Goal: Task Accomplishment & Management: Manage account settings

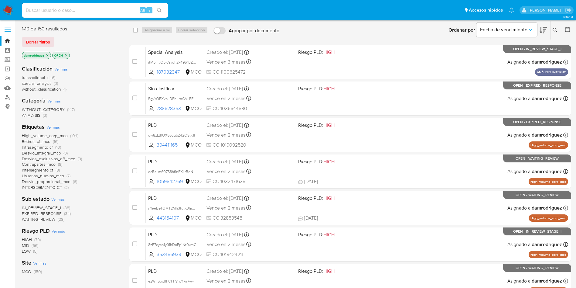
drag, startPoint x: 92, startPoint y: 57, endPoint x: 86, endPoint y: 48, distance: 10.5
click at [94, 57] on div "damrodriguez OPEN" at bounding box center [70, 56] width 97 height 9
click at [8, 9] on img at bounding box center [8, 10] width 10 height 10
click at [544, 28] on icon at bounding box center [543, 29] width 7 height 7
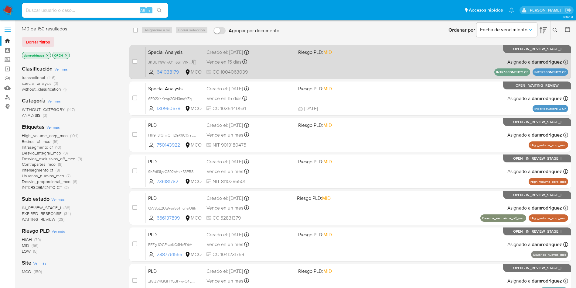
click at [177, 60] on span "JKBUY9WIwO1F6SHVlNlOC8HQ" at bounding box center [175, 61] width 55 height 7
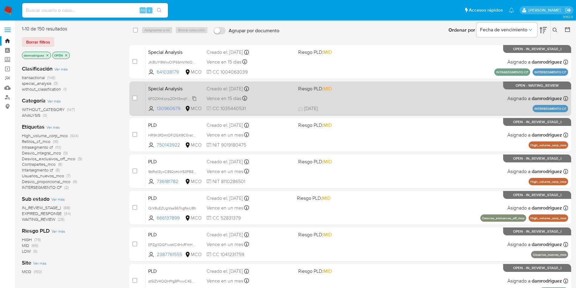
click at [169, 99] on span "6F02XhKznp2OH3mqYZqCYsN2" at bounding box center [175, 98] width 55 height 7
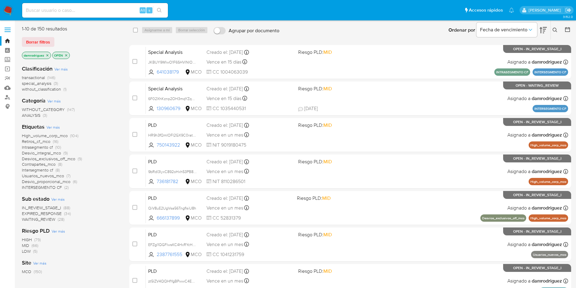
click at [46, 53] on icon "close-filter" at bounding box center [48, 55] width 4 height 4
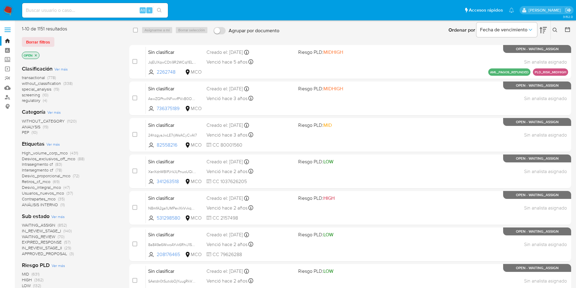
click at [63, 69] on span "Ver más" at bounding box center [60, 68] width 13 height 5
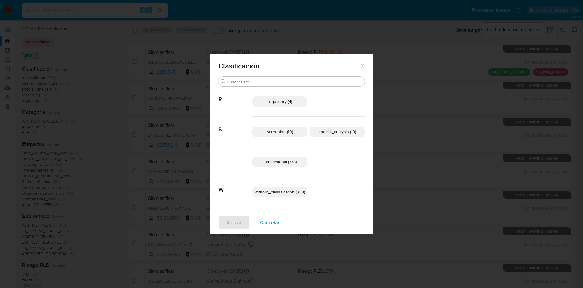
click at [286, 160] on span "transactional (778)" at bounding box center [279, 162] width 33 height 6
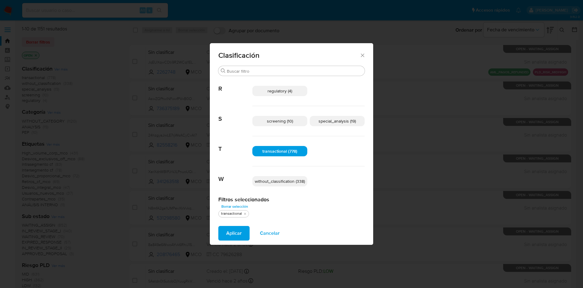
click at [326, 121] on span "special_analysis (19)" at bounding box center [337, 121] width 37 height 6
click at [232, 233] on span "Aplicar" at bounding box center [233, 232] width 15 height 13
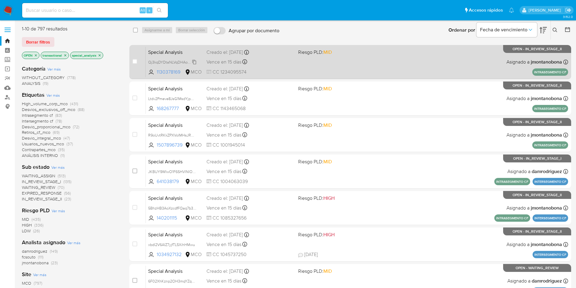
click at [166, 62] on span "Qj3kqDYDtaNLVqDHAovhrGtj" at bounding box center [173, 61] width 50 height 7
click at [167, 51] on span "Special Analysis" at bounding box center [174, 52] width 53 height 8
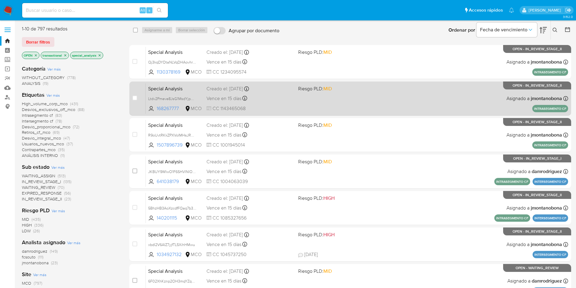
click at [164, 87] on span "Special Analysis" at bounding box center [174, 88] width 53 height 8
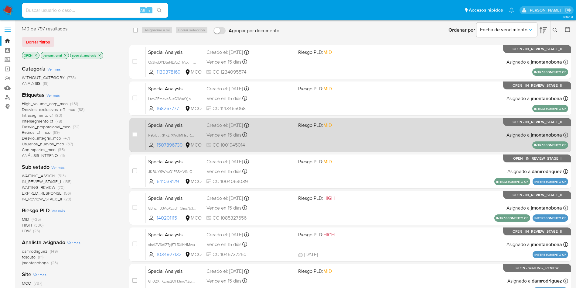
click at [165, 124] on span "Special Analysis" at bounding box center [174, 125] width 53 height 8
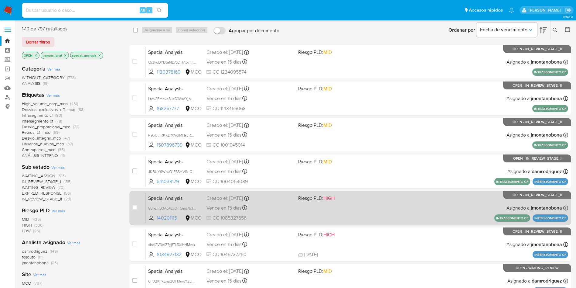
click at [186, 196] on span "Special Analysis" at bounding box center [174, 198] width 53 height 8
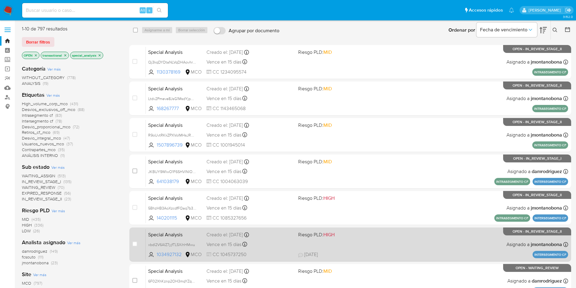
click at [193, 234] on span "Special Analysis" at bounding box center [174, 234] width 53 height 8
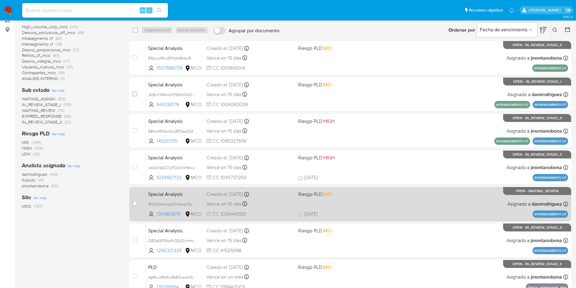
scroll to position [91, 0]
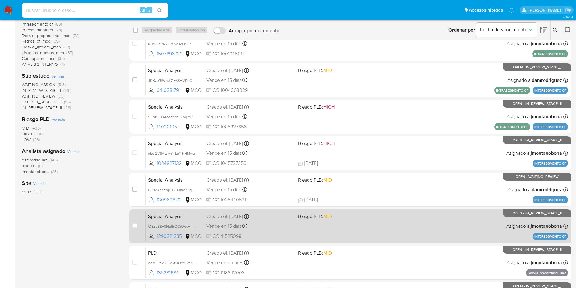
click at [191, 213] on span "Special Analysis" at bounding box center [174, 216] width 53 height 8
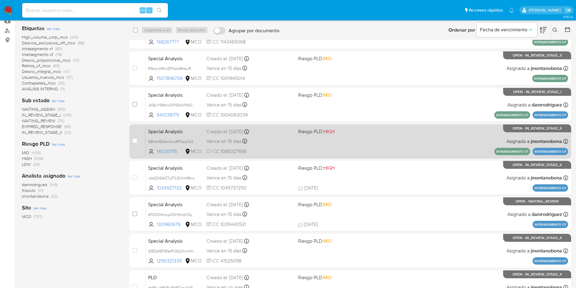
scroll to position [0, 0]
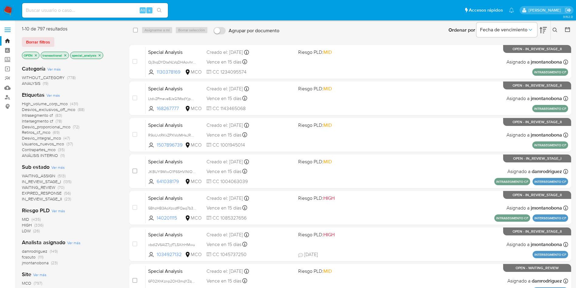
click at [11, 9] on img at bounding box center [8, 10] width 10 height 10
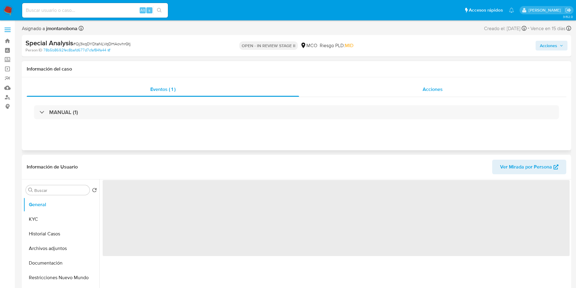
click at [447, 91] on div "Acciones" at bounding box center [432, 89] width 267 height 15
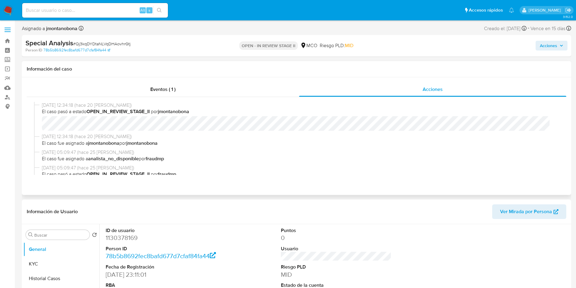
scroll to position [46, 0]
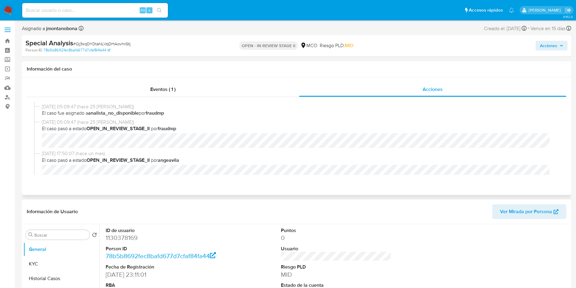
select select "10"
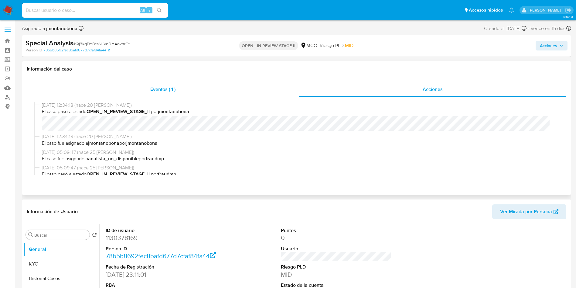
click at [181, 90] on div "Eventos ( 1 )" at bounding box center [163, 89] width 273 height 15
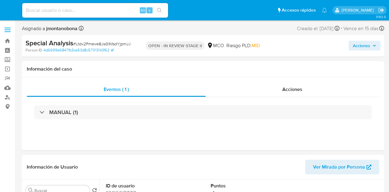
select select "10"
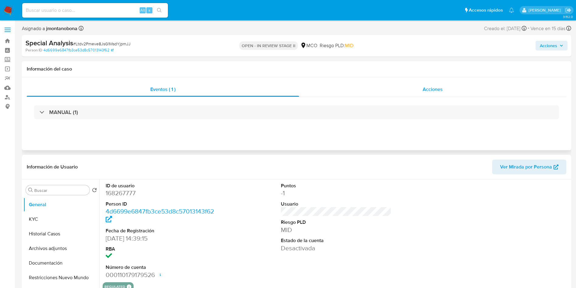
click at [389, 93] on div "Acciones" at bounding box center [432, 89] width 267 height 15
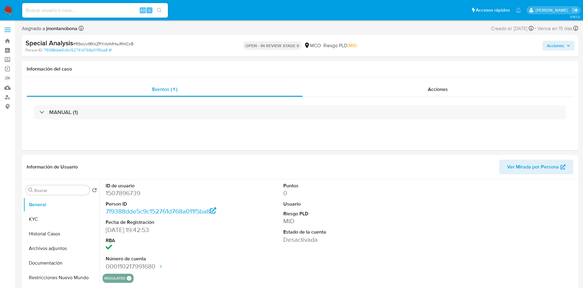
select select "10"
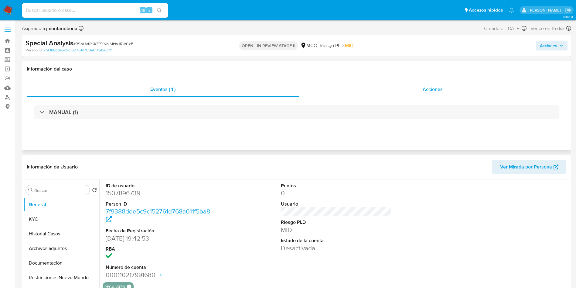
click at [417, 86] on div "Acciones" at bounding box center [432, 89] width 267 height 15
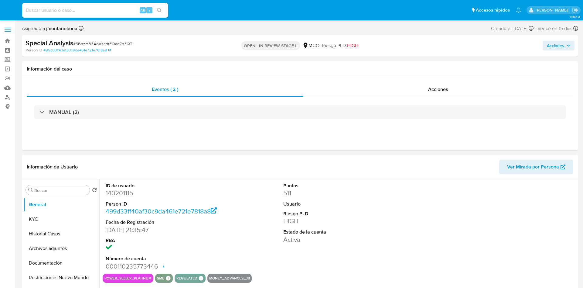
select select "10"
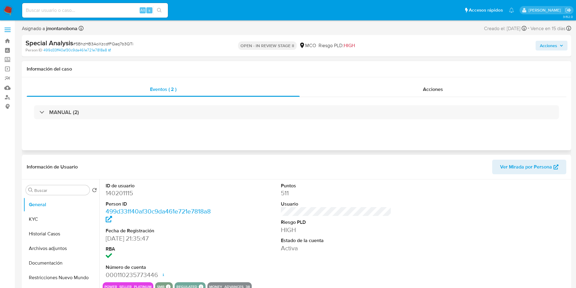
click at [386, 98] on div "MANUAL (2)" at bounding box center [297, 112] width 540 height 30
click at [386, 92] on div "Acciones" at bounding box center [433, 89] width 267 height 15
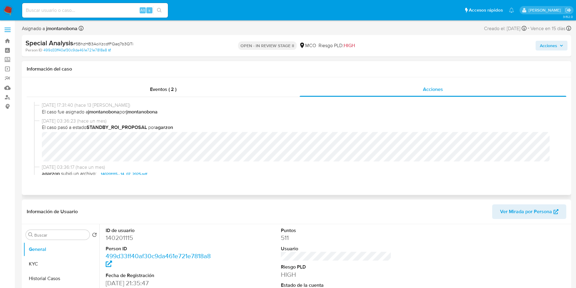
scroll to position [46, 0]
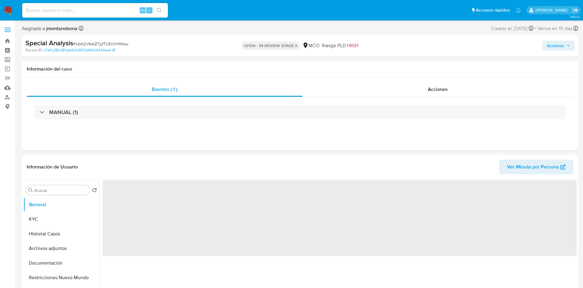
select select "10"
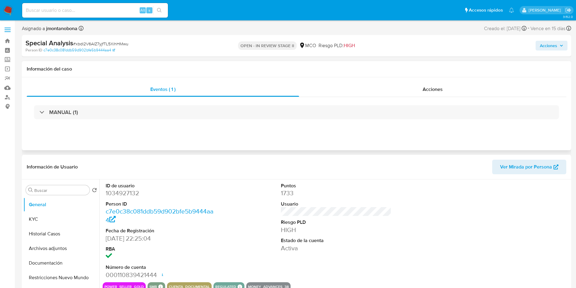
click at [393, 100] on div "MANUAL (1)" at bounding box center [297, 112] width 540 height 30
click at [396, 85] on div "Acciones" at bounding box center [432, 89] width 267 height 15
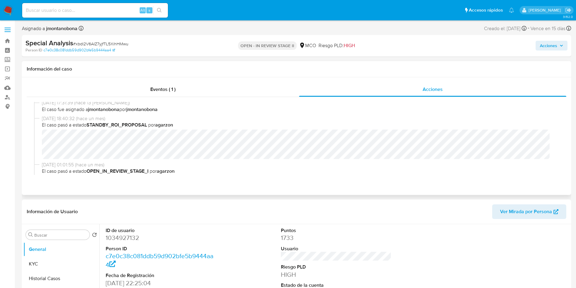
scroll to position [46, 0]
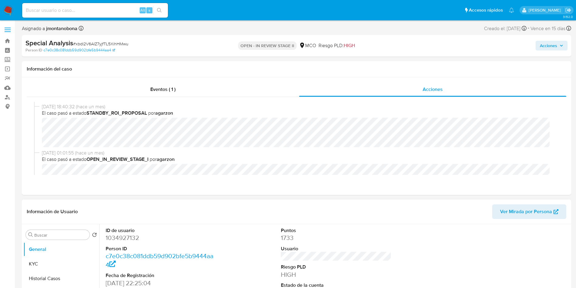
click at [230, 212] on header "Información de Usuario Ver Mirada por Persona" at bounding box center [297, 211] width 540 height 15
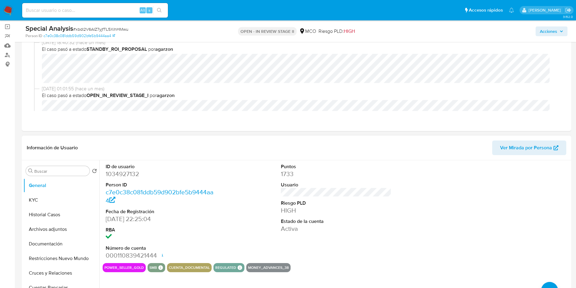
scroll to position [91, 0]
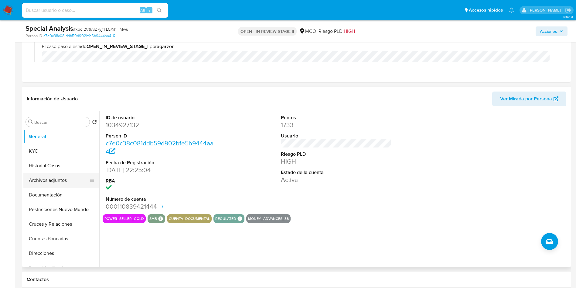
click at [51, 180] on button "Archivos adjuntos" at bounding box center [58, 180] width 71 height 15
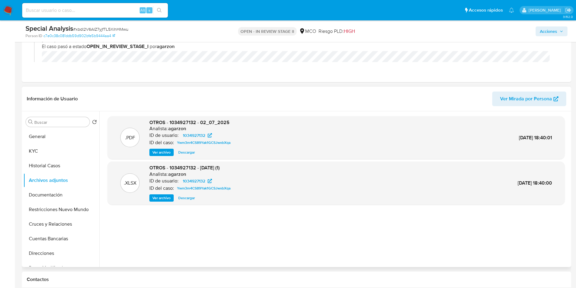
click at [160, 152] on span "Ver archivo" at bounding box center [162, 152] width 18 height 6
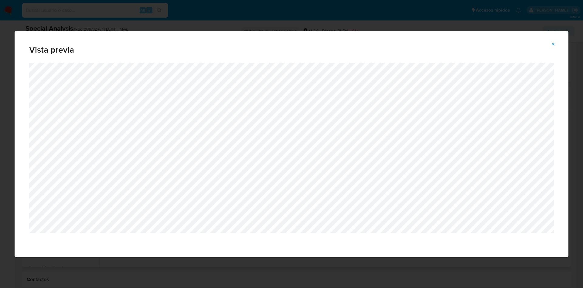
drag, startPoint x: 363, startPoint y: 273, endPoint x: 383, endPoint y: 263, distance: 22.7
click at [363, 273] on div "Vista previa" at bounding box center [291, 144] width 583 height 288
click at [554, 46] on icon "Attachment preview" at bounding box center [553, 44] width 5 height 5
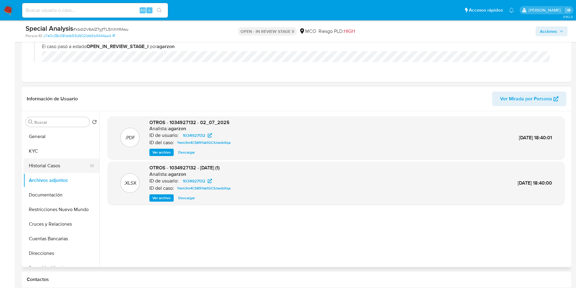
click at [41, 162] on button "Historial Casos" at bounding box center [58, 165] width 71 height 15
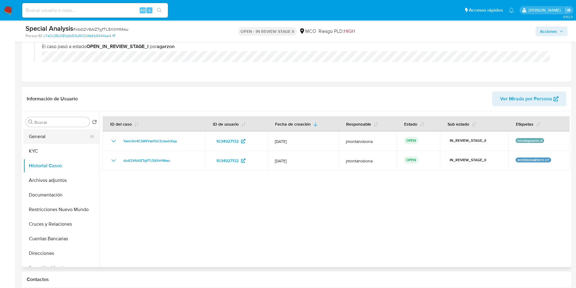
click at [54, 138] on button "General" at bounding box center [58, 136] width 71 height 15
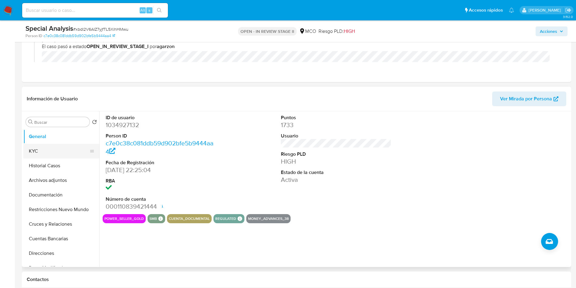
click at [47, 149] on button "KYC" at bounding box center [58, 151] width 71 height 15
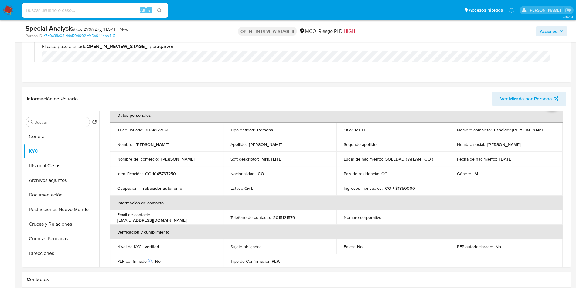
scroll to position [46, 0]
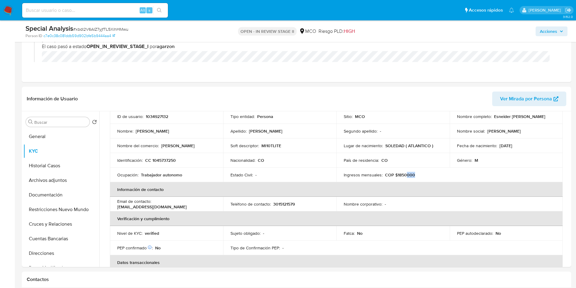
drag, startPoint x: 421, startPoint y: 176, endPoint x: 405, endPoint y: 176, distance: 16.1
click at [405, 176] on div "Ingresos mensuales : COP $1850000" at bounding box center [393, 174] width 99 height 5
drag, startPoint x: 398, startPoint y: 174, endPoint x: 405, endPoint y: 175, distance: 6.7
click at [405, 175] on p "COP $1850000" at bounding box center [400, 174] width 30 height 5
drag, startPoint x: 396, startPoint y: 175, endPoint x: 405, endPoint y: 177, distance: 8.7
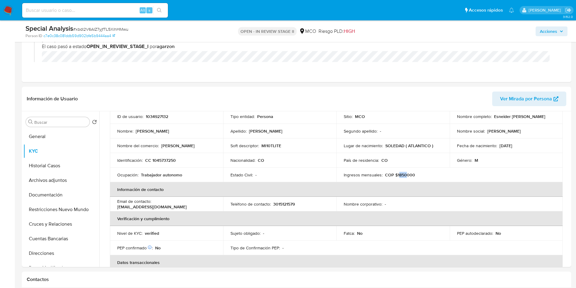
click at [405, 177] on p "COP $1850000" at bounding box center [400, 174] width 30 height 5
click at [57, 132] on button "General" at bounding box center [58, 136] width 71 height 15
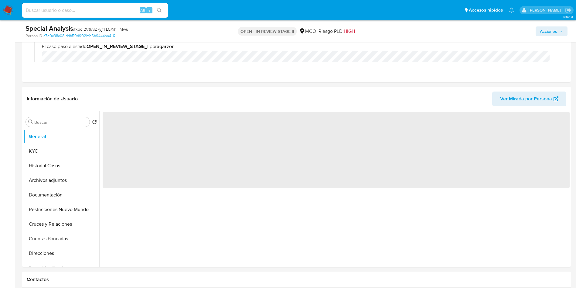
scroll to position [0, 0]
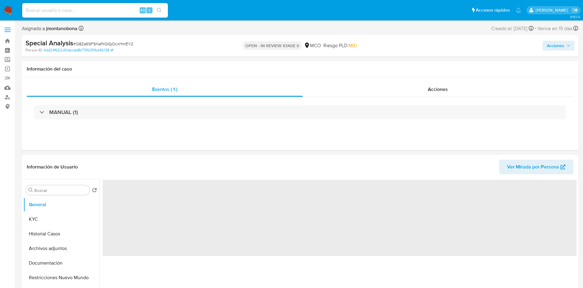
select select "10"
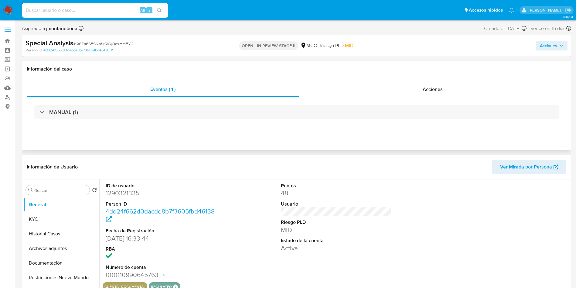
click at [359, 102] on div "MANUAL (1)" at bounding box center [297, 112] width 540 height 30
click at [360, 96] on div "Acciones" at bounding box center [432, 89] width 267 height 15
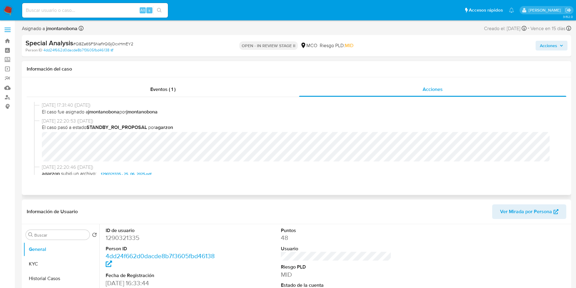
scroll to position [46, 0]
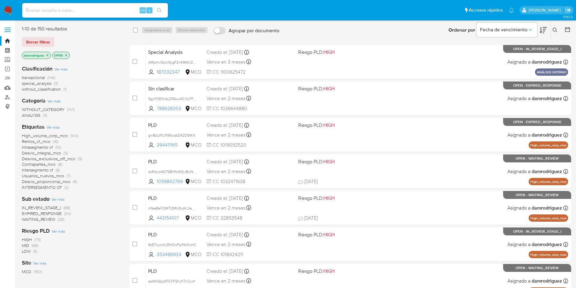
click at [543, 32] on icon at bounding box center [543, 29] width 7 height 7
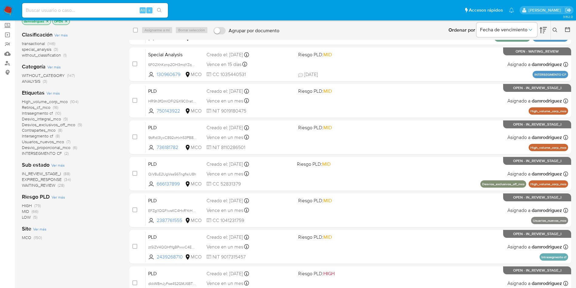
scroll to position [46, 0]
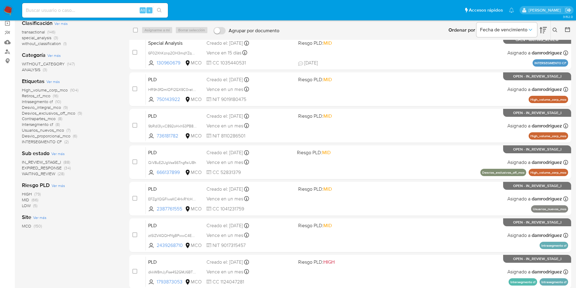
click at [97, 267] on div "1-10 de 150 resultados Borrar filtros damrodriguez OPEN Clasificación Ver más t…" at bounding box center [71, 181] width 98 height 403
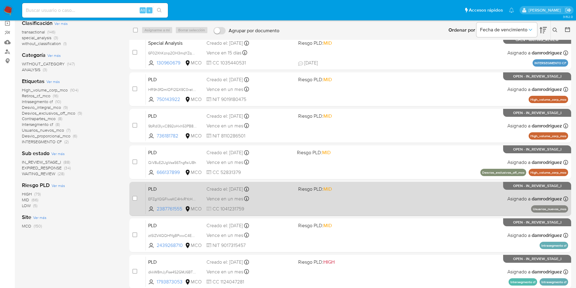
scroll to position [0, 0]
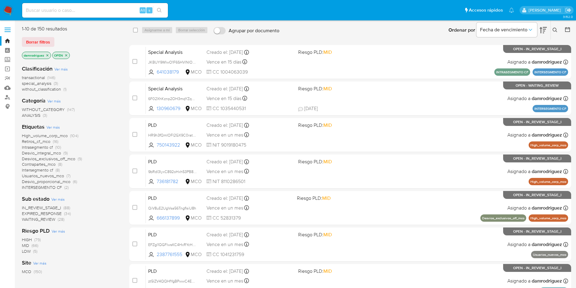
click at [570, 31] on icon at bounding box center [568, 29] width 6 height 6
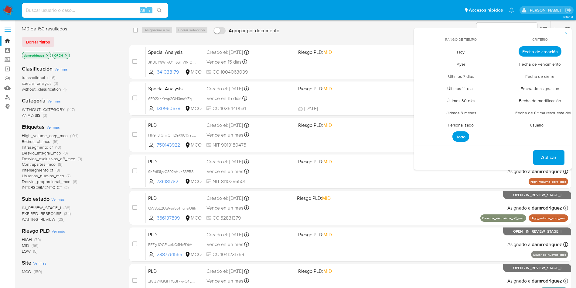
click at [468, 124] on span "Personalizado" at bounding box center [461, 124] width 39 height 12
click at [425, 63] on icon "Mes anterior" at bounding box center [423, 62] width 7 height 7
click at [423, 63] on icon "Mes anterior" at bounding box center [423, 62] width 7 height 7
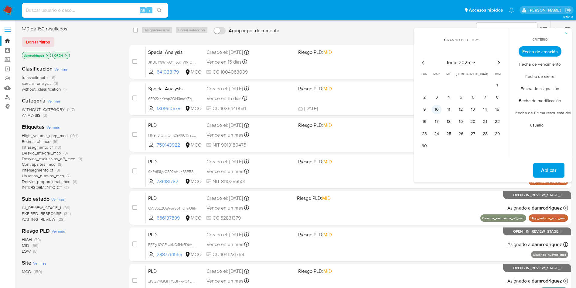
click at [438, 107] on button "10" at bounding box center [437, 110] width 10 height 10
click at [476, 108] on button "13" at bounding box center [473, 110] width 10 height 10
click at [556, 173] on span "Aplicar" at bounding box center [548, 169] width 15 height 13
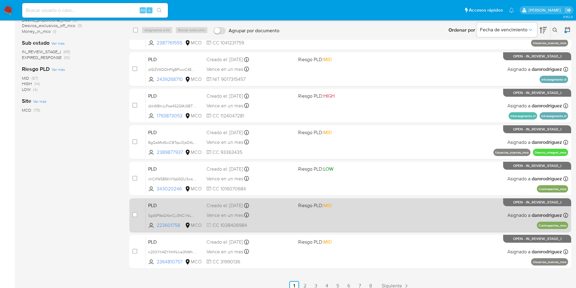
scroll to position [145, 0]
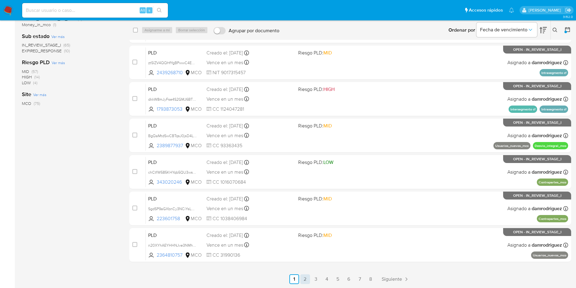
click at [307, 281] on link "2" at bounding box center [305, 279] width 10 height 10
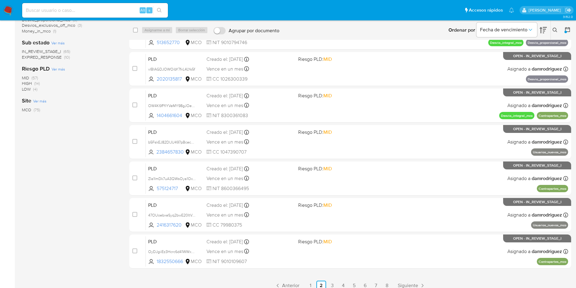
scroll to position [145, 0]
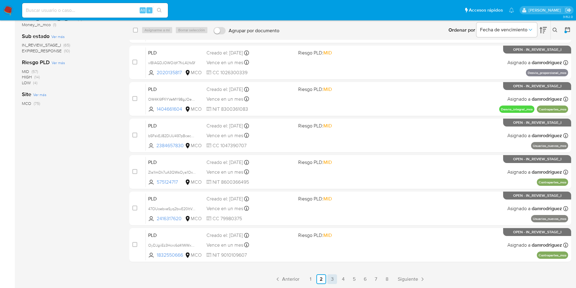
click at [334, 283] on link "3" at bounding box center [332, 279] width 10 height 10
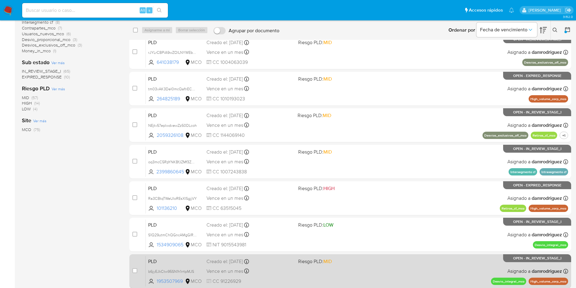
scroll to position [145, 0]
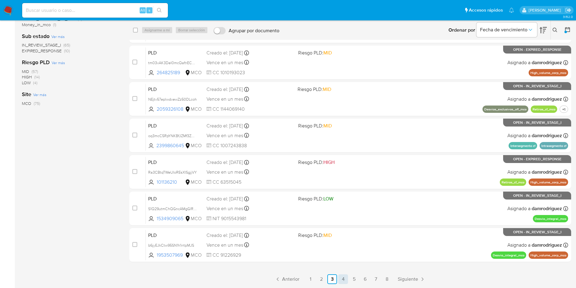
click at [345, 279] on link "4" at bounding box center [343, 279] width 10 height 10
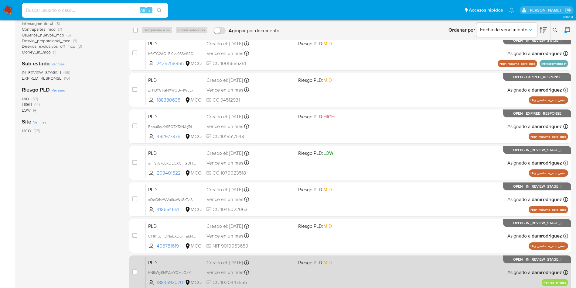
scroll to position [145, 0]
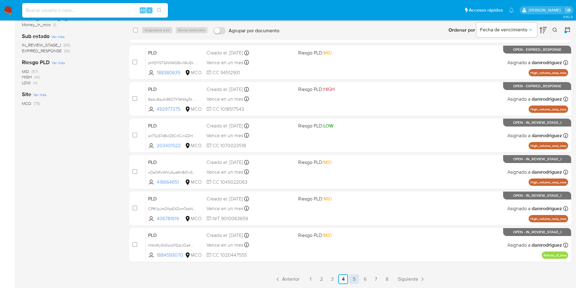
click at [358, 278] on link "5" at bounding box center [354, 279] width 10 height 10
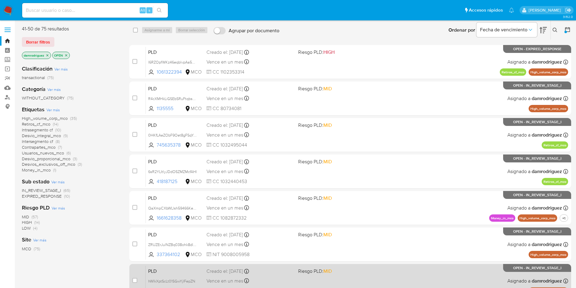
scroll to position [145, 0]
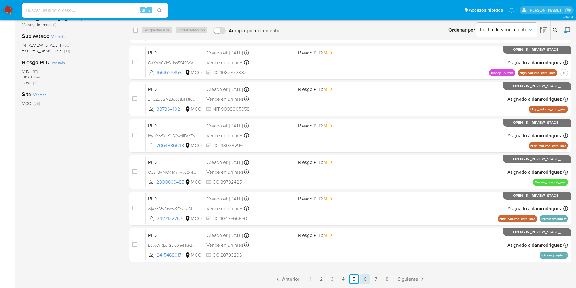
click at [368, 278] on link "6" at bounding box center [365, 279] width 10 height 10
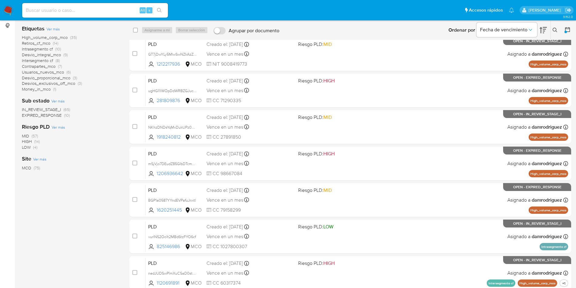
scroll to position [145, 0]
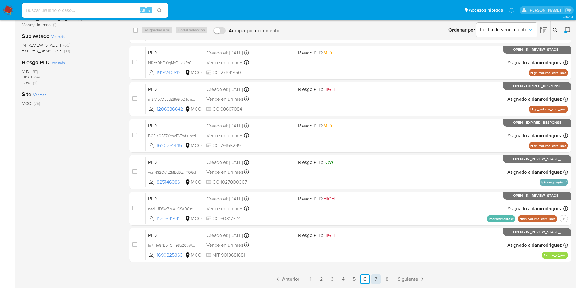
click at [373, 279] on link "7" at bounding box center [376, 279] width 10 height 10
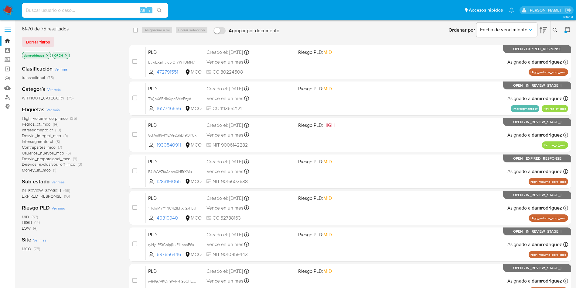
scroll to position [145, 0]
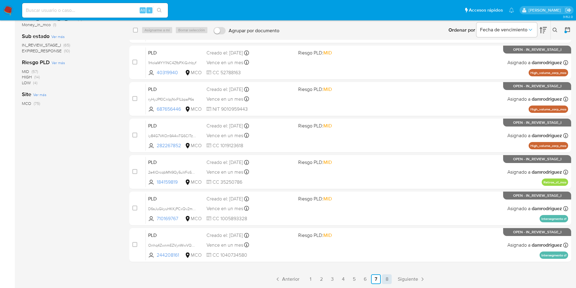
click at [390, 278] on link "8" at bounding box center [387, 279] width 10 height 10
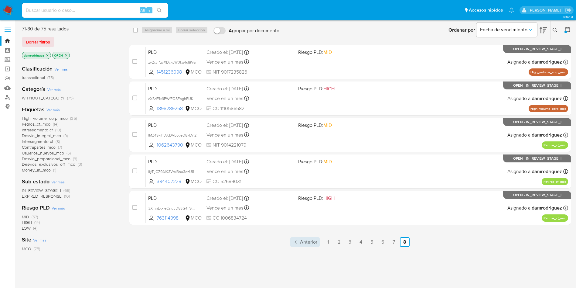
click at [305, 242] on span "Anterior" at bounding box center [308, 241] width 17 height 5
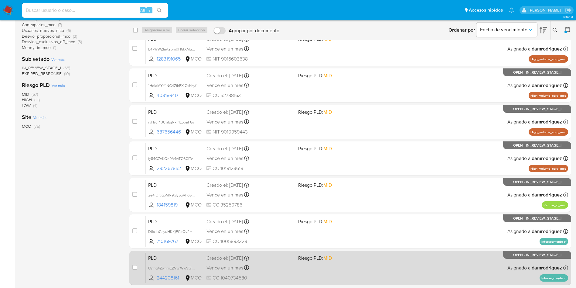
scroll to position [145, 0]
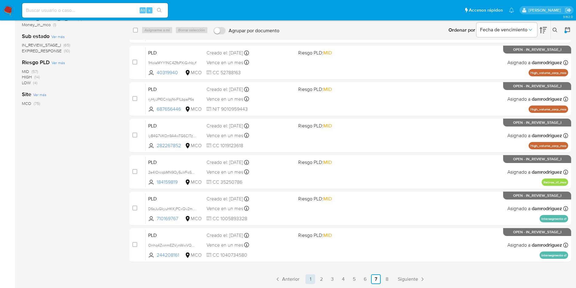
click at [309, 280] on link "1" at bounding box center [311, 279] width 10 height 10
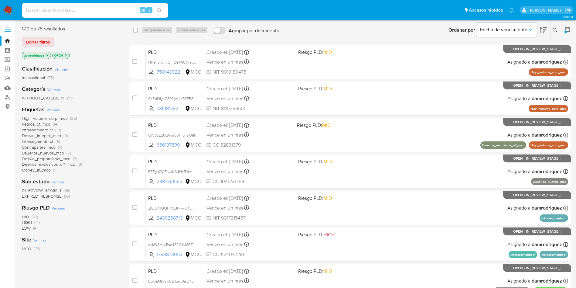
click at [86, 9] on input at bounding box center [95, 10] width 146 height 8
paste input "khJrOttUnCRx4N6LyBFgKIvs"
type input "khJrOttUnCRx4N6LyBFgKIvs"
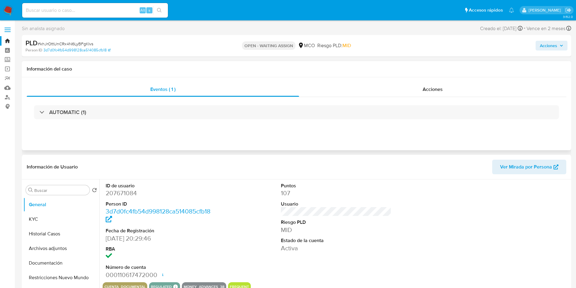
select select "10"
click at [60, 230] on button "Historial Casos" at bounding box center [58, 233] width 71 height 15
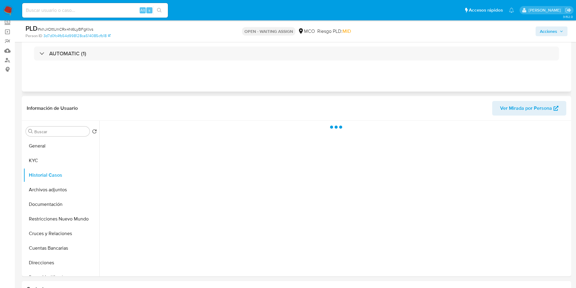
scroll to position [46, 0]
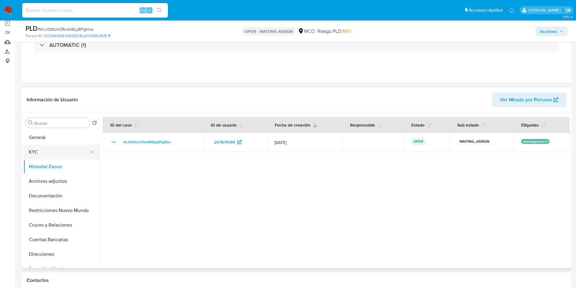
click at [33, 150] on button "KYC" at bounding box center [58, 152] width 71 height 15
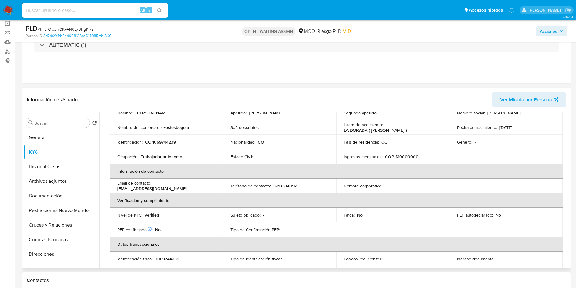
scroll to position [0, 0]
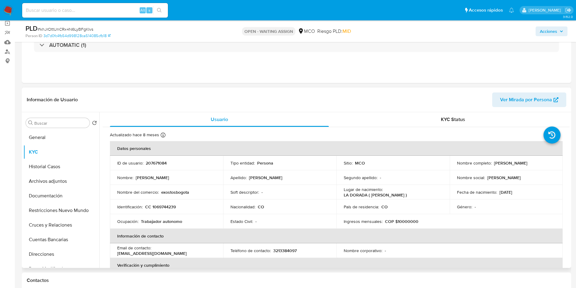
click at [173, 193] on p "exostosbogota" at bounding box center [175, 191] width 28 height 5
copy p "exostosbogota"
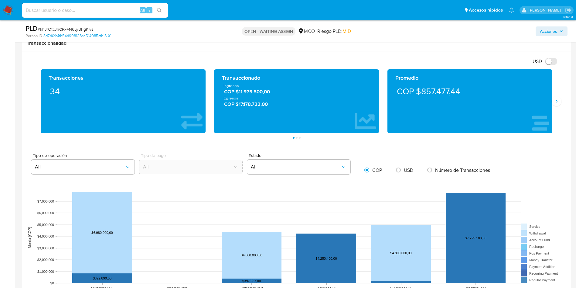
scroll to position [592, 0]
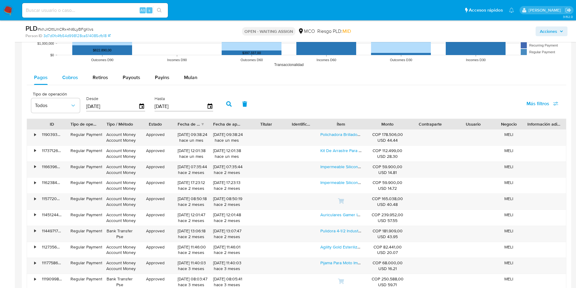
click at [67, 77] on span "Cobros" at bounding box center [70, 77] width 16 height 7
select select "10"
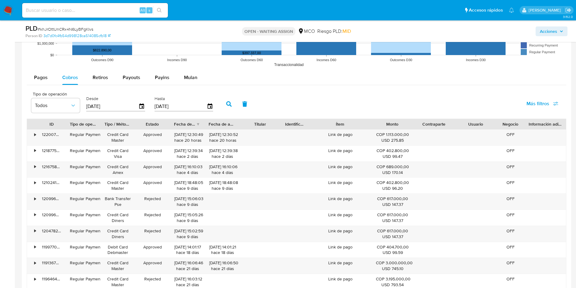
drag, startPoint x: 366, startPoint y: 121, endPoint x: 379, endPoint y: 121, distance: 12.8
click at [379, 121] on div "ID Tipo de operación Tipo / Método Estado Fecha de creación Fecha de aprobación…" at bounding box center [296, 124] width 539 height 10
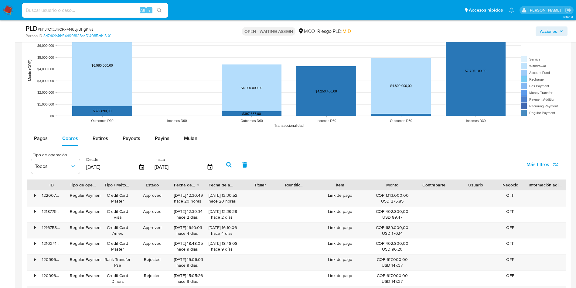
scroll to position [547, 0]
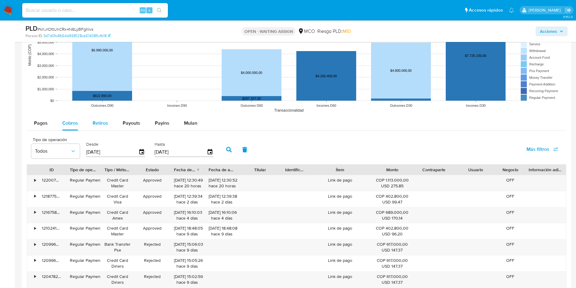
click at [100, 119] on div "Retiros" at bounding box center [100, 123] width 15 height 15
select select "10"
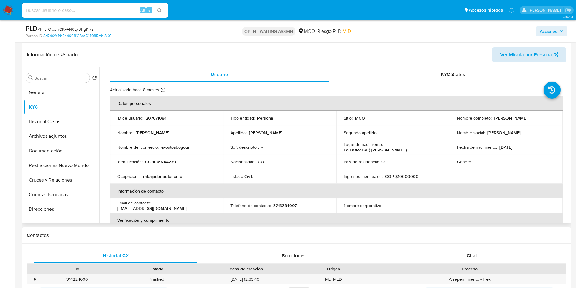
scroll to position [46, 0]
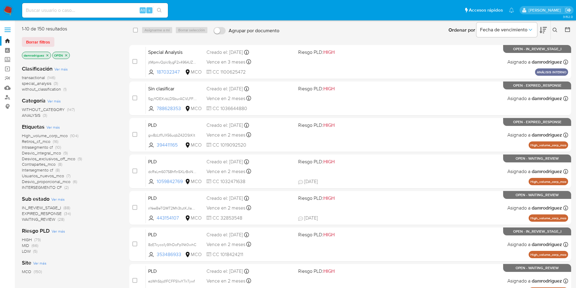
click at [556, 33] on div "Ingrese ID de usuario o caso Buscar Borrar filtros" at bounding box center [556, 30] width 10 height 19
click at [556, 29] on icon at bounding box center [555, 30] width 5 height 5
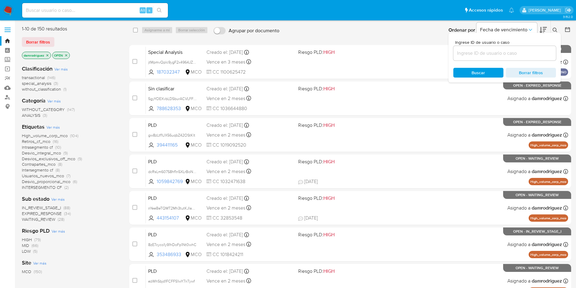
click at [501, 57] on div at bounding box center [505, 53] width 103 height 15
paste input "khJrOttUnCRx4N6LyBFgKIvs"
click at [494, 57] on input "khJrOttUnCRx4N6LyBFgKIvs" at bounding box center [505, 53] width 103 height 8
paste input "khJrOttUnCRx4N6LyBFgKIvs"
click at [499, 50] on input "khJrOttUnCRx4N6LyBFgKIvs" at bounding box center [505, 53] width 103 height 8
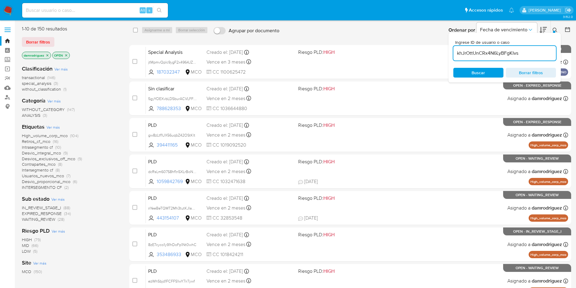
type input "khJrOttUnCRx4N6LyBFgKIvs"
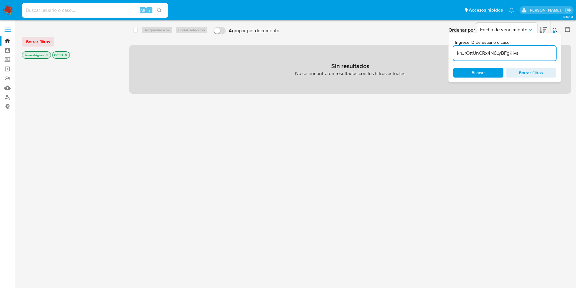
click at [48, 52] on p "damrodriguez" at bounding box center [36, 55] width 29 height 7
click at [48, 55] on icon "close-filter" at bounding box center [47, 55] width 2 height 2
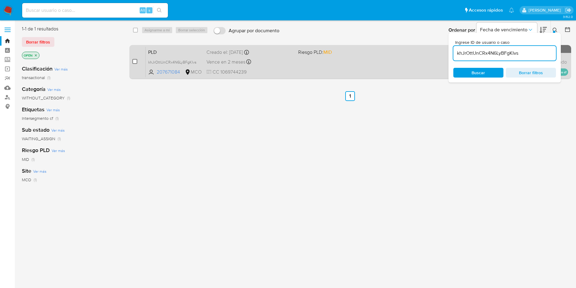
click at [132, 58] on div "case-item-checkbox No es posible asignar el caso PLD khJrOttUnCRx4N6LyBFgKIvs 2…" at bounding box center [350, 62] width 442 height 34
click at [134, 60] on input "checkbox" at bounding box center [134, 61] width 5 height 5
checkbox input "true"
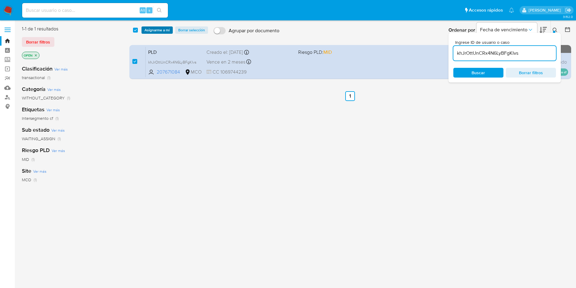
click at [154, 33] on span "Asignarme a mí" at bounding box center [157, 30] width 25 height 6
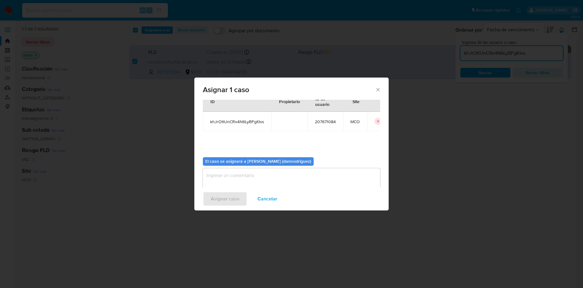
scroll to position [32, 0]
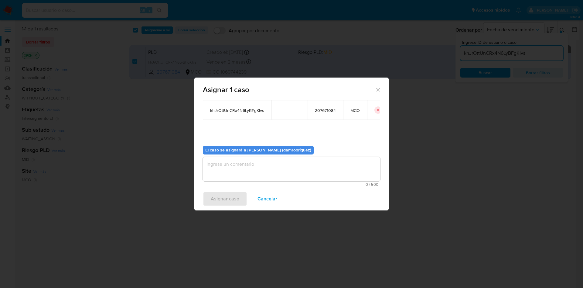
click at [253, 175] on textarea "assign-modal" at bounding box center [291, 169] width 177 height 24
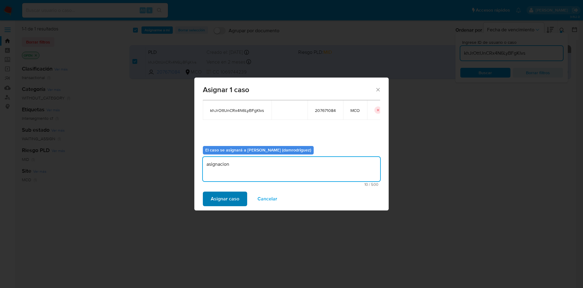
type textarea "asignacion"
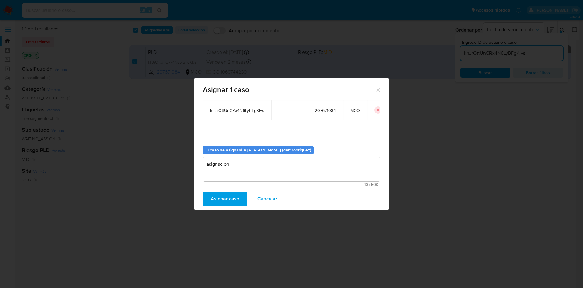
click at [230, 198] on span "Asignar caso" at bounding box center [225, 198] width 29 height 13
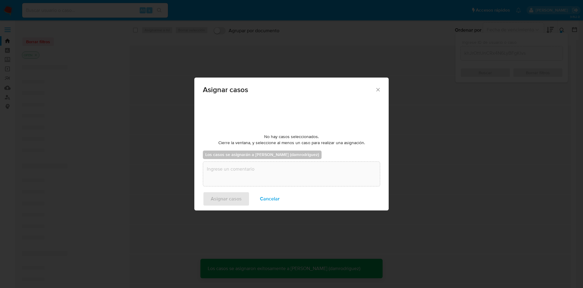
checkbox input "false"
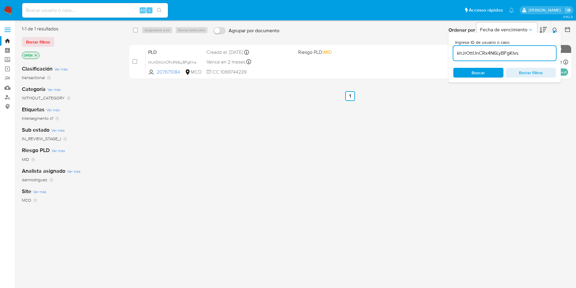
click at [510, 53] on input "khJrOttUnCRx4N6LyBFgKIvs" at bounding box center [505, 53] width 103 height 8
paste input "AYlGIVtaKk4I3pZNOTgfha0j"
type input "AYlGIVtaKk4I3pZNOTgfha0j"
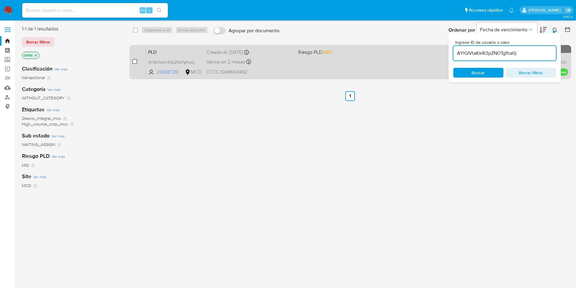
click at [132, 61] on div "case-item-checkbox No es posible asignar el caso PLD AYlGIVtaKk4I3pZNOTgfha0j 2…" at bounding box center [350, 62] width 442 height 34
click at [136, 60] on input "checkbox" at bounding box center [134, 61] width 5 height 5
checkbox input "true"
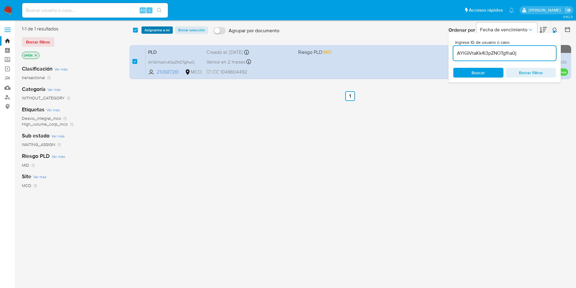
click at [149, 29] on span "Asignarme a mí" at bounding box center [157, 30] width 25 height 6
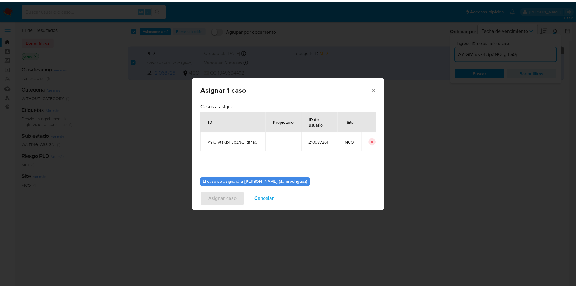
scroll to position [32, 0]
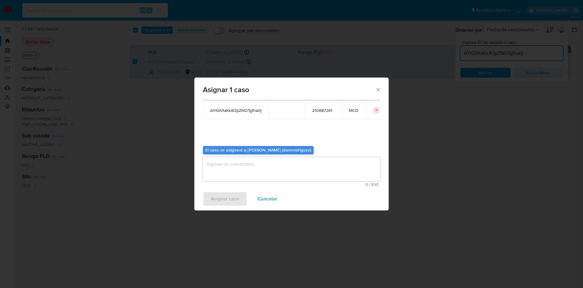
click at [253, 167] on textarea "assign-modal" at bounding box center [291, 169] width 177 height 24
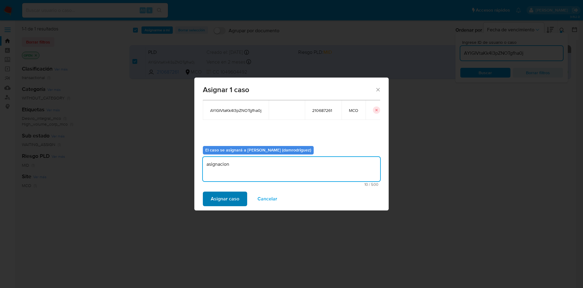
type textarea "asignacion"
click at [222, 201] on span "Asignar caso" at bounding box center [225, 198] width 29 height 13
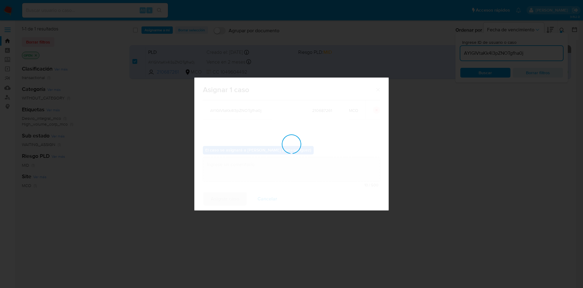
checkbox input "false"
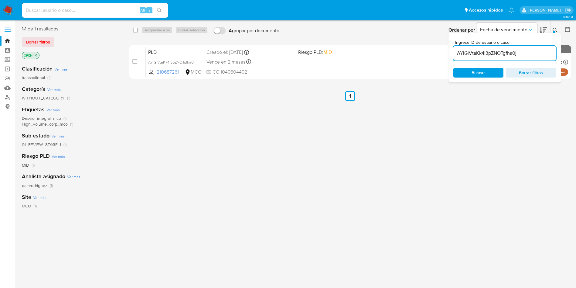
click at [537, 54] on input "AYlGIVtaKk4I3pZNOTgfha0j" at bounding box center [505, 53] width 103 height 8
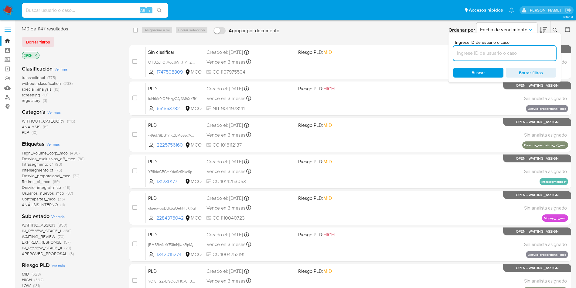
click at [8, 8] on img at bounding box center [8, 10] width 10 height 10
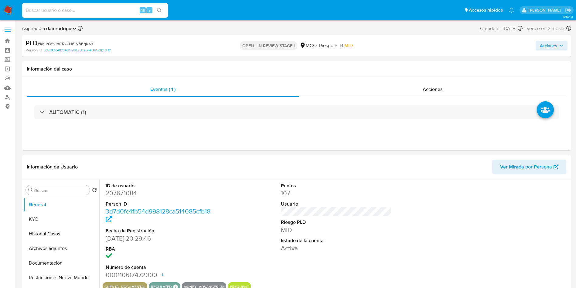
drag, startPoint x: 552, startPoint y: 45, endPoint x: 536, endPoint y: 50, distance: 17.0
click at [552, 45] on span "Acciones" at bounding box center [548, 46] width 17 height 10
select select "10"
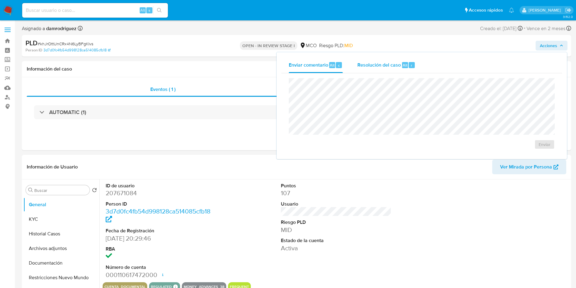
click at [378, 63] on span "Resolución del caso" at bounding box center [379, 64] width 43 height 7
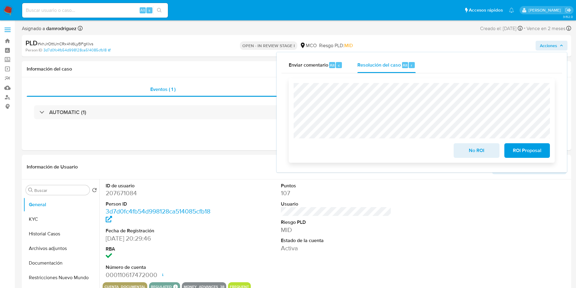
click at [465, 151] on span "No ROI" at bounding box center [477, 150] width 30 height 13
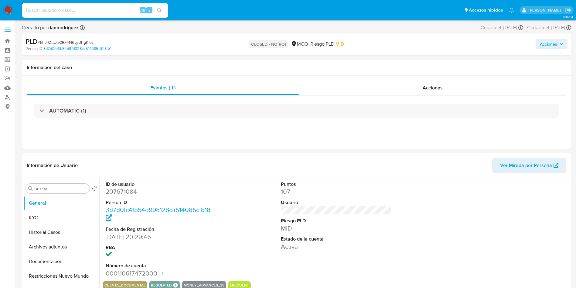
select select "10"
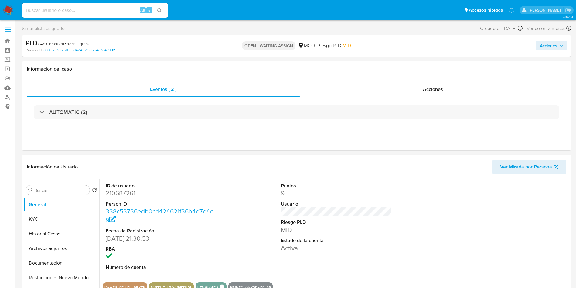
click at [200, 41] on div "PLD # AYlGIVtaKk4I3pZNOTgfha0j" at bounding box center [115, 43] width 179 height 9
select select "10"
drag, startPoint x: 51, startPoint y: 231, endPoint x: 62, endPoint y: 226, distance: 12.5
click at [51, 231] on button "Historial Casos" at bounding box center [61, 233] width 76 height 15
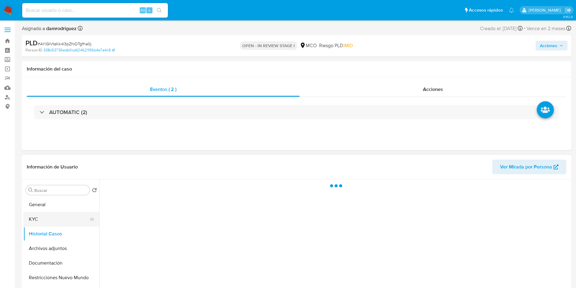
click at [57, 217] on button "KYC" at bounding box center [58, 219] width 71 height 15
click at [167, 150] on div "Eventos ( 2 ) Acciones AUTOMATIC (2)" at bounding box center [297, 113] width 550 height 73
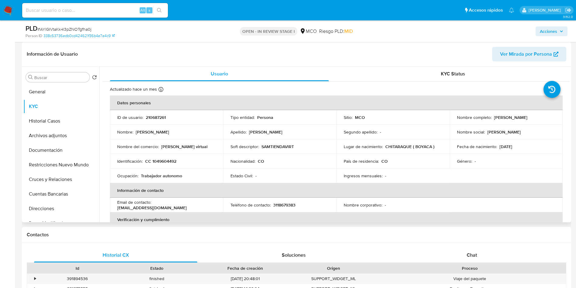
click at [175, 144] on p "Sam tienda virtual" at bounding box center [184, 146] width 46 height 5
drag, startPoint x: 210, startPoint y: 145, endPoint x: 163, endPoint y: 146, distance: 47.1
click at [160, 146] on div "Nombre del comercio : Sam tienda virtual" at bounding box center [166, 146] width 99 height 5
copy p "Sam tienda virtual"
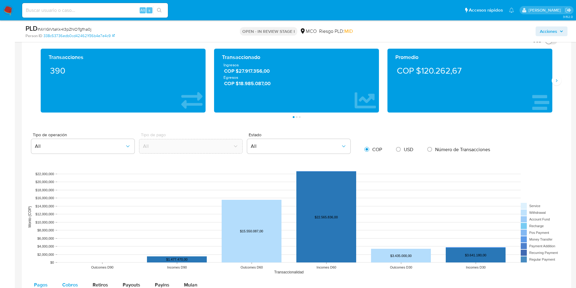
scroll to position [547, 0]
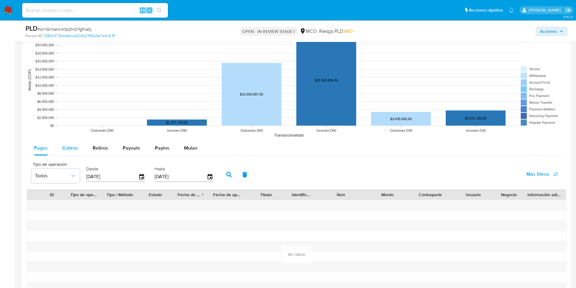
click at [75, 143] on div "Cobros" at bounding box center [70, 148] width 16 height 15
select select "10"
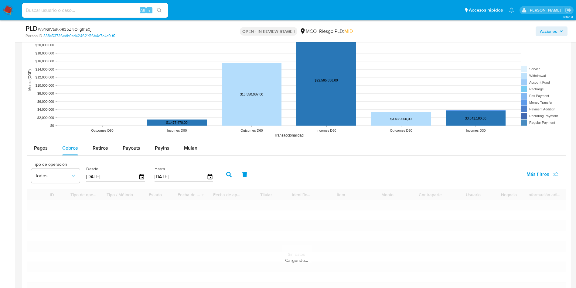
click at [279, 149] on div "Pagos Cobros Retiros Payouts Payins Mulan" at bounding box center [297, 148] width 540 height 15
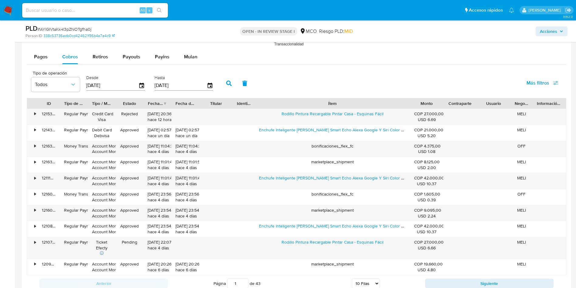
drag, startPoint x: 369, startPoint y: 104, endPoint x: 468, endPoint y: 100, distance: 99.1
click at [468, 100] on div "ID Tipo de operación Tipo / Método Estado Fecha de creación Fecha de aprobación…" at bounding box center [296, 103] width 539 height 10
click at [296, 74] on div "Tipo de operación Todos Desde 16/05/2025 Hasta 13/08/2025 Más filtros" at bounding box center [297, 82] width 540 height 30
drag, startPoint x: 278, startPoint y: 113, endPoint x: 343, endPoint y: 118, distance: 64.6
click at [343, 118] on div "Rodillo Pintura Recargable Pintar Casa - Esquinas Fácil" at bounding box center [332, 117] width 155 height 16
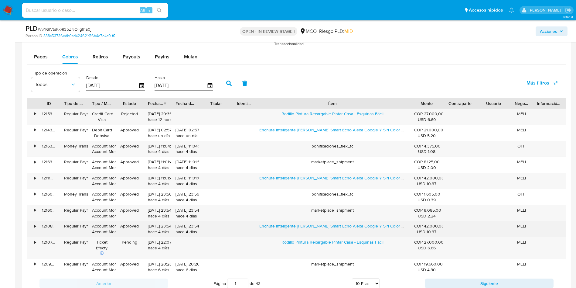
drag, startPoint x: 258, startPoint y: 226, endPoint x: 331, endPoint y: 230, distance: 73.3
click at [331, 230] on div "Enchufe Inteligente Toma Wifi Smart Echo Alexa Google Y Siri Color Blanco" at bounding box center [332, 229] width 155 height 16
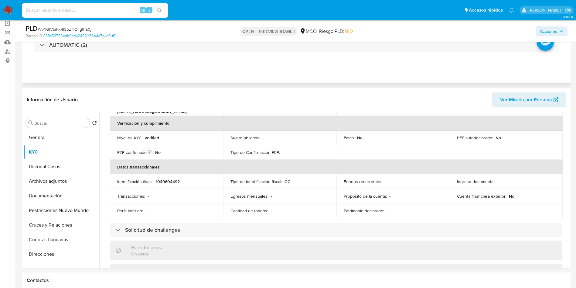
scroll to position [29, 0]
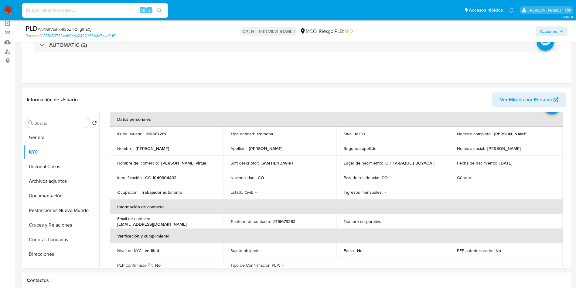
drag, startPoint x: 545, startPoint y: 35, endPoint x: 537, endPoint y: 37, distance: 7.8
click at [545, 35] on span "Acciones" at bounding box center [548, 31] width 17 height 10
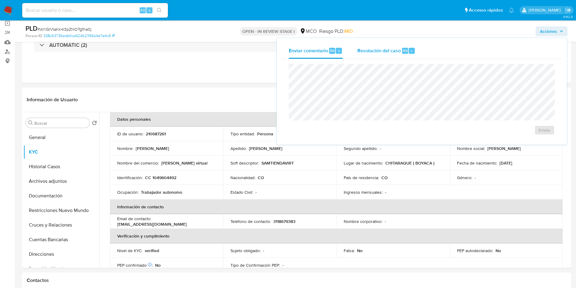
click at [388, 47] on span "Resolución del caso" at bounding box center [379, 50] width 43 height 7
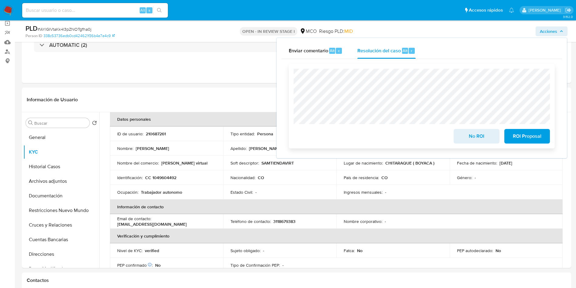
click at [471, 138] on span "No ROI" at bounding box center [477, 135] width 30 height 13
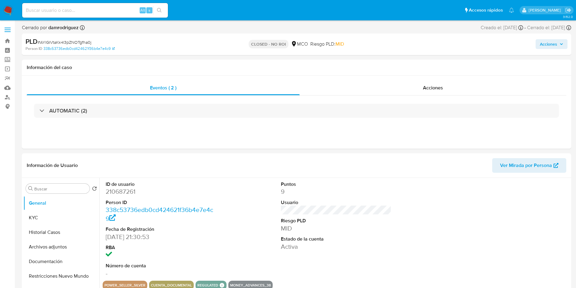
select select "10"
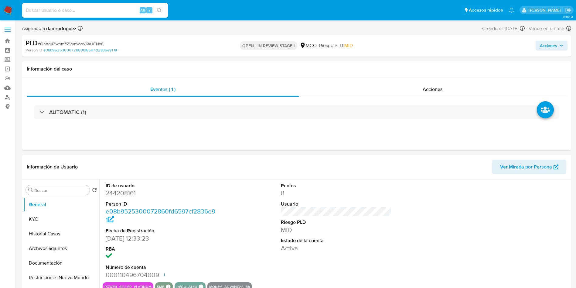
select select "10"
click at [380, 87] on div "Acciones" at bounding box center [432, 89] width 267 height 15
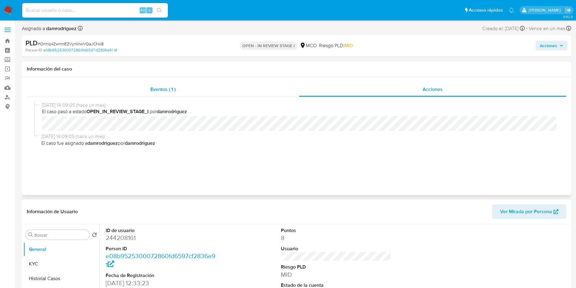
click at [203, 91] on div "Eventos ( 1 )" at bounding box center [163, 89] width 273 height 15
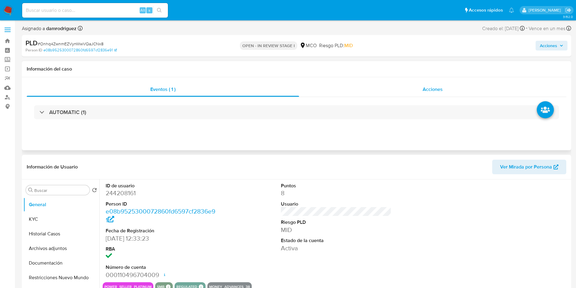
drag, startPoint x: 407, startPoint y: 70, endPoint x: 404, endPoint y: 84, distance: 14.1
click at [407, 71] on h1 "Información del caso" at bounding box center [297, 69] width 540 height 6
click at [402, 93] on div "Acciones" at bounding box center [432, 89] width 267 height 15
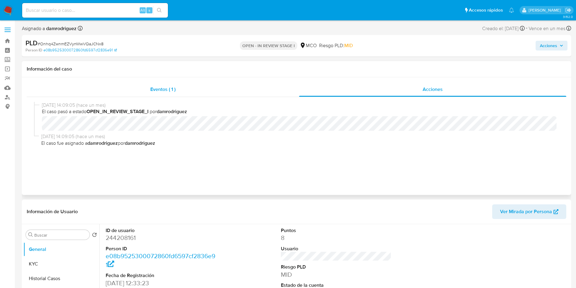
click at [203, 92] on div "Eventos ( 1 )" at bounding box center [163, 89] width 273 height 15
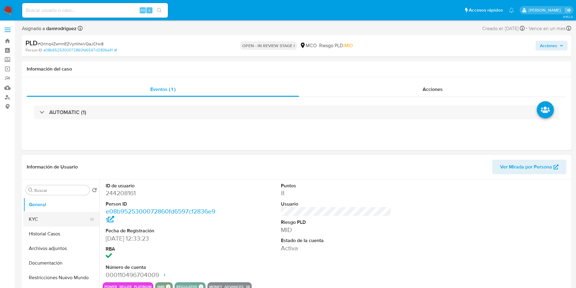
click at [50, 219] on button "KYC" at bounding box center [58, 219] width 71 height 15
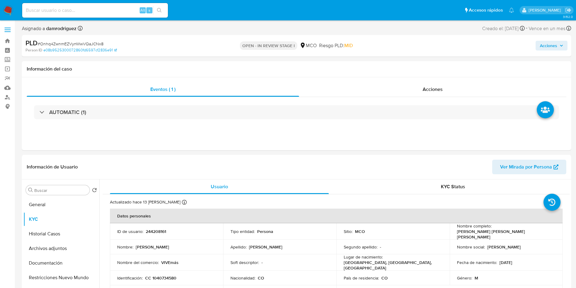
click at [172, 255] on td "Nombre del comercio : VIVEmás" at bounding box center [166, 262] width 113 height 16
click at [172, 256] on td "Nombre del comercio : VIVEmás" at bounding box center [166, 262] width 113 height 16
copy p "VIVEmás"
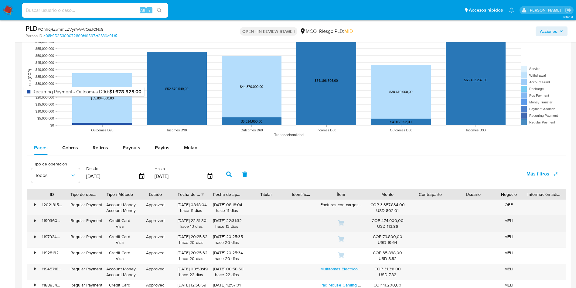
scroll to position [592, 0]
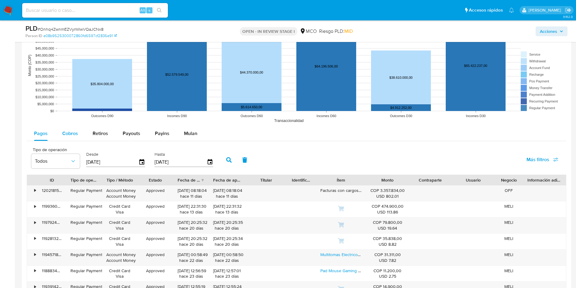
click at [75, 138] on div "Cobros" at bounding box center [70, 133] width 16 height 15
select select "10"
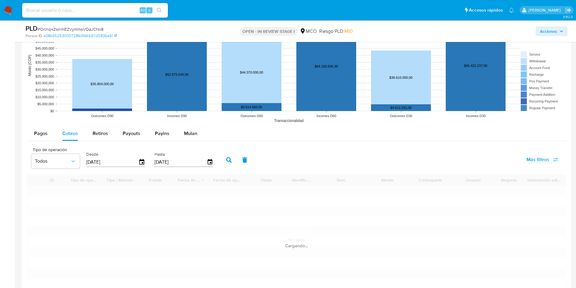
scroll to position [638, 0]
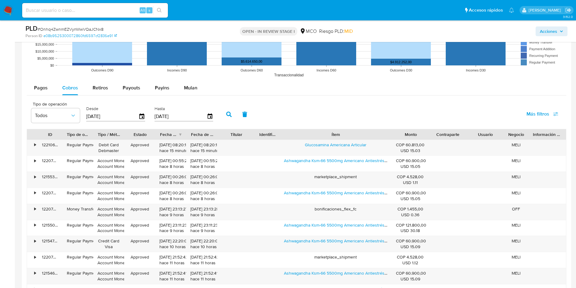
drag, startPoint x: 364, startPoint y: 136, endPoint x: 427, endPoint y: 135, distance: 62.9
click at [427, 135] on div "ID Tipo de operación Tipo / Método Estado Fecha de creación Fecha de aprobación…" at bounding box center [296, 134] width 539 height 10
drag, startPoint x: 299, startPoint y: 142, endPoint x: 370, endPoint y: 146, distance: 71.8
click at [370, 146] on div "Glucosamina Americana Articular" at bounding box center [336, 148] width 113 height 16
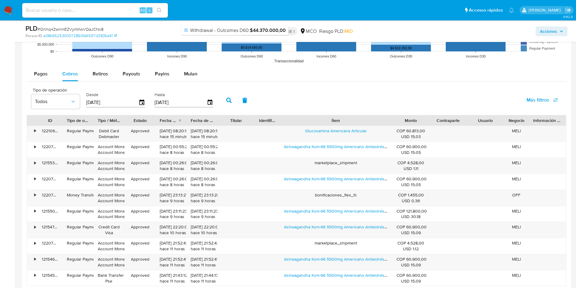
scroll to position [684, 0]
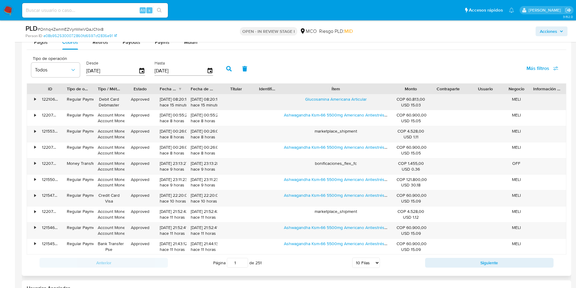
click at [290, 100] on div "Glucosamina Americana Articular" at bounding box center [336, 102] width 113 height 16
click at [296, 100] on div "Glucosamina Americana Articular" at bounding box center [336, 102] width 113 height 16
drag, startPoint x: 296, startPoint y: 100, endPoint x: 370, endPoint y: 99, distance: 74.1
click at [370, 99] on div "Glucosamina Americana Articular" at bounding box center [336, 102] width 113 height 16
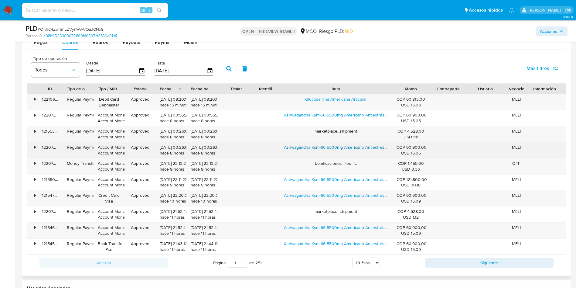
click at [340, 149] on div "• 122078177030 Regular Payment Account Money Account Money Approved 13/08/2025 …" at bounding box center [296, 150] width 539 height 16
drag, startPoint x: 280, startPoint y: 146, endPoint x: 343, endPoint y: 148, distance: 62.3
click at [343, 148] on div "Ashwagandha Ksm-66 5500mg Americano Antiestrés Apoyo Al Cortisol Concentración …" at bounding box center [336, 150] width 113 height 16
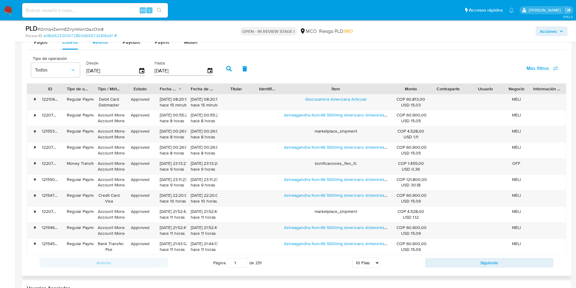
click at [102, 45] on span "Retiros" at bounding box center [100, 42] width 15 height 7
select select "10"
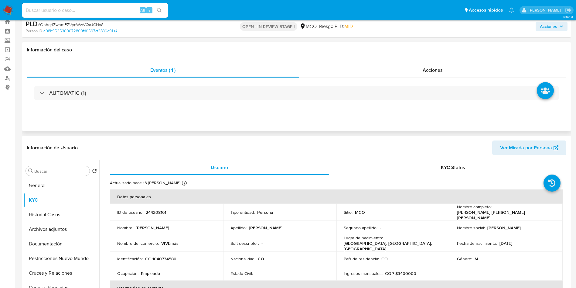
scroll to position [0, 0]
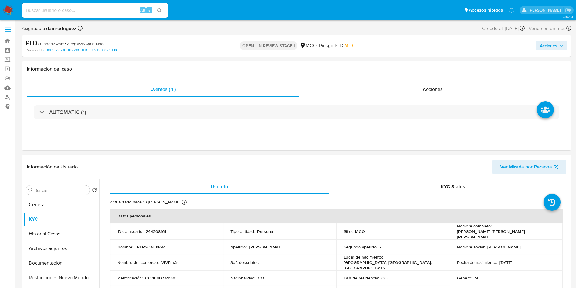
drag, startPoint x: 551, startPoint y: 45, endPoint x: 526, endPoint y: 51, distance: 25.3
click at [550, 45] on span "Acciones" at bounding box center [548, 46] width 17 height 10
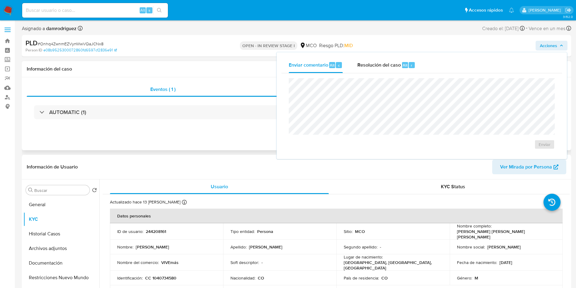
drag, startPoint x: 386, startPoint y: 50, endPoint x: 384, endPoint y: 61, distance: 10.8
click at [386, 51] on div "PLD # Onhq4ZwnmEZVynWwVQaJCNx8 Person ID e08b9525300072860fd6597cf2836e91 OPEN …" at bounding box center [297, 46] width 550 height 22
click at [382, 68] on h1 "Información del caso" at bounding box center [297, 69] width 540 height 6
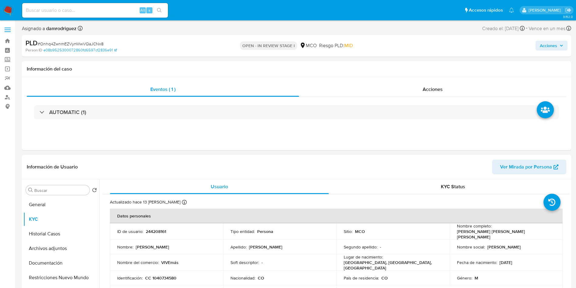
click at [560, 47] on span "Acciones" at bounding box center [551, 45] width 23 height 9
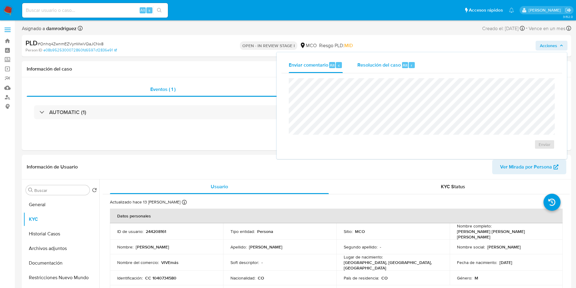
click at [368, 65] on span "Resolución del caso" at bounding box center [379, 64] width 43 height 7
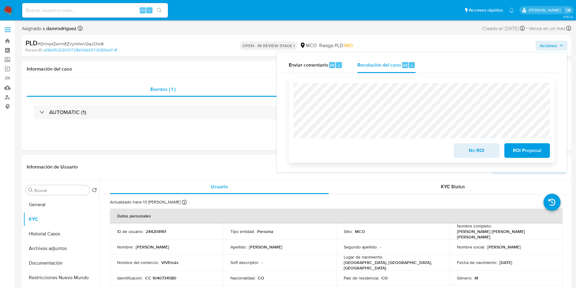
click at [472, 150] on span "No ROI" at bounding box center [477, 150] width 30 height 13
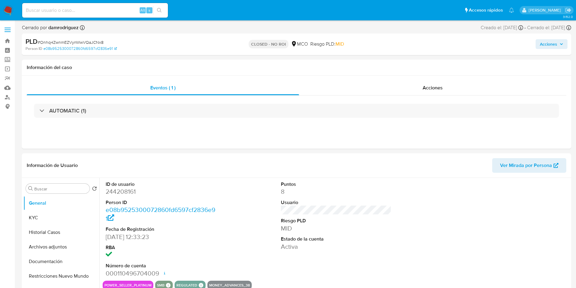
select select "10"
click at [48, 229] on button "Historial Casos" at bounding box center [58, 232] width 71 height 15
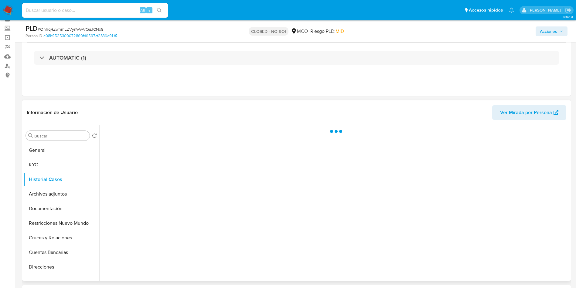
scroll to position [46, 0]
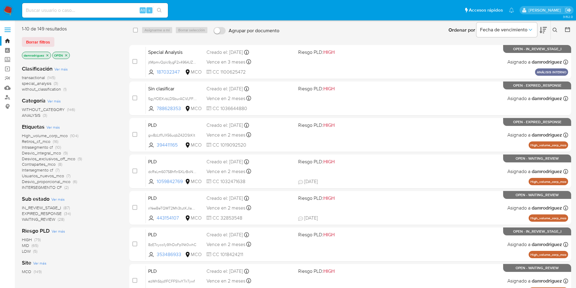
click at [49, 53] on icon "close-filter" at bounding box center [48, 55] width 4 height 4
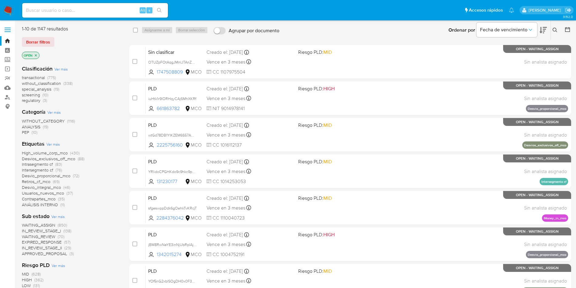
click at [67, 69] on span "Ver más" at bounding box center [60, 68] width 13 height 5
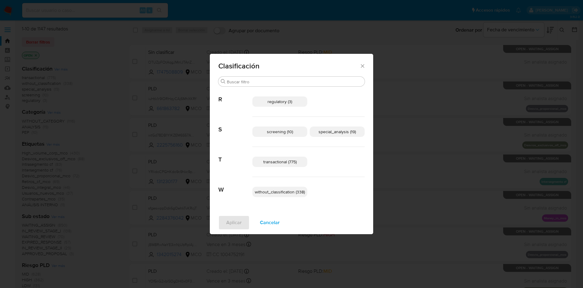
click at [333, 129] on span "special_analysis (19)" at bounding box center [337, 132] width 37 height 6
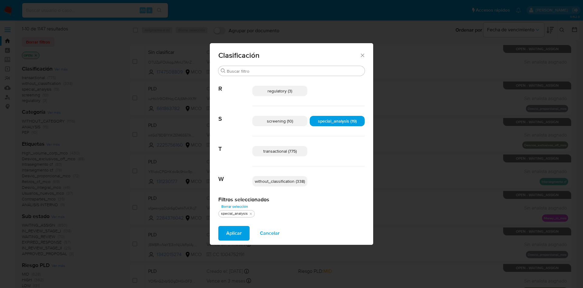
click at [281, 154] on span "transactional (775)" at bounding box center [279, 151] width 33 height 6
click at [230, 231] on span "Aplicar" at bounding box center [233, 232] width 15 height 13
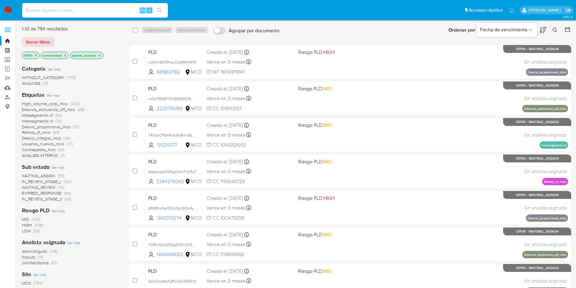
click at [567, 30] on icon at bounding box center [568, 29] width 6 height 6
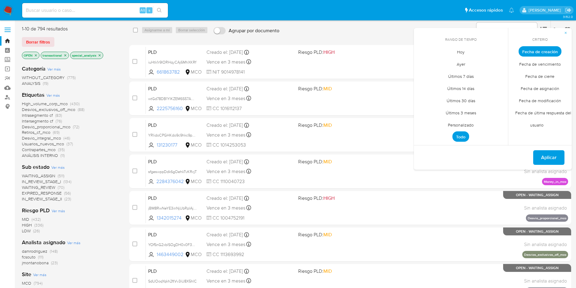
click at [462, 125] on span "Personalizado" at bounding box center [461, 124] width 39 height 12
click at [422, 60] on icon "Mes anterior" at bounding box center [423, 62] width 7 height 7
click at [422, 61] on icon "Mes anterior" at bounding box center [423, 62] width 7 height 7
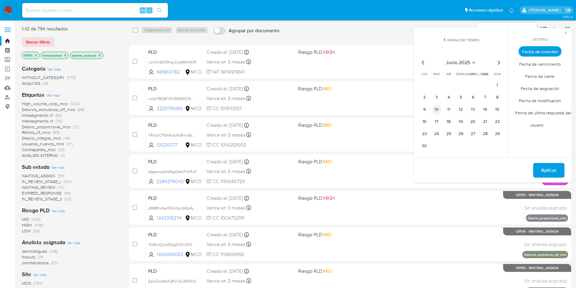
click at [440, 109] on button "10" at bounding box center [437, 110] width 10 height 10
click at [485, 108] on button "14" at bounding box center [486, 110] width 10 height 10
click at [547, 165] on span "Aplicar" at bounding box center [548, 169] width 15 height 13
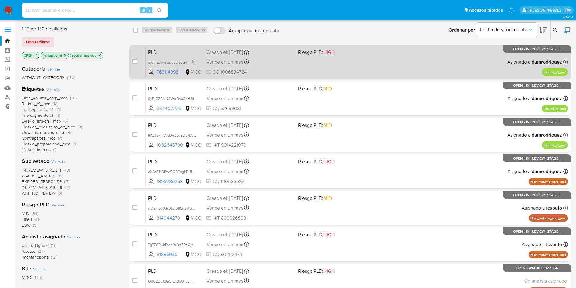
click at [164, 61] on span "3XFjnLkxieCnuuD53G4PS8gB" at bounding box center [173, 61] width 50 height 7
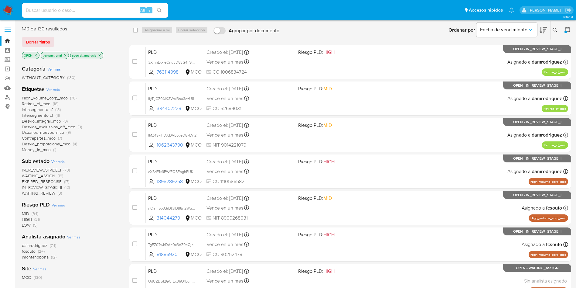
drag, startPoint x: 550, startPoint y: 30, endPoint x: 555, endPoint y: 29, distance: 4.5
click at [555, 29] on div "Ingrese ID de usuario o caso Buscar Borrar filtros" at bounding box center [556, 30] width 10 height 19
click at [555, 29] on icon at bounding box center [555, 30] width 5 height 5
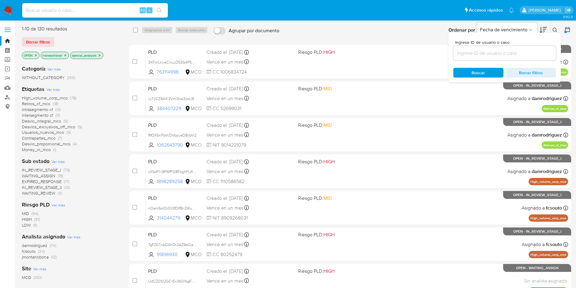
click at [350, 19] on nav "Pausado Ver notificaciones Alt s Accesos rápidos Presiona las siguientes teclas…" at bounding box center [288, 10] width 576 height 20
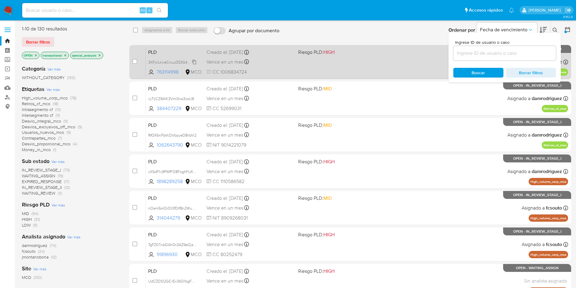
click at [172, 61] on span "3XFjnLkxieCnuuD53G4PS8gB" at bounding box center [173, 61] width 50 height 7
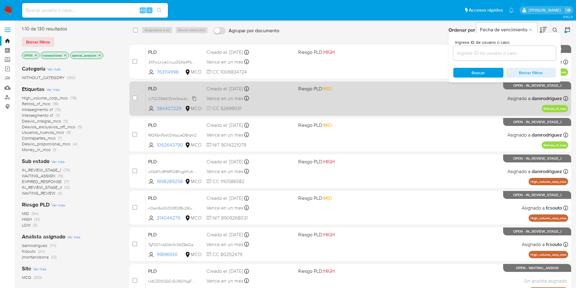
click at [160, 99] on span "iiyTIjCZ9AlK3VmI3na3ozU8" at bounding box center [171, 98] width 46 height 7
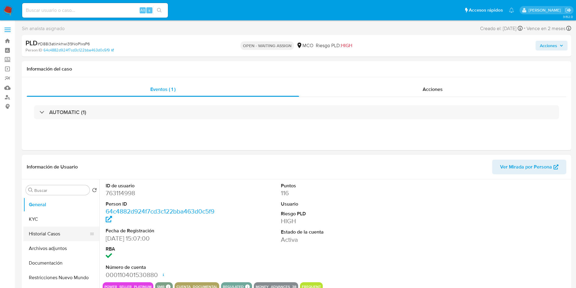
click at [60, 229] on button "Historial Casos" at bounding box center [58, 233] width 71 height 15
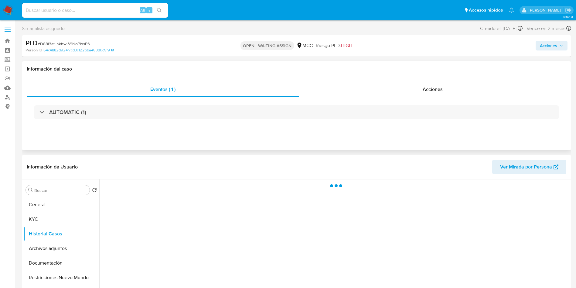
select select "10"
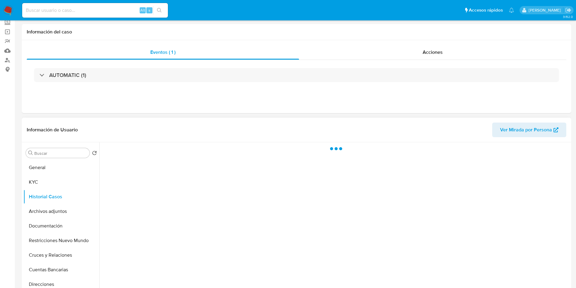
scroll to position [46, 0]
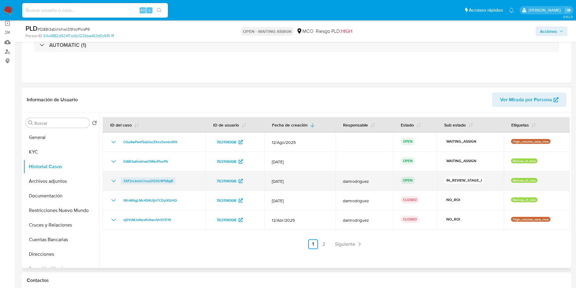
click at [164, 181] on span "3XFjnLkxieCnuuD53G4PS8gB" at bounding box center [148, 180] width 50 height 7
click at [151, 181] on span "3XFjnLkxieCnuuD53G4PS8gB" at bounding box center [148, 180] width 50 height 7
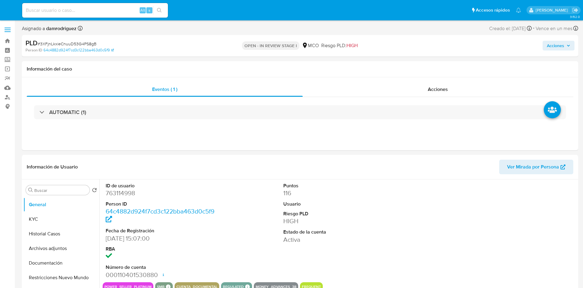
select select "10"
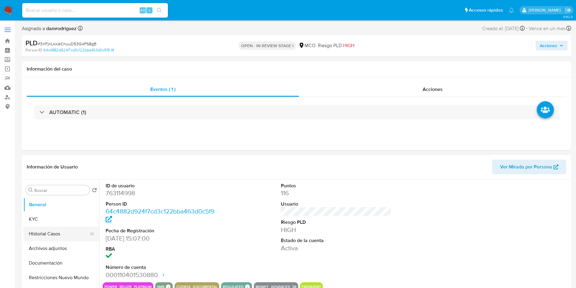
click at [62, 234] on button "Historial Casos" at bounding box center [58, 233] width 71 height 15
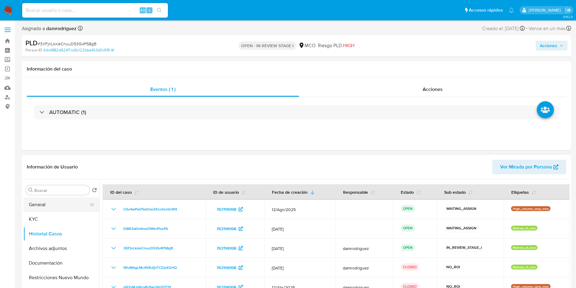
click at [50, 205] on button "General" at bounding box center [58, 204] width 71 height 15
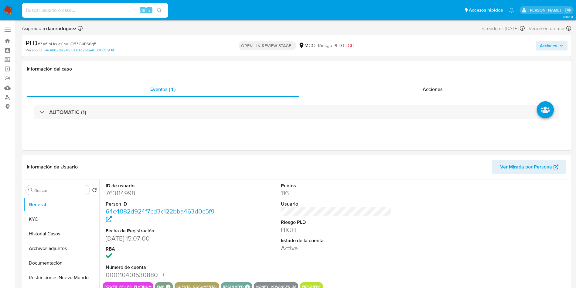
click at [552, 48] on span "Acciones" at bounding box center [548, 46] width 17 height 10
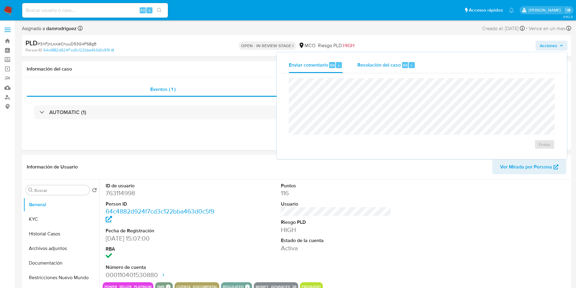
click at [353, 65] on button "Resolución del caso Alt r" at bounding box center [386, 65] width 73 height 16
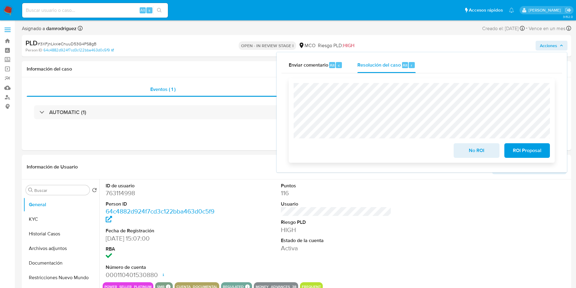
click at [470, 151] on span "No ROI" at bounding box center [477, 150] width 30 height 13
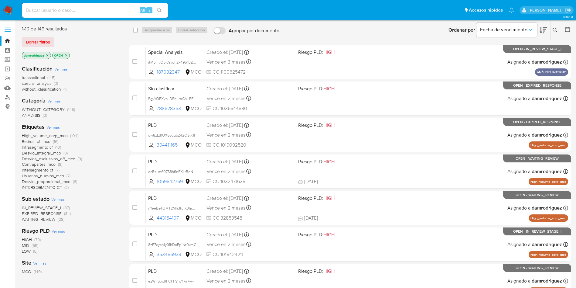
click at [560, 31] on button at bounding box center [556, 29] width 10 height 7
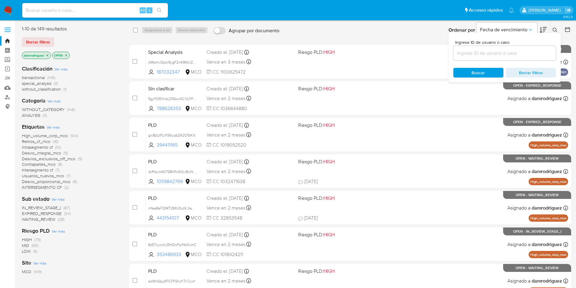
click at [524, 48] on div at bounding box center [505, 53] width 103 height 15
click at [502, 53] on input at bounding box center [505, 53] width 103 height 8
paste input "D88i3atiinkhwi39NoPlxsP6"
type input "D88i3atiinkhwi39NoPlxsP6"
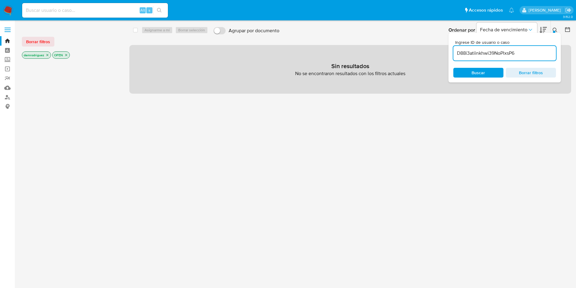
click at [48, 54] on icon "close-filter" at bounding box center [48, 55] width 4 height 4
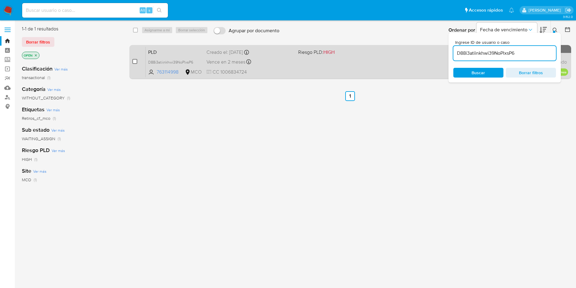
click at [134, 60] on input "checkbox" at bounding box center [134, 61] width 5 height 5
checkbox input "true"
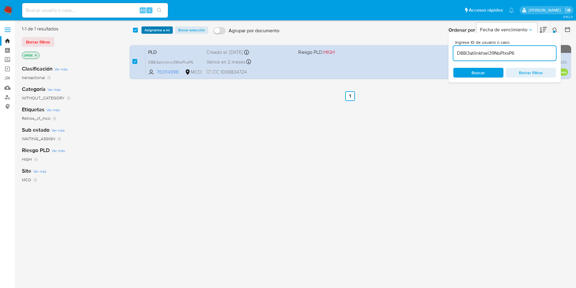
click at [156, 28] on span "Asignarme a mí" at bounding box center [157, 30] width 25 height 6
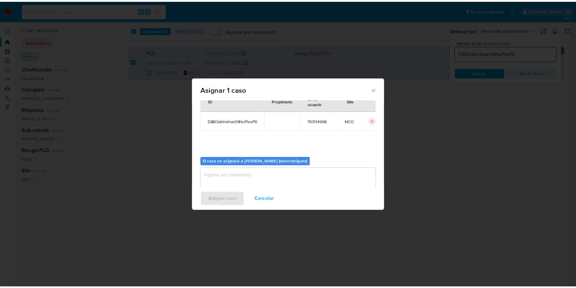
scroll to position [32, 0]
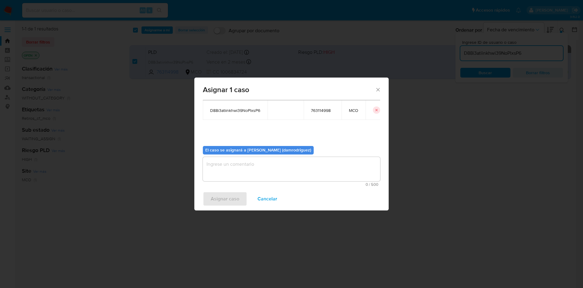
click at [261, 162] on textarea "assign-modal" at bounding box center [291, 169] width 177 height 24
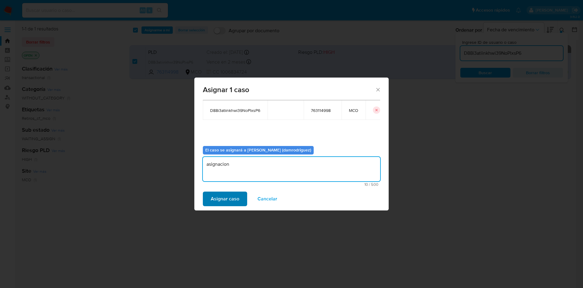
type textarea "asignacion"
click at [232, 201] on span "Asignar caso" at bounding box center [225, 198] width 29 height 13
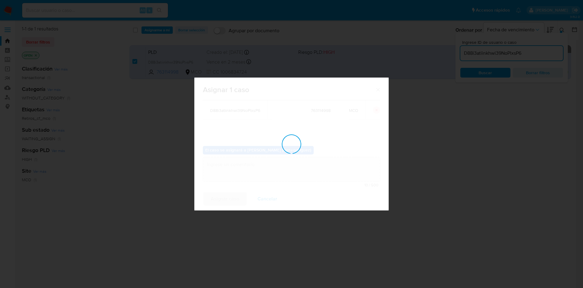
checkbox input "false"
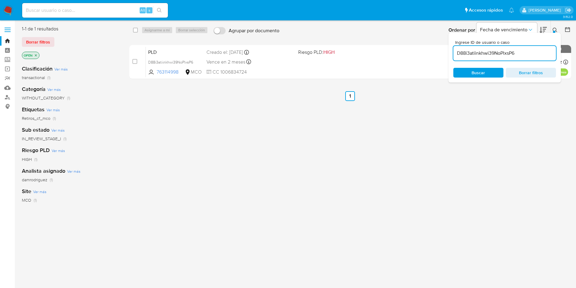
click at [490, 52] on input "D88i3atiinkhwi39NoPlxsP6" at bounding box center [505, 53] width 103 height 8
paste input "iiyTIjCZ9AlK3VmI3na3ozU8"
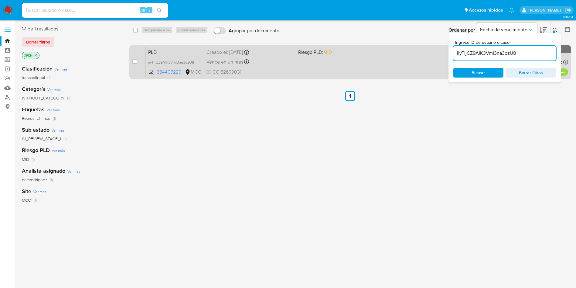
click at [158, 51] on span "PLD" at bounding box center [174, 52] width 53 height 8
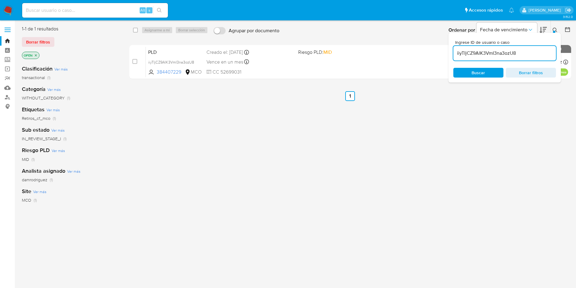
click at [495, 52] on input "iiyTIjCZ9AlK3VmI3na3ozU8" at bounding box center [505, 53] width 103 height 8
click at [495, 53] on input "iiyTIjCZ9AlK3VmI3na3ozU8" at bounding box center [505, 53] width 103 height 8
paste input "Caso gestionado bajo modalidad Revisión - CaseID fMZ4SkiPpVcDVbpyeD8kbVi2 - La …"
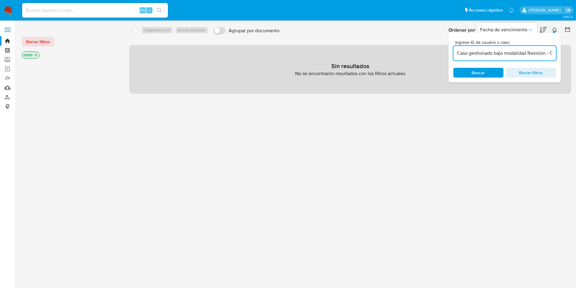
click at [498, 53] on input "Caso gestionado bajo modalidad Revisión - CaseID fMZ4SkiPpVcDVbpyeD8kbVi2 - La …" at bounding box center [505, 53] width 103 height 8
paste input "fMZ4SkiPpVcDVbpyeD8kbVi2"
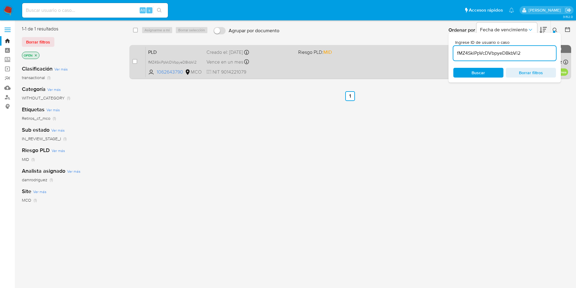
click at [168, 51] on span "PLD" at bounding box center [174, 52] width 53 height 8
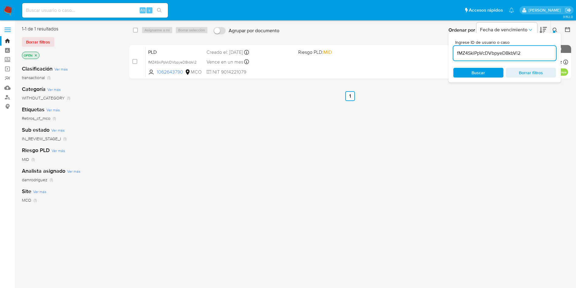
click at [480, 53] on input "fMZ4SkiPpVcDVbpyeD8kbVi2" at bounding box center [505, 53] width 103 height 8
paste input "D6sJuGkyuHKKjPCxQv2mu7SW"
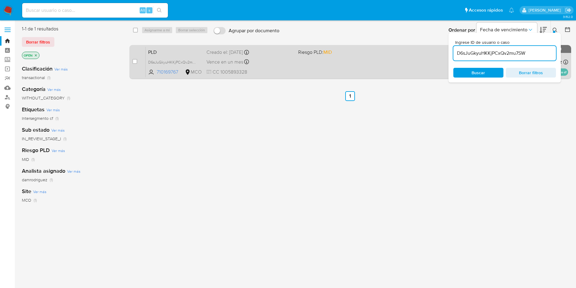
click at [154, 51] on span "PLD" at bounding box center [174, 52] width 53 height 8
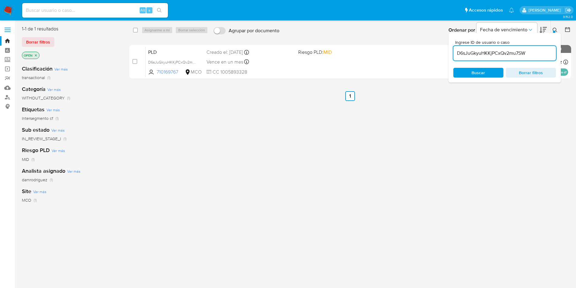
click at [502, 46] on div "D6sJuGkyuHKKjPCxQv2mu7SW" at bounding box center [505, 53] width 103 height 15
click at [502, 52] on input "D6sJuGkyuHKKjPCxQv2mu7SW" at bounding box center [505, 53] width 103 height 8
paste input "2e4lOrcqbMN9Qy5uVFoSN1hX"
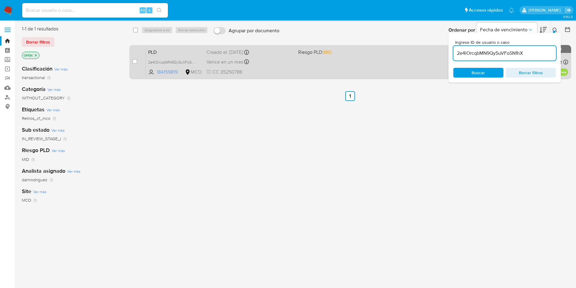
click at [159, 50] on span "PLD" at bounding box center [174, 52] width 53 height 8
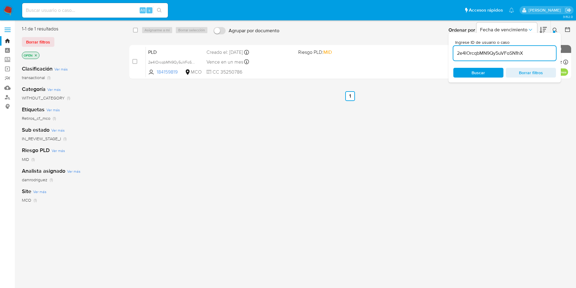
click at [475, 52] on input "2e4lOrcqbMN9Qy5uVFoSN1hX" at bounding box center [505, 53] width 103 height 8
paste input "WniCwMtA88QbHh66Vj6sMbTk"
type input "WniCwMtA88QbHh66Vj6sMbTk"
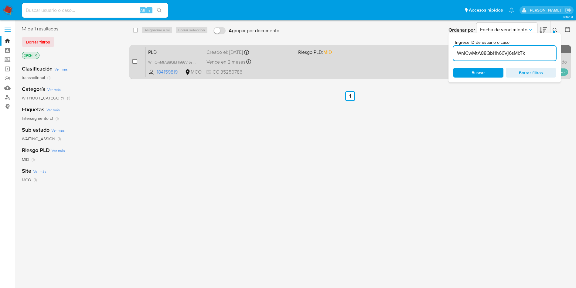
click at [135, 62] on input "checkbox" at bounding box center [134, 61] width 5 height 5
checkbox input "true"
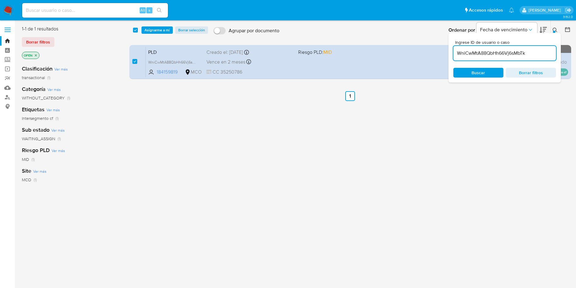
click at [157, 35] on div "select-all-cases-checkbox Asignarme a mí Borrar selección Agrupar por documento…" at bounding box center [350, 30] width 443 height 19
click at [157, 31] on span "Asignarme a mí" at bounding box center [157, 30] width 25 height 6
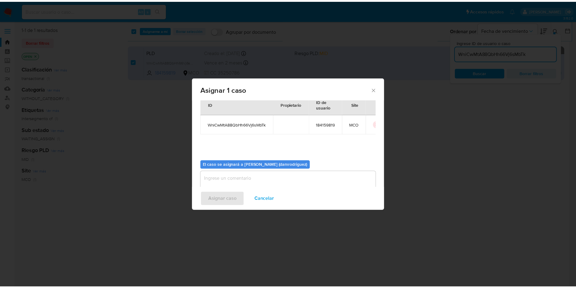
scroll to position [32, 0]
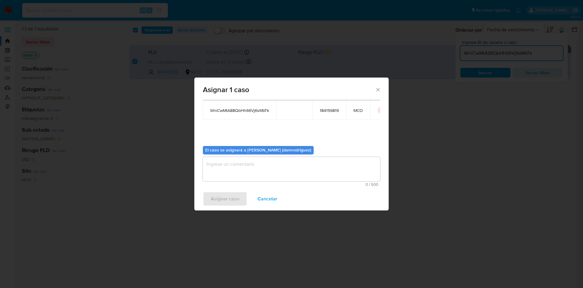
click at [229, 180] on textarea "assign-modal" at bounding box center [291, 169] width 177 height 24
click at [230, 174] on textarea "assign-modal" at bounding box center [291, 169] width 177 height 24
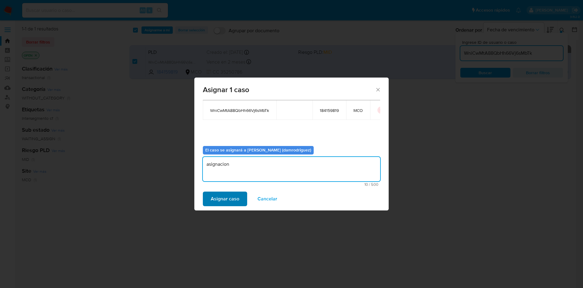
type textarea "asignacion"
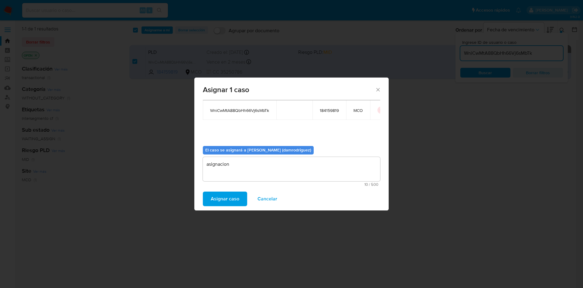
click at [223, 196] on span "Asignar caso" at bounding box center [225, 198] width 29 height 13
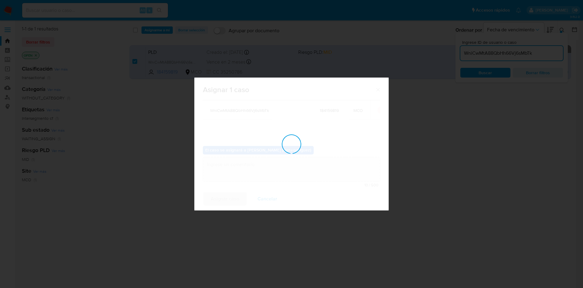
checkbox input "false"
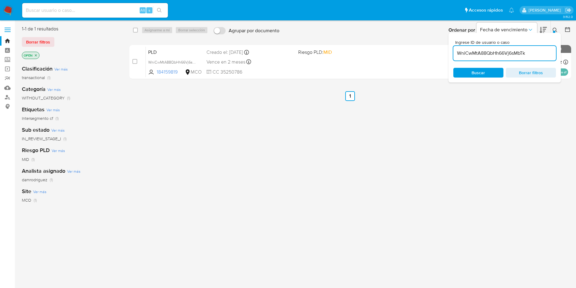
click at [508, 47] on div "WniCwMtA88QbHh66Vj6sMbTk" at bounding box center [505, 53] width 103 height 15
click at [506, 57] on input "WniCwMtA88QbHh66Vj6sMbTk" at bounding box center [505, 53] width 103 height 8
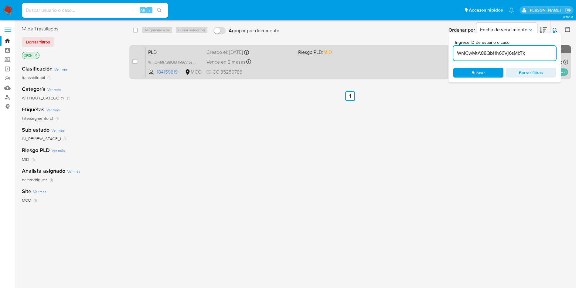
paste input "Se detecta la pagina web vinculada a su operativa de venta ([URL][DOMAIN_NAME])…"
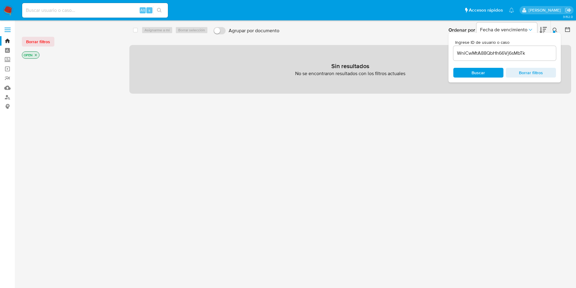
click at [492, 46] on div "WniCwMtA88QbHh66Vj6sMbTk" at bounding box center [505, 53] width 103 height 15
click at [488, 53] on input "WniCwMtA88QbHh66Vj6sMbTk" at bounding box center [505, 53] width 103 height 8
paste input "ryHyJPf0CnIpjNxF1LbpaP6s"
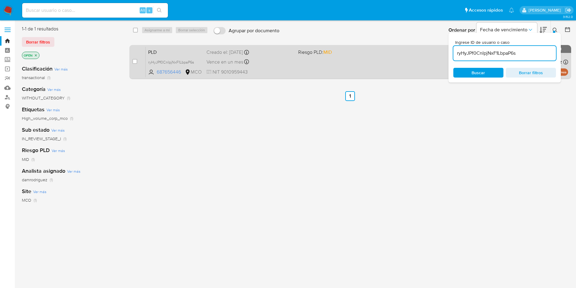
click at [155, 50] on span "PLD" at bounding box center [174, 52] width 53 height 8
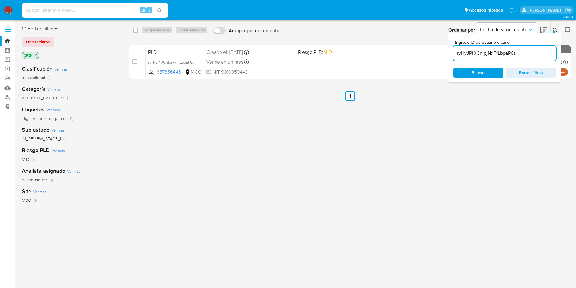
click at [518, 53] on input "ryHyJPf0CnIpjNxF1LbpaP6s" at bounding box center [505, 53] width 103 height 8
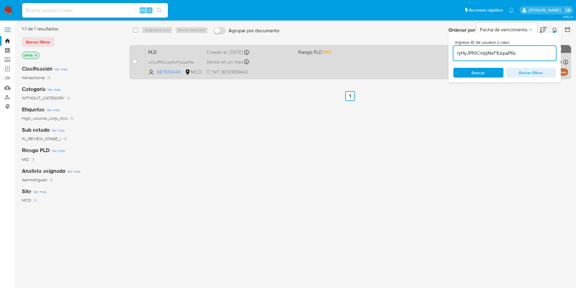
paste input "WrYmvpsFglDxD6woEg7PWWXb"
type input "WrYmvpsFglDxD6woEg7PWWXb"
click at [133, 61] on input "checkbox" at bounding box center [134, 61] width 5 height 5
checkbox input "true"
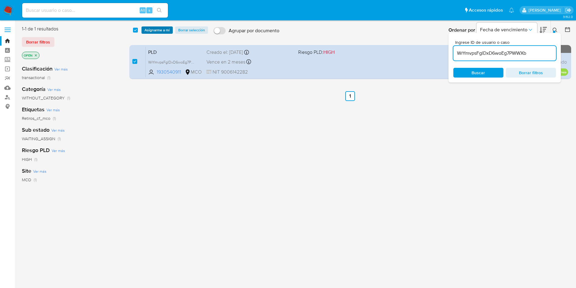
click at [160, 28] on span "Asignarme a mí" at bounding box center [157, 30] width 25 height 6
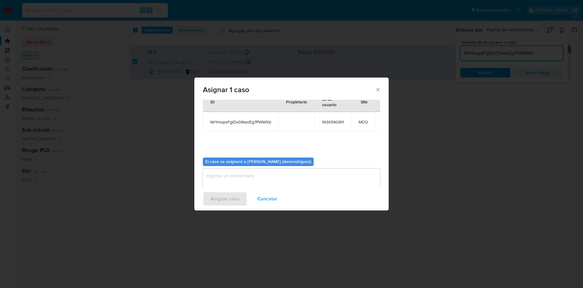
scroll to position [39, 0]
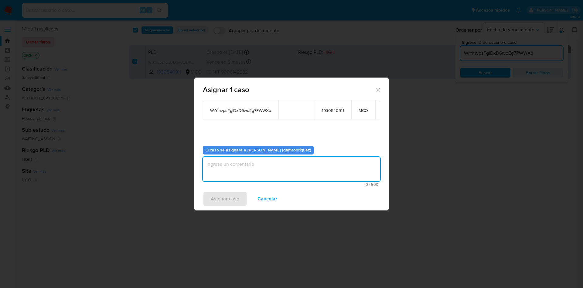
click at [245, 173] on textarea "assign-modal" at bounding box center [291, 169] width 177 height 24
type textarea "asignacion"
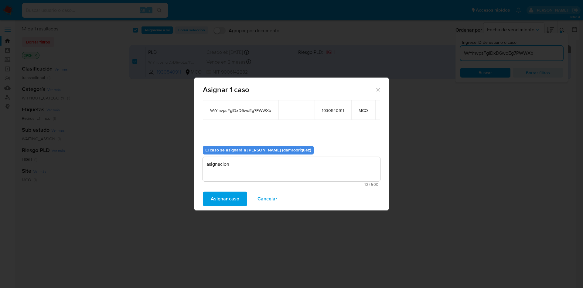
click at [225, 198] on span "Asignar caso" at bounding box center [225, 198] width 29 height 13
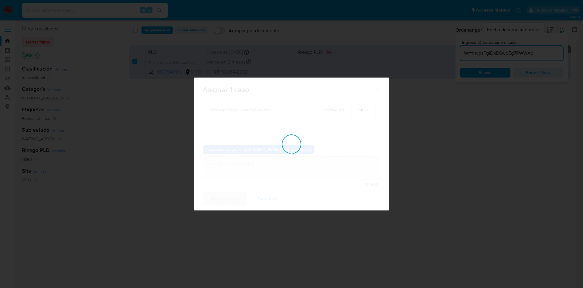
checkbox input "false"
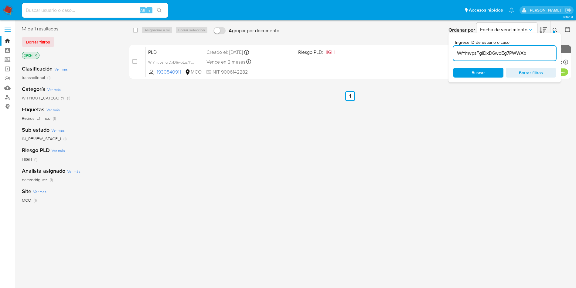
click at [504, 50] on input "WrYmvpsFglDxD6woEg7PWWXb" at bounding box center [505, 53] width 103 height 8
paste input "TWjbX6Br8xXpo6MVFzyARYsV"
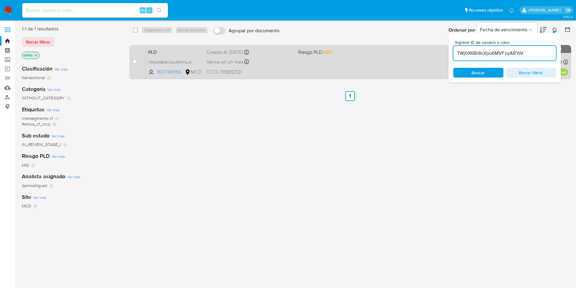
click at [158, 54] on span "PLD" at bounding box center [174, 52] width 53 height 8
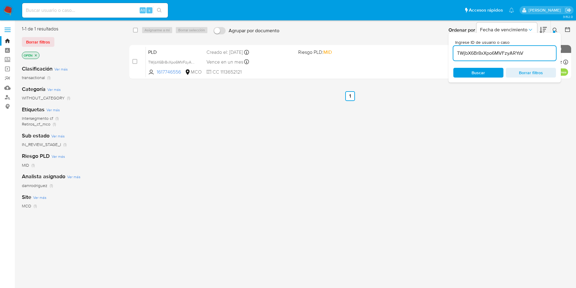
click at [502, 49] on div "TWjbX6Br8xXpo6MVFzyARYsV" at bounding box center [505, 53] width 103 height 15
click at [501, 54] on input "TWjbX6Br8xXpo6MVFzyARYsV" at bounding box center [505, 53] width 103 height 8
paste input "K6bGRzNoU7GWLVDUH75SH5zT"
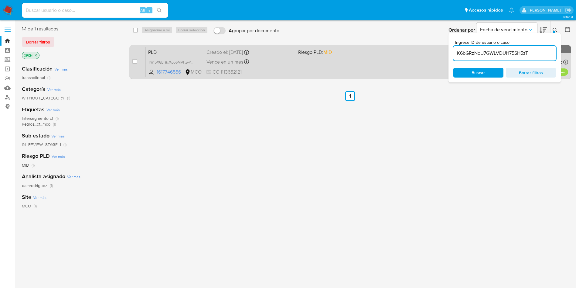
type input "K6bGRzNoU7GWLVDUH75SH5zT"
click at [135, 62] on input "checkbox" at bounding box center [134, 61] width 5 height 5
checkbox input "true"
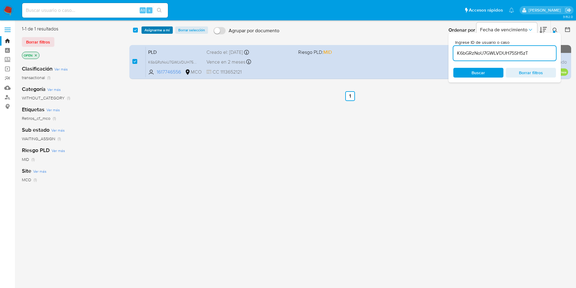
click at [155, 30] on span "Asignarme a mí" at bounding box center [157, 30] width 25 height 6
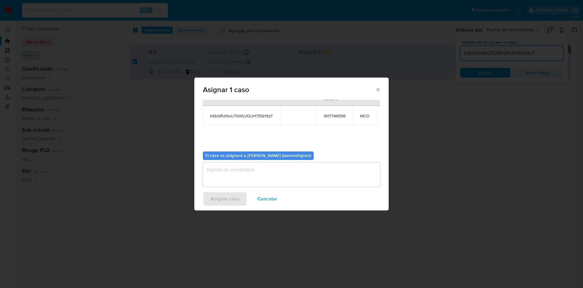
scroll to position [39, 0]
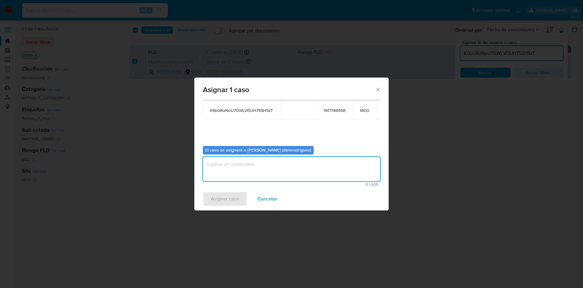
click at [243, 161] on textarea "assign-modal" at bounding box center [291, 169] width 177 height 24
type textarea "asignacion"
click at [221, 196] on span "Asignar caso" at bounding box center [225, 198] width 29 height 13
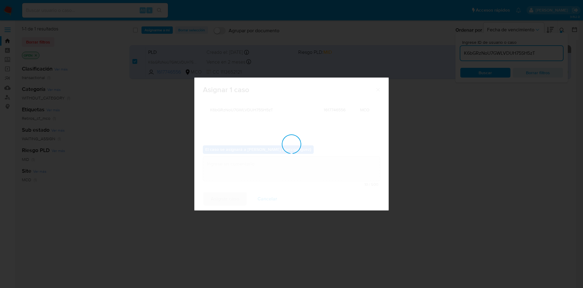
checkbox input "false"
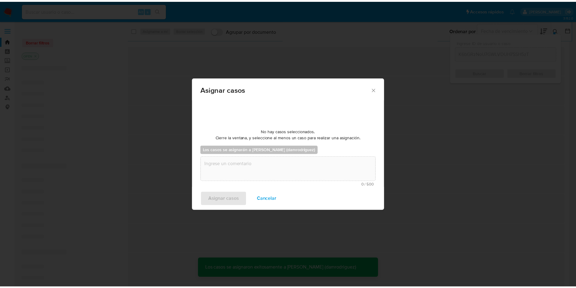
scroll to position [37, 0]
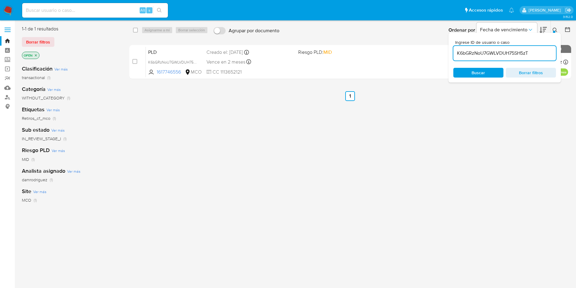
click at [481, 51] on input "K6bGRzNoU7GWLVDUH75SH5zT" at bounding box center [505, 53] width 103 height 8
paste input "faK41e97Bp4CiF98q2CvWLfR"
click at [156, 52] on span "PLD" at bounding box center [174, 52] width 53 height 8
click at [516, 54] on input "faK41e97Bp4CiF98q2CvWLfR" at bounding box center [505, 53] width 103 height 8
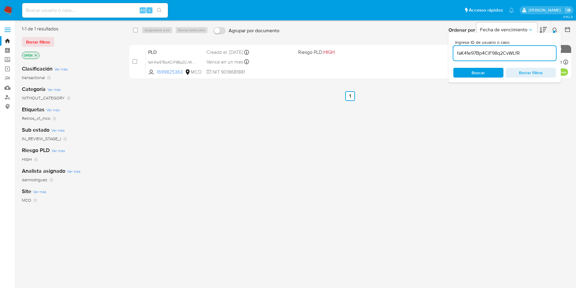
click at [516, 54] on input "faK41e97Bp4CiF98q2CvWLfR" at bounding box center [505, 53] width 103 height 8
paste input "NKhzDNDsYqMxDukUPz0mVO5N"
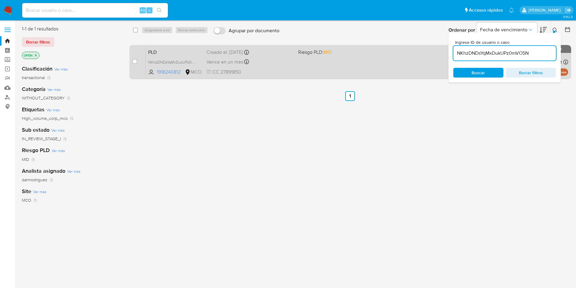
click at [158, 53] on span "PLD" at bounding box center [174, 52] width 53 height 8
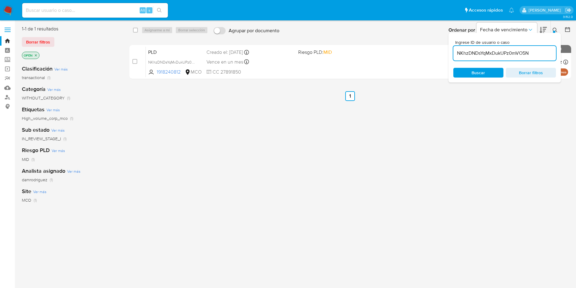
click at [486, 49] on div "NKhzDNDsYqMxDukUPz0mVO5N" at bounding box center [505, 53] width 103 height 15
click at [487, 55] on input "NKhzDNDsYqMxDukUPz0mVO5N" at bounding box center [505, 53] width 103 height 8
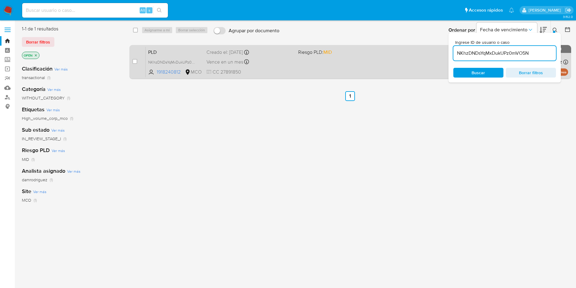
paste input "Pk2pu7llmBEr9Po5fcNLfo09"
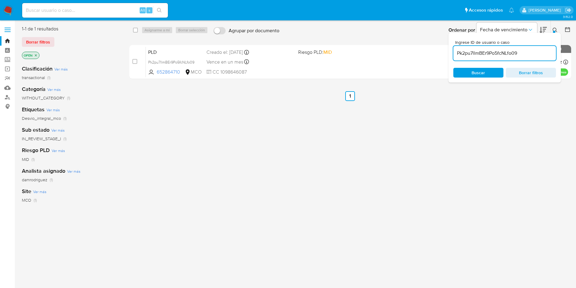
click at [156, 52] on span "PLD" at bounding box center [174, 52] width 53 height 8
click at [492, 52] on input "Pk2pu7llmBEr9Po5fcNLfo09" at bounding box center [505, 53] width 103 height 8
paste input "E6yogYREqrGpjo0heHk9BnlH"
type input "E6yogYREqrGpjo0heHk9BnlH"
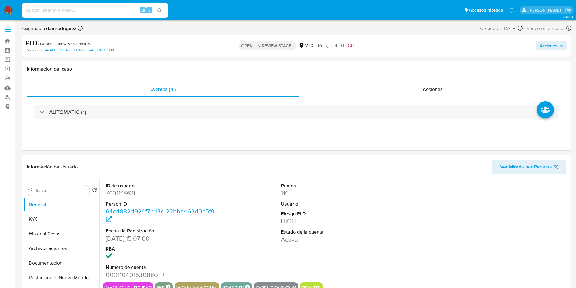
select select "10"
drag, startPoint x: 23, startPoint y: 212, endPoint x: 53, endPoint y: 213, distance: 30.4
click at [23, 212] on div "Buscar Volver al orden por defecto General KYC Historial Casos Archivos adjunto…" at bounding box center [297, 257] width 550 height 156
click at [54, 219] on button "KYC" at bounding box center [58, 219] width 71 height 15
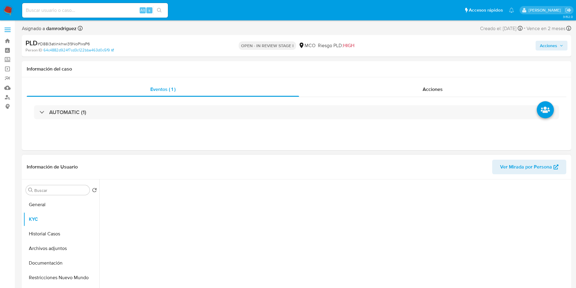
click at [268, 173] on header "Información de Usuario Ver Mirada por Persona" at bounding box center [297, 166] width 540 height 15
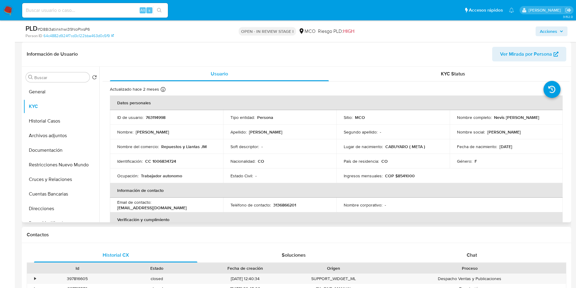
click at [177, 148] on p "Repuestos y Llantas JM" at bounding box center [184, 146] width 46 height 5
click at [205, 148] on p "Repuestos y Llantas JM" at bounding box center [184, 146] width 46 height 5
drag, startPoint x: 213, startPoint y: 148, endPoint x: 165, endPoint y: 148, distance: 48.0
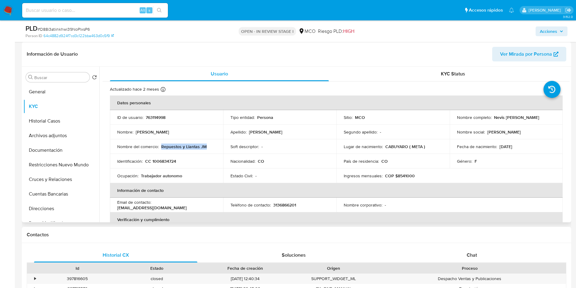
click at [161, 148] on div "Nombre del comercio : Repuestos y Llantas JM" at bounding box center [166, 146] width 99 height 5
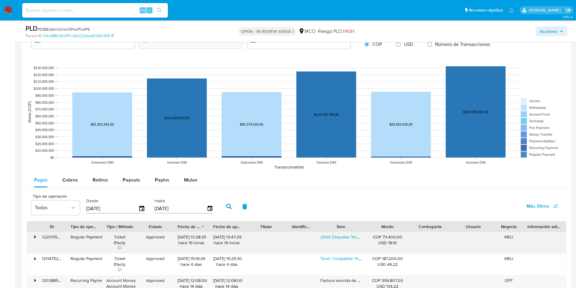
scroll to position [592, 0]
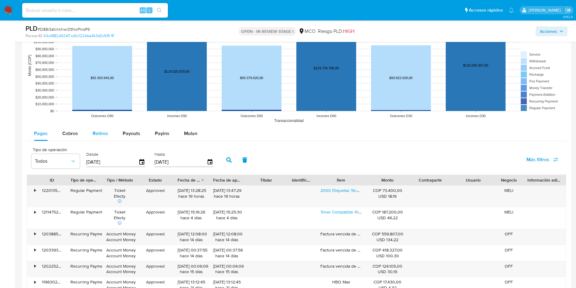
click at [72, 136] on span "Cobros" at bounding box center [70, 133] width 16 height 7
select select "10"
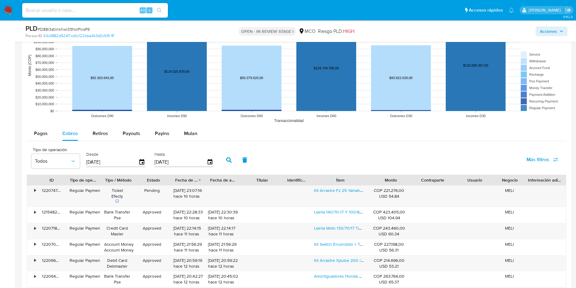
drag, startPoint x: 366, startPoint y: 179, endPoint x: 471, endPoint y: 175, distance: 105.2
click at [471, 175] on div "ID Tipo de operación Tipo / Método Estado Fecha de creación Fecha de aprobación…" at bounding box center [296, 180] width 539 height 10
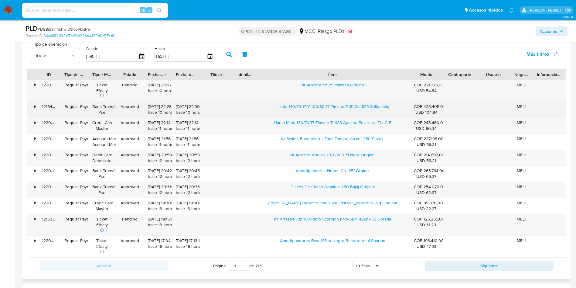
scroll to position [684, 0]
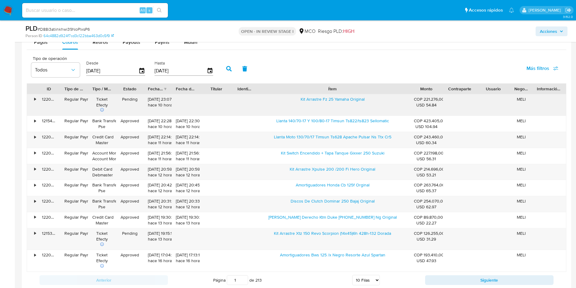
drag, startPoint x: 316, startPoint y: 100, endPoint x: 382, endPoint y: 98, distance: 66.2
click at [381, 100] on div "Kit Arrastre Fz 25 Yamaha Original" at bounding box center [332, 105] width 154 height 22
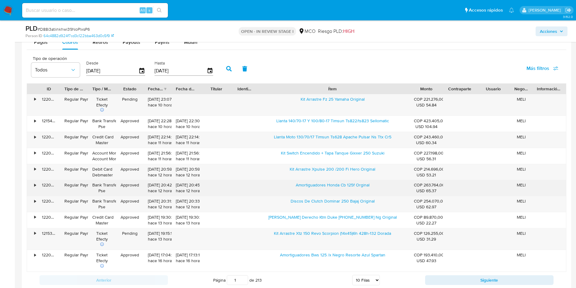
drag, startPoint x: 289, startPoint y: 187, endPoint x: 381, endPoint y: 187, distance: 91.7
click at [379, 187] on div "Amortiguadores Honda Cb 125f Orginal" at bounding box center [332, 188] width 154 height 16
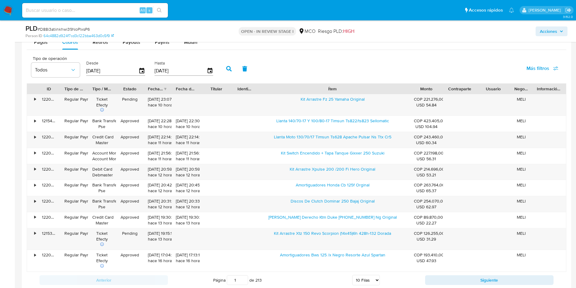
click at [98, 41] on div "PLD # D88i3atiinkhwi39NoPlxsP6 Person ID 64c4882d924f7cd3c122bba463d0c5f9 OPEN …" at bounding box center [297, 31] width 550 height 22
click at [100, 47] on div "Retiros" at bounding box center [100, 42] width 15 height 15
select select "10"
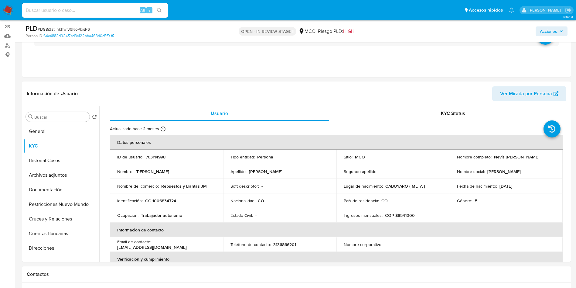
scroll to position [0, 0]
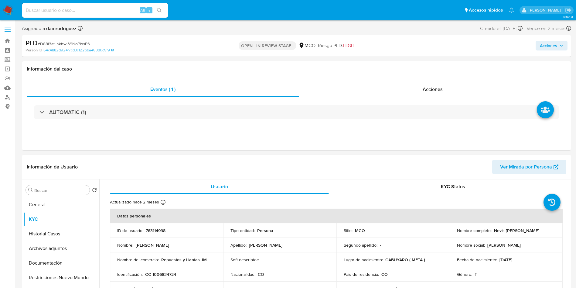
click at [553, 45] on span "Acciones" at bounding box center [548, 46] width 17 height 10
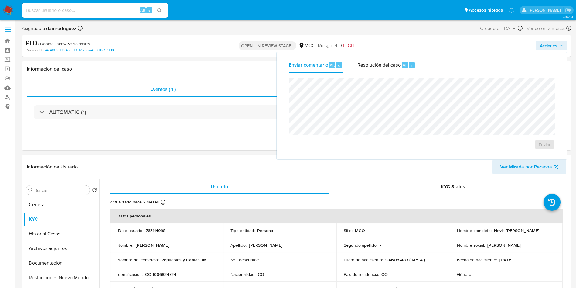
click at [379, 71] on div "Resolución del caso Alt r" at bounding box center [387, 65] width 58 height 16
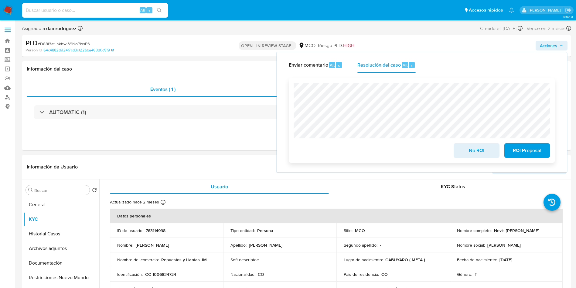
click at [467, 151] on span "No ROI" at bounding box center [477, 150] width 30 height 13
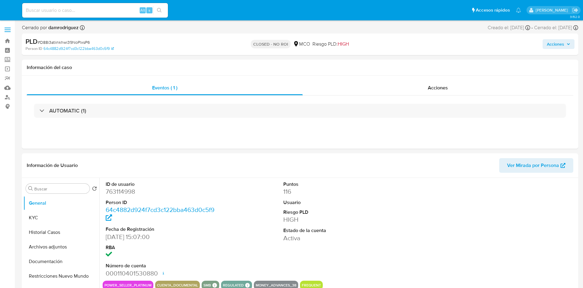
select select "10"
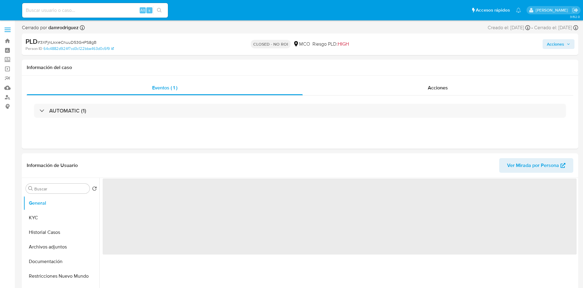
select select "10"
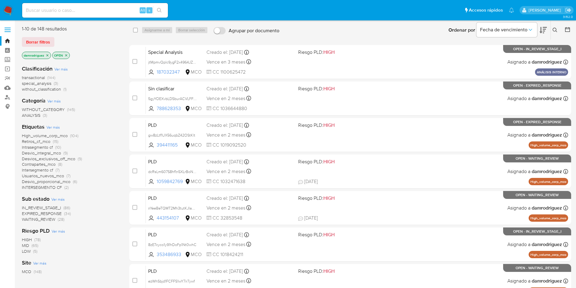
click at [68, 55] on icon "close-filter" at bounding box center [66, 55] width 4 height 4
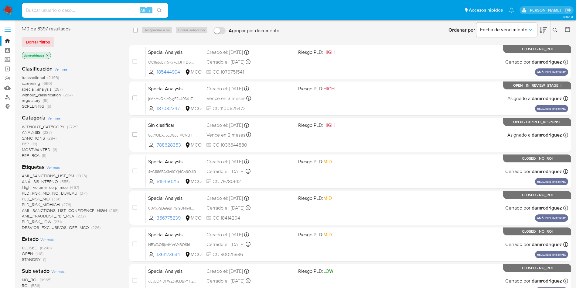
click at [49, 54] on icon "close-filter" at bounding box center [48, 55] width 4 height 4
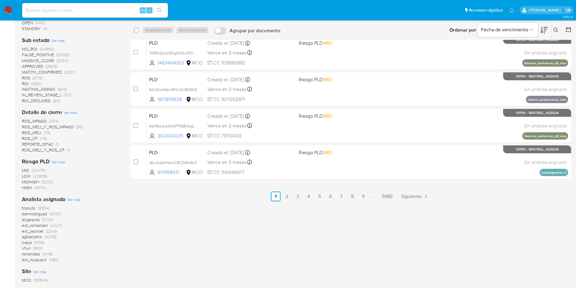
click at [26, 207] on span "fcsouto" at bounding box center [29, 208] width 14 height 6
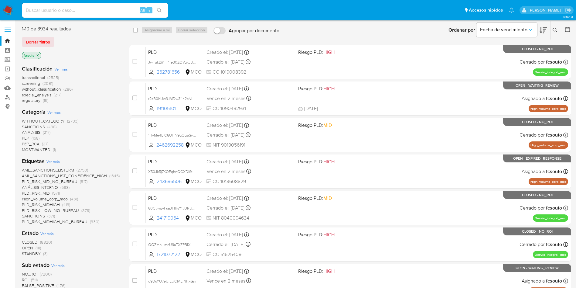
click at [28, 239] on span "CLOSED" at bounding box center [30, 242] width 16 height 6
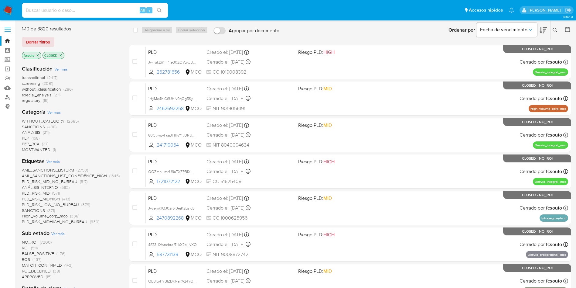
click at [567, 30] on icon at bounding box center [568, 29] width 6 height 6
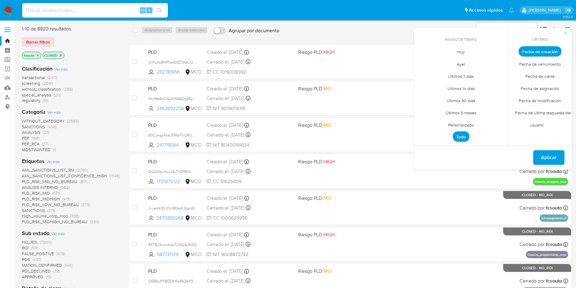
click at [460, 125] on span "Personalizado" at bounding box center [461, 124] width 39 height 12
click at [475, 83] on button "1" at bounding box center [473, 85] width 10 height 10
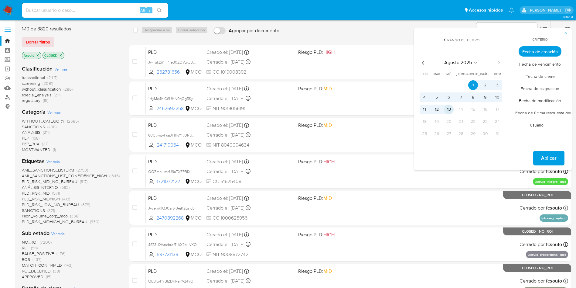
click at [453, 112] on button "13" at bounding box center [449, 110] width 10 height 10
click at [548, 100] on span "Fecha de modificación" at bounding box center [540, 100] width 55 height 12
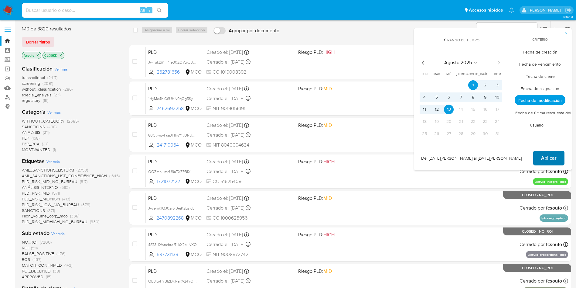
click at [550, 152] on span "Aplicar" at bounding box center [548, 157] width 15 height 13
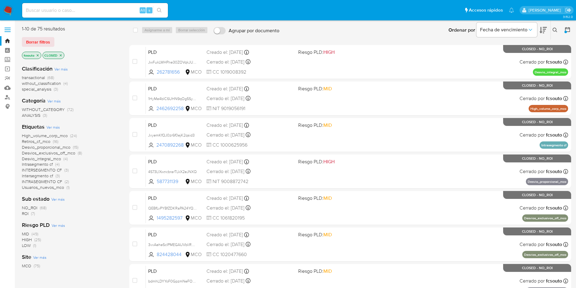
click at [113, 109] on div "WITHOUT_CATEGORY (72) ANALYSIS (3)" at bounding box center [71, 113] width 98 height 12
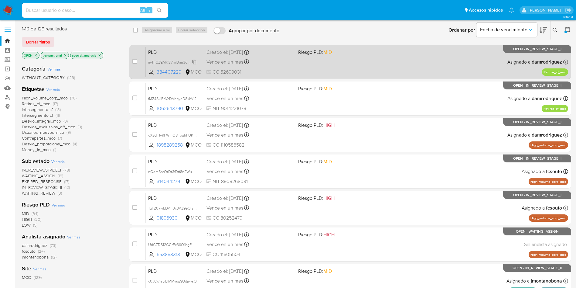
click at [172, 63] on span "iiyTIjCZ9AlK3VmI3na3ozU8" at bounding box center [171, 61] width 46 height 7
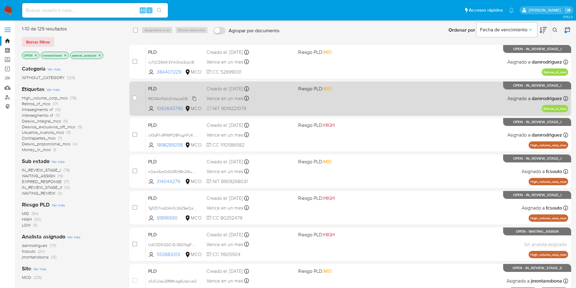
click at [166, 97] on span "fMZ4SkiPpVcDVbpyeD8kbVi2" at bounding box center [172, 98] width 48 height 7
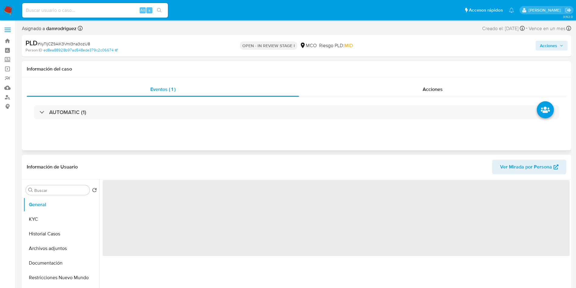
click at [410, 104] on div "AUTOMATIC (1)" at bounding box center [297, 112] width 540 height 30
drag, startPoint x: 405, startPoint y: 83, endPoint x: 378, endPoint y: 89, distance: 27.9
click at [406, 85] on div "Acciones" at bounding box center [432, 89] width 267 height 15
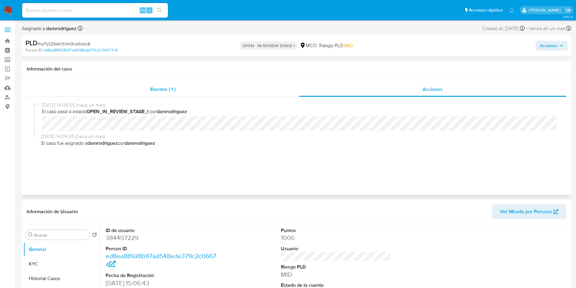
click at [181, 84] on div "Eventos ( 1 )" at bounding box center [163, 89] width 273 height 15
select select "10"
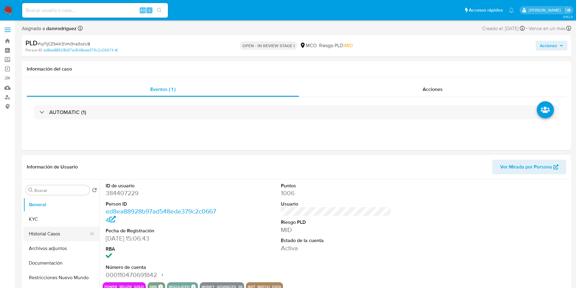
click at [23, 233] on div "Buscar Volver al orden por defecto General KYC Historial Casos Archivos adjunto…" at bounding box center [297, 257] width 550 height 156
click at [43, 221] on button "KYC" at bounding box center [58, 219] width 71 height 15
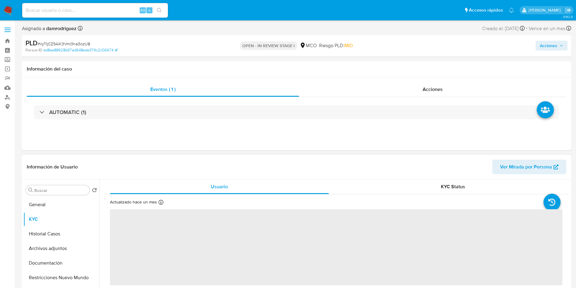
click at [176, 178] on div "Información de Usuario Ver Mirada por Persona" at bounding box center [297, 167] width 550 height 25
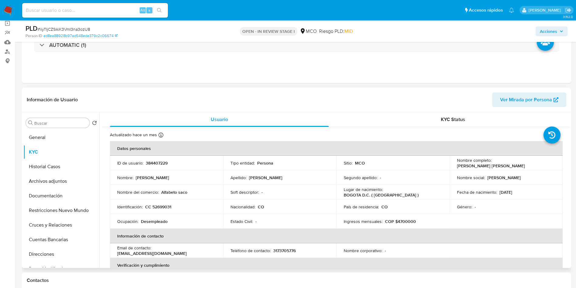
click at [171, 196] on td "Nombre del comercio : Alfabeto saco" at bounding box center [166, 192] width 113 height 15
drag, startPoint x: 214, startPoint y: 195, endPoint x: 161, endPoint y: 191, distance: 53.6
click at [161, 191] on td "Nombre del comercio : Alfabeto saco" at bounding box center [166, 192] width 113 height 15
copy p "Alfabeto saco"
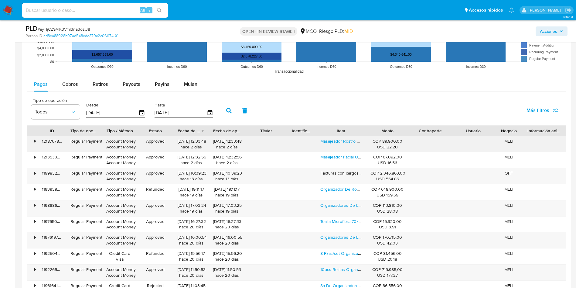
scroll to position [684, 0]
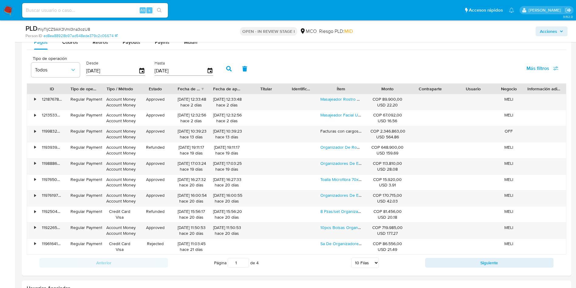
click at [67, 41] on div "PLD # iiyTIjCZ9AlK3VmI3na3ozU8 Person ID ed8ea88928b97ad548ede379c2c06674 OPEN …" at bounding box center [297, 31] width 550 height 22
click at [67, 42] on span "Cobros" at bounding box center [70, 42] width 16 height 7
select select "10"
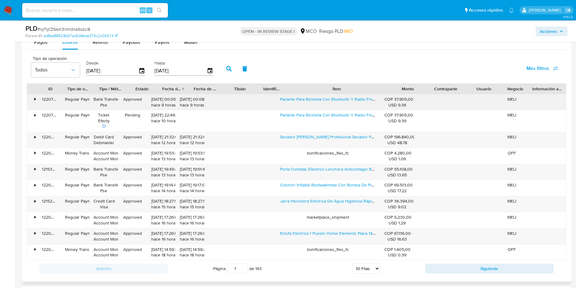
drag, startPoint x: 367, startPoint y: 87, endPoint x: 425, endPoint y: 96, distance: 59.4
click at [488, 87] on div "ID Tipo de operación Tipo / Método Estado Fecha de creación Fecha de aprobación…" at bounding box center [296, 89] width 539 height 10
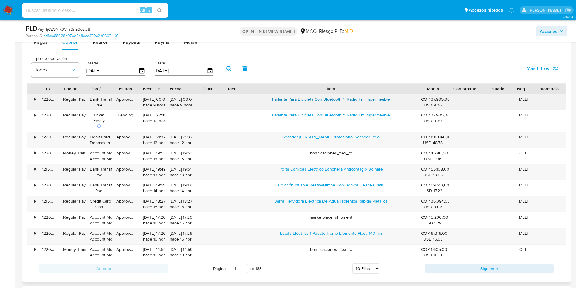
drag, startPoint x: 262, startPoint y: 98, endPoint x: 342, endPoint y: 101, distance: 80.5
click at [342, 101] on div "Parlante Para Bicicleta Con Bluetooth Y Radio Fm Impermeable" at bounding box center [331, 102] width 172 height 16
drag, startPoint x: 285, startPoint y: 140, endPoint x: 345, endPoint y: 137, distance: 59.9
click at [345, 137] on div "Secador Cabello Profesional Secador Pelo" at bounding box center [331, 140] width 172 height 16
drag, startPoint x: 270, startPoint y: 203, endPoint x: 338, endPoint y: 205, distance: 68.1
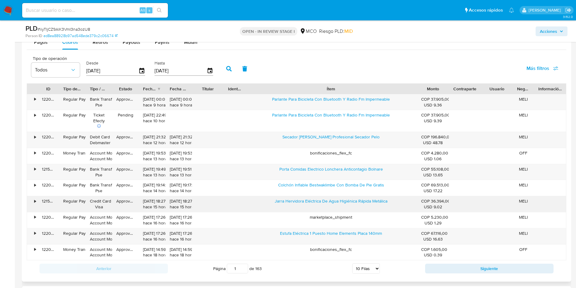
click at [338, 205] on div "Jarra Hervidora Eléctrica De Agua Higiénica Rápida Metálica" at bounding box center [331, 204] width 172 height 16
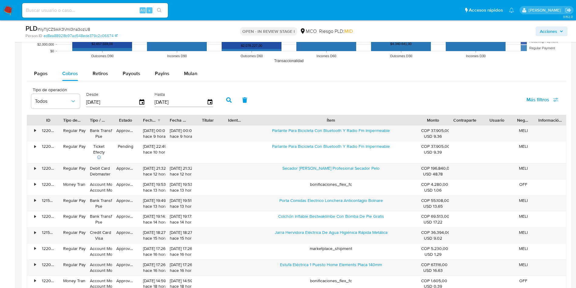
scroll to position [638, 0]
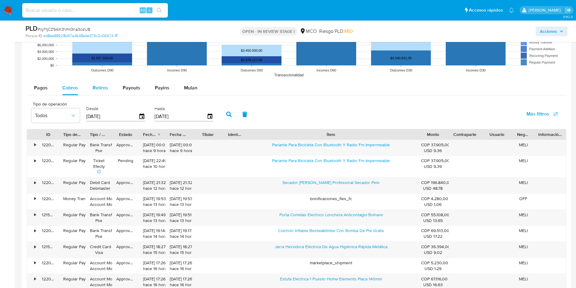
click at [102, 89] on span "Retiros" at bounding box center [100, 87] width 15 height 7
select select "10"
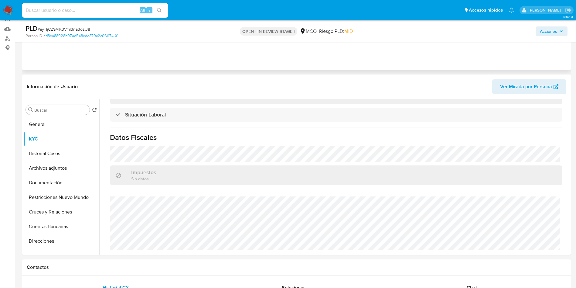
scroll to position [0, 0]
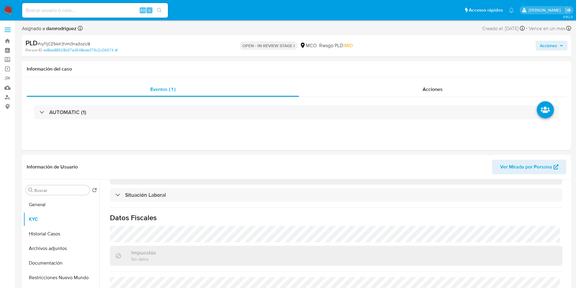
click at [544, 42] on span "Acciones" at bounding box center [548, 46] width 17 height 10
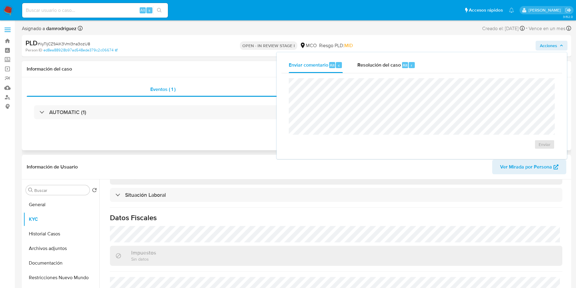
drag, startPoint x: 396, startPoint y: 49, endPoint x: 381, endPoint y: 70, distance: 25.2
click at [396, 51] on div "Acciones Enviar comentario Alt c Resolución del caso Alt r Enviar" at bounding box center [478, 46] width 179 height 14
click at [381, 70] on h1 "Información del caso" at bounding box center [297, 69] width 540 height 6
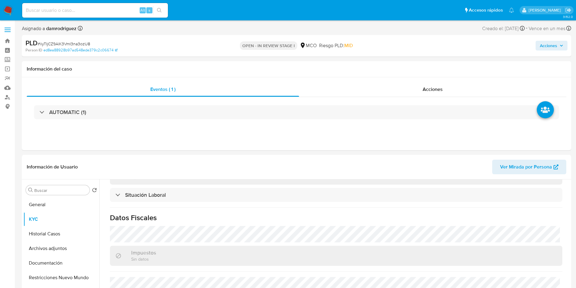
click at [548, 51] on div "Acciones" at bounding box center [478, 46] width 179 height 14
click at [552, 41] on span "Acciones" at bounding box center [548, 46] width 17 height 10
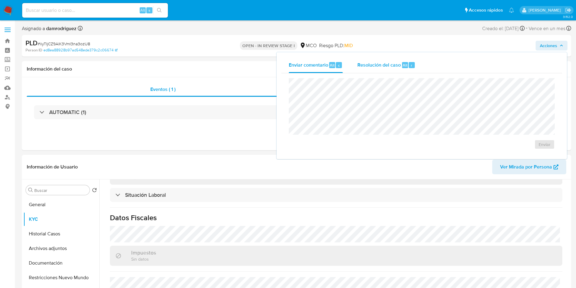
click at [398, 65] on span "Resolución del caso" at bounding box center [379, 64] width 43 height 7
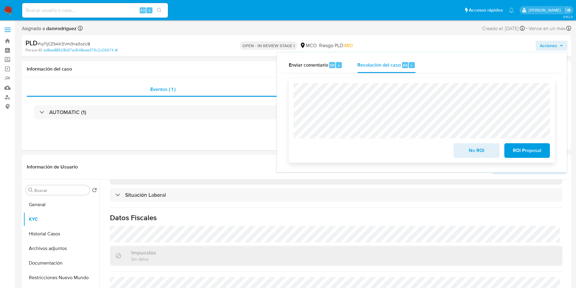
click at [475, 150] on span "No ROI" at bounding box center [477, 150] width 30 height 13
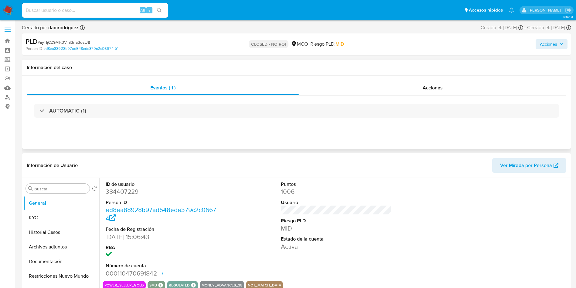
select select "10"
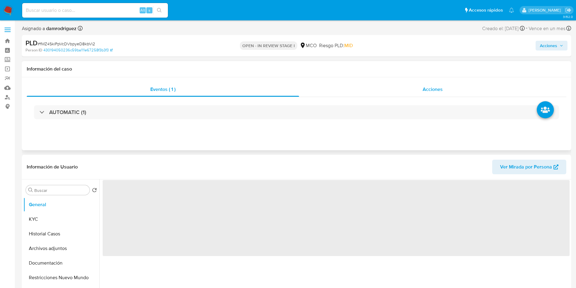
click at [371, 87] on div "Acciones" at bounding box center [432, 89] width 267 height 15
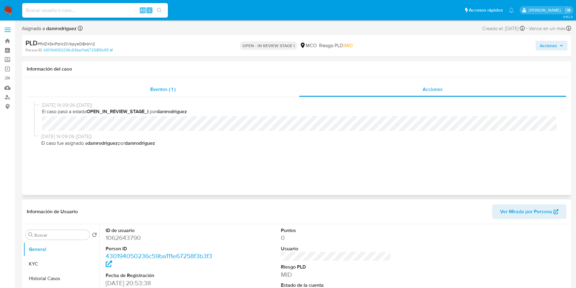
select select "10"
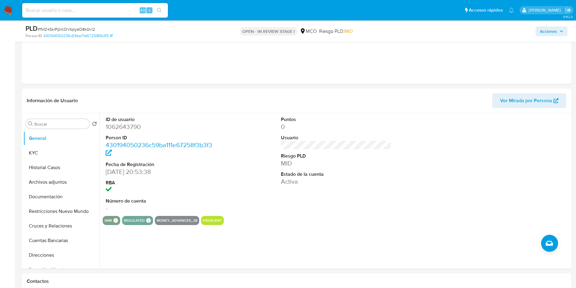
scroll to position [91, 0]
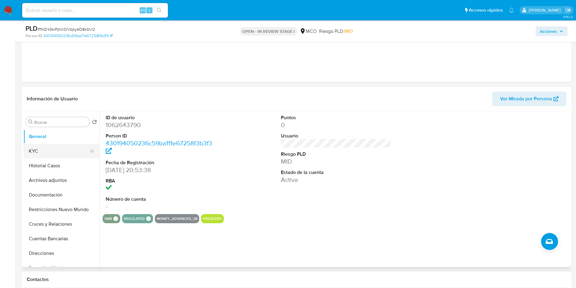
click at [61, 150] on button "KYC" at bounding box center [58, 151] width 71 height 15
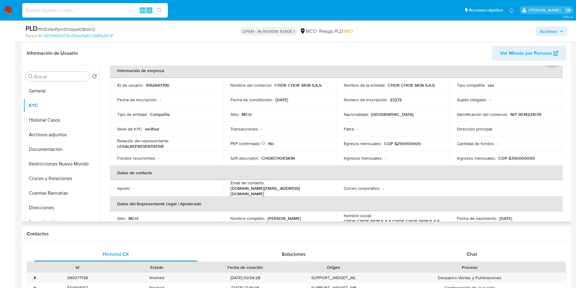
scroll to position [46, 0]
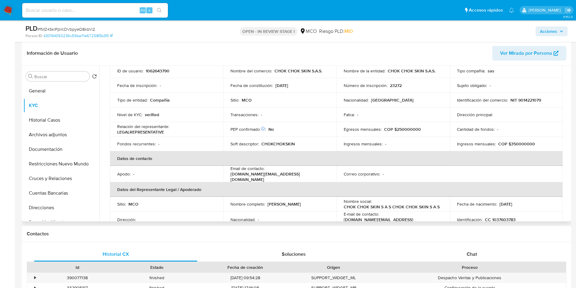
drag, startPoint x: 304, startPoint y: 205, endPoint x: 224, endPoint y: 205, distance: 80.2
click at [224, 205] on td "Nombre completo : [PERSON_NAME]" at bounding box center [279, 204] width 113 height 15
copy p "[PERSON_NAME]"
click at [499, 217] on p "CC 1037603783" at bounding box center [500, 219] width 31 height 5
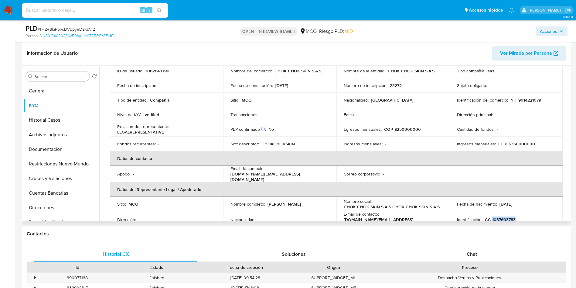
copy p "1037603783"
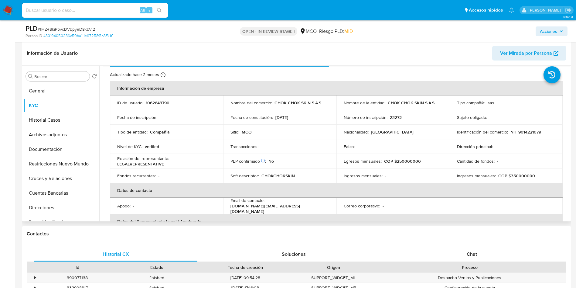
scroll to position [0, 0]
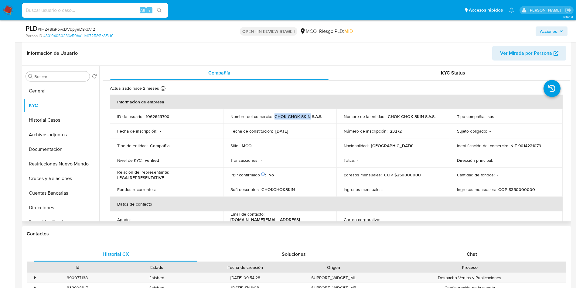
drag, startPoint x: 281, startPoint y: 116, endPoint x: 308, endPoint y: 116, distance: 27.7
click at [308, 116] on p "CHOK CHOK SKIN S.A.S." at bounding box center [299, 116] width 48 height 5
copy p "CHOK CHOK SKIN"
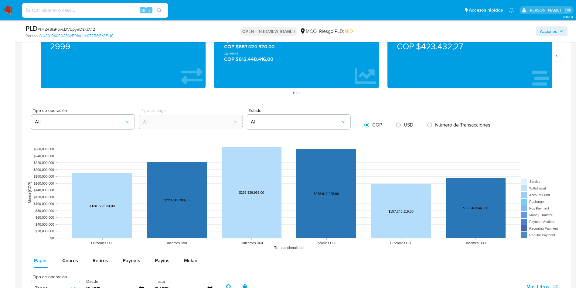
scroll to position [592, 0]
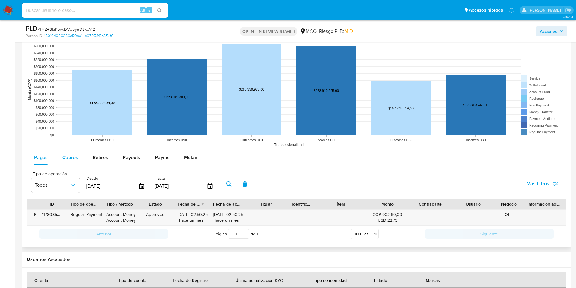
click at [68, 162] on div "Cobros" at bounding box center [70, 157] width 16 height 15
select select "10"
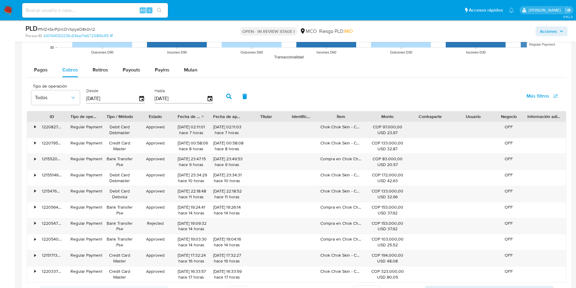
scroll to position [684, 0]
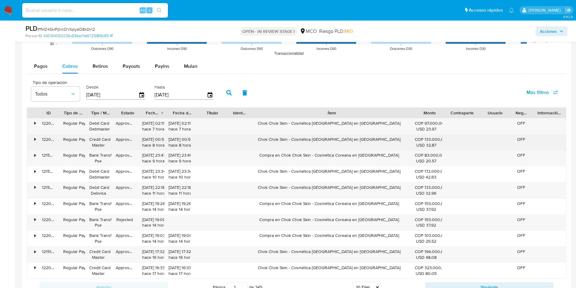
drag, startPoint x: 362, startPoint y: 109, endPoint x: 339, endPoint y: 135, distance: 34.2
click at [475, 108] on div "ID Tipo de operación Tipo / Método Estado Fecha de creación Fecha de aprobación…" at bounding box center [296, 113] width 539 height 10
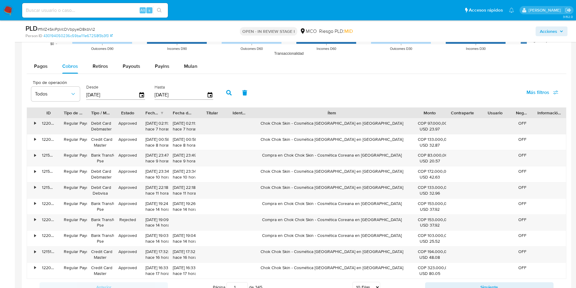
click at [313, 122] on div "Chok Chok Skin - Cosmética Coreana en Colombia" at bounding box center [331, 126] width 163 height 16
drag, startPoint x: 99, startPoint y: 69, endPoint x: 104, endPoint y: 69, distance: 4.6
click at [99, 69] on span "Retiros" at bounding box center [100, 66] width 15 height 7
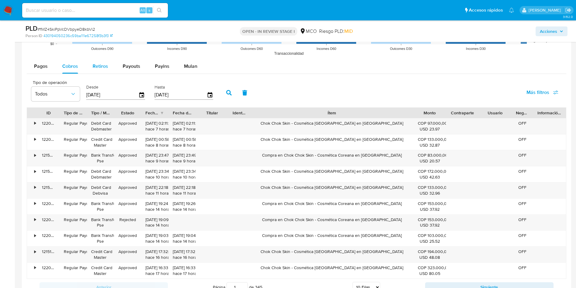
select select "10"
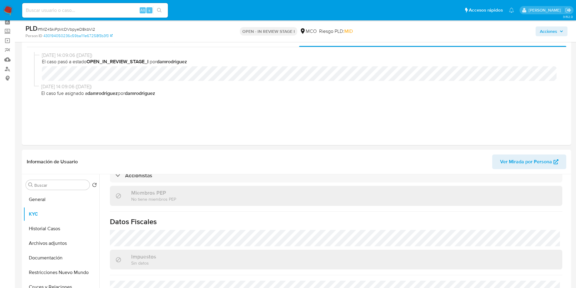
scroll to position [0, 0]
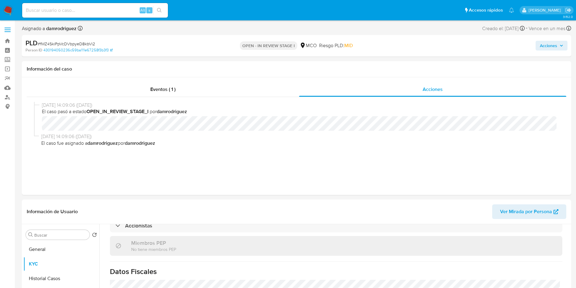
click at [556, 42] on span "Acciones" at bounding box center [548, 46] width 17 height 10
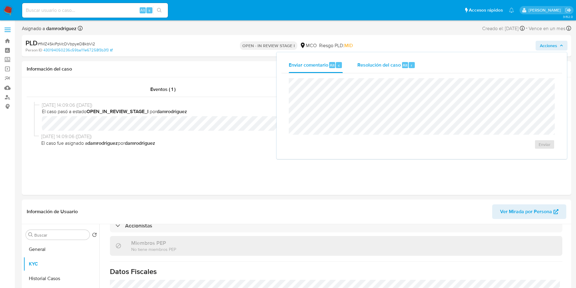
click at [375, 70] on div "Resolución del caso Alt r" at bounding box center [387, 65] width 58 height 16
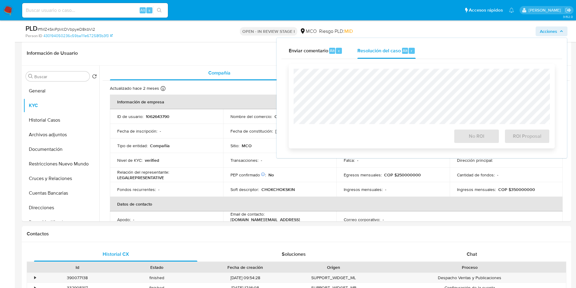
click at [370, 69] on div at bounding box center [422, 96] width 256 height 55
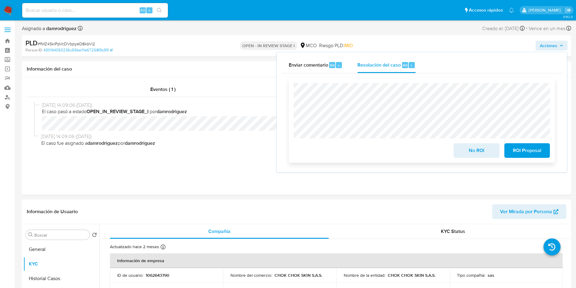
click at [472, 152] on span "No ROI" at bounding box center [477, 150] width 30 height 13
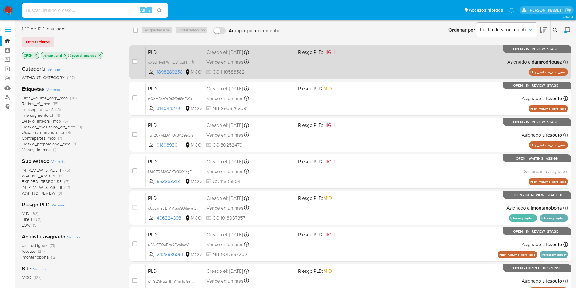
click at [176, 62] on span "cXSdF1v9PWfFO8FoghFUKNmK" at bounding box center [174, 61] width 53 height 7
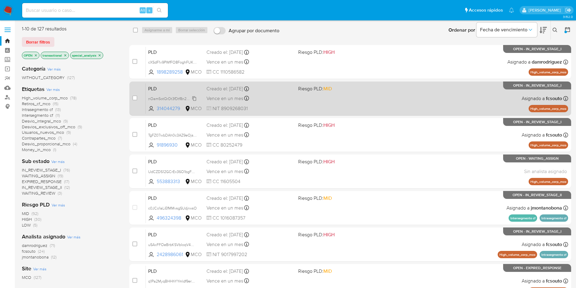
click at [162, 99] on span "nOam5otQrDt3fDtf8n2Wupkd" at bounding box center [173, 98] width 50 height 7
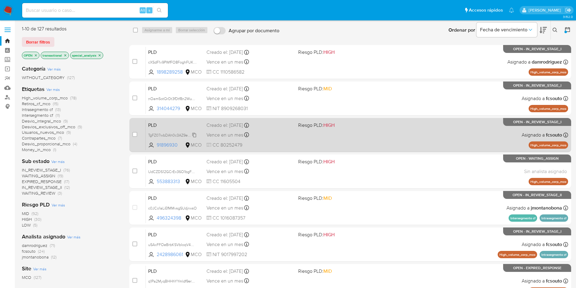
click at [163, 135] on span "TgFZ07wbDAh0c3AZ9eOjs0Ja" at bounding box center [174, 134] width 52 height 7
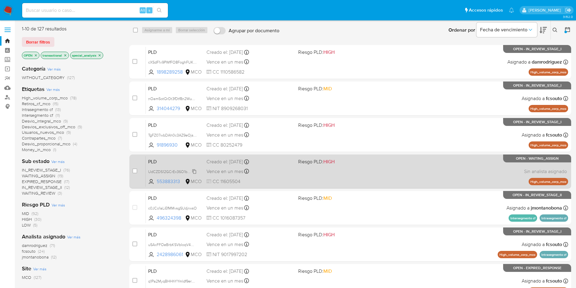
click at [160, 173] on span "UdCZDS12GCrEx36O1bgF9y7a" at bounding box center [173, 171] width 51 height 7
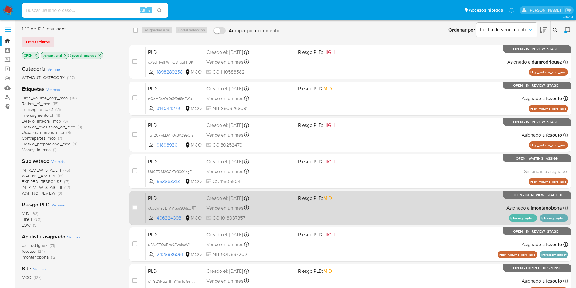
click at [159, 206] on span "c0JCo1aLiEfMMvsgSUdjrwsO" at bounding box center [172, 207] width 49 height 7
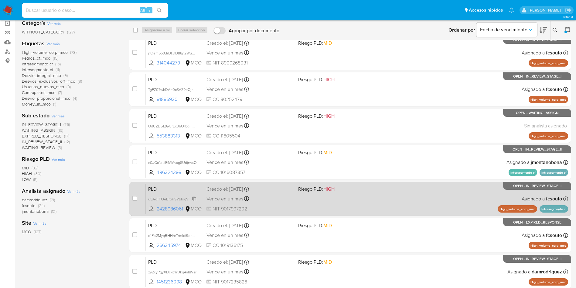
click at [175, 197] on span "u5AxFFOeBrbKSVbIoqV4W0iM" at bounding box center [174, 198] width 52 height 7
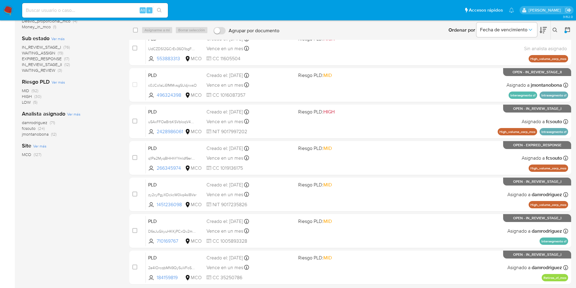
scroll to position [137, 0]
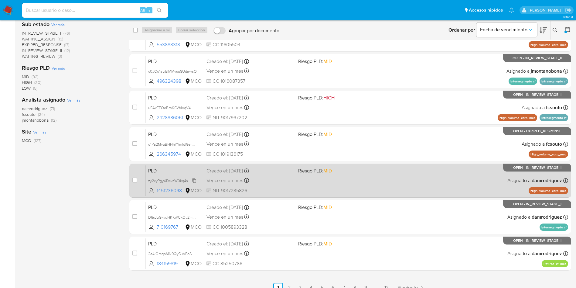
click at [175, 180] on span "zy2cyPgyXDckcW0kq4sI8Vsr" at bounding box center [172, 180] width 48 height 7
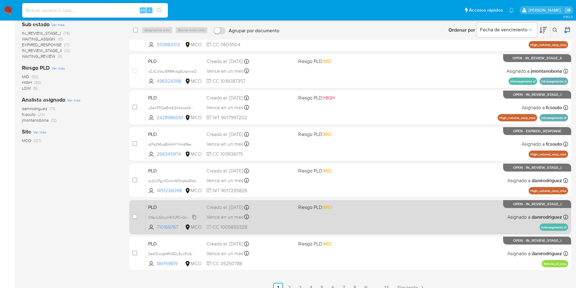
click at [165, 217] on span "D6sJuGkyuHKKjPCxQv2mu7SW" at bounding box center [175, 216] width 54 height 7
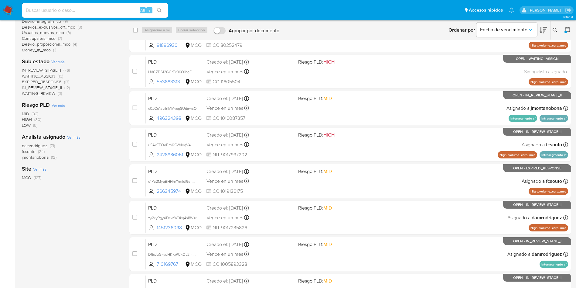
scroll to position [46, 0]
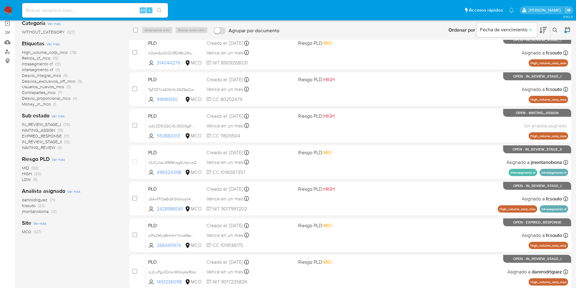
click at [30, 199] on span "damrodriguez" at bounding box center [35, 200] width 26 height 6
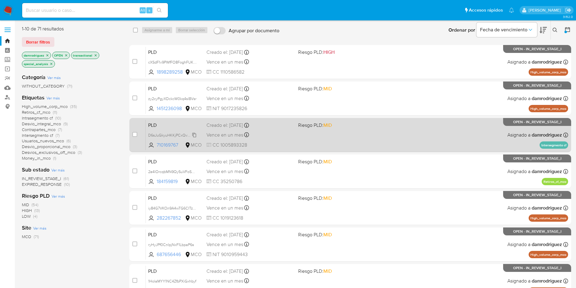
click at [164, 135] on span "D6sJuGkyuHKKjPCxQv2mu7SW" at bounding box center [175, 134] width 54 height 7
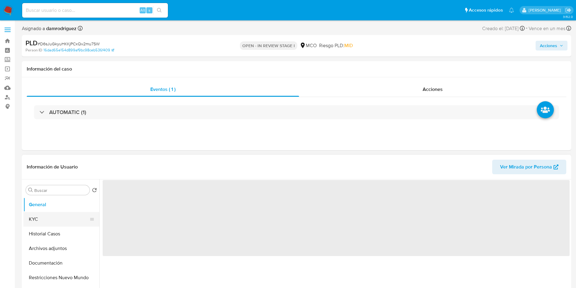
click at [48, 225] on button "KYC" at bounding box center [58, 219] width 71 height 15
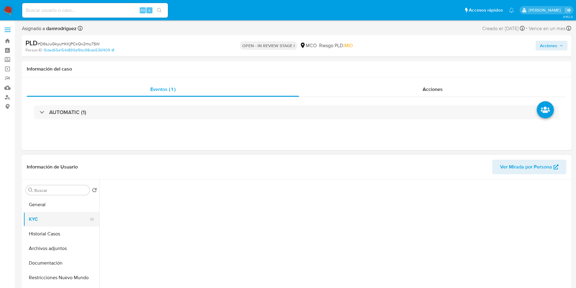
click at [48, 220] on button "KYC" at bounding box center [58, 219] width 71 height 15
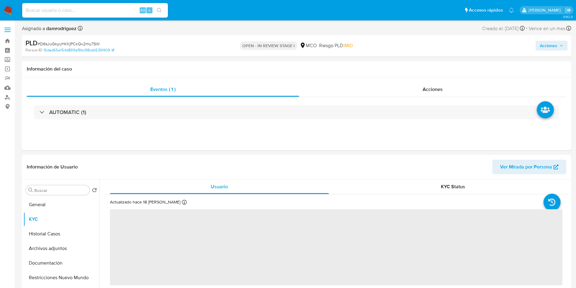
select select "10"
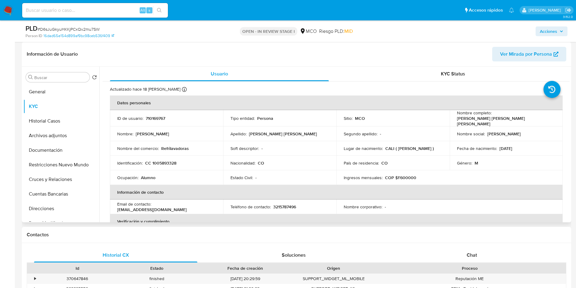
click at [179, 142] on td "Nombre del comercio : Refrilavadoras" at bounding box center [166, 148] width 113 height 15
copy p "Refrilavadoras"
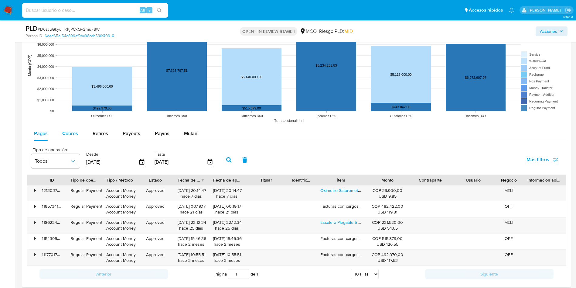
click at [68, 132] on span "Cobros" at bounding box center [70, 133] width 16 height 7
select select "10"
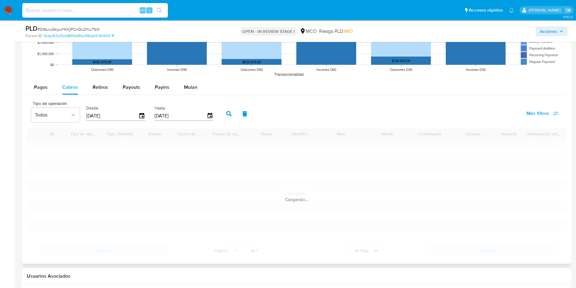
scroll to position [684, 0]
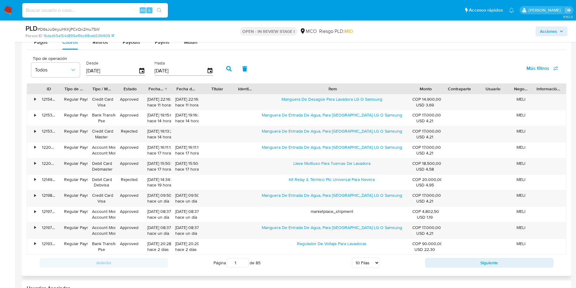
drag, startPoint x: 364, startPoint y: 89, endPoint x: 463, endPoint y: 93, distance: 98.8
click at [493, 93] on div "ID Tipo de operación Tipo / Método Estado Fecha de creación Fecha de aprobación…" at bounding box center [296, 89] width 539 height 10
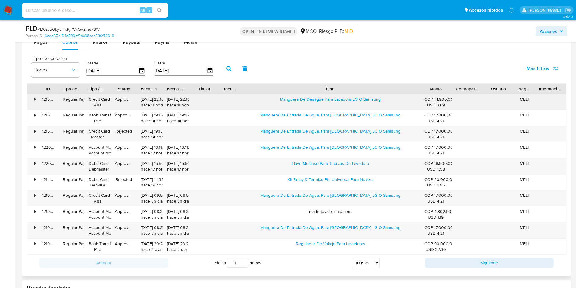
drag, startPoint x: 304, startPoint y: 100, endPoint x: 352, endPoint y: 103, distance: 47.8
click at [352, 103] on div "Manguera De Desagüe Para Lavadora LG O Samsung" at bounding box center [331, 102] width 180 height 16
drag, startPoint x: 282, startPoint y: 164, endPoint x: 388, endPoint y: 159, distance: 106.1
click at [388, 159] on div "Llave Multiuso Para Tuercas De Lavadora" at bounding box center [331, 166] width 180 height 16
click at [101, 41] on div "PLD # D6sJuGkyuHKKjPCxQv2mu7SW Person ID 16dad65e154d899af9bc98ceb536f409 OPEN …" at bounding box center [297, 31] width 550 height 22
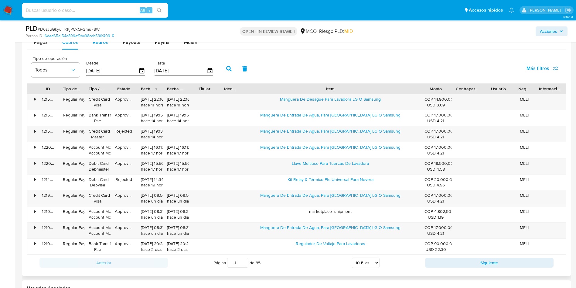
click at [101, 45] on span "Retiros" at bounding box center [100, 42] width 15 height 7
select select "10"
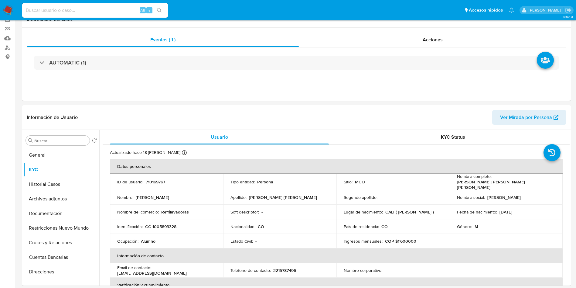
scroll to position [0, 0]
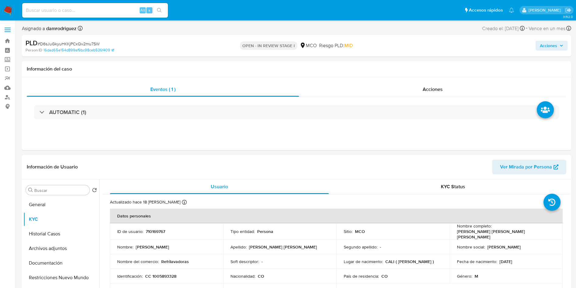
click at [557, 45] on span "Acciones" at bounding box center [548, 46] width 17 height 10
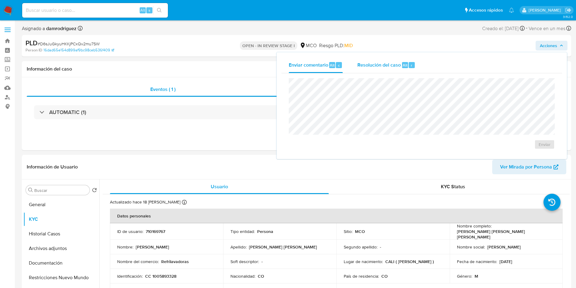
click at [389, 70] on div "Resolución del caso Alt r" at bounding box center [387, 65] width 58 height 16
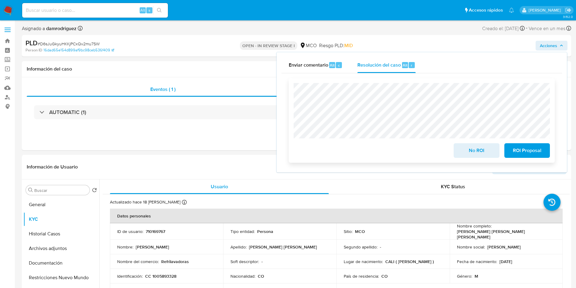
click at [472, 149] on span "No ROI" at bounding box center [477, 150] width 30 height 13
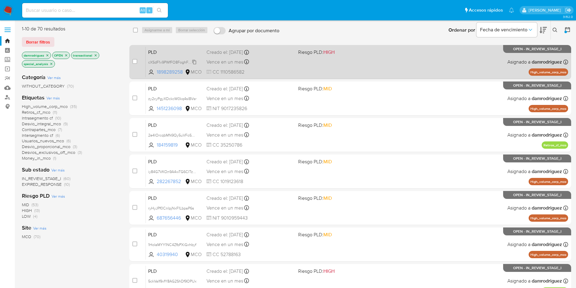
click at [164, 61] on span "cXSdF1v9PWfFO8FoghFUKNmK" at bounding box center [174, 61] width 53 height 7
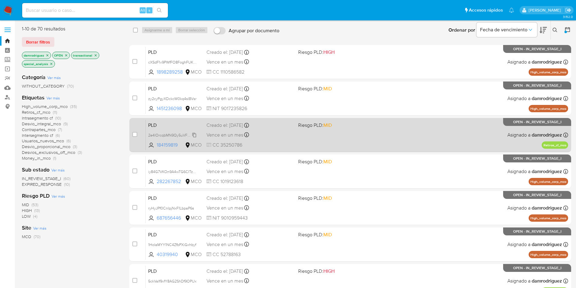
click at [164, 134] on span "2e4lOrcqbMN9Qy5uVFoSN1hX" at bounding box center [174, 134] width 52 height 7
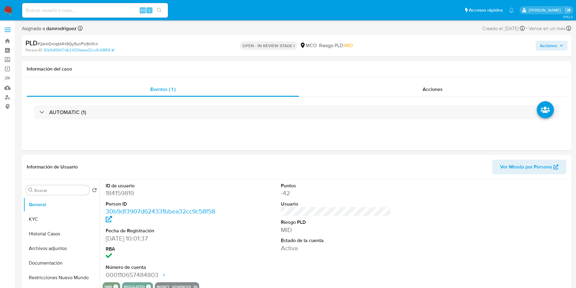
select select "10"
click at [42, 214] on button "KYC" at bounding box center [58, 219] width 71 height 15
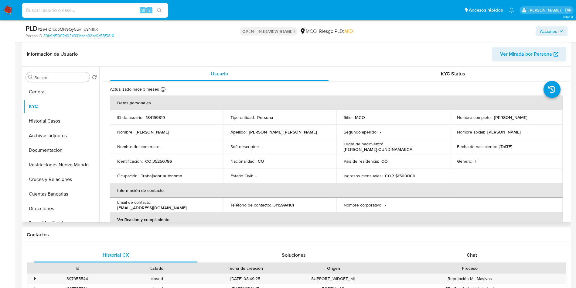
click at [498, 132] on p "MOTTA" at bounding box center [504, 131] width 33 height 5
click at [494, 131] on p "MOTTA" at bounding box center [504, 131] width 33 height 5
copy p "MOTTA"
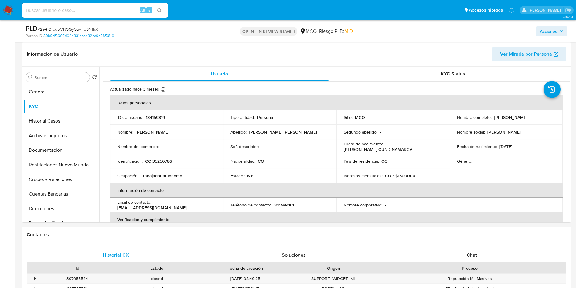
drag, startPoint x: 347, startPoint y: 48, endPoint x: 371, endPoint y: 36, distance: 26.5
click at [347, 48] on header "Información de Usuario Ver Mirada por Persona" at bounding box center [297, 54] width 540 height 15
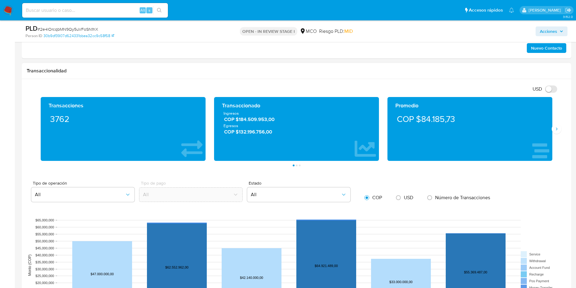
scroll to position [501, 0]
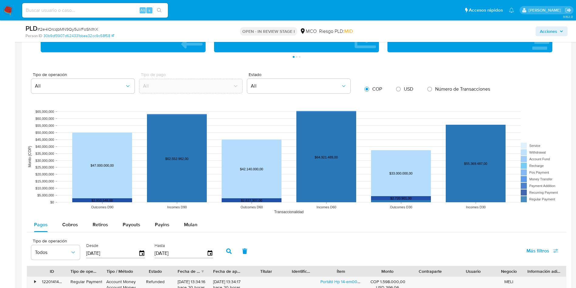
click at [74, 222] on span "Cobros" at bounding box center [70, 224] width 16 height 7
select select "10"
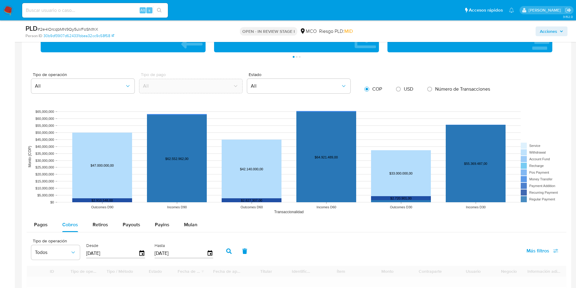
click at [12, 218] on aside "Bandeja Tablero Screening Búsqueda en Listas Watchlist Herramientas Operaciones…" at bounding box center [7, 74] width 15 height 1150
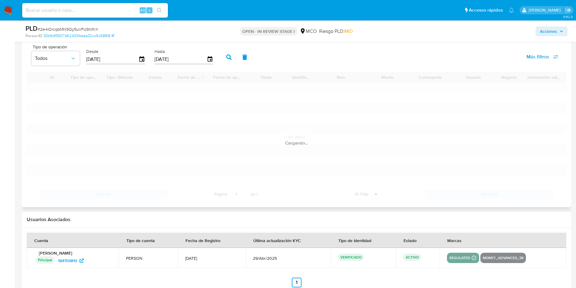
scroll to position [684, 0]
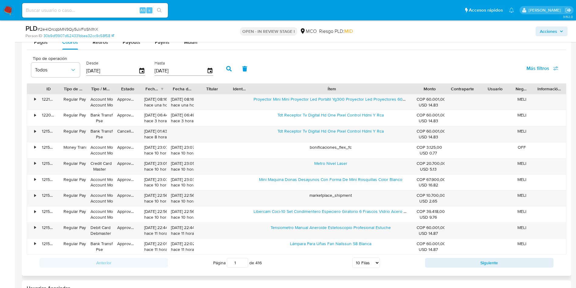
drag, startPoint x: 365, startPoint y: 91, endPoint x: 480, endPoint y: 88, distance: 115.2
click at [480, 88] on div "ID Tipo de operación Tipo / Método Estado Fecha de creación Fecha de aprobación…" at bounding box center [296, 89] width 539 height 10
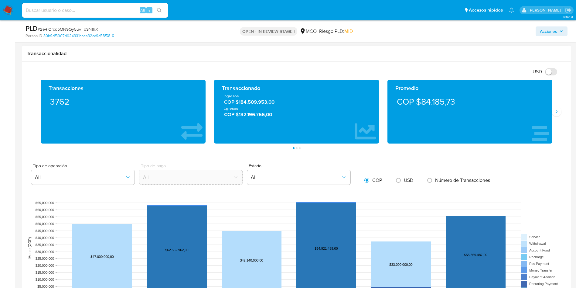
scroll to position [638, 0]
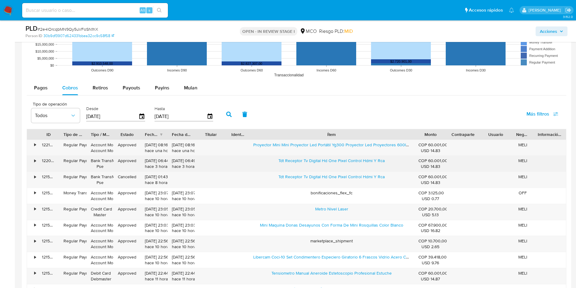
drag, startPoint x: 277, startPoint y: 164, endPoint x: 337, endPoint y: 168, distance: 59.7
click at [337, 168] on div "Tdt Receptor Tv Digital Hd One Pixel Control Hdmi Y Rca" at bounding box center [332, 164] width 166 height 16
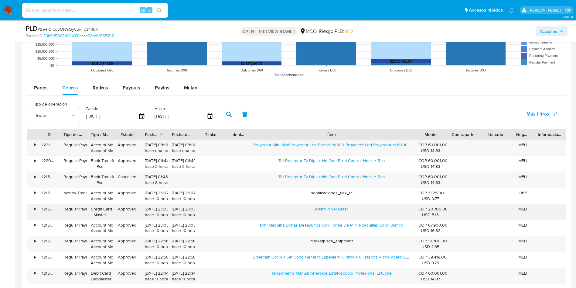
drag, startPoint x: 306, startPoint y: 208, endPoint x: 390, endPoint y: 207, distance: 84.2
click at [390, 207] on div "Metro Nivel Laser" at bounding box center [332, 212] width 166 height 16
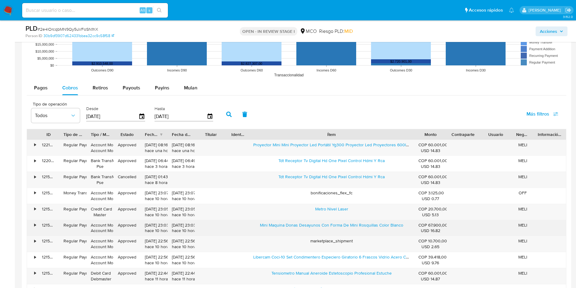
drag, startPoint x: 258, startPoint y: 225, endPoint x: 379, endPoint y: 228, distance: 121.3
click at [379, 228] on div "Mini Maquina Donas Desayunos Con Forma De Mini Rosquillas Color Blanco" at bounding box center [332, 228] width 166 height 16
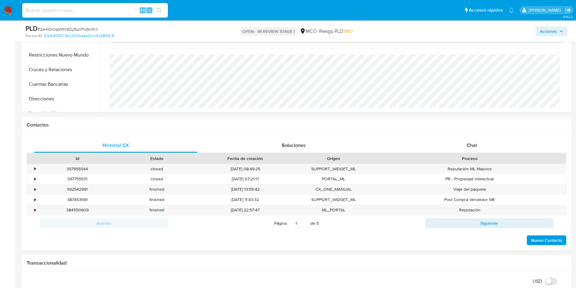
scroll to position [137, 0]
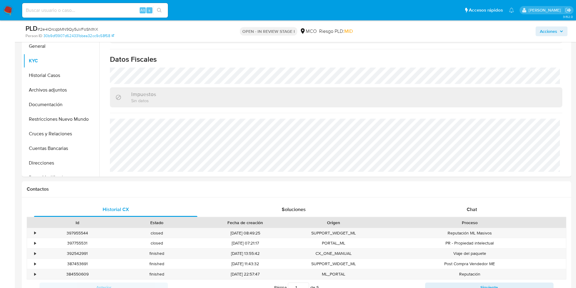
drag, startPoint x: 51, startPoint y: 75, endPoint x: 20, endPoint y: 94, distance: 36.7
click at [51, 75] on button "Historial Casos" at bounding box center [61, 75] width 76 height 15
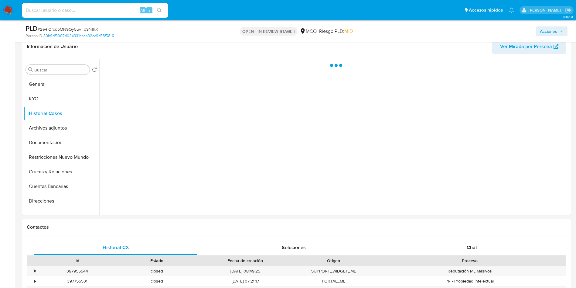
scroll to position [46, 0]
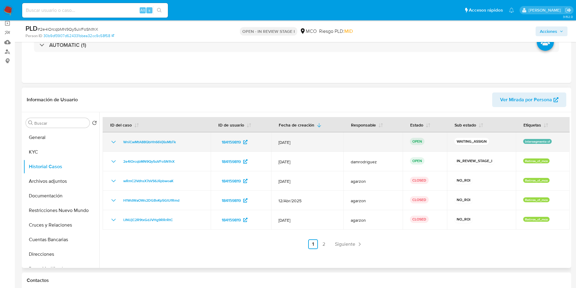
drag, startPoint x: 168, startPoint y: 143, endPoint x: 114, endPoint y: 145, distance: 54.1
click at [114, 145] on div "WniCwMtA88QbHh66Vj6sMbTk" at bounding box center [157, 141] width 94 height 7
drag, startPoint x: 182, startPoint y: 140, endPoint x: 187, endPoint y: 143, distance: 5.3
click at [182, 140] on div "WniCwMtA88QbHh66Vj6sMbTk" at bounding box center [157, 141] width 94 height 7
drag, startPoint x: 188, startPoint y: 144, endPoint x: 118, endPoint y: 142, distance: 70.5
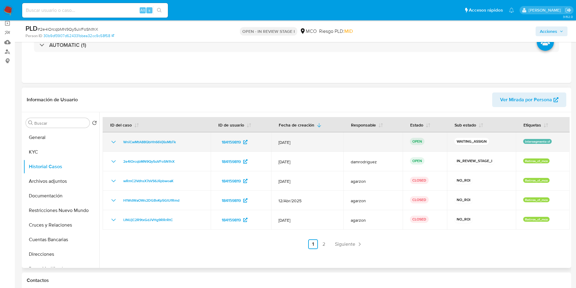
click at [118, 142] on div "WniCwMtA88QbHh66Vj6sMbTk" at bounding box center [157, 141] width 94 height 7
click at [167, 143] on span "WniCwMtA88QbHh66Vj6sMbTk" at bounding box center [149, 141] width 53 height 7
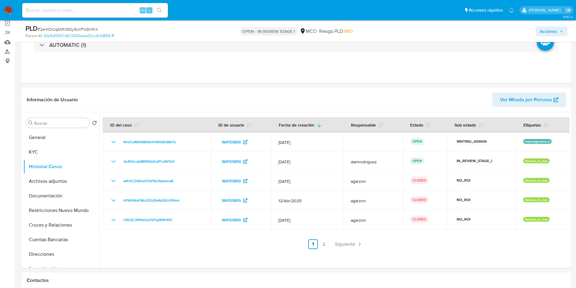
drag, startPoint x: 544, startPoint y: 27, endPoint x: 552, endPoint y: 33, distance: 10.0
click at [546, 28] on span "Acciones" at bounding box center [548, 31] width 17 height 10
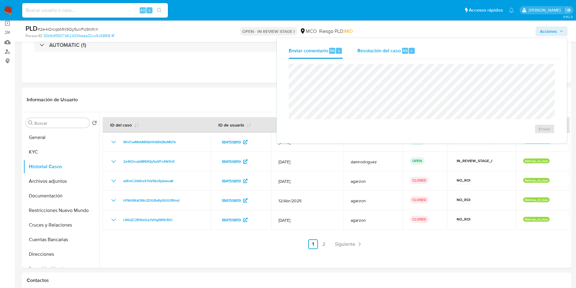
click at [378, 49] on span "Resolución del caso" at bounding box center [379, 50] width 43 height 7
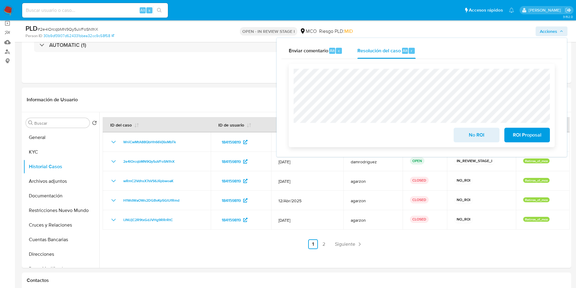
click at [472, 137] on span "No ROI" at bounding box center [477, 134] width 30 height 13
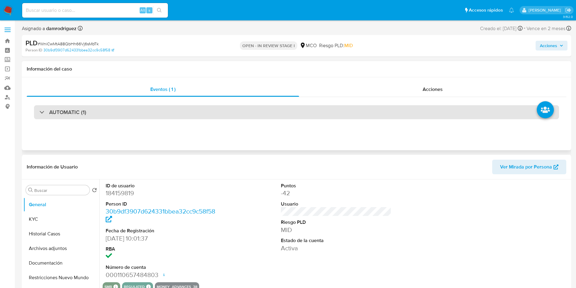
click at [70, 109] on h3 "AUTOMATIC (1)" at bounding box center [67, 112] width 37 height 7
select select "10"
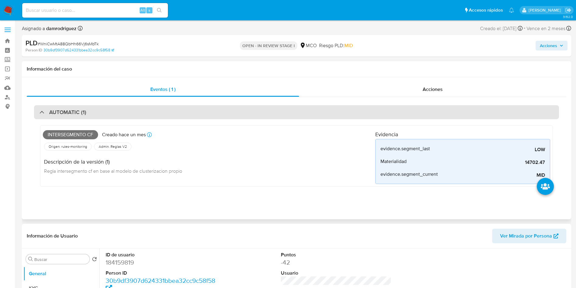
click at [68, 132] on span "Intersegmento cf" at bounding box center [70, 134] width 55 height 9
copy span "Intersegmento"
click at [78, 112] on h3 "AUTOMATIC (1)" at bounding box center [67, 112] width 37 height 7
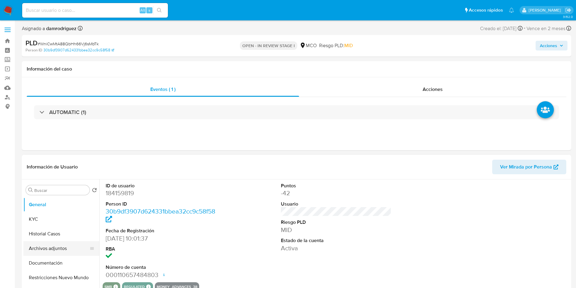
click at [42, 247] on button "Archivos adjuntos" at bounding box center [58, 248] width 71 height 15
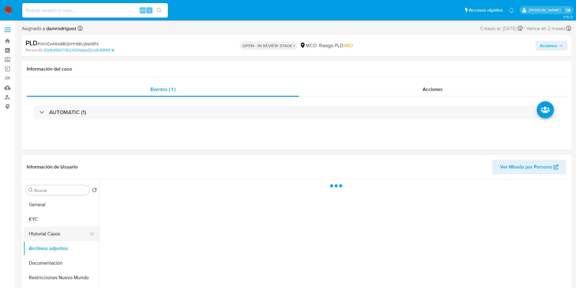
click at [45, 237] on button "Historial Casos" at bounding box center [58, 233] width 71 height 15
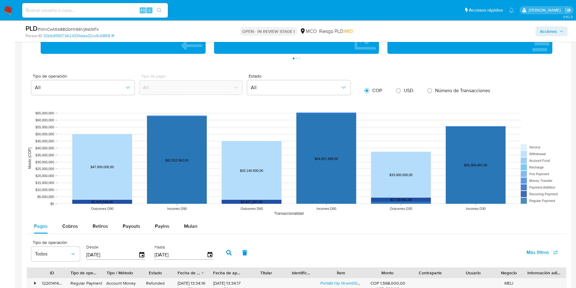
scroll to position [501, 0]
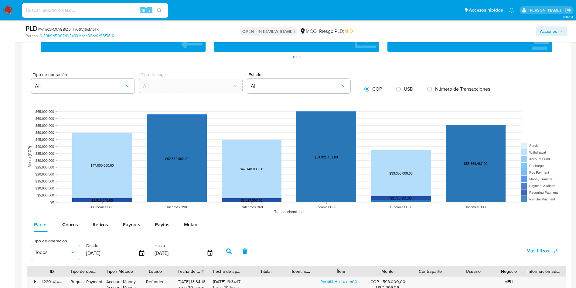
click at [97, 221] on span "Retiros" at bounding box center [100, 224] width 15 height 7
select select "10"
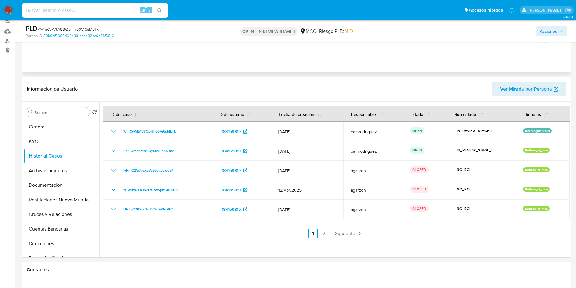
scroll to position [0, 0]
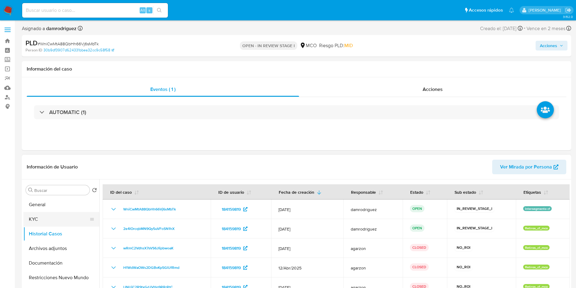
click at [36, 217] on button "KYC" at bounding box center [58, 219] width 71 height 15
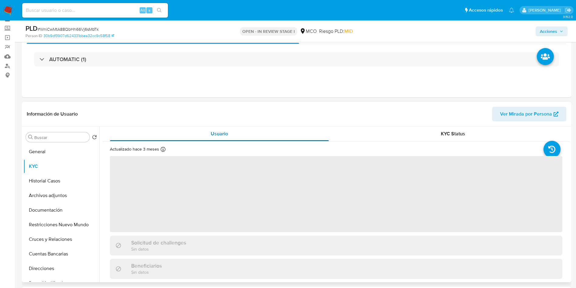
scroll to position [46, 0]
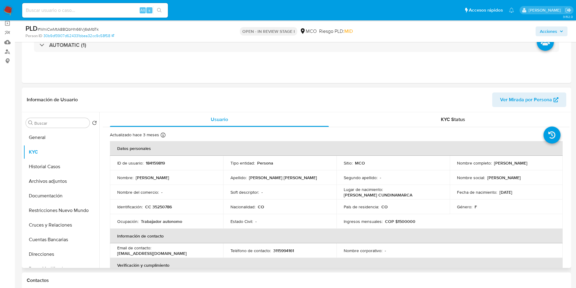
click at [167, 208] on p "CC 35250786" at bounding box center [158, 206] width 27 height 5
copy p "35250786"
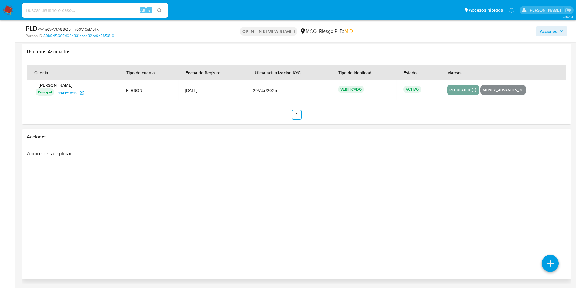
scroll to position [692, 0]
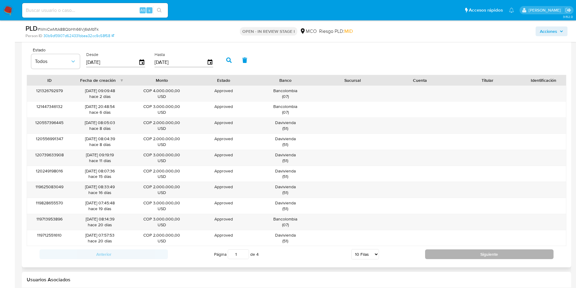
click at [471, 255] on button "Siguiente" at bounding box center [489, 254] width 129 height 10
click at [467, 253] on button "Siguiente" at bounding box center [489, 254] width 129 height 10
type input "3"
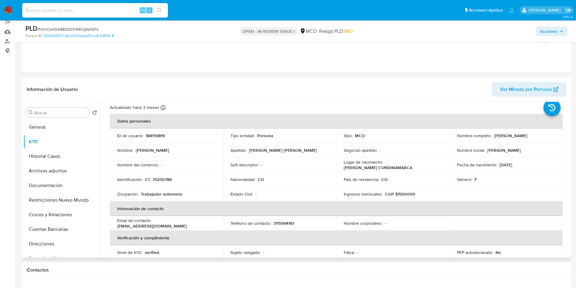
scroll to position [0, 0]
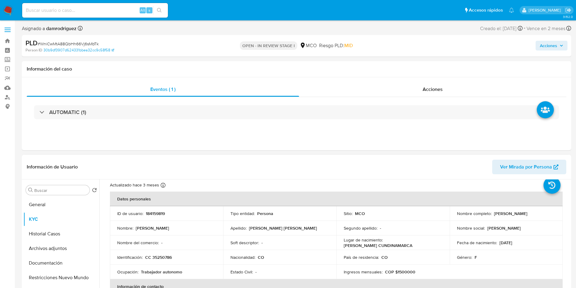
click at [160, 212] on p "184159819" at bounding box center [155, 213] width 19 height 5
copy p "184159819"
click at [547, 47] on span "Acciones" at bounding box center [548, 46] width 17 height 10
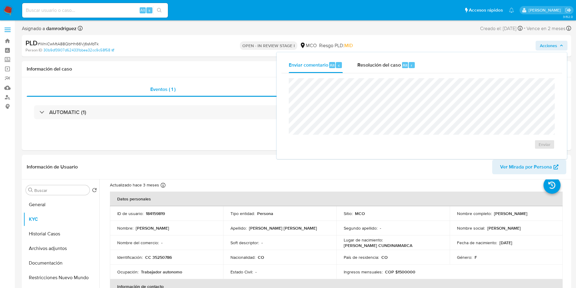
click at [379, 76] on div "Enviar" at bounding box center [422, 113] width 281 height 81
click at [381, 70] on div "Resolución del caso Alt r" at bounding box center [387, 65] width 58 height 16
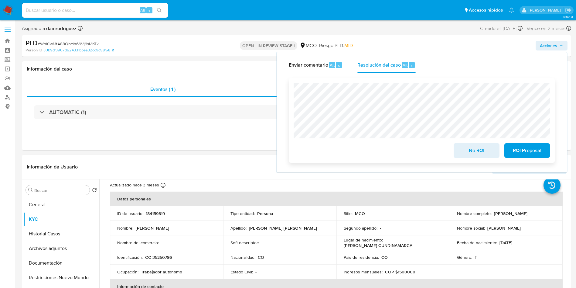
click at [485, 151] on span "No ROI" at bounding box center [477, 150] width 30 height 13
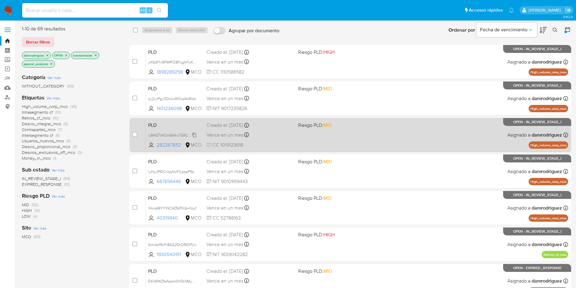
click at [180, 135] on span "iy84G7VKOn9A4wTG6CITzqyM" at bounding box center [174, 134] width 52 height 7
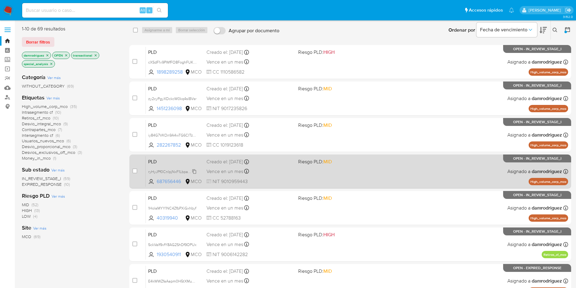
click at [160, 170] on span "ryHyJPf0CnIpjNxF1LbpaP6s" at bounding box center [171, 171] width 46 height 7
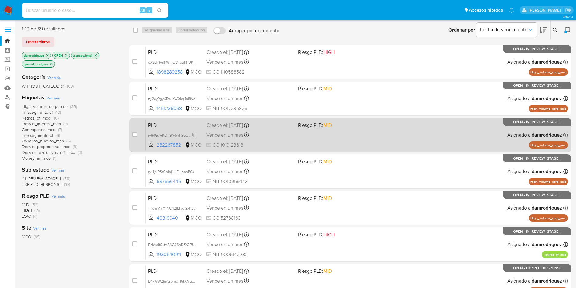
click at [169, 134] on span "iy84G7VKOn9A4wTG6CITzqyM" at bounding box center [174, 134] width 52 height 7
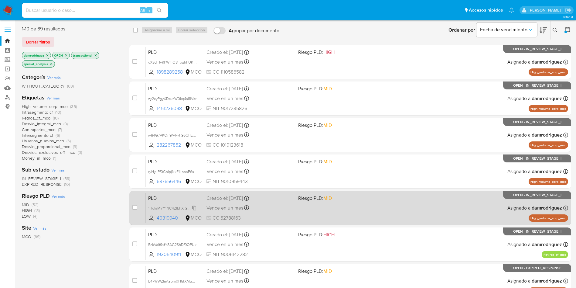
click at [175, 206] on span "1HolaMYY1NC4ZfbPXiGxhbyf" at bounding box center [172, 207] width 48 height 7
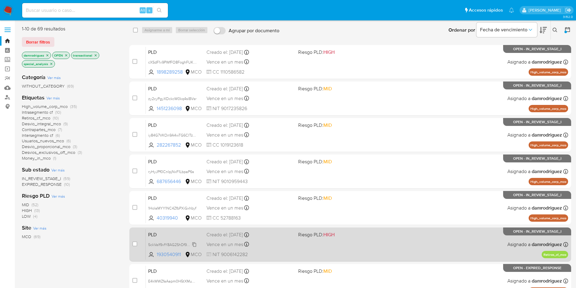
click at [168, 245] on span "5ckVaIf9vfY8AG2ShDf9OPUx" at bounding box center [172, 244] width 48 height 7
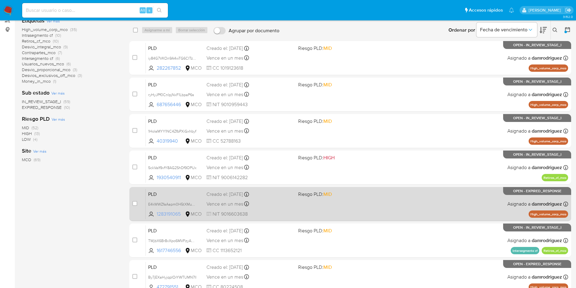
scroll to position [91, 0]
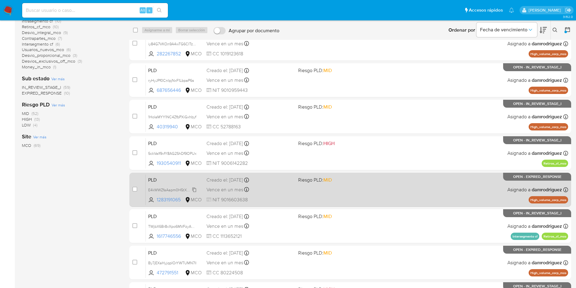
click at [160, 187] on span "E4kWWZfaAapm0H5tXMu0VpQW" at bounding box center [176, 189] width 57 height 7
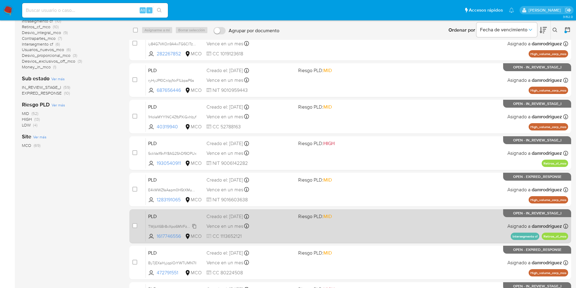
click at [169, 227] on span "TWjbX6Br8xXpo6MVFzyARYsV" at bounding box center [174, 225] width 52 height 7
click at [158, 227] on span "TWjbX6Br8xXpo6MVFzyARYsV" at bounding box center [174, 225] width 52 height 7
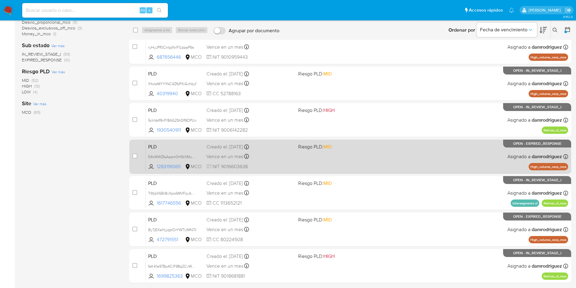
scroll to position [145, 0]
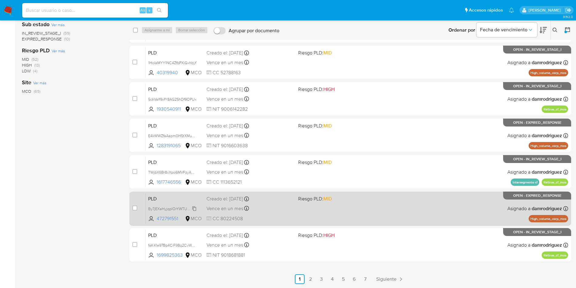
click at [174, 208] on span "By7jEXaHyjqpIOrYWTUMN7Il" at bounding box center [172, 208] width 48 height 7
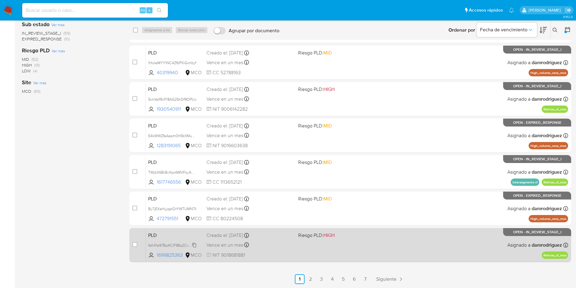
click at [170, 245] on span "faK41e97Bp4CiF98q2CvWLfR" at bounding box center [172, 244] width 49 height 7
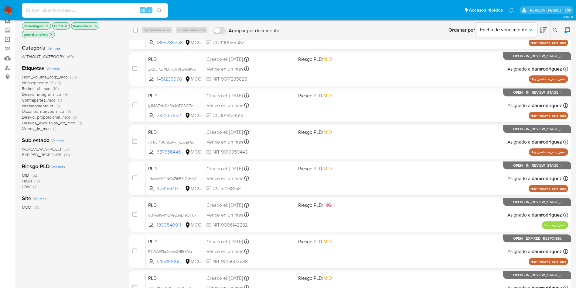
scroll to position [0, 0]
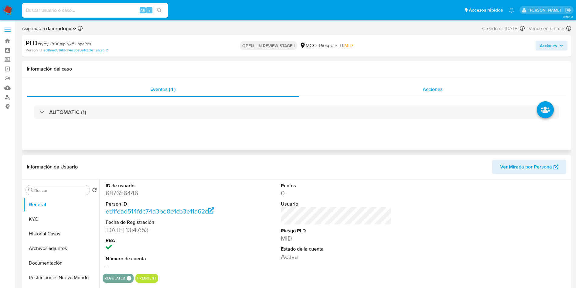
click at [441, 94] on div "Acciones" at bounding box center [432, 89] width 267 height 15
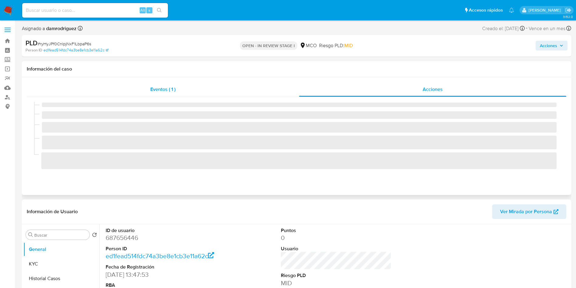
select select "10"
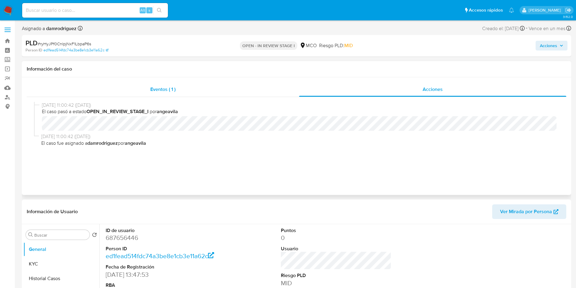
click at [220, 94] on div "Eventos ( 1 )" at bounding box center [163, 89] width 273 height 15
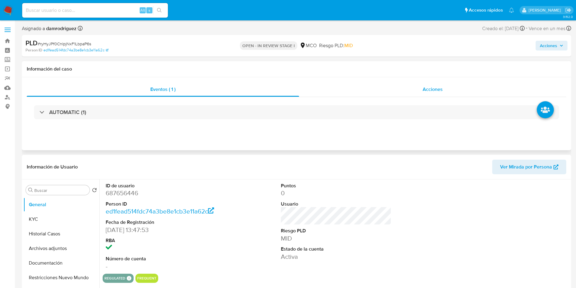
click at [421, 89] on div "Acciones" at bounding box center [432, 89] width 267 height 15
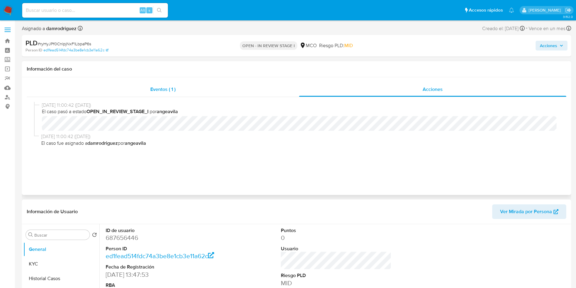
click at [182, 93] on div "Eventos ( 1 )" at bounding box center [163, 89] width 273 height 15
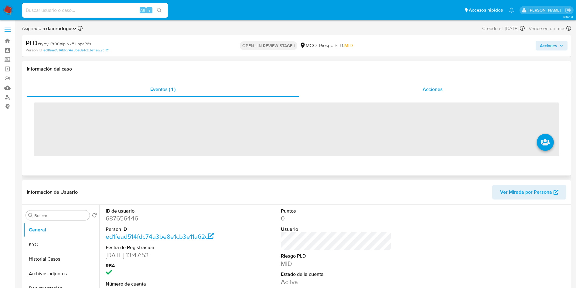
click at [412, 92] on div "Acciones" at bounding box center [432, 89] width 267 height 15
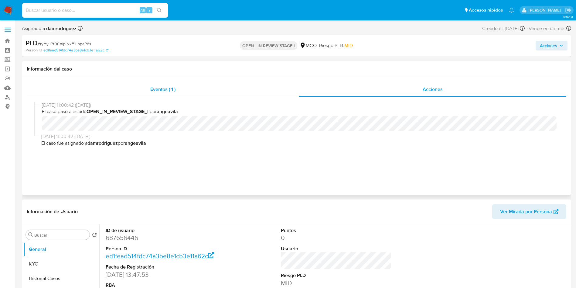
click at [197, 92] on div "Eventos ( 1 )" at bounding box center [163, 89] width 273 height 15
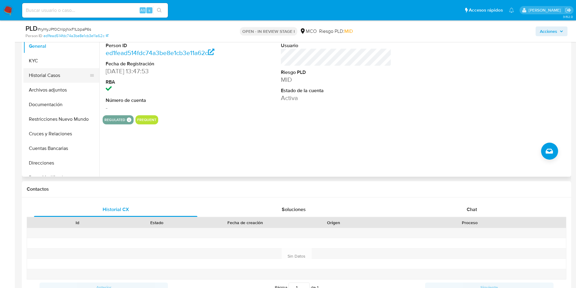
click at [53, 70] on button "Historial Casos" at bounding box center [58, 75] width 71 height 15
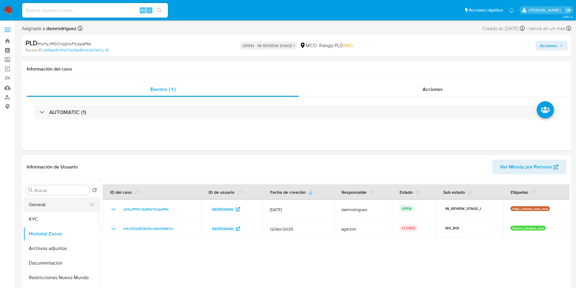
click at [39, 211] on button "General" at bounding box center [58, 204] width 71 height 15
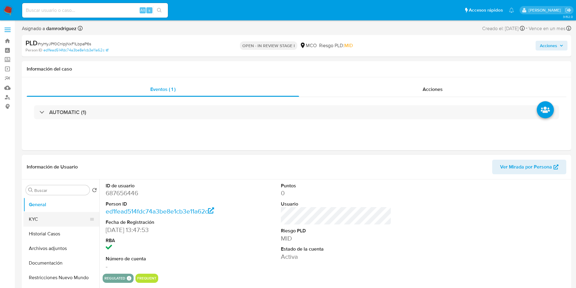
click at [47, 222] on button "KYC" at bounding box center [58, 219] width 71 height 15
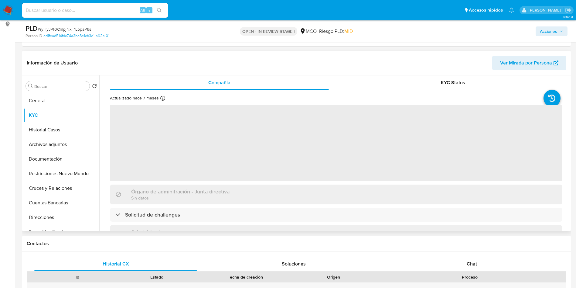
scroll to position [91, 0]
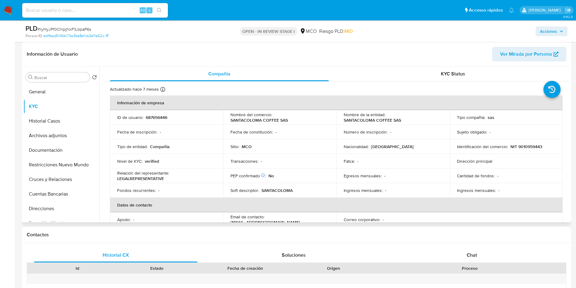
click at [238, 120] on p "SANTACOLOMA COFFEE SAS" at bounding box center [259, 119] width 57 height 5
click at [265, 135] on td "Fecha de constitución : -" at bounding box center [279, 132] width 113 height 15
drag, startPoint x: 296, startPoint y: 118, endPoint x: 228, endPoint y: 122, distance: 67.5
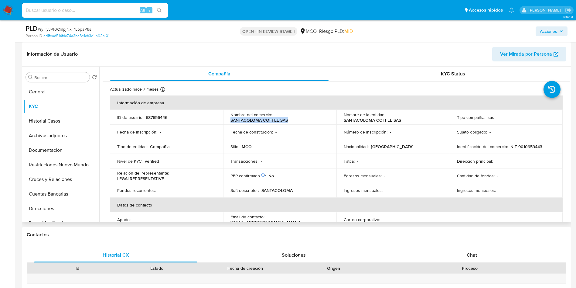
click at [228, 122] on td "Nombre del comercio : SANTACOLOMA COFFEE SAS" at bounding box center [279, 117] width 113 height 15
copy p "SANTACOLOMA COFFEE SAS"
click at [268, 193] on td "Soft descriptor : SANTACOLOMA" at bounding box center [279, 190] width 113 height 15
click at [278, 191] on p "SANTACOLOMA" at bounding box center [277, 189] width 31 height 5
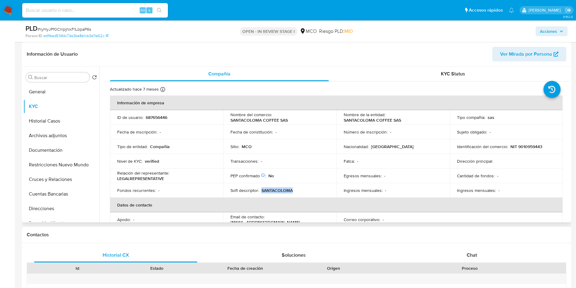
click at [278, 191] on p "SANTACOLOMA" at bounding box center [277, 189] width 31 height 5
copy p "SANTACOLOMA"
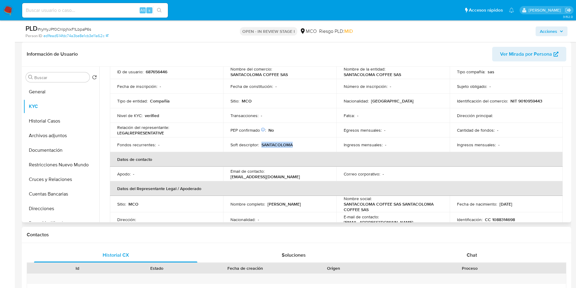
drag, startPoint x: 259, startPoint y: 211, endPoint x: 221, endPoint y: 203, distance: 38.6
click at [221, 203] on tr "Sitio : MCO Nombre completo : [PERSON_NAME] Nombre social : [PERSON_NAME] COFFE…" at bounding box center [336, 204] width 453 height 16
click at [225, 205] on td "Nombre completo : [PERSON_NAME]" at bounding box center [279, 204] width 113 height 16
copy p "[PERSON_NAME]"
click at [501, 219] on p "CC 1088314698" at bounding box center [500, 219] width 30 height 5
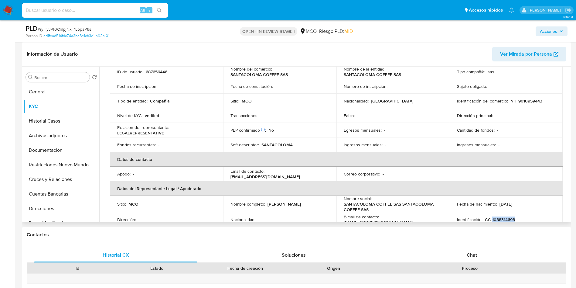
click at [501, 219] on p "CC 1088314698" at bounding box center [500, 219] width 30 height 5
copy p "1088314698"
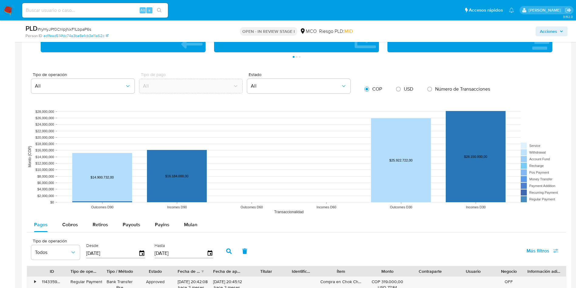
scroll to position [638, 0]
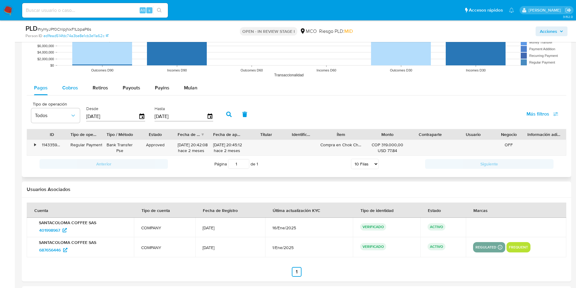
drag, startPoint x: 65, startPoint y: 86, endPoint x: 81, endPoint y: 92, distance: 16.6
click at [65, 86] on span "Cobros" at bounding box center [70, 87] width 16 height 7
select select "10"
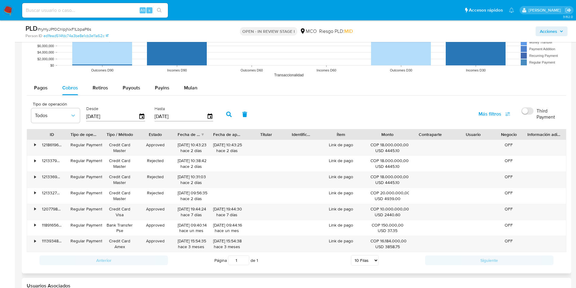
drag, startPoint x: 360, startPoint y: 131, endPoint x: 396, endPoint y: 132, distance: 35.9
click at [396, 132] on div "ID Tipo de operación Tipo / Método Estado Fecha de creación Fecha de aprobación…" at bounding box center [296, 134] width 539 height 10
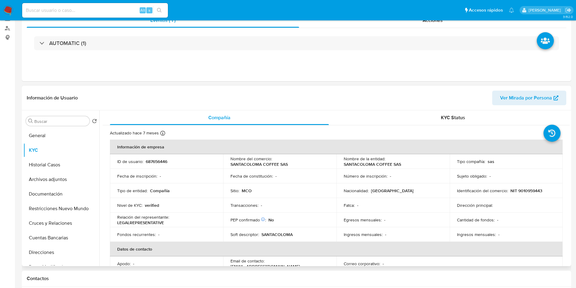
scroll to position [137, 0]
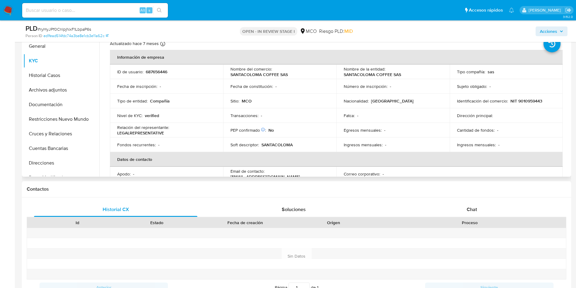
click at [351, 72] on p "SANTACOLOMA COFFEE SAS" at bounding box center [372, 74] width 57 height 5
copy p "SANTACOLOMA"
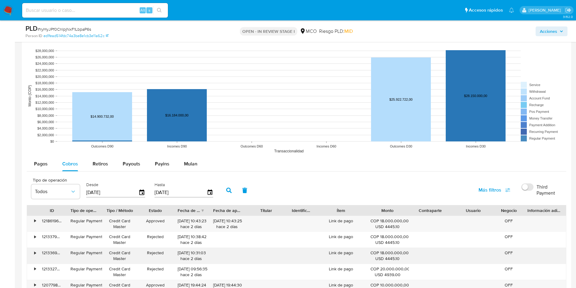
scroll to position [638, 0]
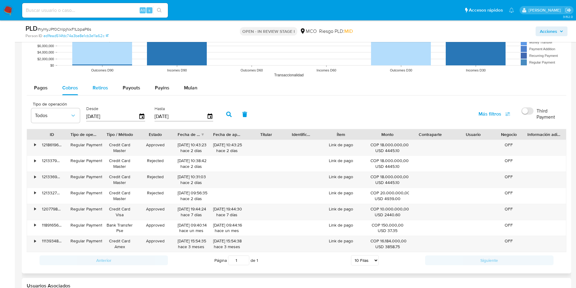
click at [96, 87] on span "Retiros" at bounding box center [100, 87] width 15 height 7
select select "10"
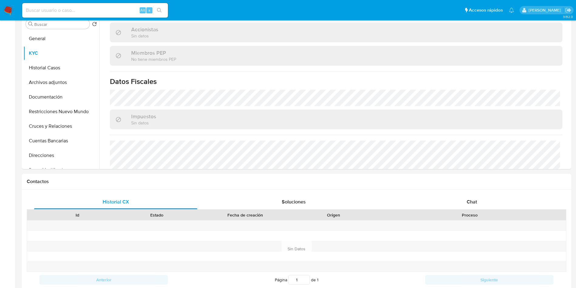
scroll to position [0, 0]
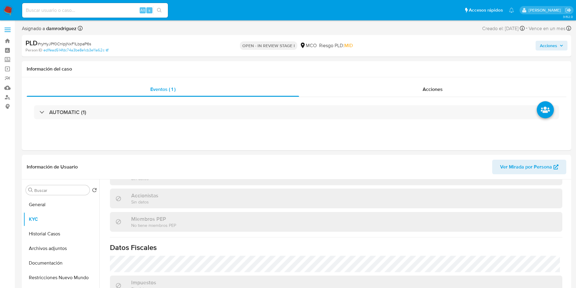
drag, startPoint x: 554, startPoint y: 44, endPoint x: 529, endPoint y: 48, distance: 25.9
click at [554, 44] on span "Acciones" at bounding box center [548, 46] width 17 height 10
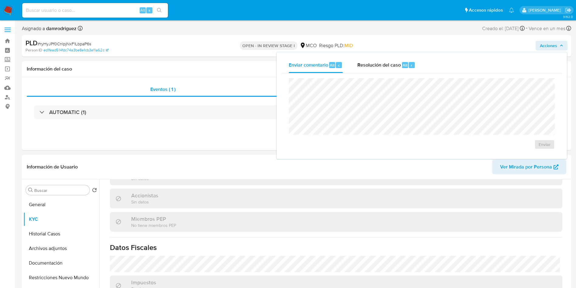
drag, startPoint x: 367, startPoint y: 71, endPoint x: 375, endPoint y: 77, distance: 9.3
click at [368, 71] on div "Resolución del caso Alt r" at bounding box center [387, 65] width 58 height 16
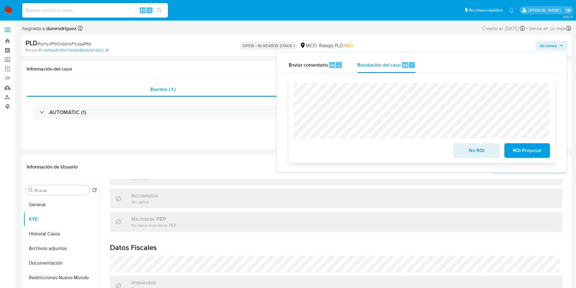
click at [474, 153] on span "No ROI" at bounding box center [477, 150] width 30 height 13
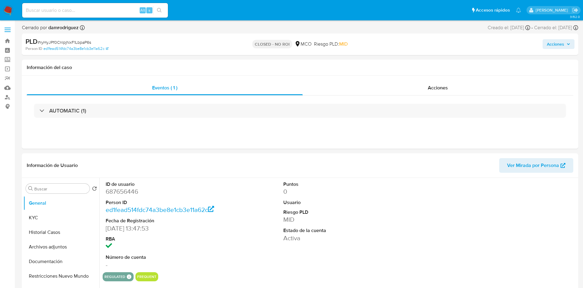
select select "10"
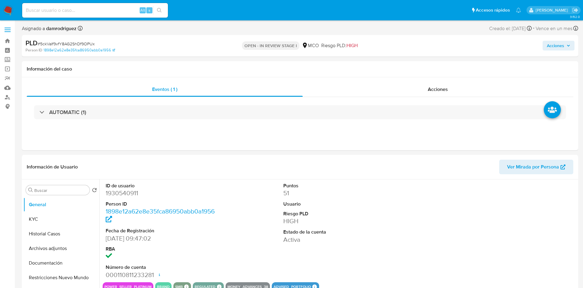
select select "10"
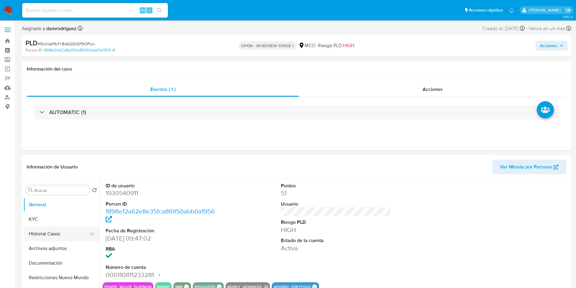
click at [47, 228] on button "Historial Casos" at bounding box center [58, 233] width 71 height 15
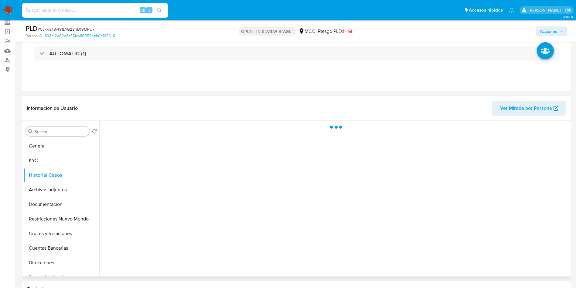
scroll to position [46, 0]
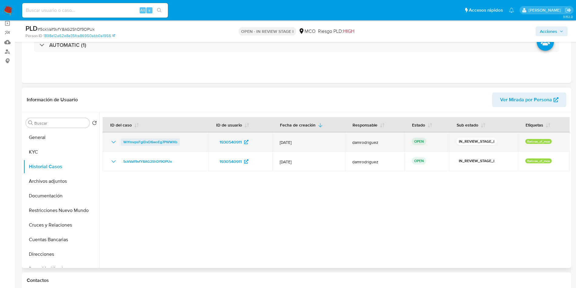
click at [160, 145] on span "WrYmvpsFglDxD6woEg7PWWXb" at bounding box center [150, 141] width 54 height 7
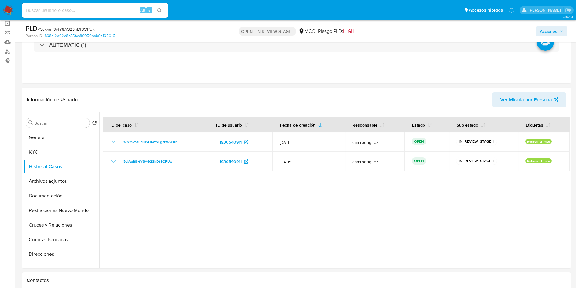
drag, startPoint x: 544, startPoint y: 33, endPoint x: 501, endPoint y: 33, distance: 42.8
click at [544, 33] on span "Acciones" at bounding box center [548, 31] width 17 height 10
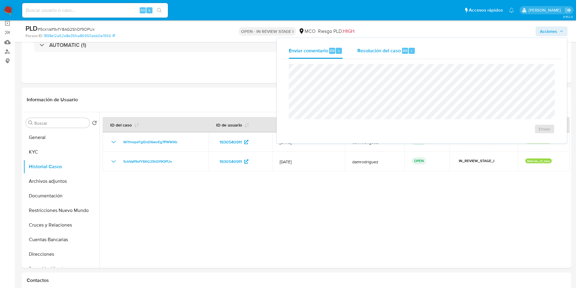
click at [360, 49] on span "Resolución del caso" at bounding box center [379, 50] width 43 height 7
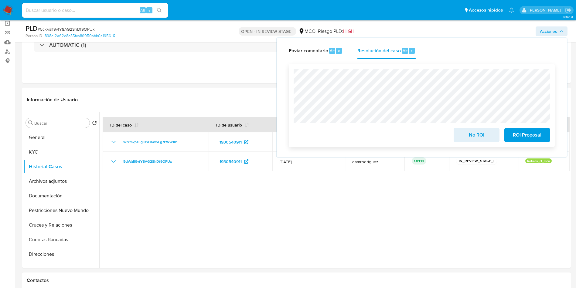
click at [471, 137] on span "No ROI" at bounding box center [477, 134] width 30 height 13
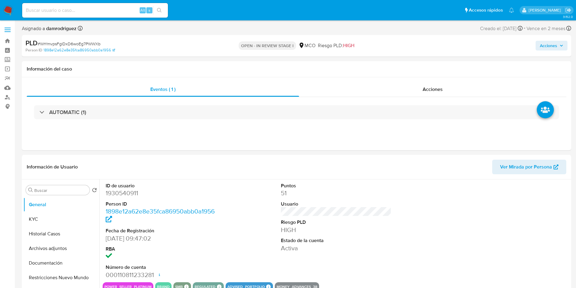
select select "10"
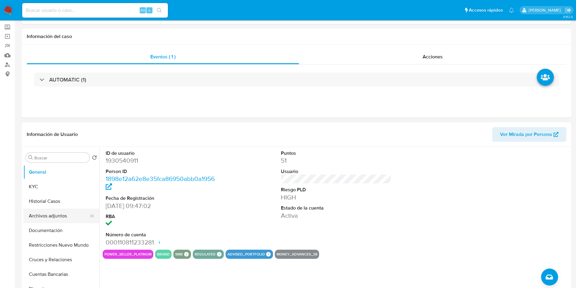
scroll to position [46, 0]
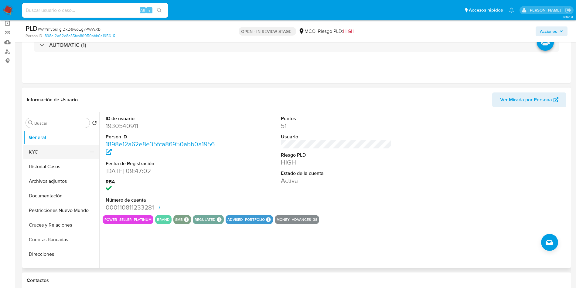
drag, startPoint x: 42, startPoint y: 153, endPoint x: 51, endPoint y: 153, distance: 8.8
click at [42, 153] on button "KYC" at bounding box center [58, 152] width 71 height 15
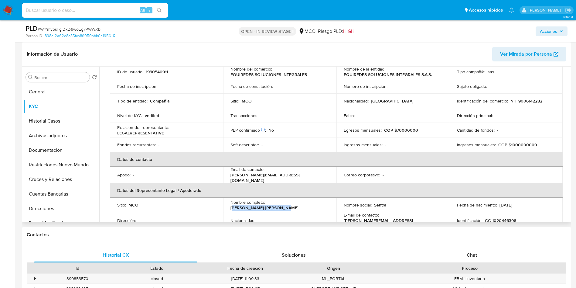
drag, startPoint x: 316, startPoint y: 204, endPoint x: 269, endPoint y: 205, distance: 46.5
click at [269, 205] on div "Nombre completo : [PERSON_NAME] [PERSON_NAME]" at bounding box center [280, 204] width 99 height 11
copy p "[PERSON_NAME] [PERSON_NAME]"
click at [510, 218] on p "CC 1020446396" at bounding box center [500, 220] width 31 height 5
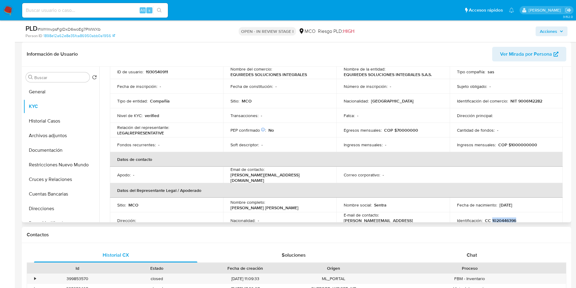
copy p "1020446396"
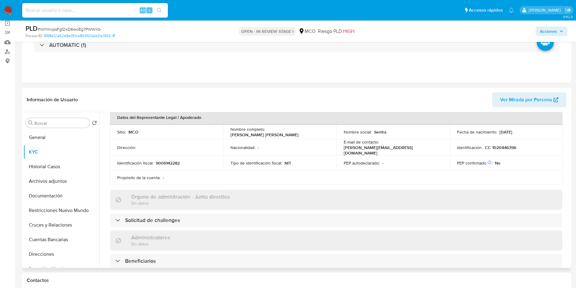
scroll to position [0, 0]
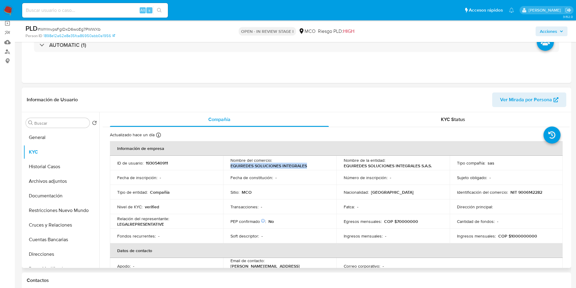
drag, startPoint x: 225, startPoint y: 167, endPoint x: 313, endPoint y: 167, distance: 88.4
click at [313, 167] on td "Nombre del comercio : EQUIREDES SOLUCIONES INTEGRALES" at bounding box center [279, 163] width 113 height 15
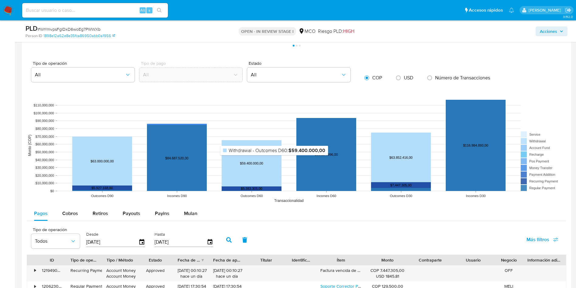
scroll to position [547, 0]
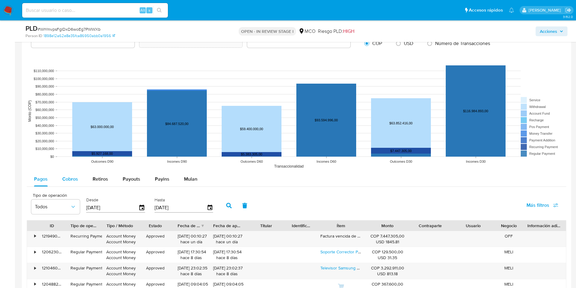
click at [65, 180] on span "Cobros" at bounding box center [70, 178] width 16 height 7
select select "10"
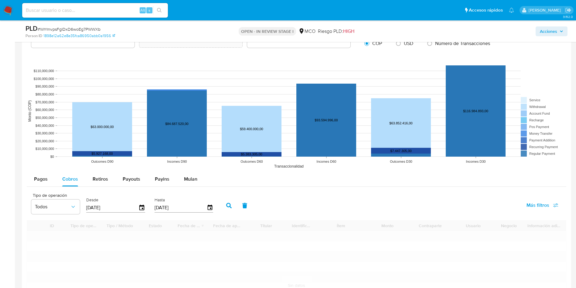
click at [284, 184] on div "Pagos Cobros Retiros Payouts Payins Mulan" at bounding box center [297, 179] width 540 height 15
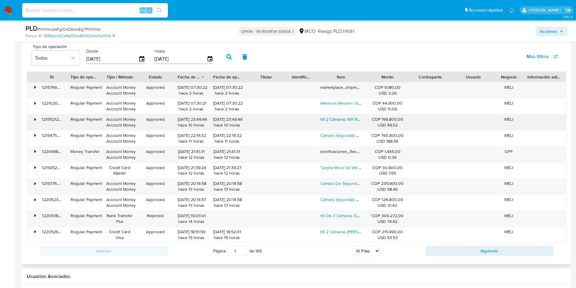
scroll to position [684, 0]
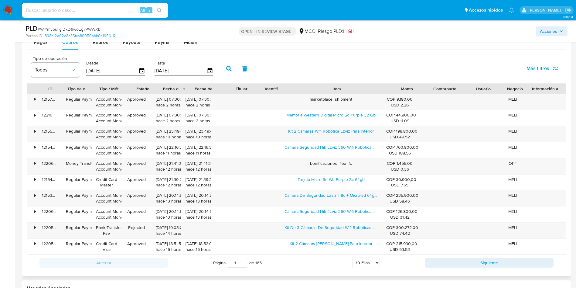
drag, startPoint x: 369, startPoint y: 89, endPoint x: 464, endPoint y: 90, distance: 95.1
click at [465, 89] on div "ID Tipo de operación Tipo / Método Estado Fecha de creación Fecha de aprobación…" at bounding box center [296, 89] width 539 height 10
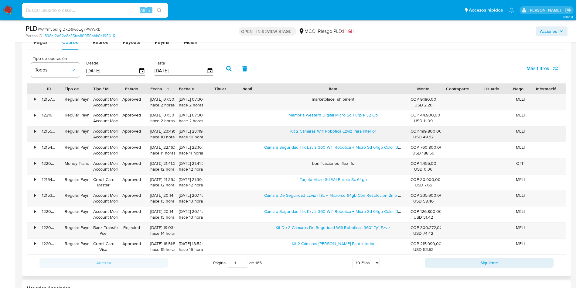
drag, startPoint x: 286, startPoint y: 133, endPoint x: 395, endPoint y: 132, distance: 109.1
click at [393, 135] on div "Kit 2 Cámaras Wifi Robótica Ezviz Para Interior" at bounding box center [333, 134] width 146 height 16
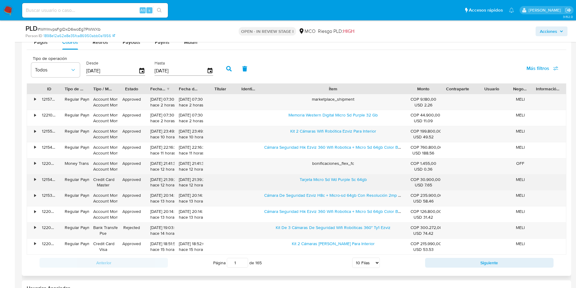
drag, startPoint x: 340, startPoint y: 179, endPoint x: 388, endPoint y: 177, distance: 48.0
click at [388, 177] on div "Tarjeta Micro Sd Wd Purple Sc 64gb" at bounding box center [333, 182] width 146 height 16
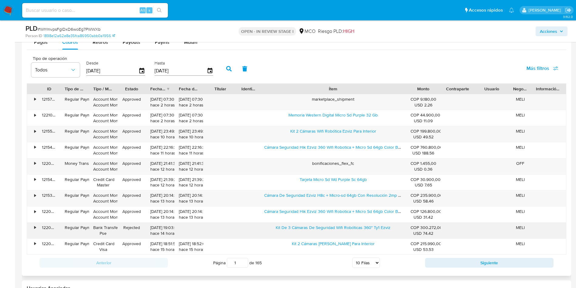
drag, startPoint x: 272, startPoint y: 228, endPoint x: 344, endPoint y: 233, distance: 72.2
click at [344, 233] on div "Kit De 3 Cámaras De Seguridad Wifi Robóticas 360° Ty1 Ezviz" at bounding box center [333, 230] width 146 height 16
click at [94, 42] on span "Retiros" at bounding box center [100, 42] width 15 height 7
select select "10"
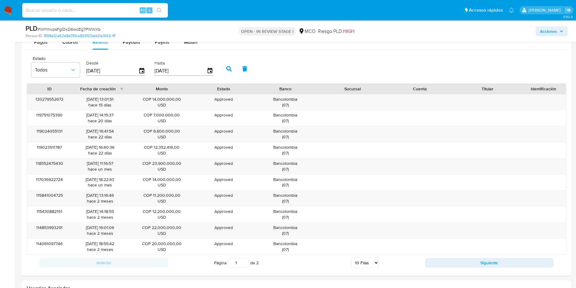
click at [557, 31] on span "Acciones" at bounding box center [548, 31] width 17 height 10
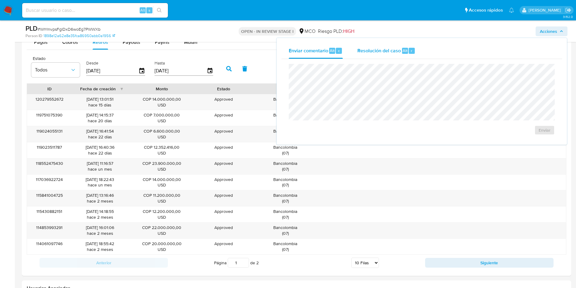
click at [390, 53] on span "Resolución del caso" at bounding box center [379, 50] width 43 height 7
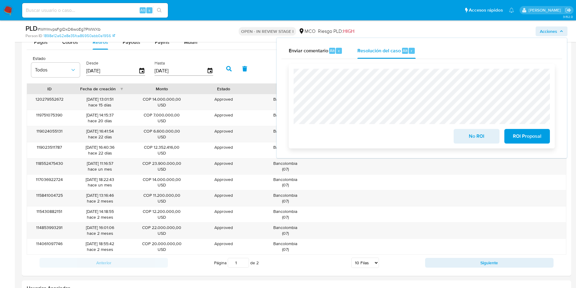
click at [477, 136] on span "No ROI" at bounding box center [477, 135] width 30 height 13
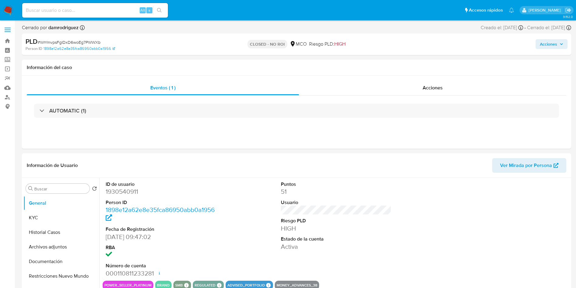
select select "10"
click at [60, 229] on button "Historial Casos" at bounding box center [58, 232] width 71 height 15
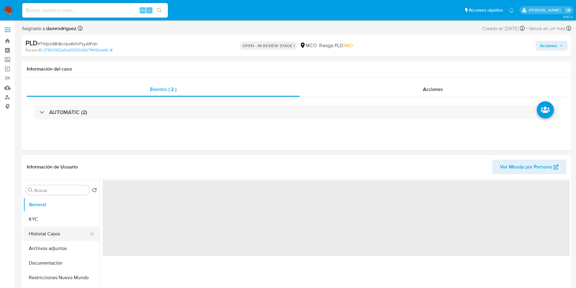
click at [50, 232] on button "Historial Casos" at bounding box center [58, 233] width 71 height 15
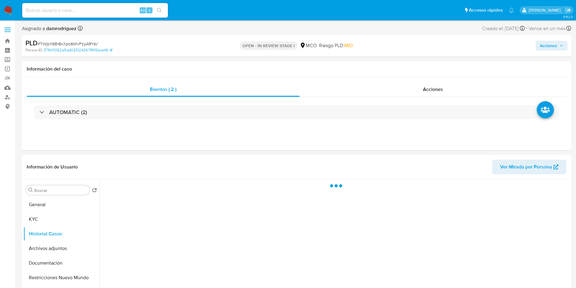
select select "10"
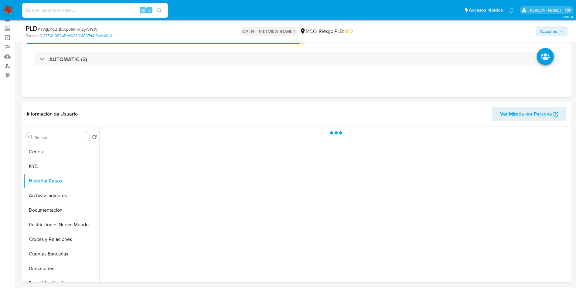
scroll to position [46, 0]
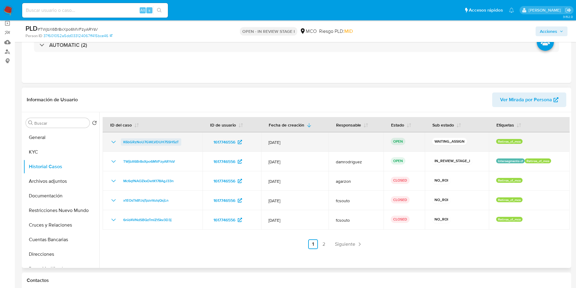
click at [145, 142] on span "K6bGRzNoU7GWLVDUH75SH5zT" at bounding box center [151, 141] width 56 height 7
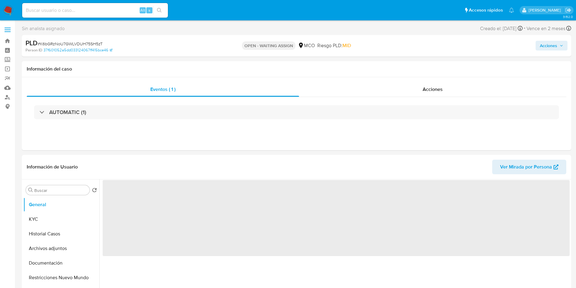
select select "10"
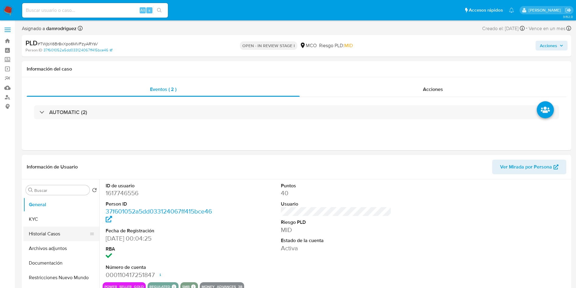
select select "10"
click at [43, 235] on button "Historial Casos" at bounding box center [58, 233] width 71 height 15
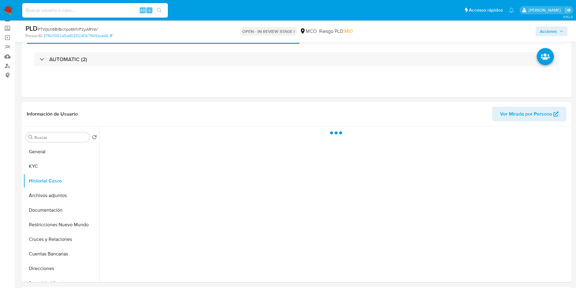
scroll to position [46, 0]
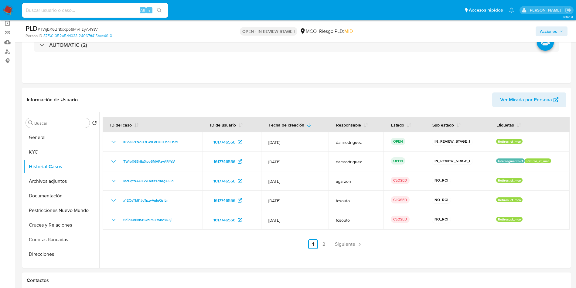
click at [552, 30] on span "Acciones" at bounding box center [548, 31] width 17 height 10
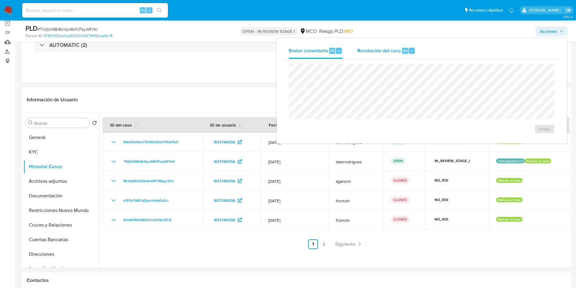
click at [373, 55] on div "Resolución del caso Alt r" at bounding box center [387, 51] width 58 height 16
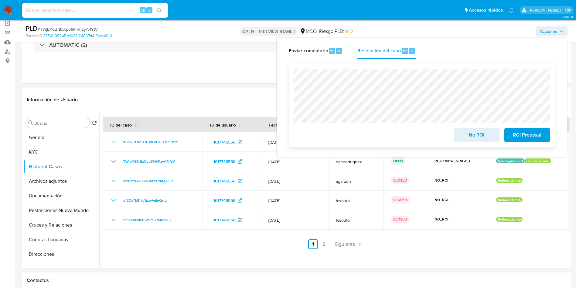
click at [484, 134] on span "No ROI" at bounding box center [477, 134] width 30 height 13
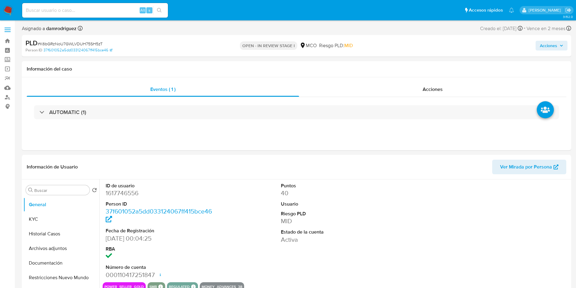
select select "10"
click at [50, 217] on button "KYC" at bounding box center [58, 219] width 71 height 15
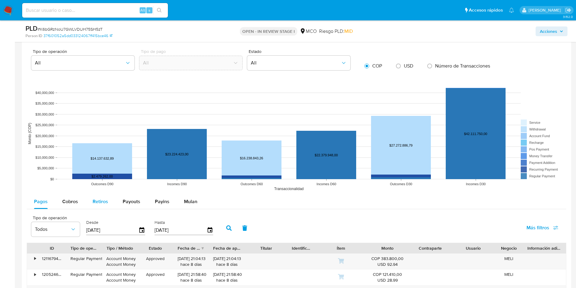
scroll to position [592, 0]
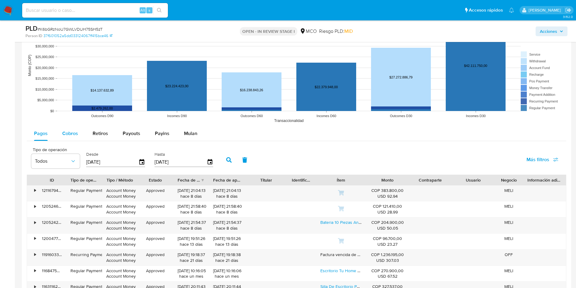
click at [78, 129] on button "Cobros" at bounding box center [70, 133] width 30 height 15
select select "10"
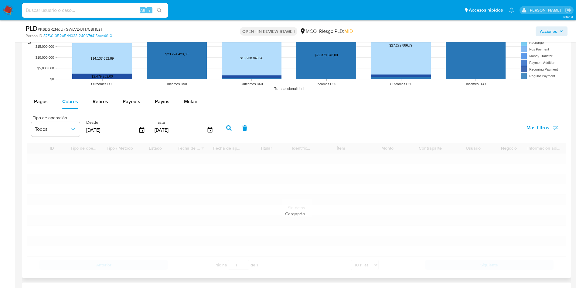
scroll to position [638, 0]
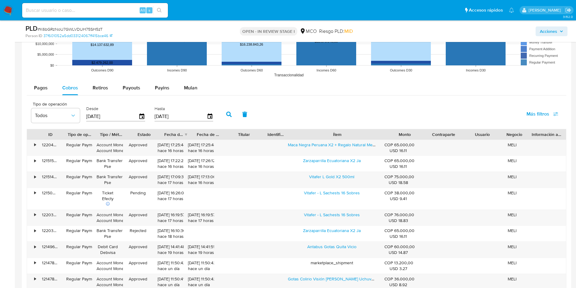
drag, startPoint x: 365, startPoint y: 136, endPoint x: 476, endPoint y: 134, distance: 110.6
click at [551, 128] on div "Tipo de operación Todos Desde [DATE] Hasta [DATE] Más filtros ID Tipo de operac…" at bounding box center [297, 210] width 540 height 224
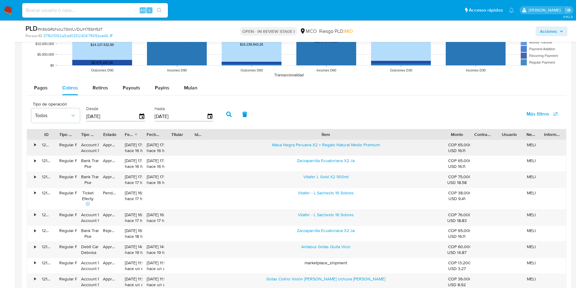
drag, startPoint x: 262, startPoint y: 147, endPoint x: 318, endPoint y: 148, distance: 56.2
click at [318, 148] on div "Maca Negra Peruana X2 + Regalo Natural Medix Premium" at bounding box center [326, 148] width 236 height 16
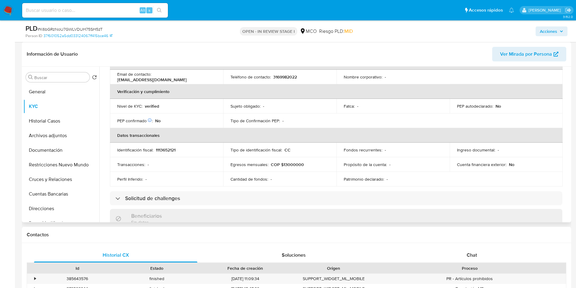
scroll to position [0, 0]
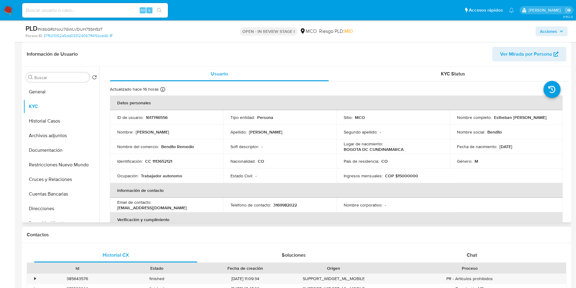
click at [168, 144] on p "Bendito Remedio" at bounding box center [177, 146] width 33 height 5
drag, startPoint x: 204, startPoint y: 145, endPoint x: 200, endPoint y: 146, distance: 4.0
click at [204, 145] on div "Nombre del comercio : Bendito Remedio" at bounding box center [166, 146] width 99 height 5
drag, startPoint x: 176, startPoint y: 146, endPoint x: 160, endPoint y: 148, distance: 15.6
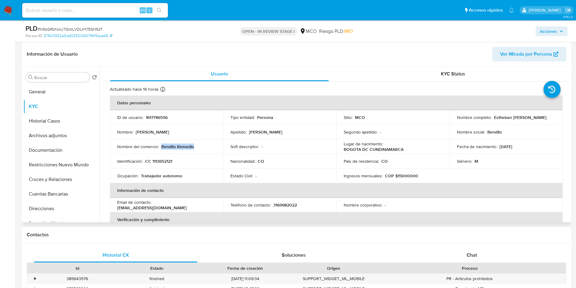
click at [160, 148] on div "Nombre del comercio : Bendito Remedio" at bounding box center [166, 146] width 99 height 5
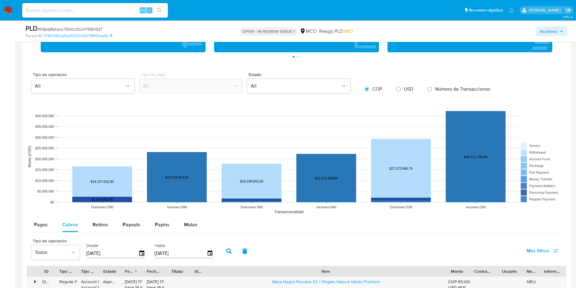
scroll to position [684, 0]
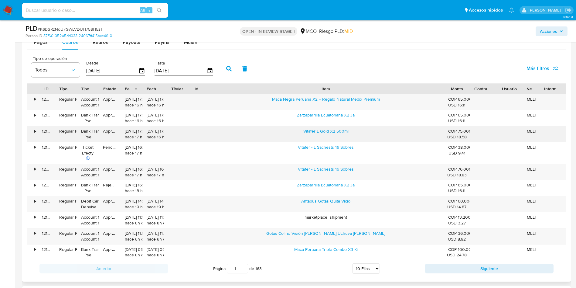
drag, startPoint x: 301, startPoint y: 131, endPoint x: 373, endPoint y: 131, distance: 72.0
click at [373, 131] on div "Vitafer L Gold X2 500ml" at bounding box center [326, 134] width 236 height 16
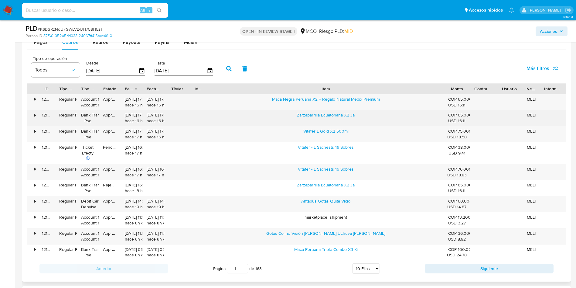
drag, startPoint x: 288, startPoint y: 117, endPoint x: 389, endPoint y: 118, distance: 101.2
click at [389, 118] on div "Zarzaparrilla Ecuatoriana X2 Ja" at bounding box center [326, 118] width 236 height 16
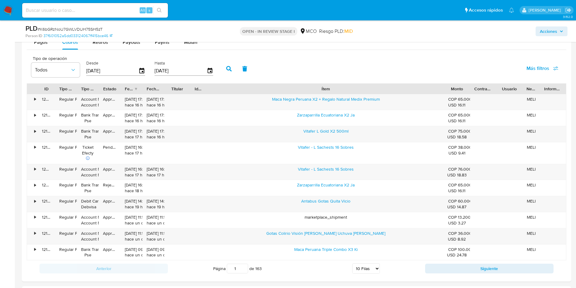
click at [96, 41] on div "PLD # K6bGRzNoU7GWLVDUH75SH5zT Person ID 37f601052a5dd033124067ff415bce46 OPEN …" at bounding box center [297, 31] width 550 height 22
click at [100, 43] on span "Retiros" at bounding box center [100, 42] width 15 height 7
select select "10"
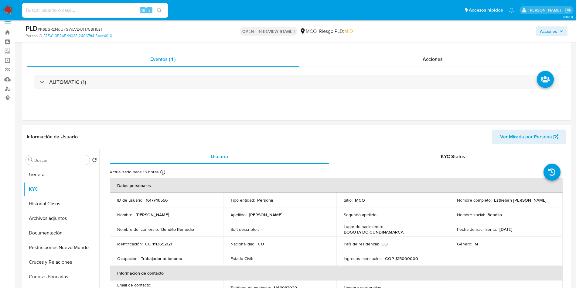
scroll to position [0, 0]
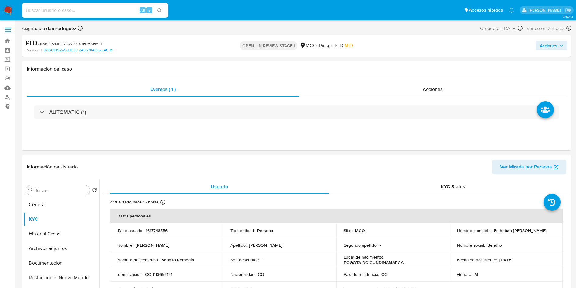
click at [553, 45] on span "Acciones" at bounding box center [548, 46] width 17 height 10
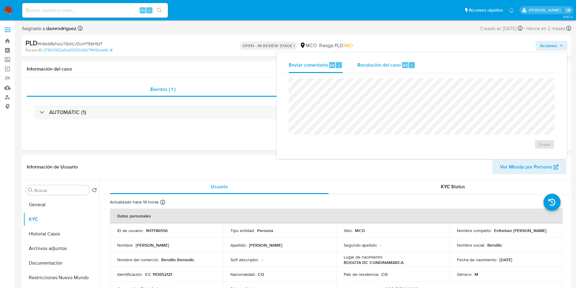
click at [372, 65] on span "Resolución del caso" at bounding box center [379, 64] width 43 height 7
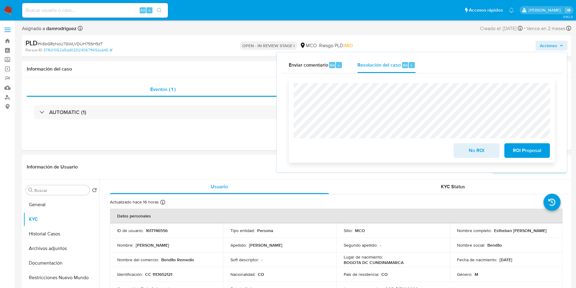
click at [477, 149] on span "No ROI" at bounding box center [477, 150] width 30 height 13
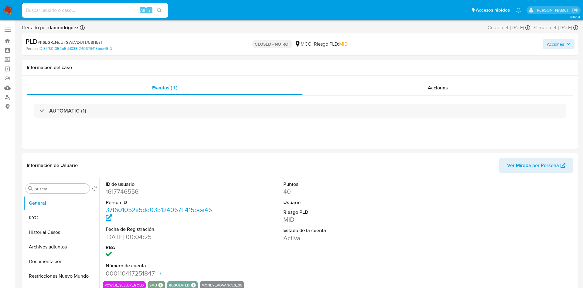
select select "10"
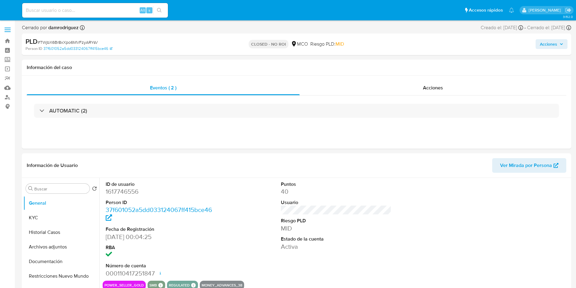
select select "10"
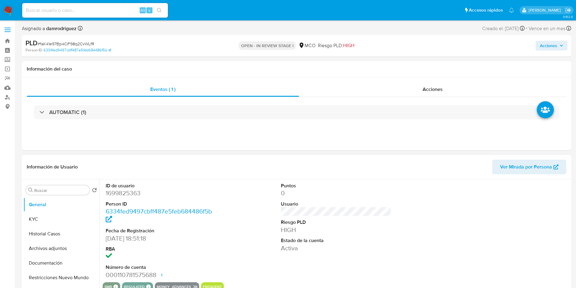
select select "10"
drag, startPoint x: 54, startPoint y: 221, endPoint x: 57, endPoint y: 219, distance: 3.7
click at [54, 221] on button "KYC" at bounding box center [58, 219] width 71 height 15
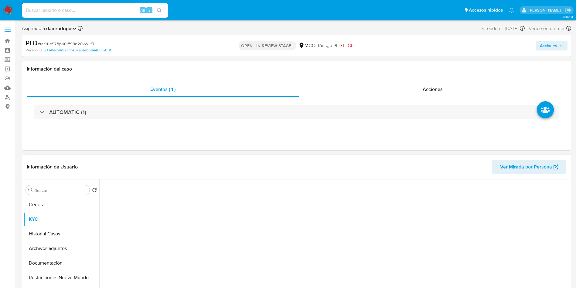
click at [212, 159] on div "Información de Usuario Ver Mirada por Persona" at bounding box center [297, 167] width 550 height 25
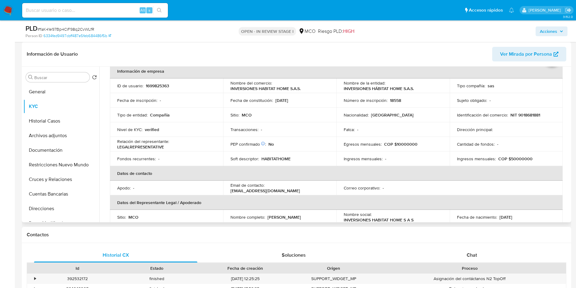
scroll to position [46, 0]
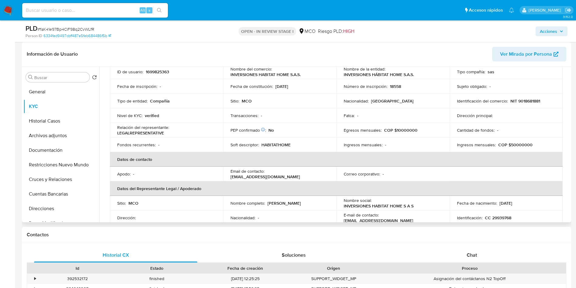
drag, startPoint x: 323, startPoint y: 201, endPoint x: 268, endPoint y: 202, distance: 54.7
click at [268, 202] on div "Nombre completo : [PERSON_NAME]" at bounding box center [280, 202] width 99 height 5
copy p "[PERSON_NAME]"
click at [499, 216] on p "CC 29939768" at bounding box center [498, 217] width 26 height 5
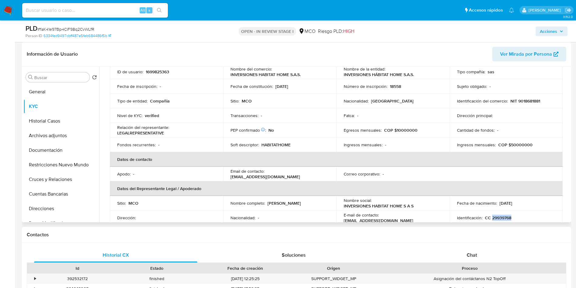
copy p "29939768"
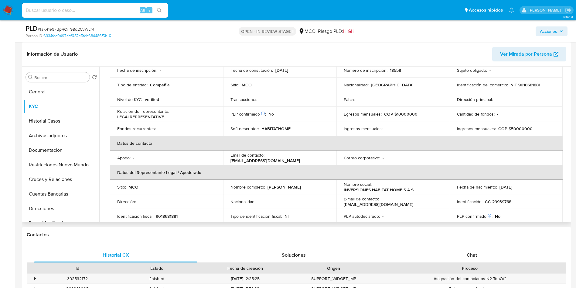
scroll to position [16, 0]
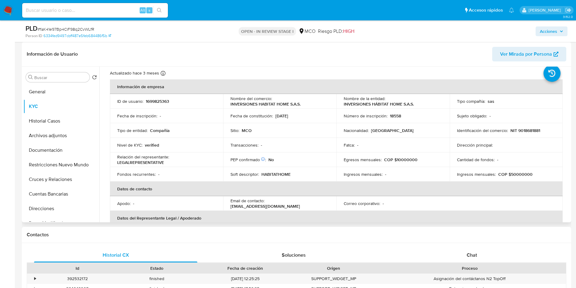
click at [286, 173] on p "HABITATHOME" at bounding box center [276, 173] width 29 height 5
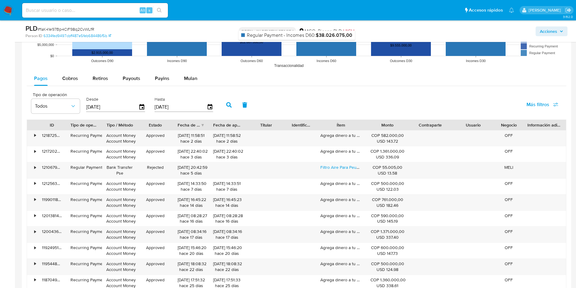
scroll to position [684, 0]
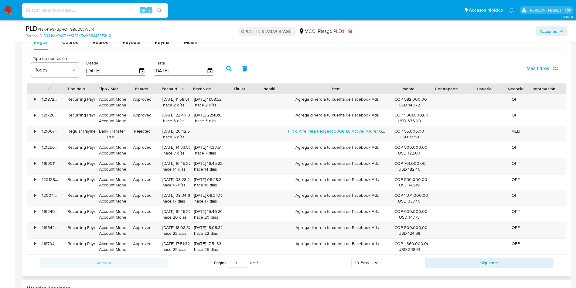
drag, startPoint x: 362, startPoint y: 87, endPoint x: 372, endPoint y: 91, distance: 10.2
click at [408, 88] on div "ID Tipo de operación Tipo / Método Estado Fecha de creación Fecha de aprobación…" at bounding box center [296, 89] width 539 height 10
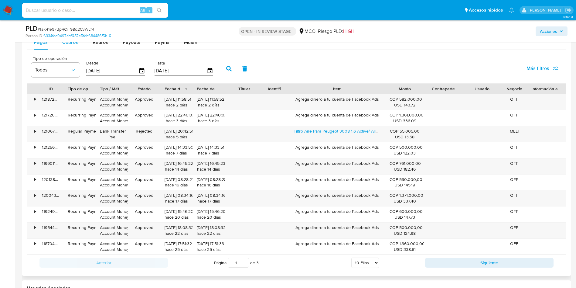
click at [68, 46] on div "Cobros" at bounding box center [70, 42] width 16 height 15
select select "10"
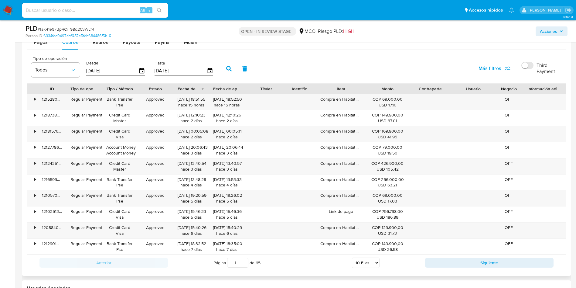
drag, startPoint x: 361, startPoint y: 86, endPoint x: 365, endPoint y: 86, distance: 4.6
click at [364, 86] on div at bounding box center [366, 89] width 11 height 10
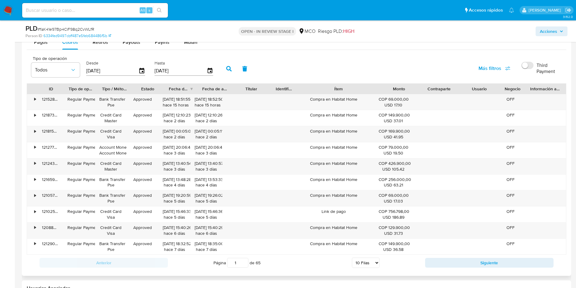
drag, startPoint x: 365, startPoint y: 86, endPoint x: 420, endPoint y: 92, distance: 55.3
click at [436, 86] on div "ID Tipo de operación Tipo / Método Estado Fecha de creación Fecha de aprobación…" at bounding box center [296, 89] width 539 height 10
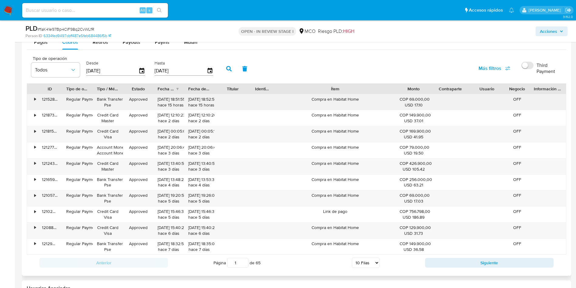
click at [346, 99] on div "Compra en Habitat Home" at bounding box center [336, 102] width 120 height 16
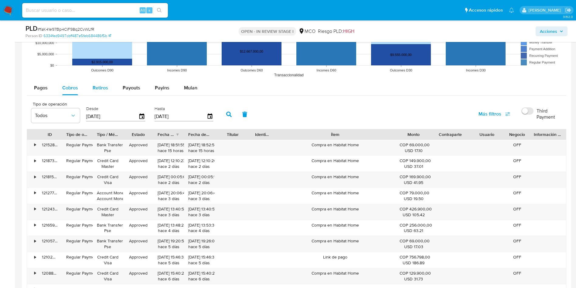
click at [97, 93] on div "Retiros" at bounding box center [100, 88] width 15 height 15
select select "10"
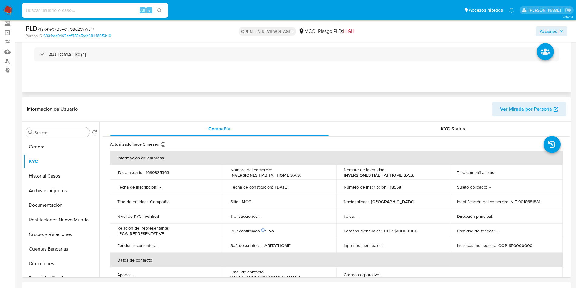
scroll to position [0, 0]
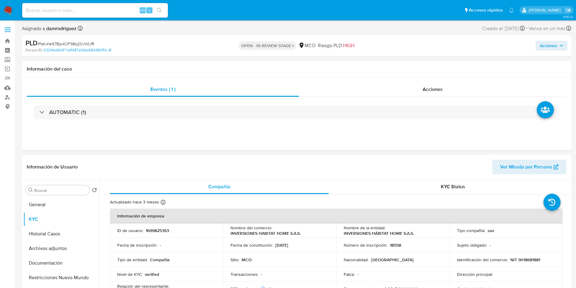
click at [554, 47] on span "Acciones" at bounding box center [548, 46] width 17 height 10
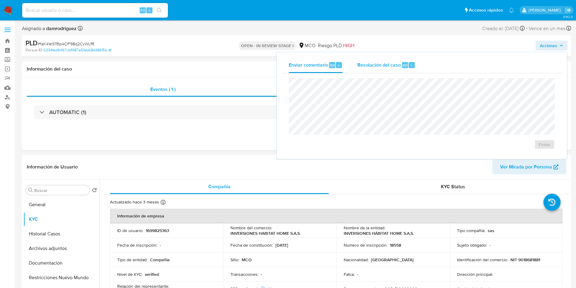
click at [371, 62] on span "Resolución del caso" at bounding box center [379, 64] width 43 height 7
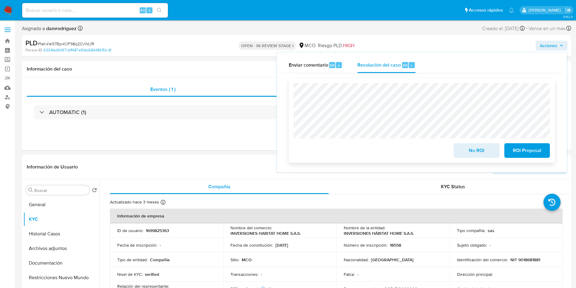
click at [475, 153] on span "No ROI" at bounding box center [477, 150] width 30 height 13
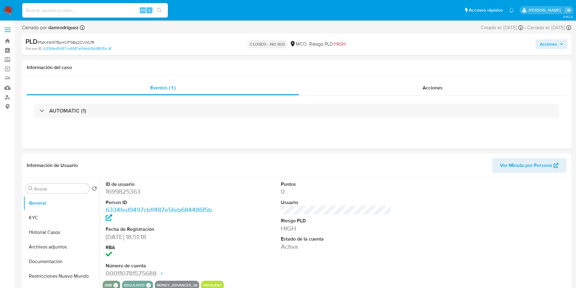
select select "10"
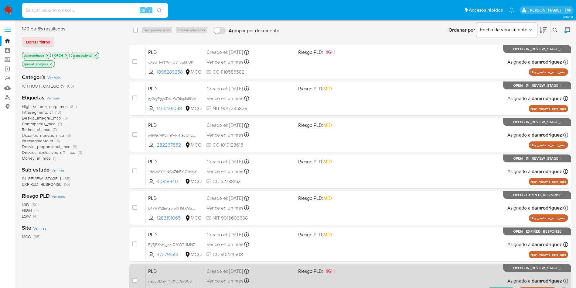
scroll to position [145, 0]
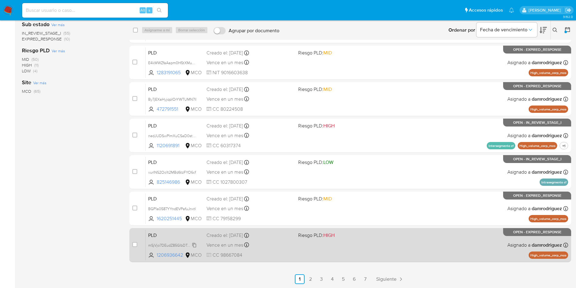
click at [170, 246] on span "mSjVjo7DEudZ85GIbDTcmqgA" at bounding box center [173, 244] width 50 height 7
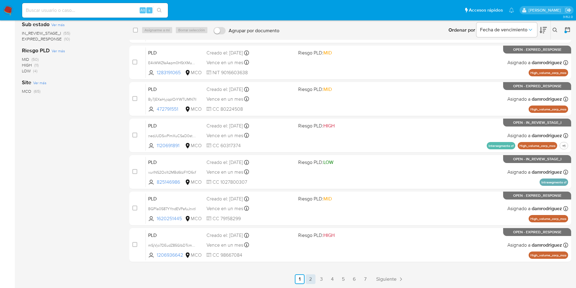
click at [307, 278] on link "2" at bounding box center [311, 279] width 10 height 10
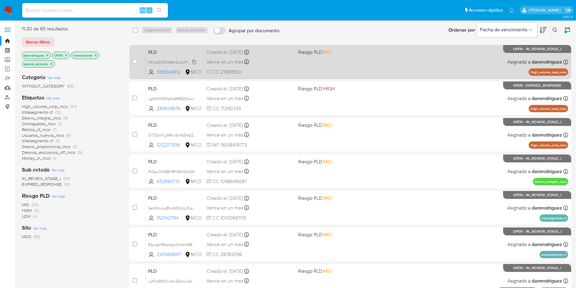
click at [166, 63] on span "NKhzDNDsYqMxDukUPz0mVO5N" at bounding box center [176, 61] width 57 height 7
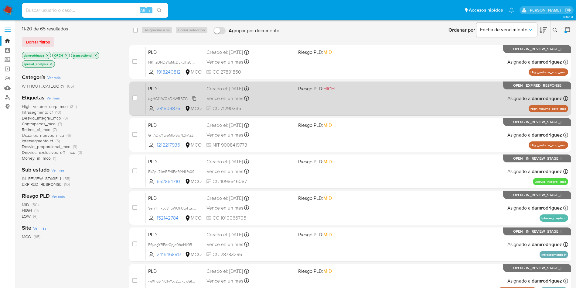
click at [171, 99] on span "ugHG11lWOpDdWRBZGJucApRF" at bounding box center [175, 98] width 54 height 7
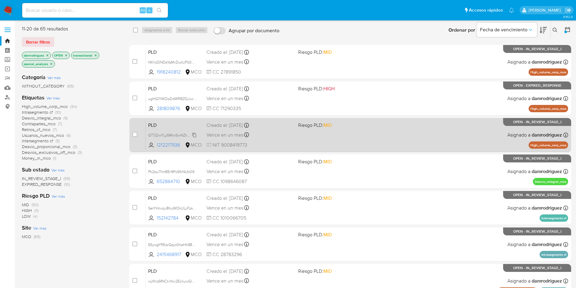
click at [168, 132] on span "GT7jDwYLy5MIwSwNZkAzZ7ss" at bounding box center [173, 134] width 51 height 7
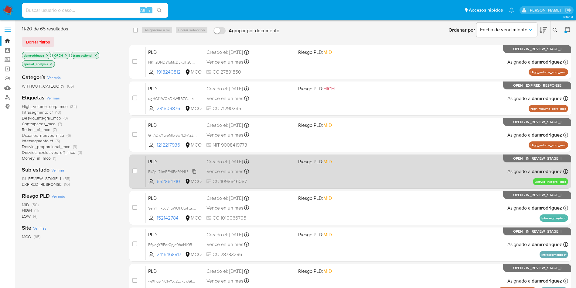
click at [166, 171] on span "Pk2pu7llmBEr9Po5fcNLfo09" at bounding box center [171, 171] width 46 height 7
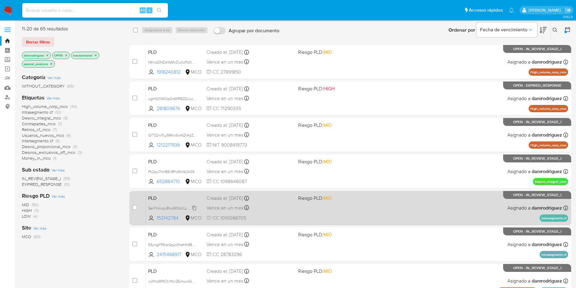
click at [165, 207] on span "SerYHnxpy8huWOkULyFzsbnH" at bounding box center [174, 207] width 52 height 7
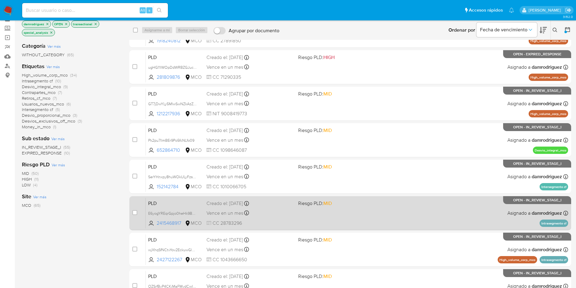
scroll to position [46, 0]
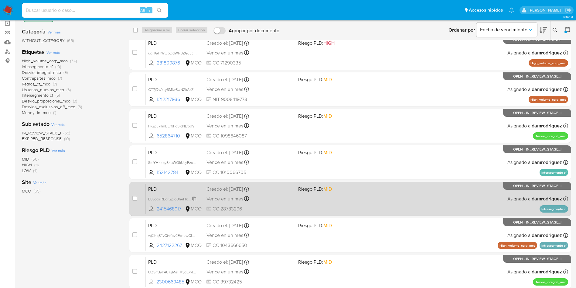
click at [166, 197] on span "E6yogYREqrGpjo0heHk9BnlH" at bounding box center [173, 198] width 50 height 7
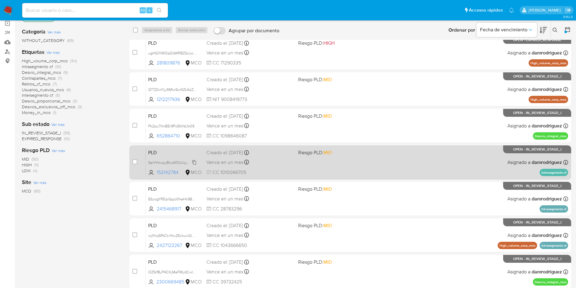
click at [167, 161] on span "SerYHnxpy8huWOkULyFzsbnH" at bounding box center [174, 162] width 52 height 7
click at [175, 161] on span "SerYHnxpy8huWOkULyFzsbnH" at bounding box center [174, 162] width 52 height 7
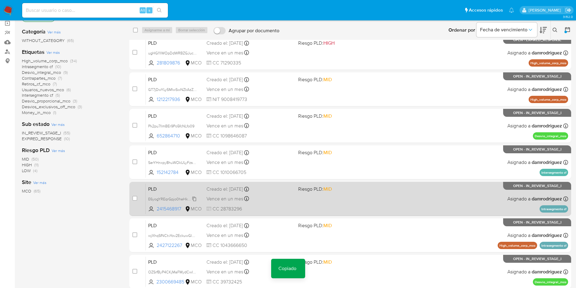
click at [166, 199] on span "E6yogYREqrGpjo0heHk9BnlH" at bounding box center [173, 198] width 50 height 7
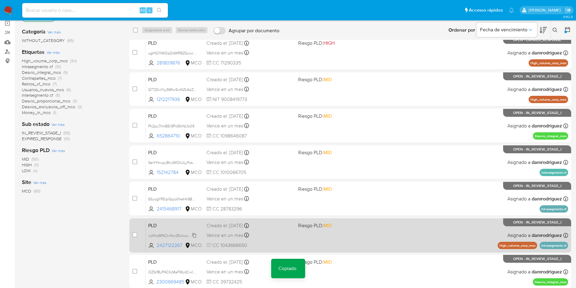
click at [166, 233] on span "wjXhqSfNCtvYov2EckuwGlhW" at bounding box center [172, 234] width 49 height 7
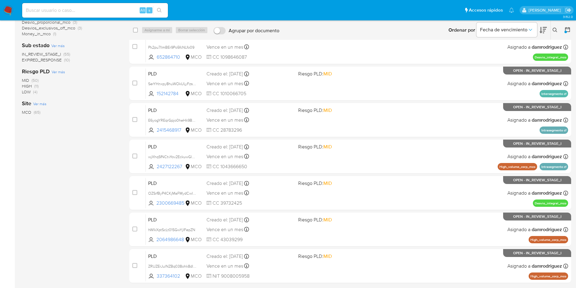
scroll to position [137, 0]
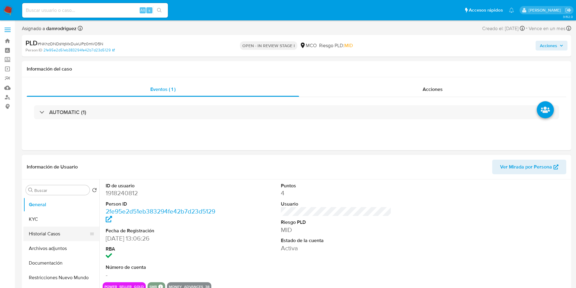
click at [46, 236] on button "Historial Casos" at bounding box center [58, 233] width 71 height 15
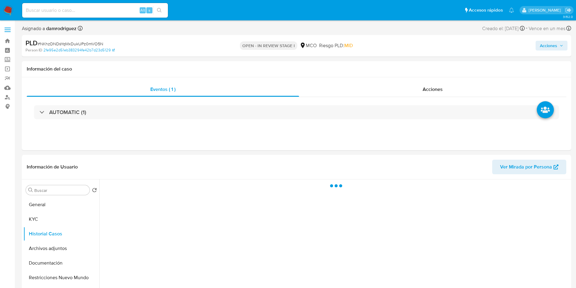
select select "10"
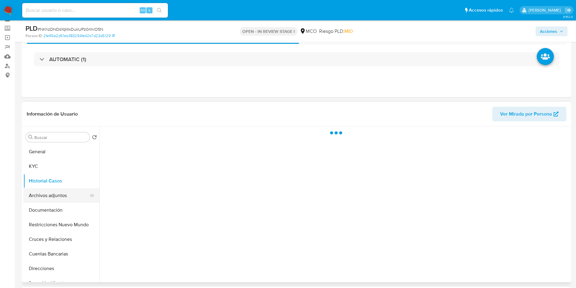
scroll to position [46, 0]
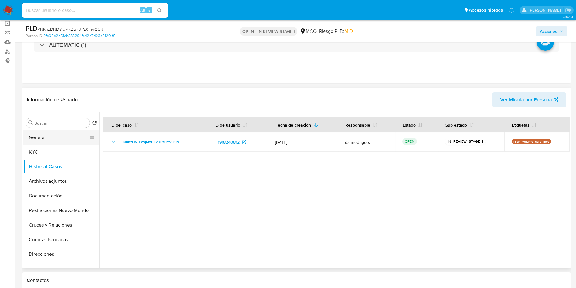
click at [47, 139] on button "General" at bounding box center [58, 137] width 71 height 15
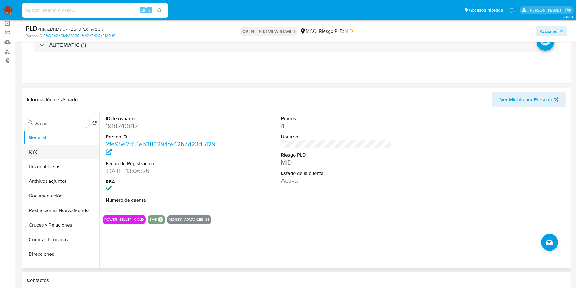
click at [52, 153] on button "KYC" at bounding box center [58, 152] width 71 height 15
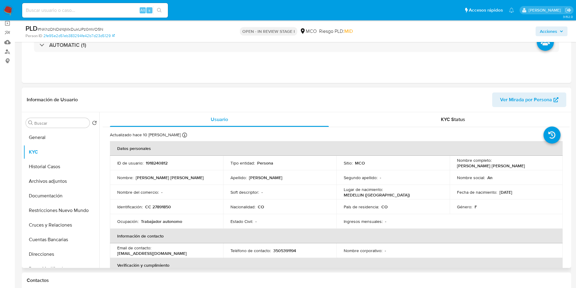
click at [164, 211] on td "Identificación : CC 27891850" at bounding box center [166, 206] width 113 height 15
click at [166, 207] on p "CC 27891850" at bounding box center [158, 206] width 26 height 5
copy p "27891850"
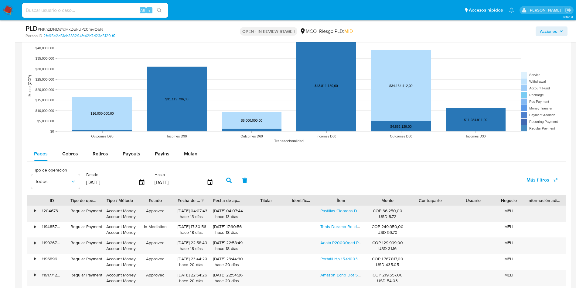
scroll to position [638, 0]
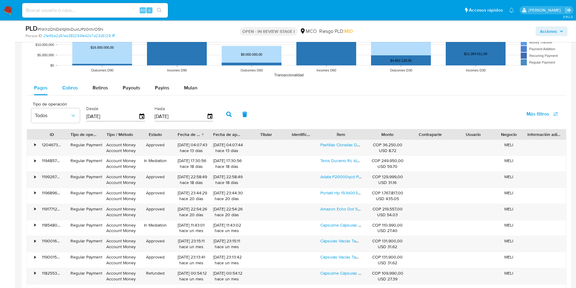
click at [62, 83] on div "Cobros" at bounding box center [70, 88] width 16 height 15
select select "10"
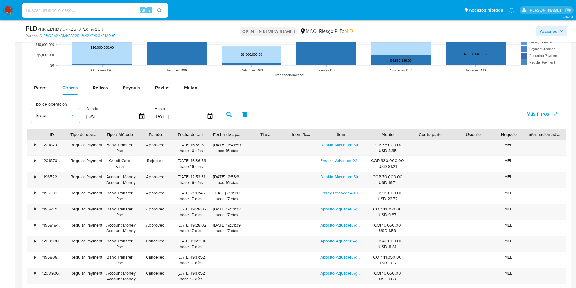
drag, startPoint x: 366, startPoint y: 133, endPoint x: 462, endPoint y: 135, distance: 95.7
click at [462, 135] on div "ID Tipo de operación Tipo / Método Estado Fecha de creación Fecha de aprobación…" at bounding box center [296, 134] width 539 height 10
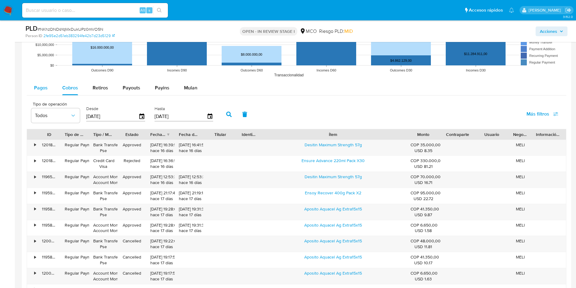
click at [43, 86] on span "Pagos" at bounding box center [41, 87] width 14 height 7
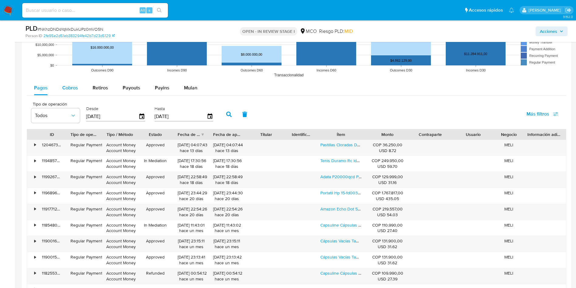
click at [66, 86] on span "Cobros" at bounding box center [70, 87] width 16 height 7
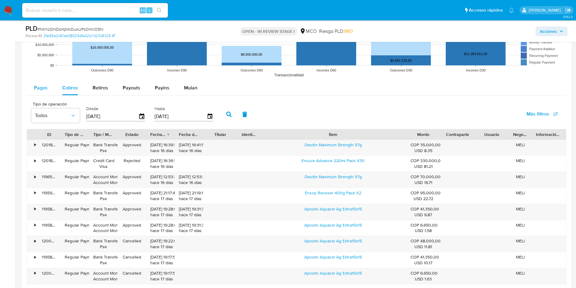
click at [43, 87] on span "Pagos" at bounding box center [41, 87] width 14 height 7
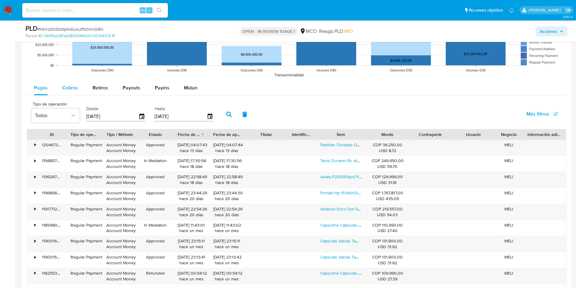
click at [81, 85] on button "Cobros" at bounding box center [70, 88] width 30 height 15
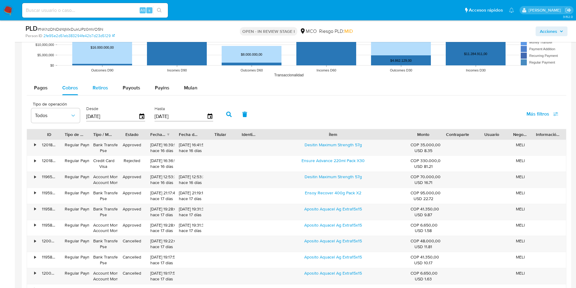
click at [113, 87] on button "Retiros" at bounding box center [100, 88] width 30 height 15
select select "10"
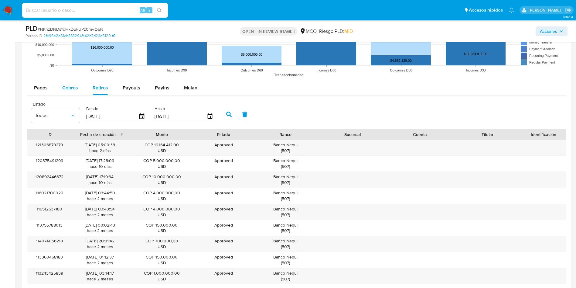
click at [75, 87] on span "Cobros" at bounding box center [70, 87] width 16 height 7
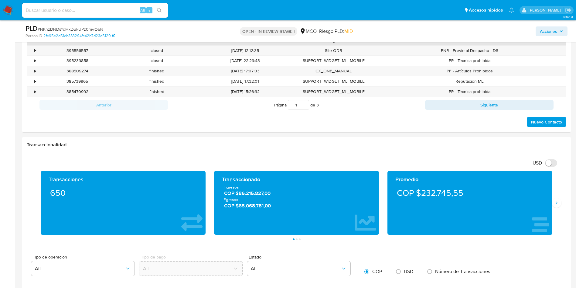
scroll to position [91, 0]
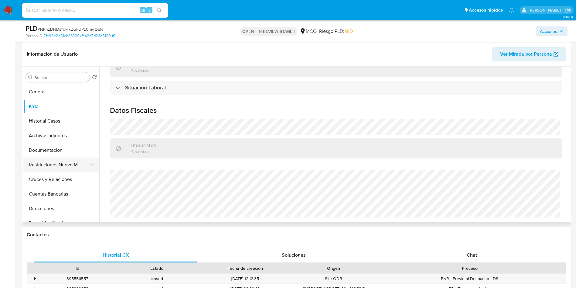
click at [48, 168] on button "Restricciones Nuevo Mundo" at bounding box center [58, 164] width 71 height 15
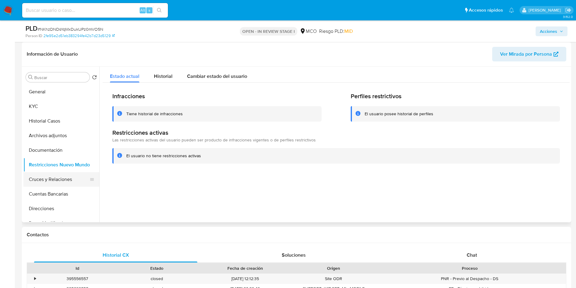
click at [57, 181] on button "Cruces y Relaciones" at bounding box center [58, 179] width 71 height 15
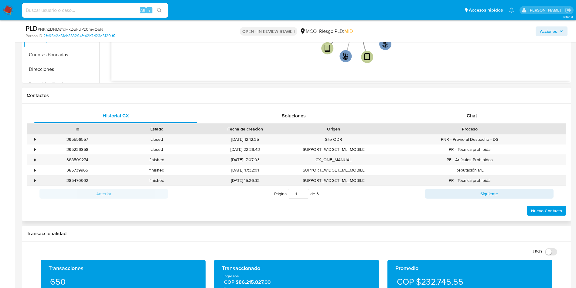
scroll to position [182, 0]
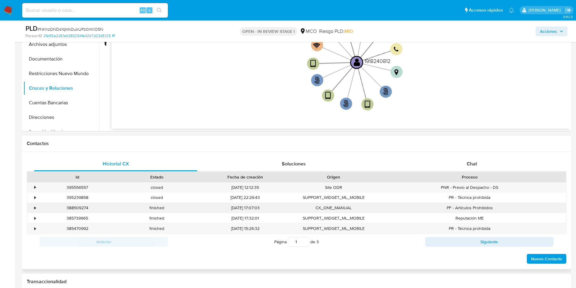
click at [33, 208] on div "•" at bounding box center [32, 208] width 11 height 10
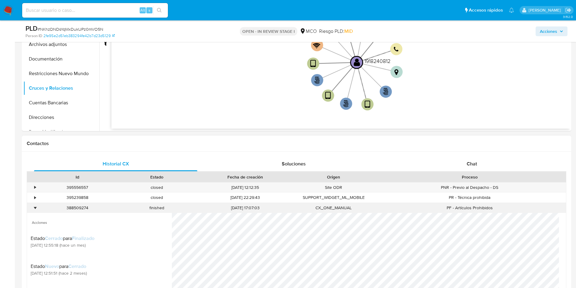
click at [33, 208] on div "•" at bounding box center [32, 208] width 11 height 10
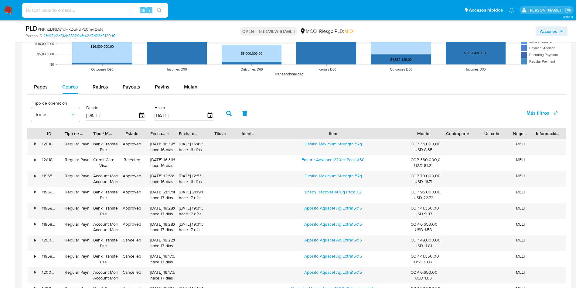
scroll to position [684, 0]
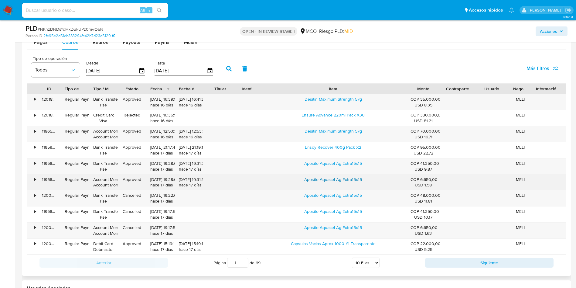
click at [330, 182] on link "Aposito Aquacel Ag Extra15x15" at bounding box center [333, 179] width 58 height 6
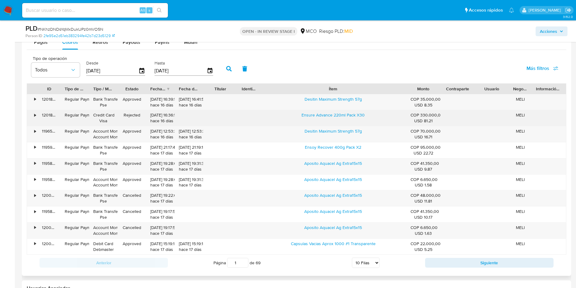
drag, startPoint x: 296, startPoint y: 115, endPoint x: 391, endPoint y: 115, distance: 95.1
click at [392, 115] on div "Ensure Advance 220ml Pack X30" at bounding box center [333, 118] width 146 height 16
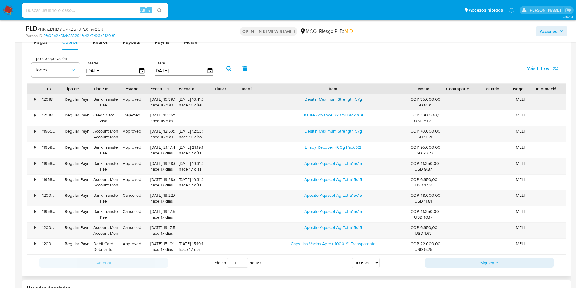
click at [319, 101] on link "Desitin Maximum Strength 57g" at bounding box center [333, 99] width 57 height 6
drag, startPoint x: 327, startPoint y: 193, endPoint x: 377, endPoint y: 190, distance: 50.5
click at [377, 190] on div "Aposito Aquacel Ag Extra15x15" at bounding box center [333, 198] width 146 height 16
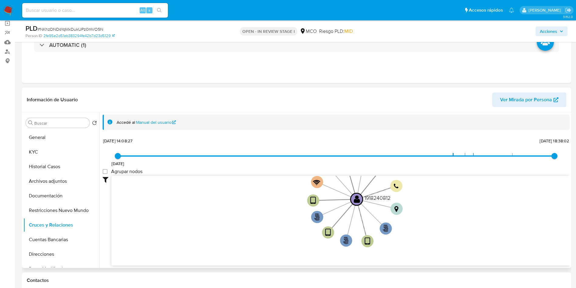
scroll to position [0, 0]
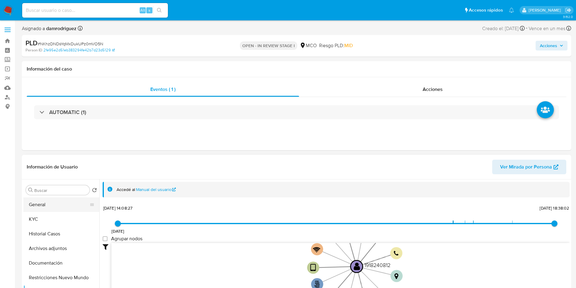
click at [32, 209] on button "General" at bounding box center [58, 204] width 71 height 15
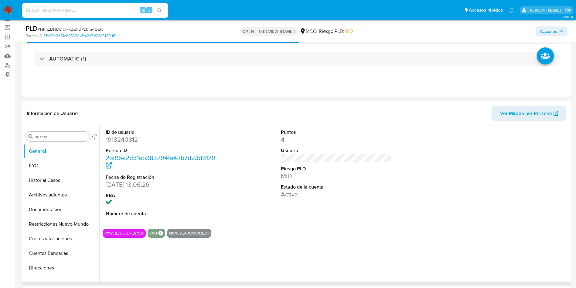
scroll to position [46, 0]
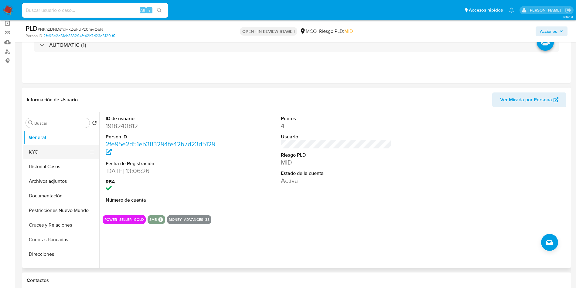
click at [53, 150] on button "KYC" at bounding box center [58, 152] width 71 height 15
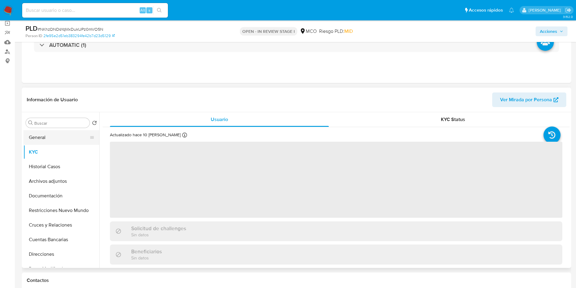
click at [55, 138] on button "General" at bounding box center [58, 137] width 71 height 15
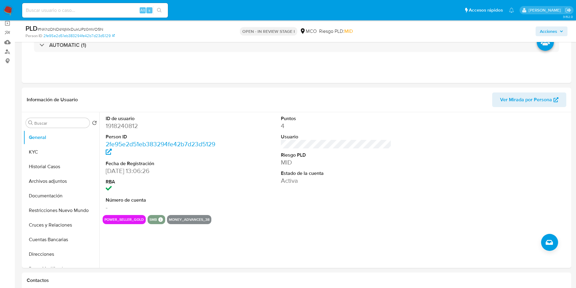
scroll to position [0, 0]
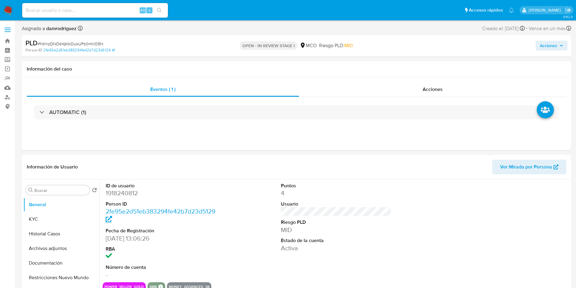
click at [451, 55] on div "PLD # NKhzDNDsYqMxDukUPz0mVO5N Person ID 2fe95e2d51eb383294fe42b7d23d5129 OPEN …" at bounding box center [297, 46] width 550 height 22
click at [550, 51] on div "Acciones" at bounding box center [478, 46] width 179 height 14
click at [547, 48] on span "Acciones" at bounding box center [548, 46] width 17 height 10
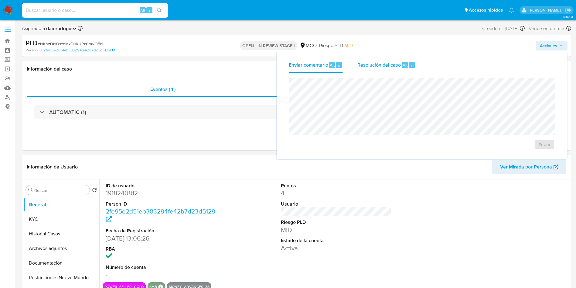
click at [372, 61] on div "Resolución del caso Alt r" at bounding box center [387, 65] width 58 height 16
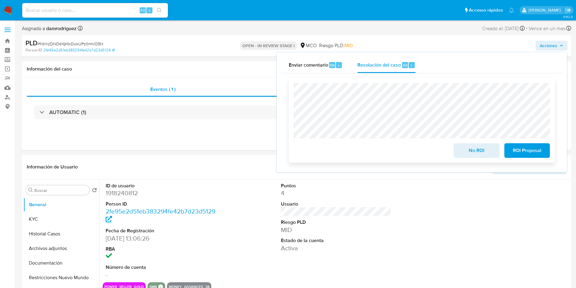
click at [469, 148] on span "No ROI" at bounding box center [477, 150] width 30 height 13
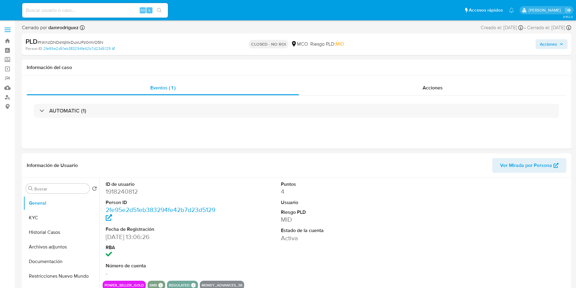
select select "10"
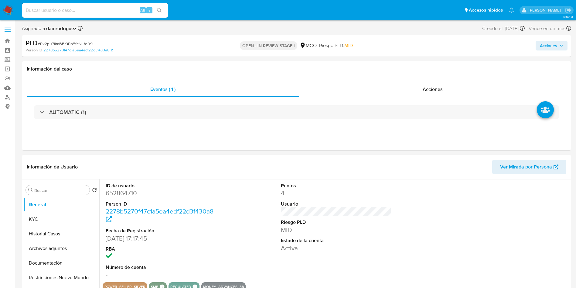
select select "10"
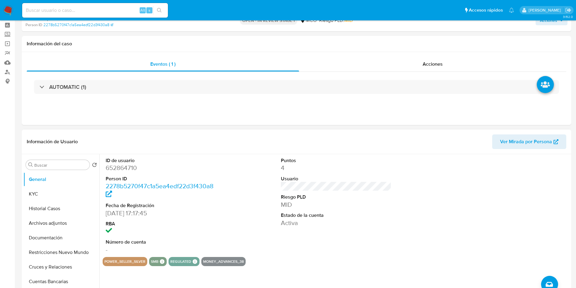
scroll to position [46, 0]
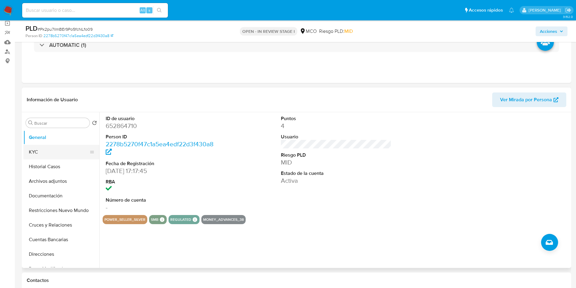
click at [66, 153] on button "KYC" at bounding box center [58, 152] width 71 height 15
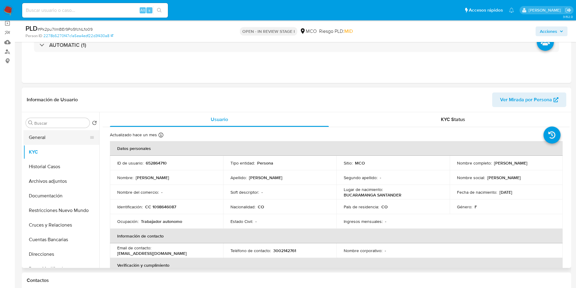
click at [53, 135] on button "General" at bounding box center [58, 137] width 71 height 15
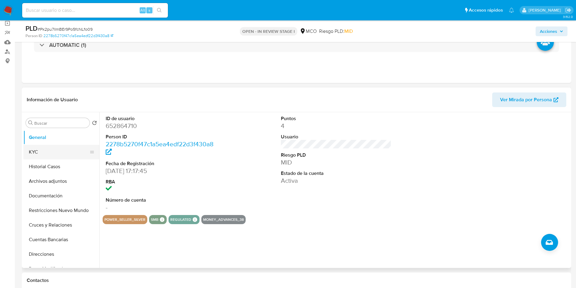
click at [45, 147] on button "KYC" at bounding box center [58, 152] width 71 height 15
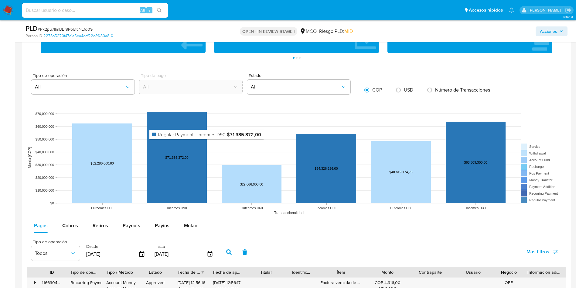
scroll to position [547, 0]
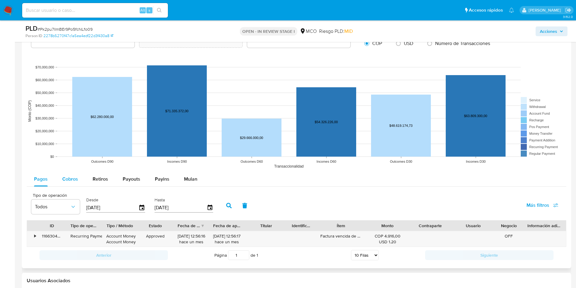
click at [62, 173] on div "Cobros" at bounding box center [70, 179] width 16 height 15
select select "10"
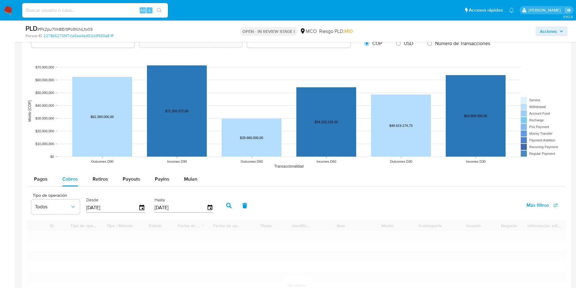
click at [248, 173] on div "Pagos Cobros Retiros Payouts Payins Mulan" at bounding box center [297, 179] width 540 height 15
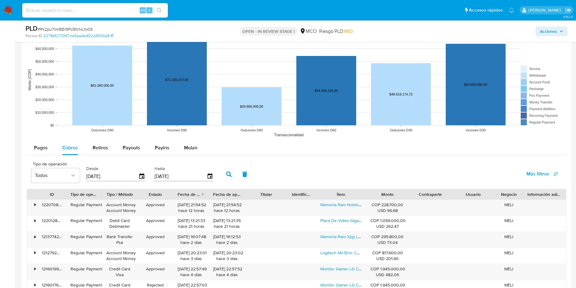
scroll to position [592, 0]
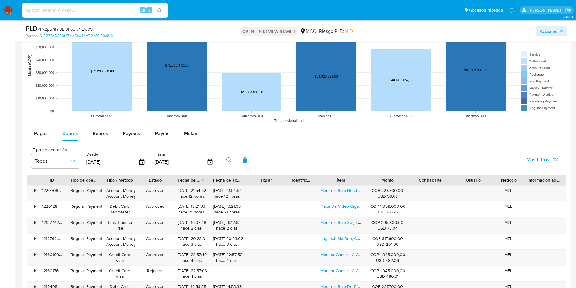
click at [359, 181] on div "Ítem" at bounding box center [342, 180] width 42 height 6
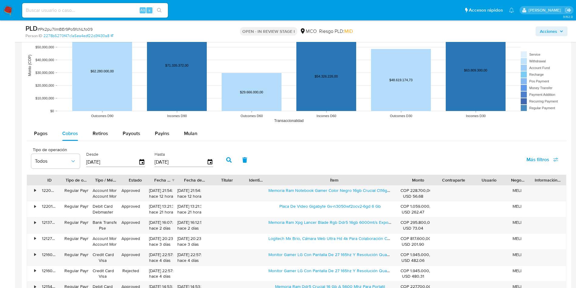
drag, startPoint x: 364, startPoint y: 184, endPoint x: 450, endPoint y: 183, distance: 86.3
click at [450, 183] on div "ID Tipo de operación Tipo / Método Estado Fecha de creación Fecha de aprobación…" at bounding box center [296, 180] width 539 height 10
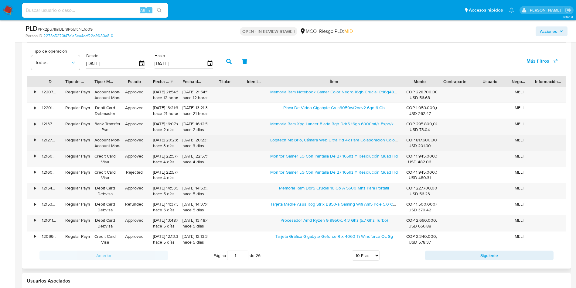
scroll to position [729, 0]
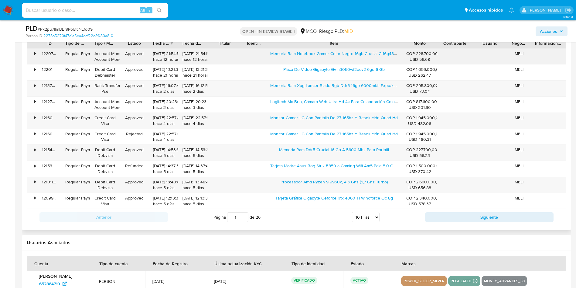
drag, startPoint x: 266, startPoint y: 53, endPoint x: 329, endPoint y: 57, distance: 63.0
click at [329, 57] on div "Memoria Ram Notebook Gamer Color Negro 16gb Crucial Ct16g48c40s5" at bounding box center [334, 57] width 136 height 16
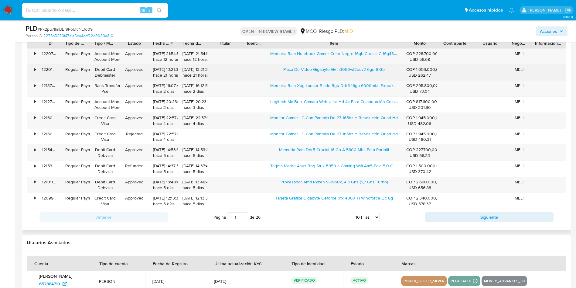
drag, startPoint x: 277, startPoint y: 71, endPoint x: 331, endPoint y: 76, distance: 54.0
click at [331, 76] on div "Placa De Video Gigabyte Gv-n3050wf2ocv2-6gd 6 Gb" at bounding box center [334, 72] width 136 height 16
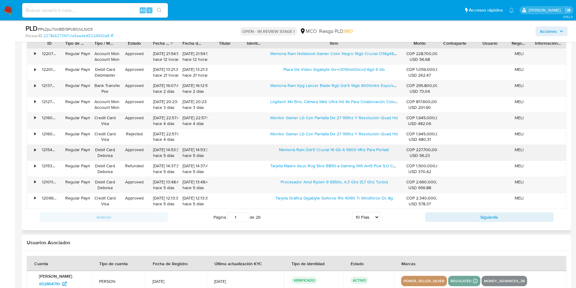
drag, startPoint x: 276, startPoint y: 149, endPoint x: 341, endPoint y: 153, distance: 65.7
click at [341, 153] on div "Memoria Ram Ddr5 Crucial 16 Gb A 5600 Mhz Para Portatil" at bounding box center [334, 153] width 136 height 16
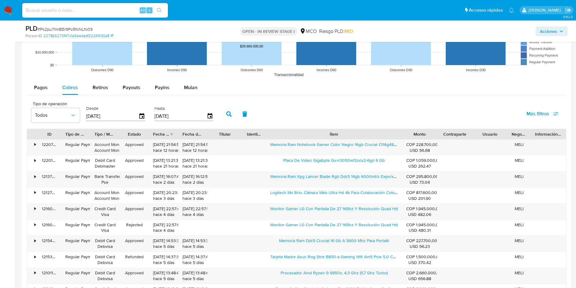
scroll to position [638, 0]
click at [97, 91] on div "Retiros" at bounding box center [100, 88] width 15 height 15
select select "10"
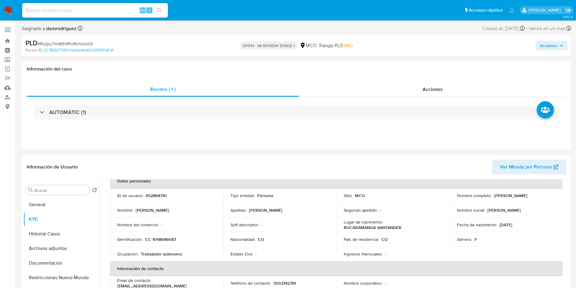
scroll to position [0, 0]
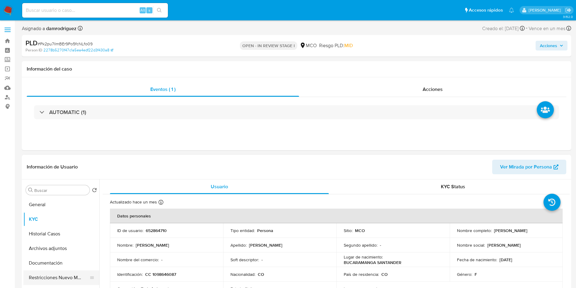
click at [36, 277] on button "Restricciones Nuevo Mundo" at bounding box center [58, 277] width 71 height 15
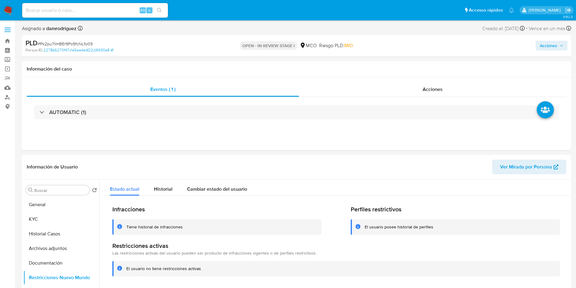
click at [552, 45] on span "Acciones" at bounding box center [548, 46] width 17 height 10
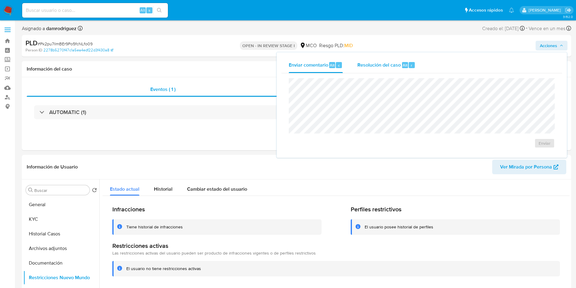
click at [380, 57] on div "Resolución del caso Alt r" at bounding box center [387, 65] width 58 height 16
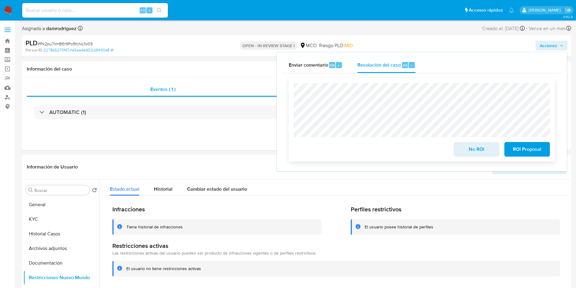
click at [473, 150] on span "No ROI" at bounding box center [477, 148] width 30 height 13
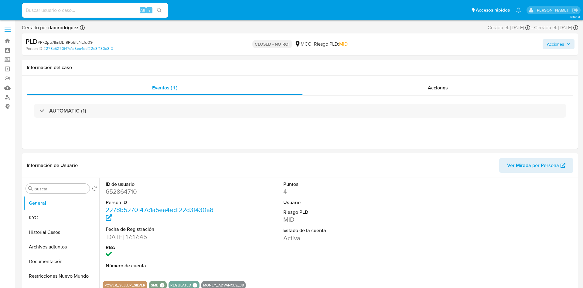
select select "10"
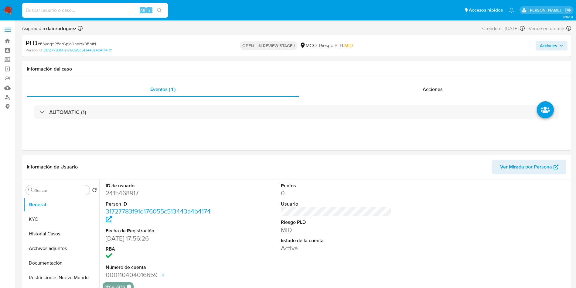
select select "10"
click at [56, 221] on button "KYC" at bounding box center [58, 219] width 71 height 15
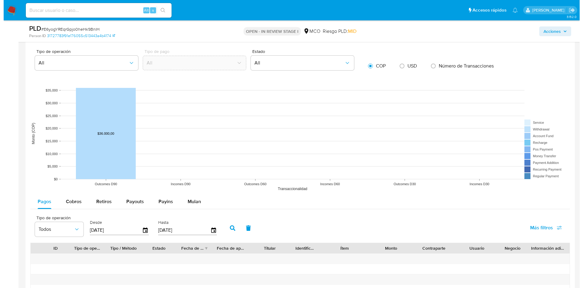
scroll to position [592, 0]
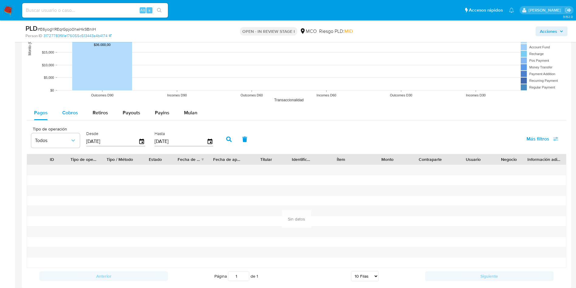
click at [73, 111] on span "Cobros" at bounding box center [70, 112] width 16 height 7
select select "10"
click at [141, 141] on icon "button" at bounding box center [142, 141] width 11 height 11
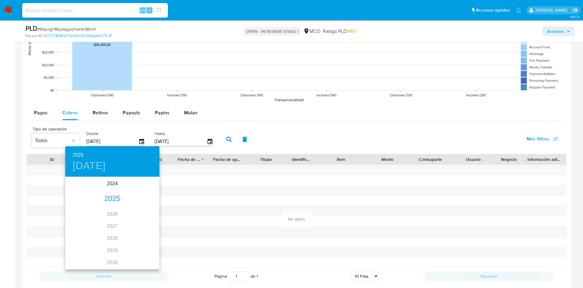
click at [115, 177] on div "2024 2025 2026 2027 2028 2029 2030 2031 2032 2033 2034 2035" at bounding box center [112, 223] width 94 height 93
click at [111, 184] on div "2024" at bounding box center [112, 183] width 94 height 12
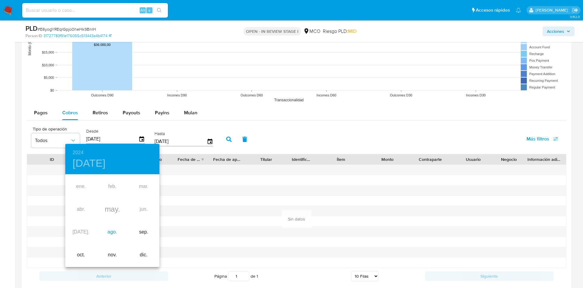
click at [108, 238] on div "ago." at bounding box center [112, 232] width 31 height 23
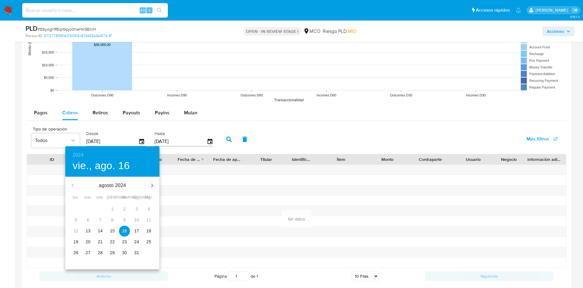
click at [120, 249] on button "30" at bounding box center [124, 252] width 11 height 11
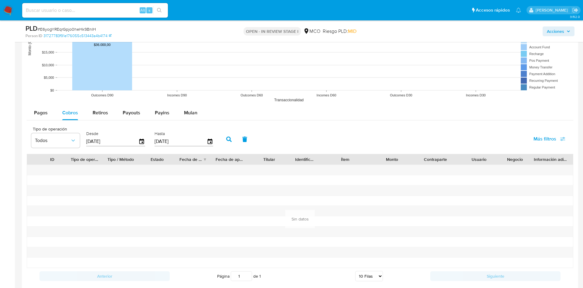
type input "30/08/2024"
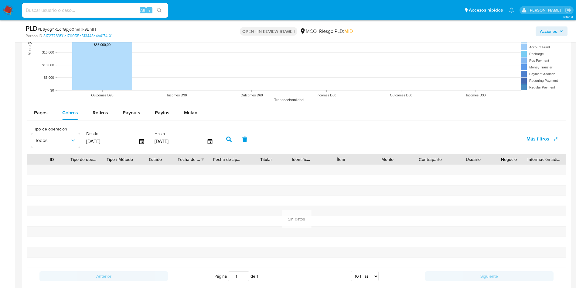
click at [231, 140] on icon "button" at bounding box center [228, 138] width 5 height 5
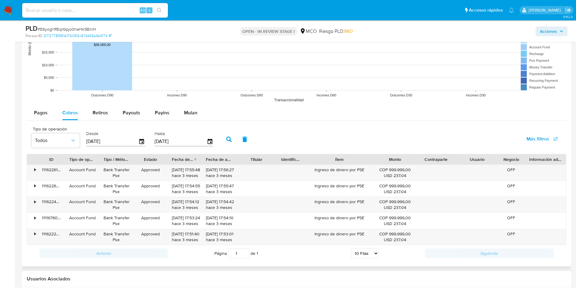
drag, startPoint x: 361, startPoint y: 160, endPoint x: 381, endPoint y: 161, distance: 20.4
click at [381, 161] on div "ID Tipo de operación Tipo / Método Estado Fecha de creación Fecha de aprobación…" at bounding box center [296, 159] width 539 height 10
click at [42, 115] on span "Pagos" at bounding box center [41, 112] width 14 height 7
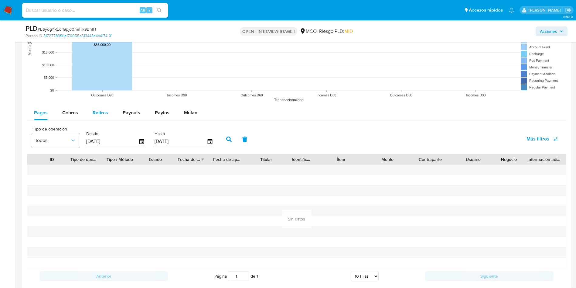
click at [102, 118] on div "Retiros" at bounding box center [100, 112] width 15 height 15
select select "10"
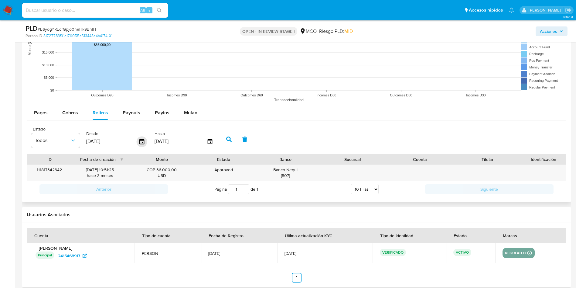
click at [142, 143] on icon "button" at bounding box center [142, 141] width 11 height 11
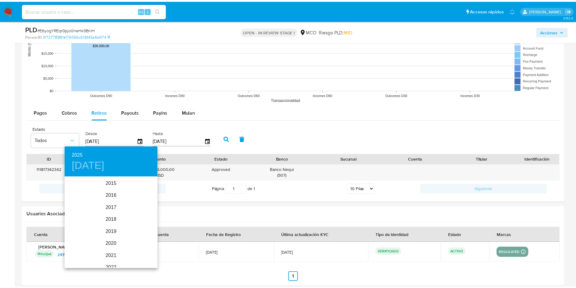
scroll to position [85, 0]
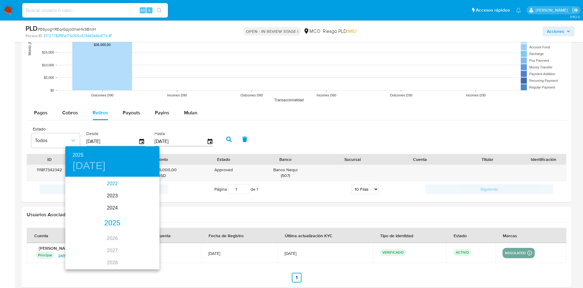
click at [109, 187] on div "2022" at bounding box center [112, 183] width 94 height 12
click at [114, 207] on div "may." at bounding box center [112, 211] width 31 height 23
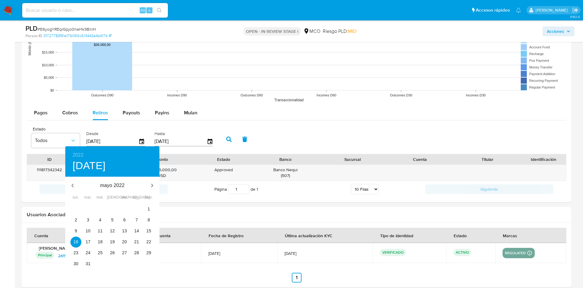
click at [114, 213] on div "28" at bounding box center [112, 209] width 12 height 11
drag, startPoint x: 117, startPoint y: 226, endPoint x: 141, endPoint y: 223, distance: 24.8
click at [117, 226] on div "12" at bounding box center [112, 230] width 12 height 11
type input "12/05/2022"
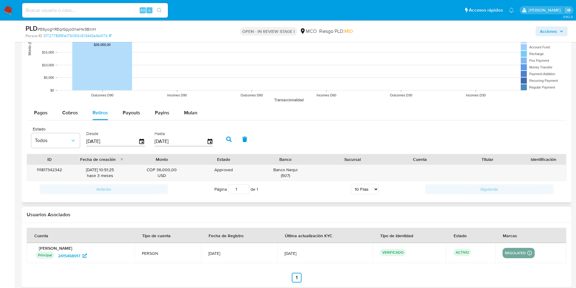
click at [230, 138] on icon "button" at bounding box center [228, 138] width 5 height 5
click at [59, 109] on button "Cobros" at bounding box center [70, 112] width 30 height 15
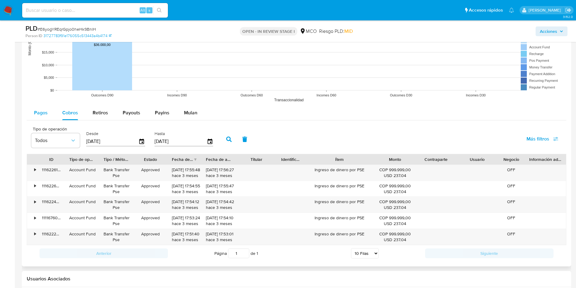
click at [42, 108] on div "Pagos" at bounding box center [41, 112] width 14 height 15
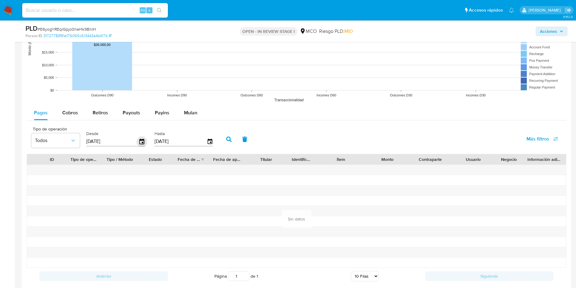
click at [141, 140] on icon "button" at bounding box center [142, 141] width 11 height 11
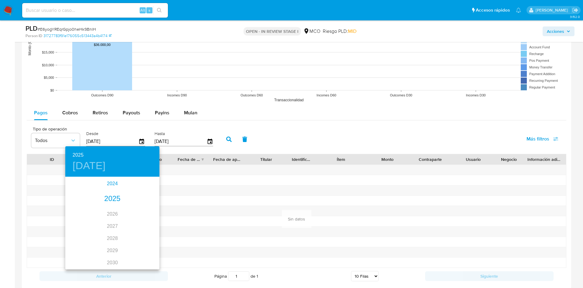
click at [113, 185] on div "2024" at bounding box center [112, 183] width 94 height 12
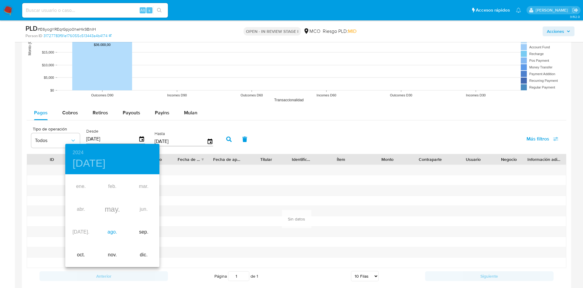
click at [109, 233] on div "ago." at bounding box center [112, 232] width 31 height 23
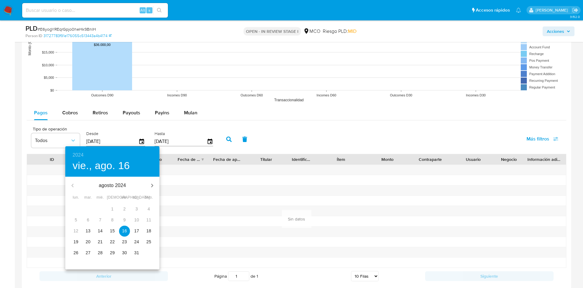
click at [116, 233] on span "15" at bounding box center [112, 231] width 11 height 6
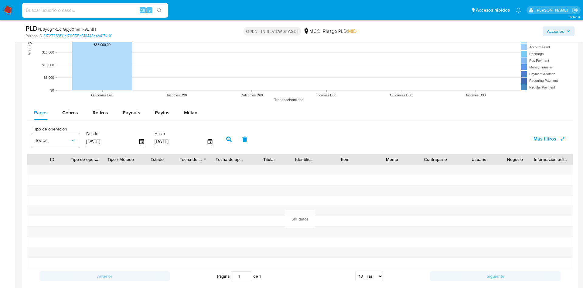
type input "15/08/2024"
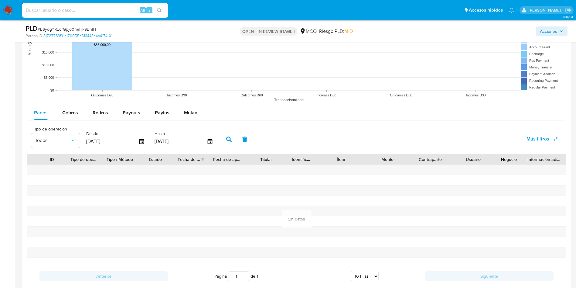
click at [229, 142] on button "button" at bounding box center [229, 139] width 16 height 15
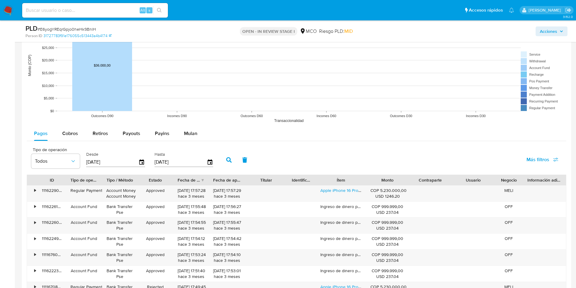
scroll to position [592, 0]
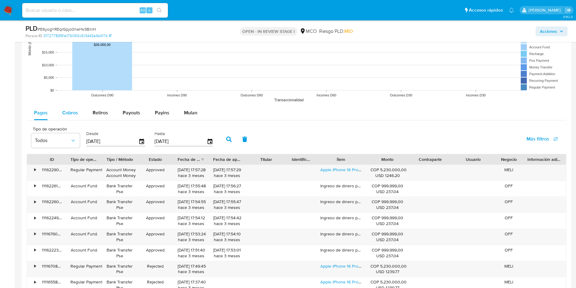
click at [67, 110] on span "Cobros" at bounding box center [70, 112] width 16 height 7
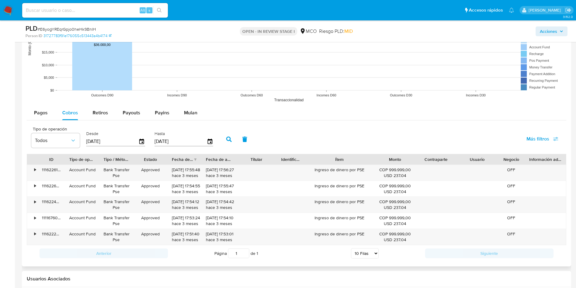
scroll to position [638, 0]
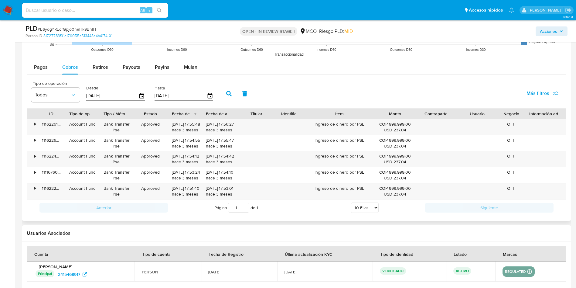
type button "1"
drag, startPoint x: 42, startPoint y: 66, endPoint x: 49, endPoint y: 67, distance: 7.1
click at [42, 66] on span "Pagos" at bounding box center [41, 66] width 14 height 7
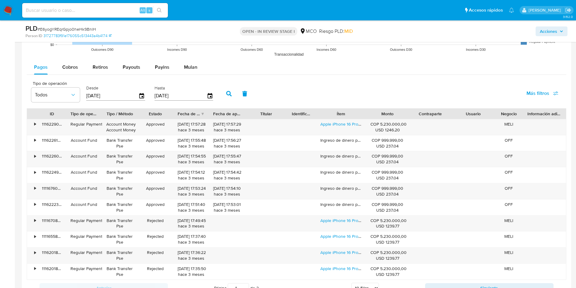
click at [373, 112] on div "Monto" at bounding box center [388, 114] width 34 height 6
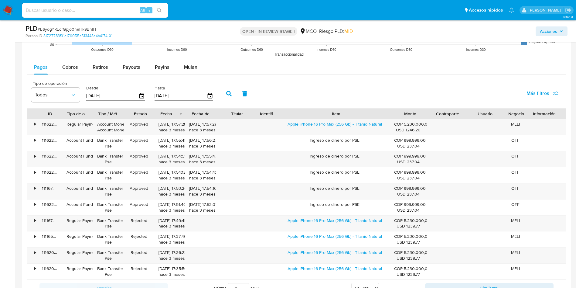
drag, startPoint x: 369, startPoint y: 114, endPoint x: 425, endPoint y: 115, distance: 56.5
click at [441, 114] on div "ID Tipo de operación Tipo / Método Estado Fecha de creación Fecha de aprobación…" at bounding box center [296, 113] width 539 height 10
drag, startPoint x: 286, startPoint y: 124, endPoint x: 390, endPoint y: 125, distance: 104.2
click at [390, 125] on div "Apple iPhone 16 Pro Max (256 Gb) - Titanio Natural" at bounding box center [335, 127] width 121 height 16
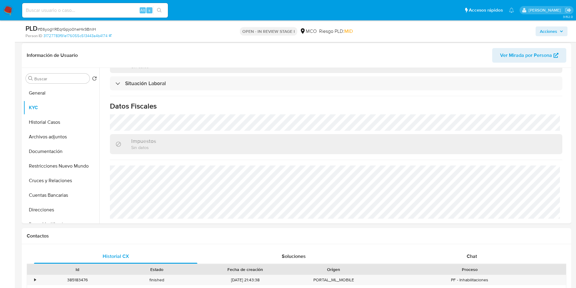
scroll to position [46, 0]
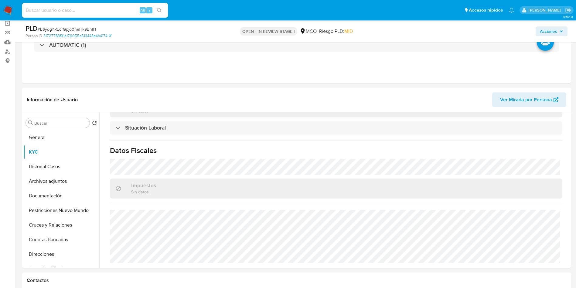
click at [553, 34] on span "Acciones" at bounding box center [548, 31] width 17 height 10
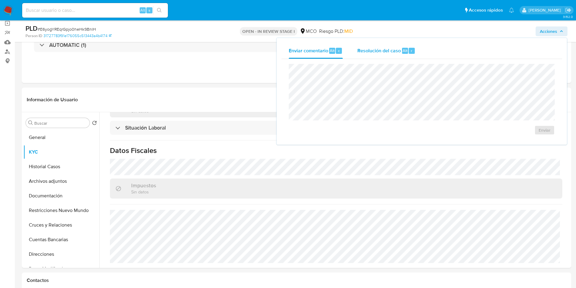
click at [378, 55] on div "Resolución del caso Alt r" at bounding box center [387, 51] width 58 height 16
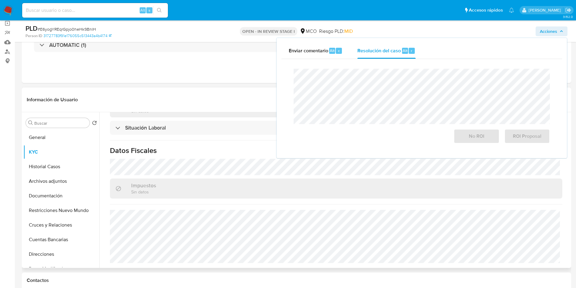
click at [221, 87] on div "Información de Usuario Ver Mirada por Persona" at bounding box center [297, 99] width 550 height 25
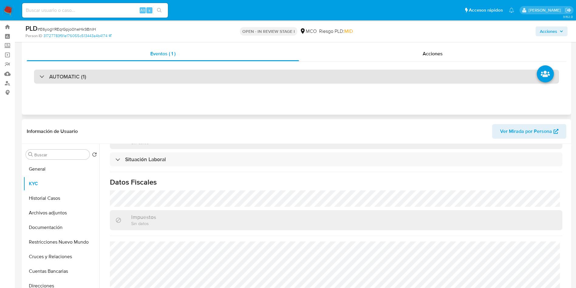
scroll to position [0, 0]
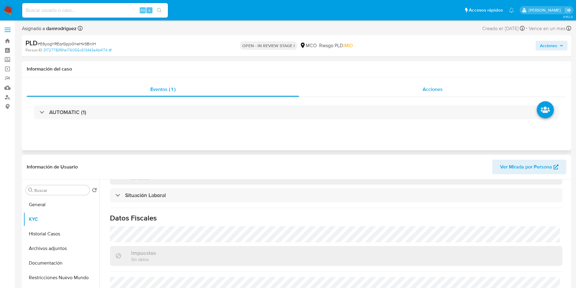
click at [392, 86] on div "Acciones" at bounding box center [432, 89] width 267 height 15
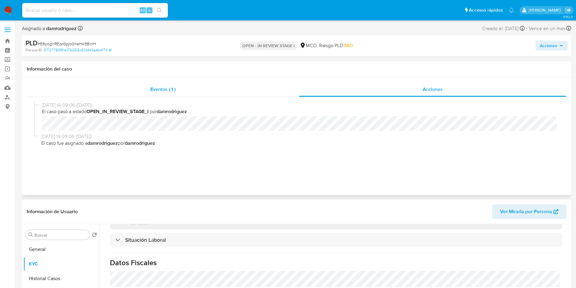
click at [177, 90] on div "Eventos ( 1 )" at bounding box center [163, 89] width 273 height 15
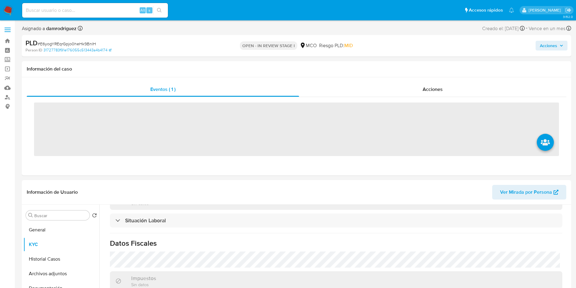
click at [555, 50] on span "Acciones" at bounding box center [548, 46] width 17 height 10
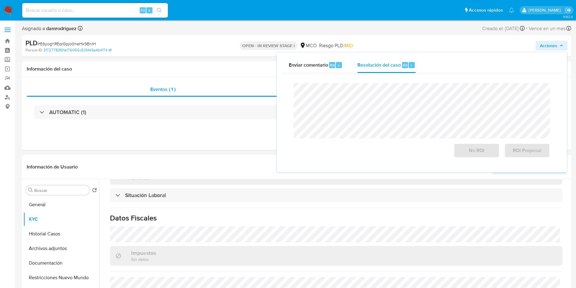
click at [359, 77] on div "Cierre de caso No ROI ROI Proposal" at bounding box center [422, 120] width 281 height 94
click at [474, 152] on span "No ROI" at bounding box center [477, 150] width 30 height 13
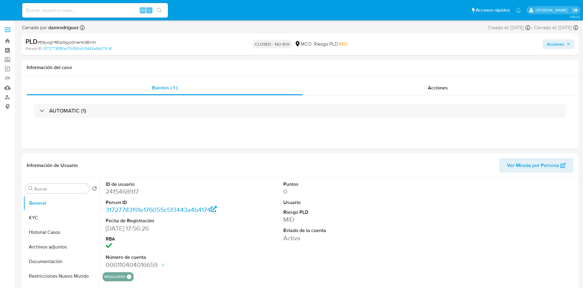
select select "10"
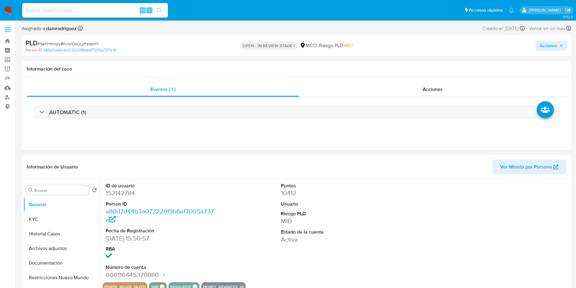
select select "10"
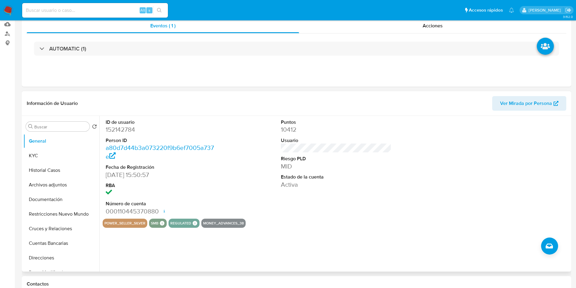
scroll to position [91, 0]
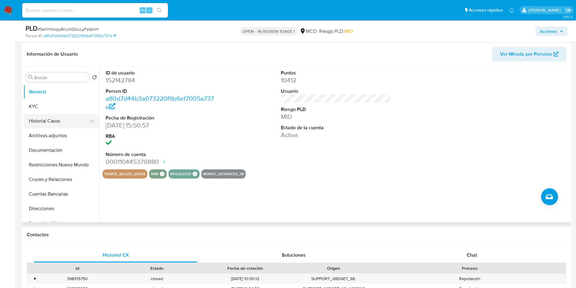
click at [53, 115] on button "Historial Casos" at bounding box center [58, 121] width 71 height 15
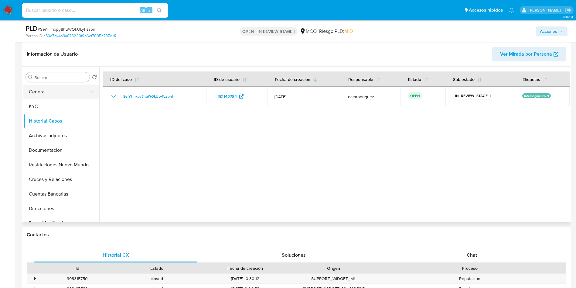
click at [48, 86] on button "General" at bounding box center [58, 91] width 71 height 15
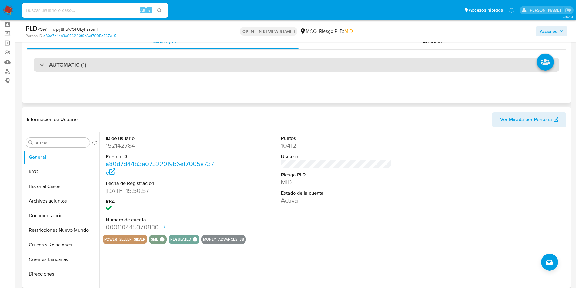
scroll to position [0, 0]
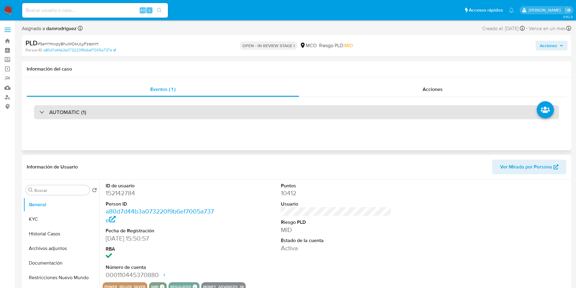
click at [78, 113] on h3 "AUTOMATIC (1)" at bounding box center [67, 112] width 37 height 7
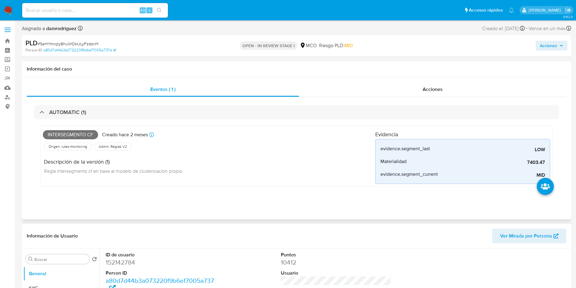
click at [69, 132] on span "Intersegmento cf" at bounding box center [70, 134] width 55 height 9
copy span "Intersegmento"
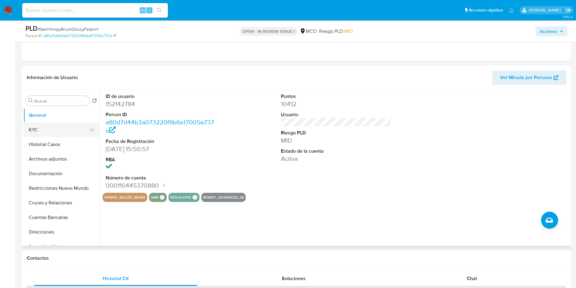
click at [36, 132] on button "KYC" at bounding box center [58, 129] width 71 height 15
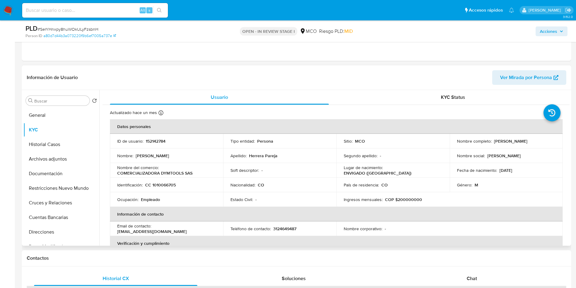
drag, startPoint x: 550, startPoint y: 139, endPoint x: 492, endPoint y: 142, distance: 57.8
click at [492, 142] on div "Nombre completo : [PERSON_NAME]" at bounding box center [506, 140] width 99 height 5
copy p "[PERSON_NAME]"
drag, startPoint x: 150, startPoint y: 182, endPoint x: 184, endPoint y: 183, distance: 34.3
click at [169, 182] on p "CC 1010066705" at bounding box center [160, 184] width 31 height 5
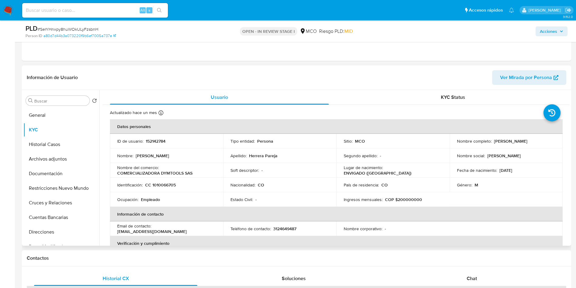
click at [172, 183] on p "CC 1010066705" at bounding box center [160, 184] width 31 height 5
copy p "1010066705"
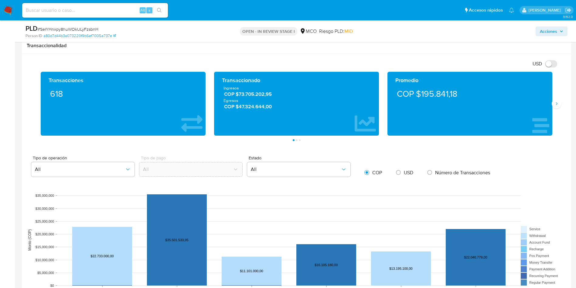
scroll to position [547, 0]
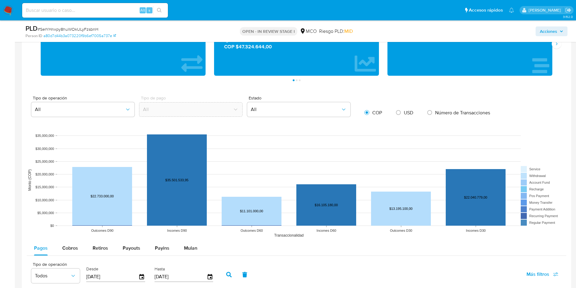
drag, startPoint x: 60, startPoint y: 252, endPoint x: 36, endPoint y: 232, distance: 30.8
click at [60, 252] on button "Cobros" at bounding box center [70, 248] width 30 height 15
select select "10"
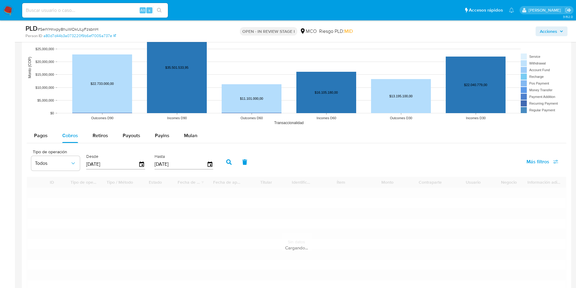
scroll to position [729, 0]
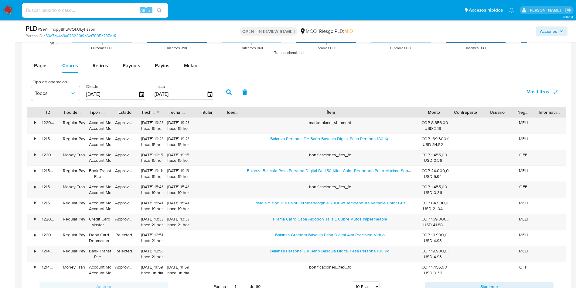
drag, startPoint x: 362, startPoint y: 109, endPoint x: 487, endPoint y: 108, distance: 124.6
click at [487, 108] on div "ID Tipo de operación Tipo / Método Estado Fecha de creación Fecha de aprobación…" at bounding box center [296, 112] width 539 height 10
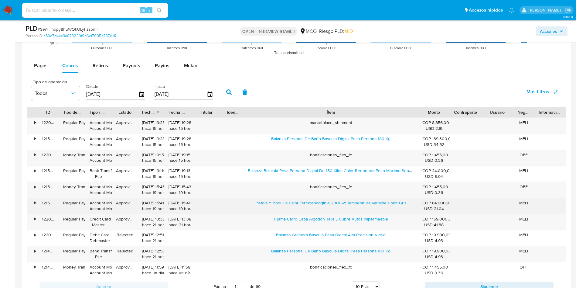
drag, startPoint x: 253, startPoint y: 204, endPoint x: 348, endPoint y: 207, distance: 94.5
click at [348, 207] on div "Pistola Y Boquilla Calor Termoencogible 2000wt Temperatura Variable Color Gris" at bounding box center [331, 206] width 175 height 16
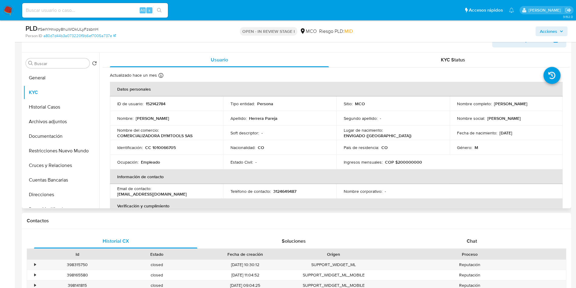
scroll to position [182, 0]
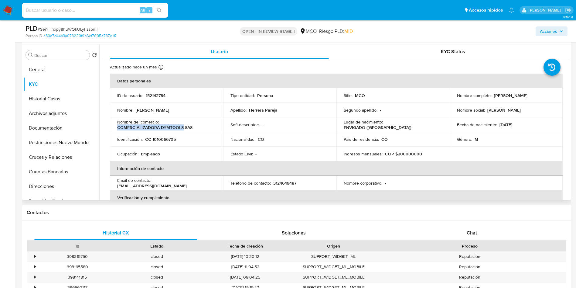
drag, startPoint x: 115, startPoint y: 127, endPoint x: 183, endPoint y: 126, distance: 68.4
click at [183, 126] on td "Nombre del comercio : COMERCIALIZADORA DYMTOOLS SAS" at bounding box center [166, 124] width 113 height 15
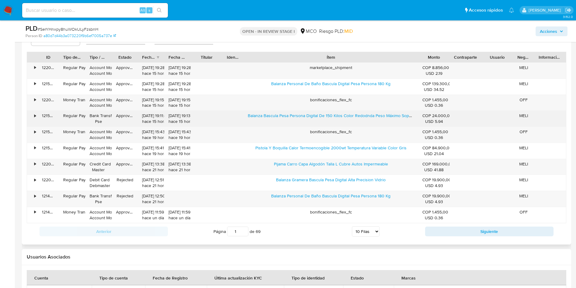
scroll to position [729, 0]
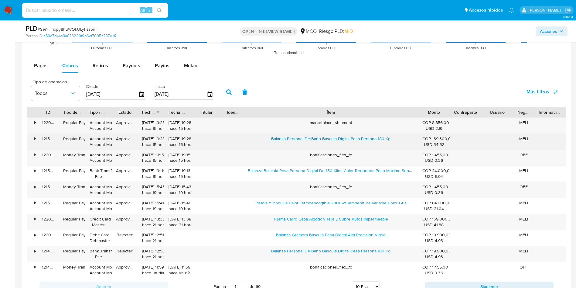
drag, startPoint x: 270, startPoint y: 136, endPoint x: 338, endPoint y: 139, distance: 67.8
click at [338, 139] on div "Balanza Personal De Baño Bascula Digital Pesa Persona 180 Kg" at bounding box center [331, 142] width 175 height 16
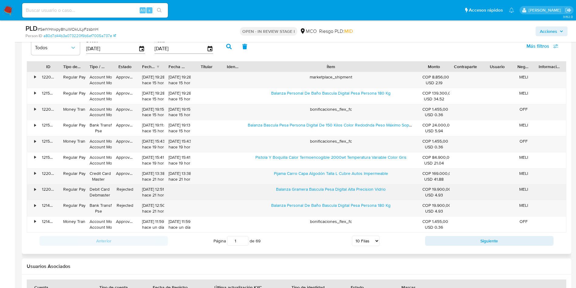
scroll to position [684, 0]
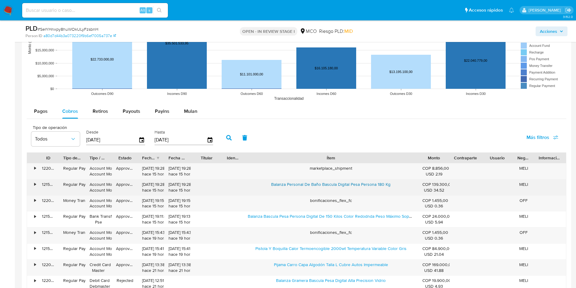
click at [278, 182] on link "Balanza Personal De Baño Bascula Digital Pesa Persona 180 Kg" at bounding box center [330, 184] width 119 height 6
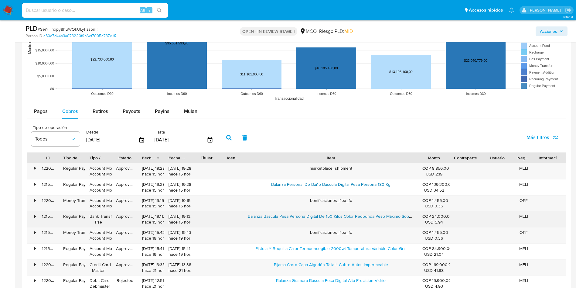
click at [302, 215] on link "Balanza Bascula Pesa Persona Digital De 150 Kilos Color Redodnda Peso Máximo So…" at bounding box center [341, 216] width 187 height 6
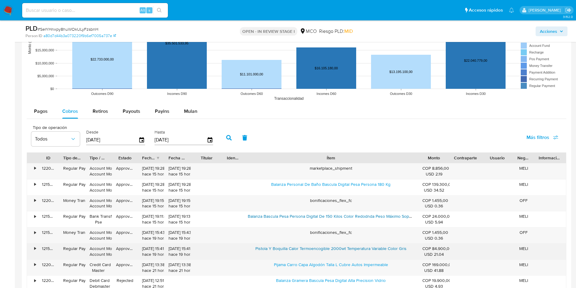
click at [288, 246] on link "Pistola Y Boquilla Calor Termoencogible 2000wt Temperatura Variable Color Gris" at bounding box center [330, 248] width 151 height 6
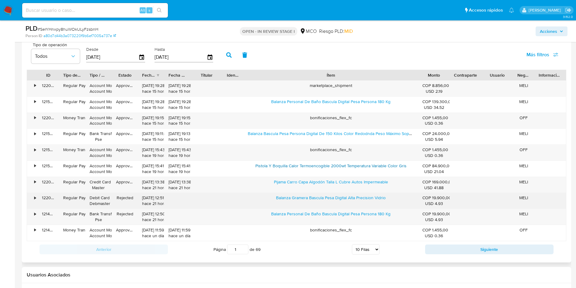
scroll to position [775, 0]
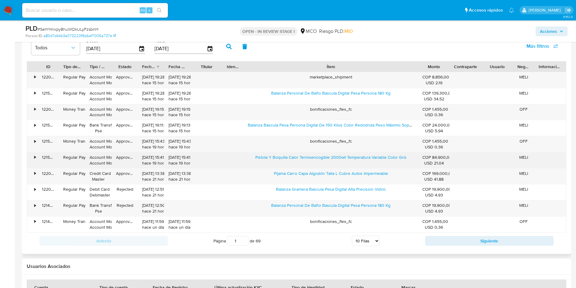
drag, startPoint x: 252, startPoint y: 158, endPoint x: 347, endPoint y: 164, distance: 95.6
click at [347, 164] on div "Pistola Y Boquilla Calor Termoencogible 2000wt Temperatura Variable Color Gris" at bounding box center [331, 160] width 175 height 16
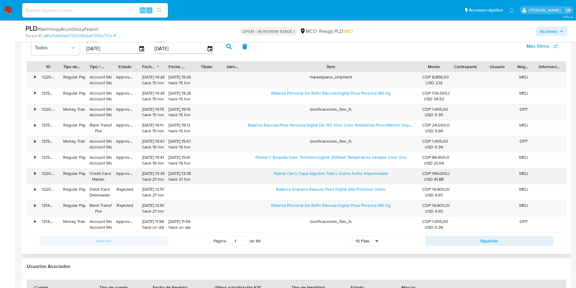
drag, startPoint x: 270, startPoint y: 172, endPoint x: 298, endPoint y: 179, distance: 28.4
click at [298, 179] on div "Pijama Carro Capa Algodón Talla L Cubre Autos Impermeable" at bounding box center [331, 176] width 175 height 16
drag, startPoint x: 266, startPoint y: 206, endPoint x: 368, endPoint y: 243, distance: 108.5
click at [266, 206] on div "Balanza Personal De Baño Bascula Digital Pesa Persona 180 Kg" at bounding box center [331, 208] width 175 height 16
click at [464, 241] on button "Siguiente" at bounding box center [489, 241] width 129 height 10
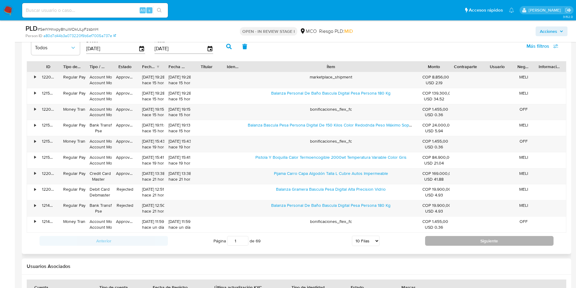
type input "2"
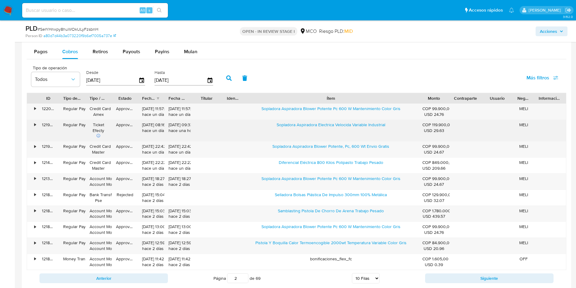
scroll to position [729, 0]
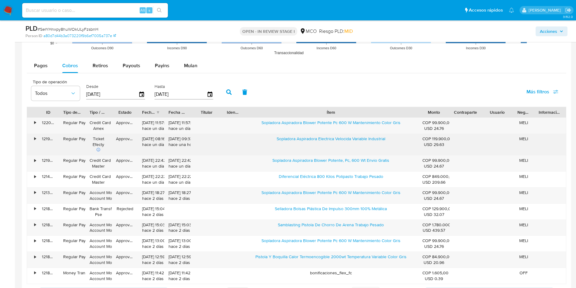
drag, startPoint x: 272, startPoint y: 138, endPoint x: 297, endPoint y: 144, distance: 26.7
click at [297, 144] on div "Sopladora Aspiradora Electrica Velocida Variable Industrial" at bounding box center [331, 145] width 175 height 22
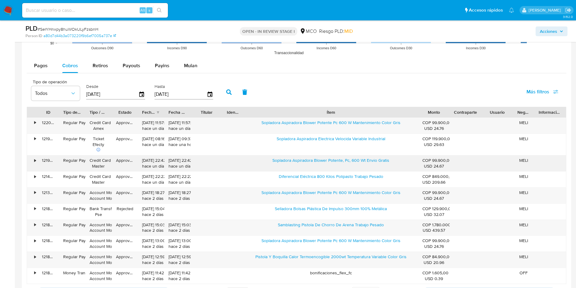
drag, startPoint x: 266, startPoint y: 161, endPoint x: 277, endPoint y: 164, distance: 11.6
click at [277, 164] on div "Sopladora Aspiradora Blower Potente, Pc, 600 Wt Envio Gratis" at bounding box center [331, 163] width 175 height 16
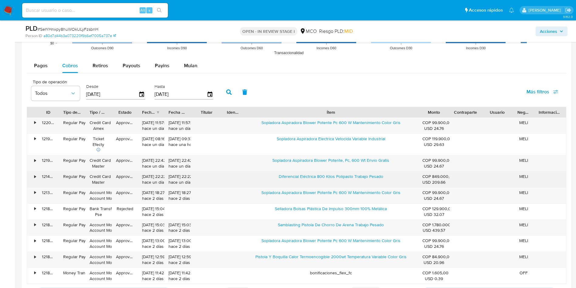
drag, startPoint x: 272, startPoint y: 180, endPoint x: 335, endPoint y: 181, distance: 63.2
click at [335, 181] on div "Diferencial Eléctrica 800 Kilos Polipasto Trabajo Pesado" at bounding box center [331, 179] width 175 height 16
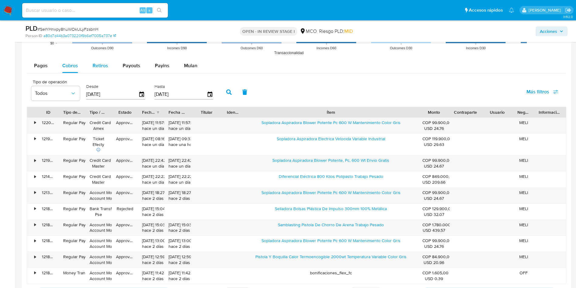
click at [96, 65] on span "Retiros" at bounding box center [100, 65] width 15 height 7
select select "10"
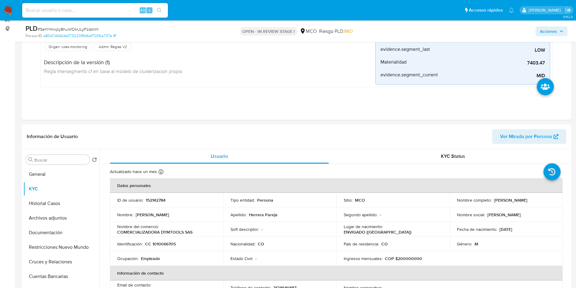
scroll to position [0, 0]
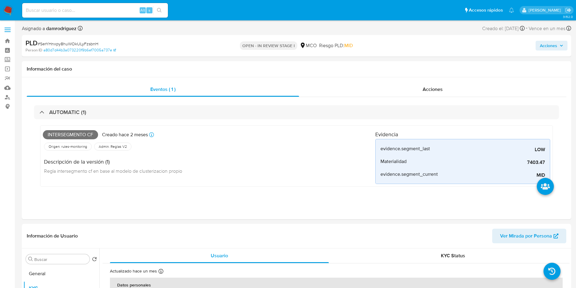
drag, startPoint x: 556, startPoint y: 46, endPoint x: 482, endPoint y: 50, distance: 74.5
click at [556, 46] on span "Acciones" at bounding box center [548, 46] width 17 height 10
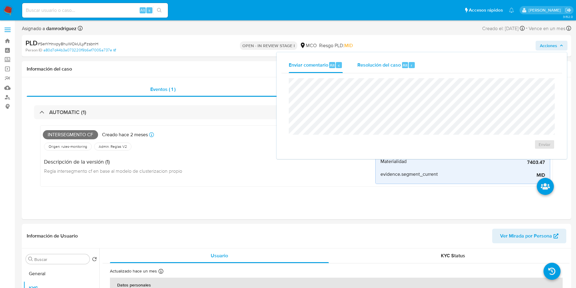
click at [394, 69] on div "Resolución del caso Alt r" at bounding box center [387, 65] width 58 height 16
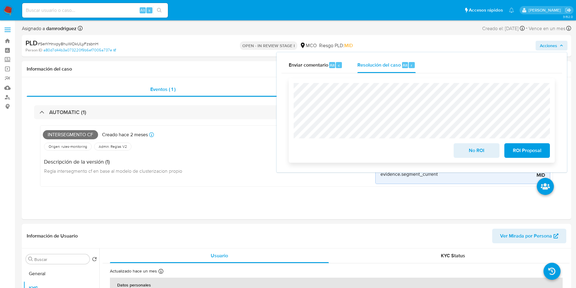
click at [470, 151] on span "No ROI" at bounding box center [477, 150] width 30 height 13
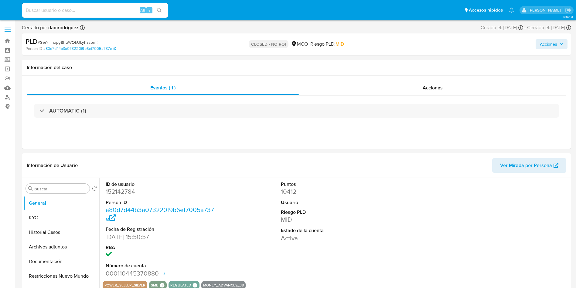
select select "10"
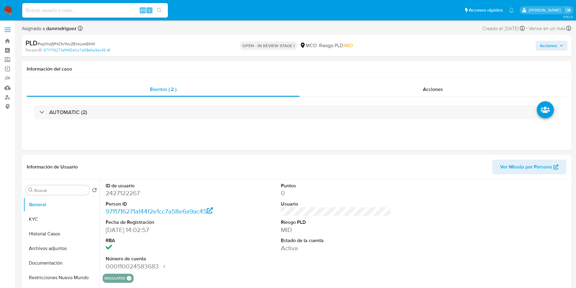
select select "10"
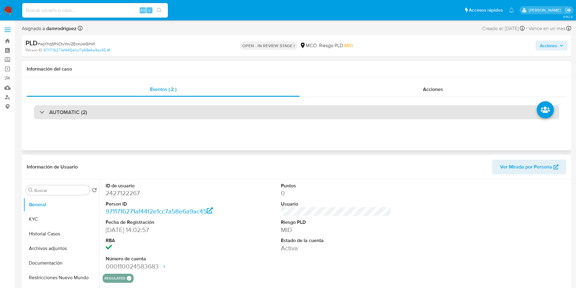
click at [65, 118] on div "AUTOMATIC (2)" at bounding box center [296, 112] width 525 height 14
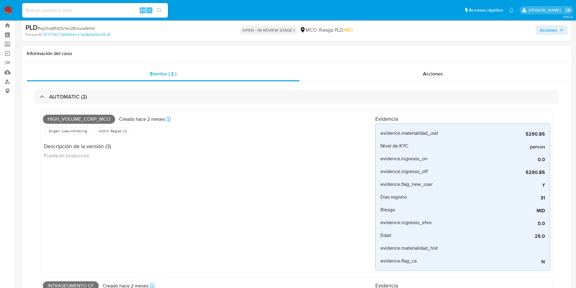
scroll to position [182, 0]
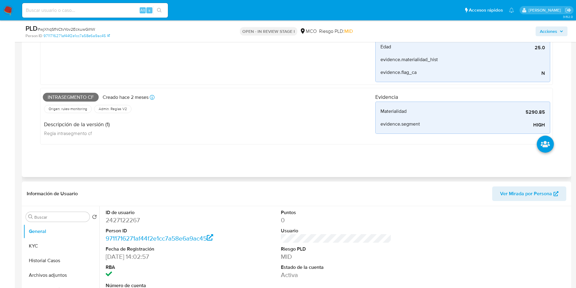
click at [68, 96] on span "Intrasegmento cf" at bounding box center [71, 97] width 56 height 9
copy span "Intrasegmento cf"
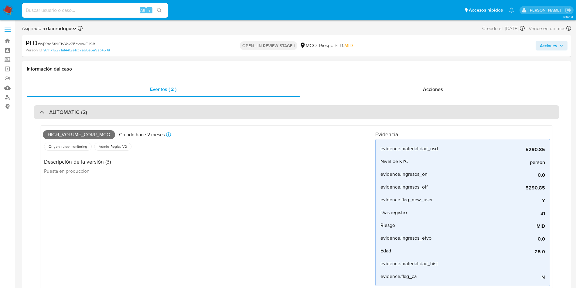
click at [89, 105] on div "AUTOMATIC (2)" at bounding box center [296, 112] width 525 height 14
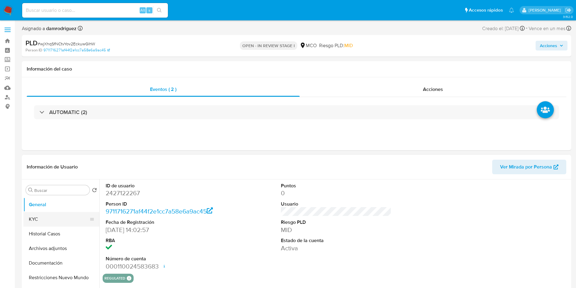
click at [38, 220] on button "KYC" at bounding box center [58, 219] width 71 height 15
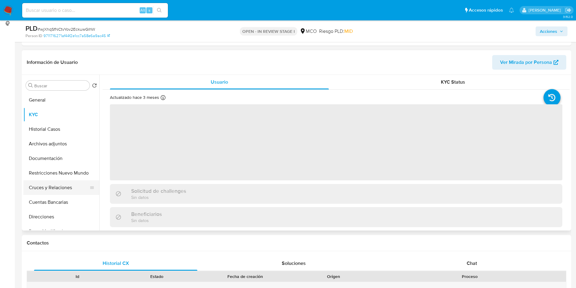
scroll to position [91, 0]
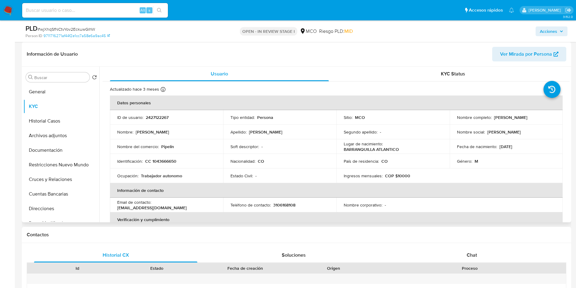
click at [174, 163] on p "CC 1043666650" at bounding box center [160, 160] width 31 height 5
copy p "1043666650"
click at [166, 146] on p "Pipelin" at bounding box center [167, 146] width 13 height 5
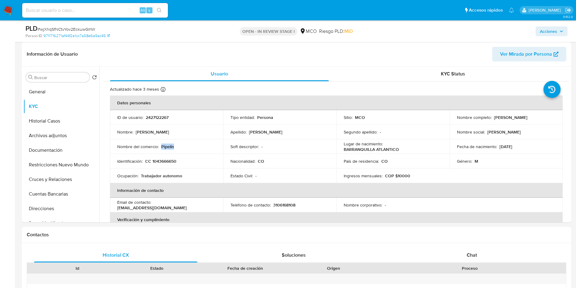
copy p "Pipelin"
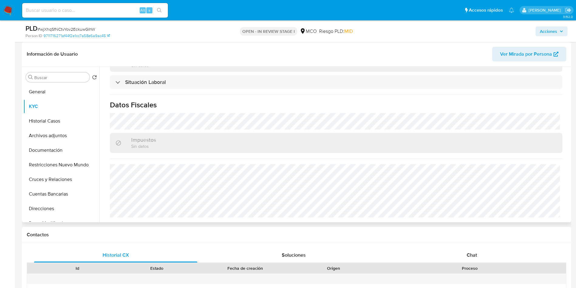
scroll to position [0, 0]
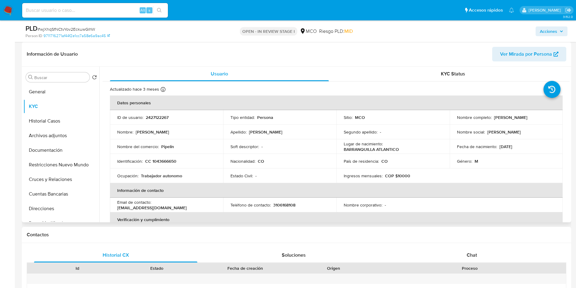
click at [168, 145] on p "Pipelin" at bounding box center [167, 146] width 13 height 5
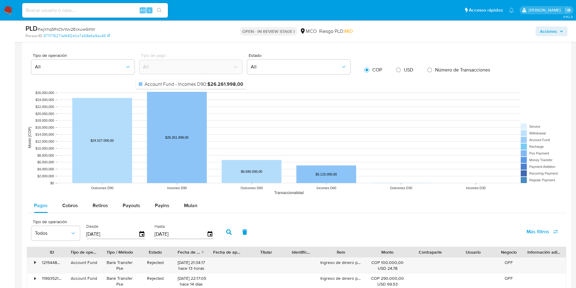
scroll to position [592, 0]
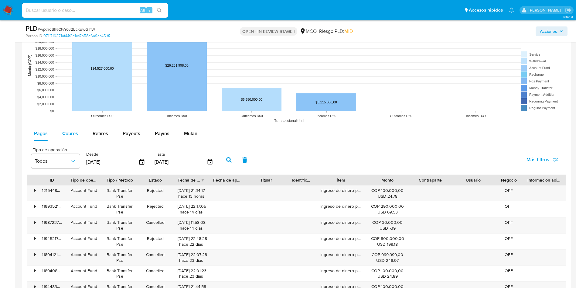
click at [75, 128] on div "Cobros" at bounding box center [70, 133] width 16 height 15
select select "10"
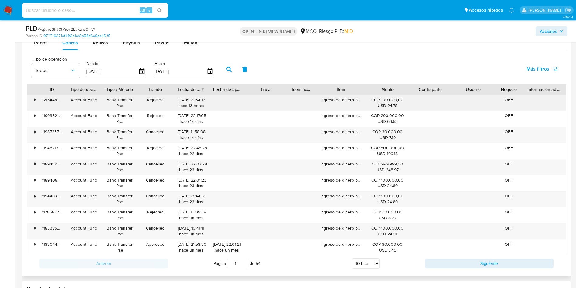
scroll to position [684, 0]
drag, startPoint x: 364, startPoint y: 87, endPoint x: 391, endPoint y: 87, distance: 27.6
click at [391, 87] on div "ID Tipo de operación Tipo / Método Estado Fecha de creación Fecha de aprobación…" at bounding box center [296, 89] width 539 height 10
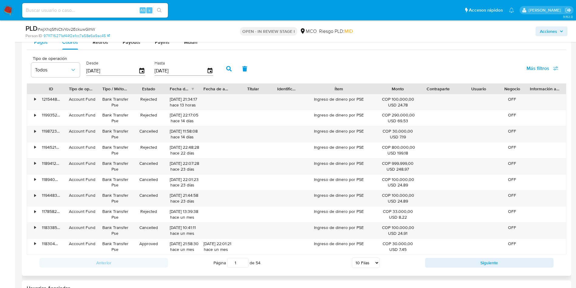
click at [36, 46] on div "Pagos" at bounding box center [41, 42] width 14 height 15
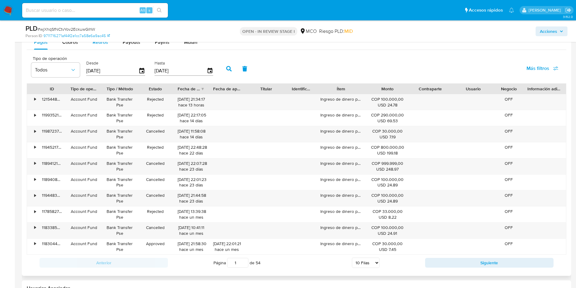
click at [95, 42] on span "Retiros" at bounding box center [100, 42] width 15 height 7
select select "10"
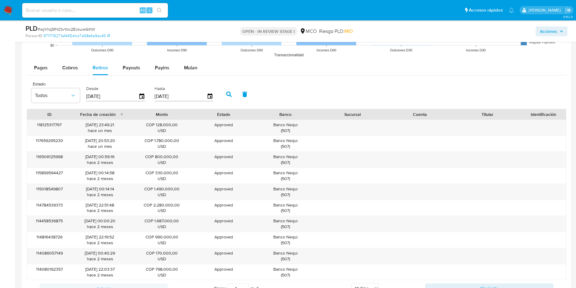
scroll to position [638, 0]
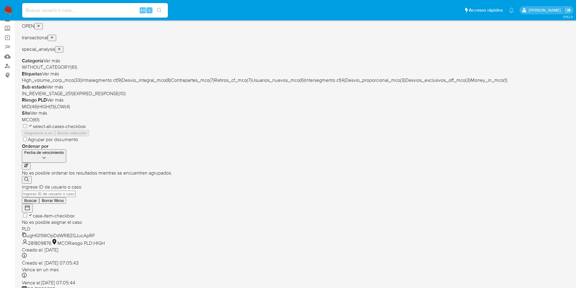
scroll to position [9, 0]
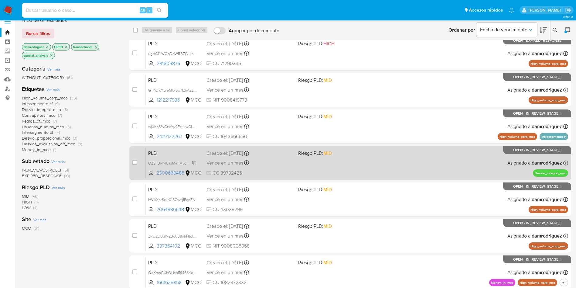
click at [170, 162] on span "OZSrfByP4CKjMaFMydCwIypm" at bounding box center [174, 162] width 52 height 7
click at [164, 164] on span "OZSrfByP4CKjMaFMydCwIypm" at bounding box center [174, 162] width 52 height 7
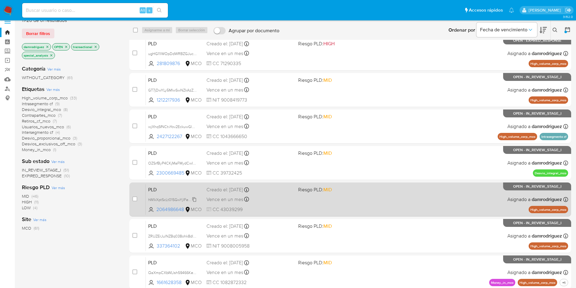
click at [178, 199] on span "hWIkXptScLt01SGwYjIFepZN" at bounding box center [171, 199] width 47 height 7
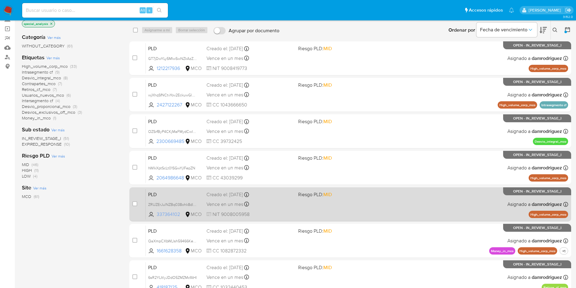
scroll to position [54, 0]
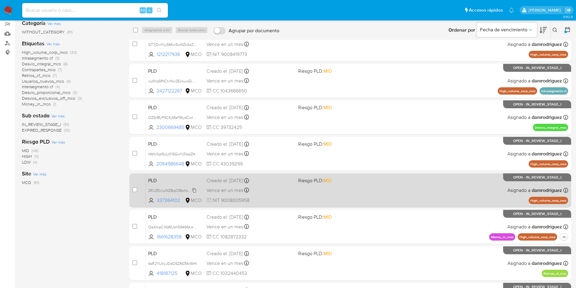
click at [176, 187] on span "ZRUZErJulNZBq038ohk8dl4a" at bounding box center [172, 190] width 49 height 7
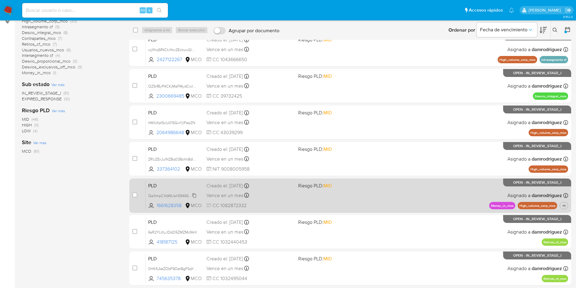
scroll to position [100, 0]
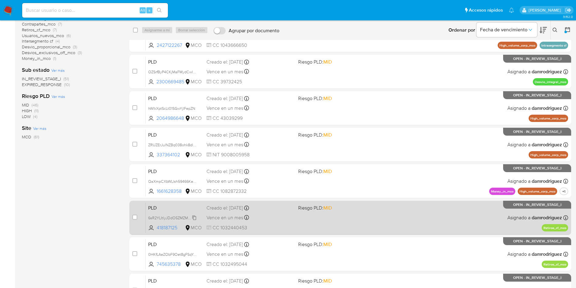
click at [172, 218] on span "6sR2YLItlyJDdO5ZMZMcfAHI" at bounding box center [172, 217] width 49 height 7
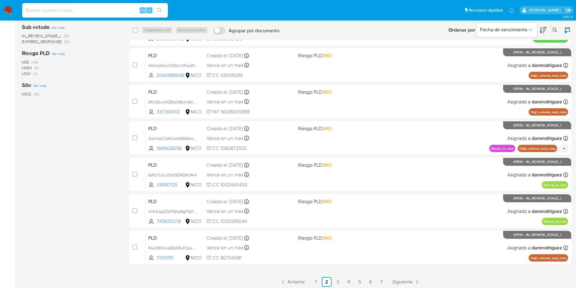
scroll to position [145, 0]
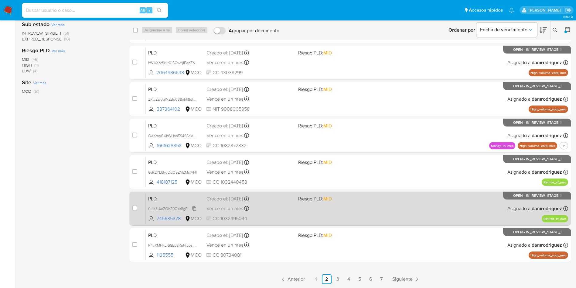
click at [162, 209] on span "0HKfLAeZObF9Oet8gFSqYQZe" at bounding box center [174, 208] width 53 height 7
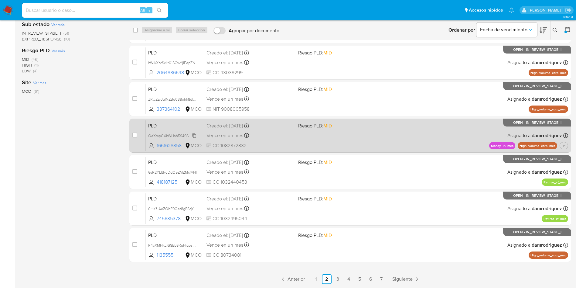
click at [164, 135] on span "QaXmpCXbWLlsh59466Ke0eBb" at bounding box center [175, 135] width 54 height 7
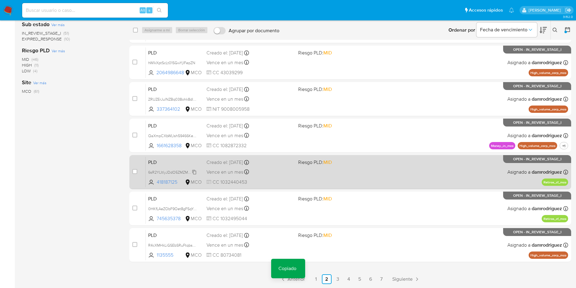
click at [162, 172] on span "6sR2YLItlyJDdO5ZMZMcfAHI" at bounding box center [172, 171] width 49 height 7
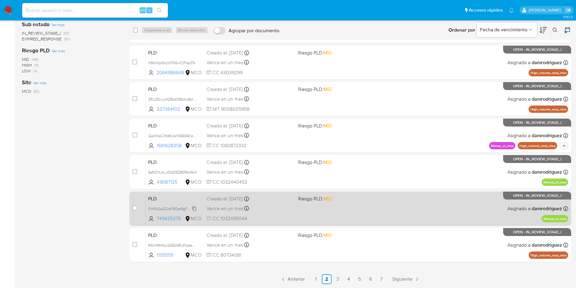
click at [167, 207] on span "0HKfLAeZObF9Oet8gFSqYQZe" at bounding box center [174, 208] width 53 height 7
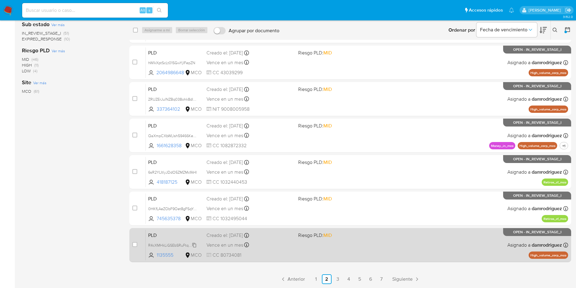
click at [157, 245] on span "R4cXMHkLiGSEbSRuFtqbsQeE" at bounding box center [174, 244] width 52 height 7
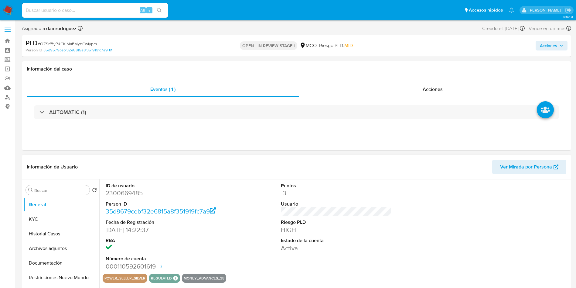
select select "10"
click at [38, 218] on button "KYC" at bounding box center [58, 219] width 71 height 15
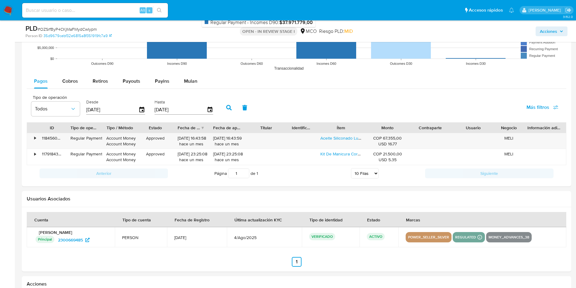
scroll to position [684, 0]
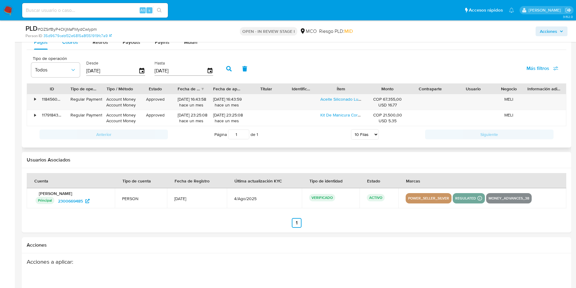
click at [65, 48] on div "Cobros" at bounding box center [70, 42] width 16 height 15
select select "10"
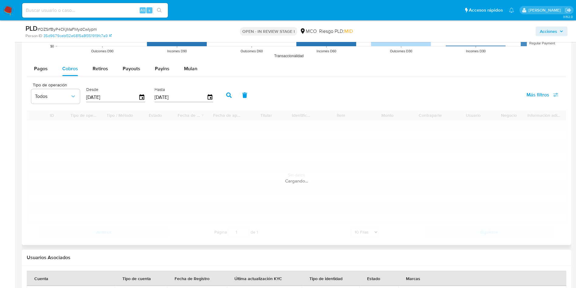
scroll to position [638, 0]
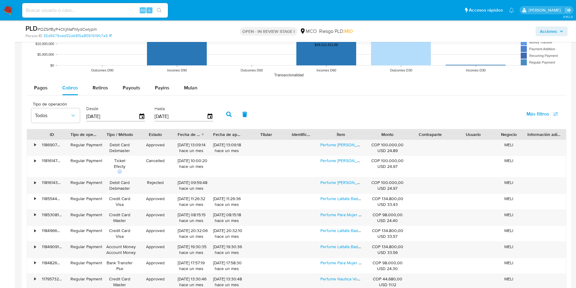
click at [358, 134] on div "Ítem" at bounding box center [342, 134] width 42 height 6
drag, startPoint x: 357, startPoint y: 135, endPoint x: 366, endPoint y: 135, distance: 9.7
click at [360, 135] on div "Ítem" at bounding box center [342, 134] width 42 height 6
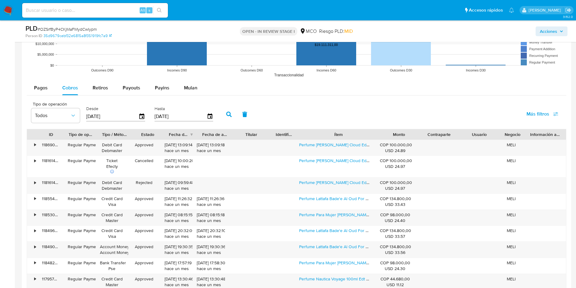
drag, startPoint x: 368, startPoint y: 134, endPoint x: 427, endPoint y: 135, distance: 59.2
click at [427, 135] on div "ID Tipo de operación Tipo / Método Estado Fecha de creación Fecha de aprobación…" at bounding box center [296, 134] width 539 height 10
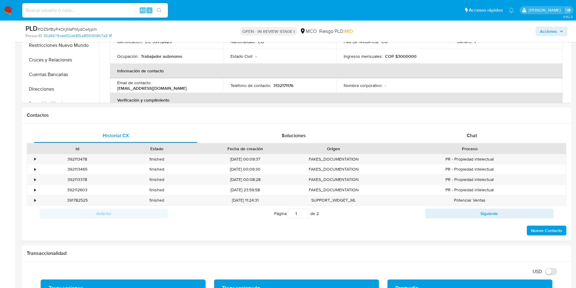
scroll to position [91, 0]
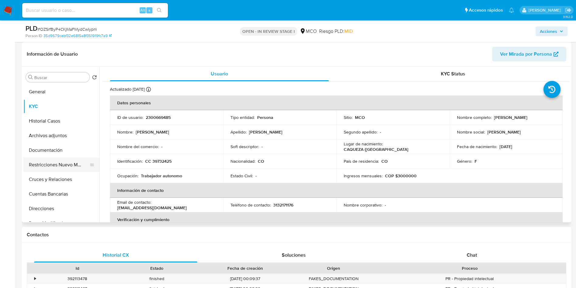
click at [50, 160] on button "Restricciones Nuevo Mundo" at bounding box center [58, 164] width 71 height 15
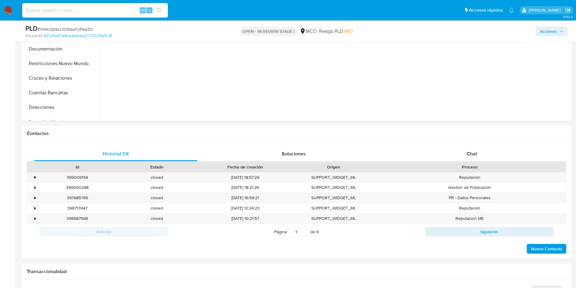
scroll to position [365, 0]
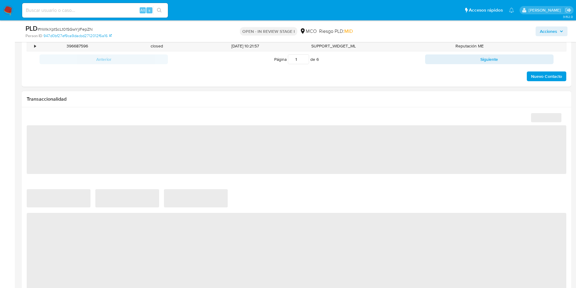
select select "10"
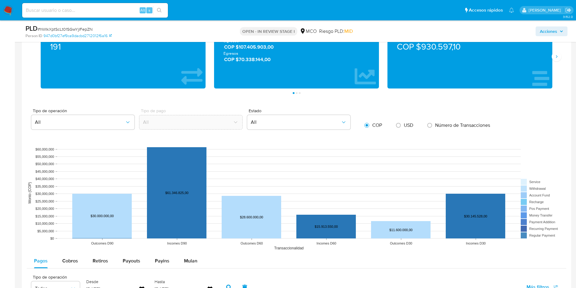
scroll to position [547, 0]
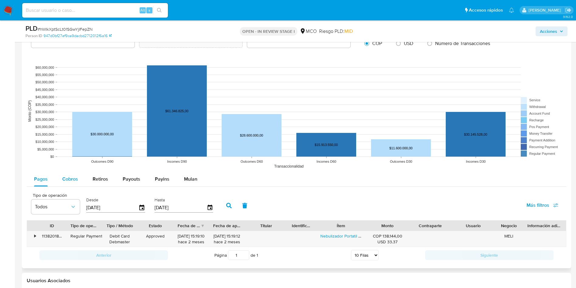
click at [67, 178] on span "Cobros" at bounding box center [70, 178] width 16 height 7
select select "10"
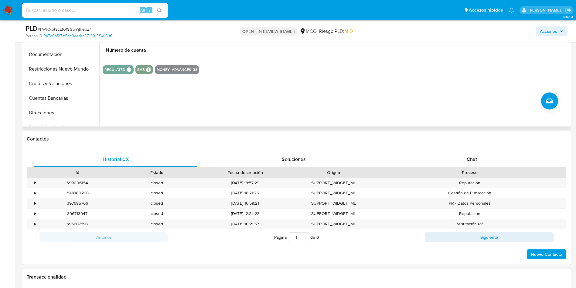
scroll to position [0, 0]
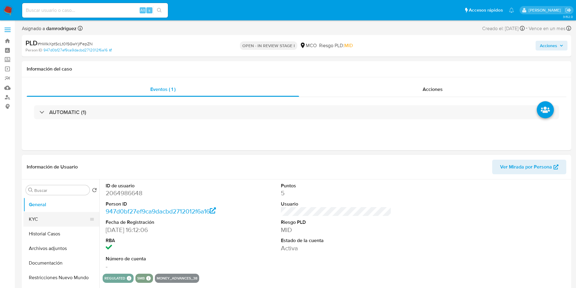
click at [52, 218] on button "KYC" at bounding box center [58, 219] width 71 height 15
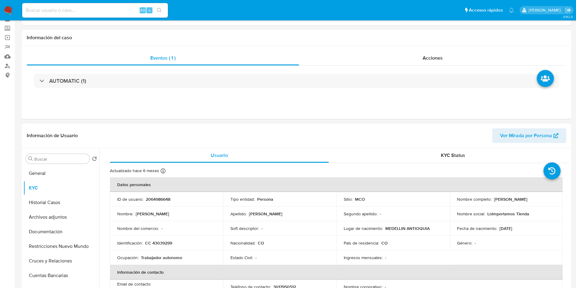
scroll to position [46, 0]
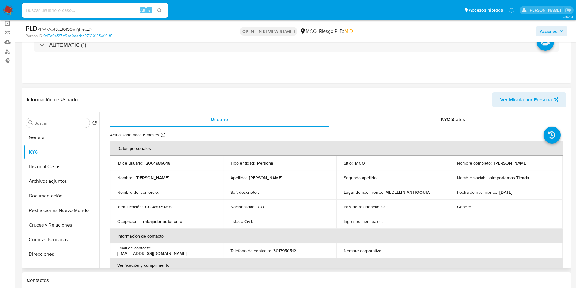
click at [159, 207] on p "CC 43039299" at bounding box center [158, 206] width 27 height 5
copy p "43039299"
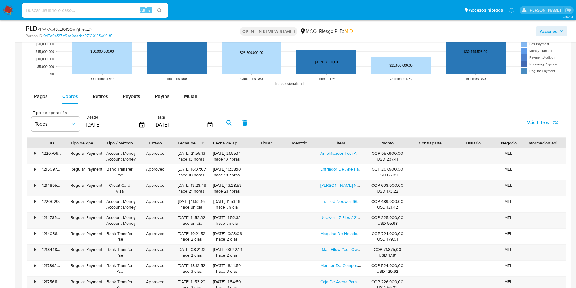
scroll to position [638, 0]
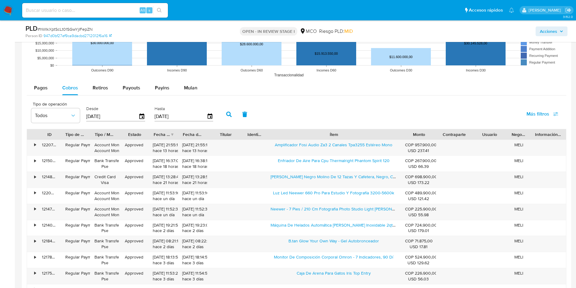
click at [450, 142] on div "ID Tipo de operación Tipo / Método Estado Fecha de creación Fecha de aprobación…" at bounding box center [297, 214] width 540 height 171
drag, startPoint x: 272, startPoint y: 146, endPoint x: 327, endPoint y: 153, distance: 55.4
click at [327, 153] on div "Amplificador Fosi Audio Za3 2 Canales Tpa3255 Estéreo Mono" at bounding box center [334, 148] width 137 height 16
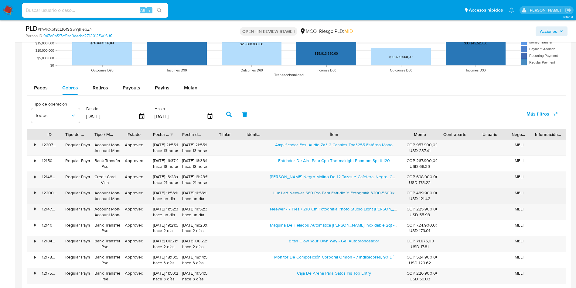
drag, startPoint x: 275, startPoint y: 190, endPoint x: 325, endPoint y: 195, distance: 49.8
click at [325, 195] on div "• 122002969104 Regular Payment Account Money Account Money Approved [DATE] 11:5…" at bounding box center [296, 196] width 539 height 16
click at [266, 196] on div "Luz Led Neewer 660 Pro Para Estudio Y Fotografía 3200-5600k" at bounding box center [334, 196] width 137 height 16
drag, startPoint x: 271, startPoint y: 192, endPoint x: 345, endPoint y: 197, distance: 73.7
click at [345, 197] on div "Luz Led Neewer 660 Pro Para Estudio Y Fotografía 3200-5600k" at bounding box center [334, 196] width 137 height 16
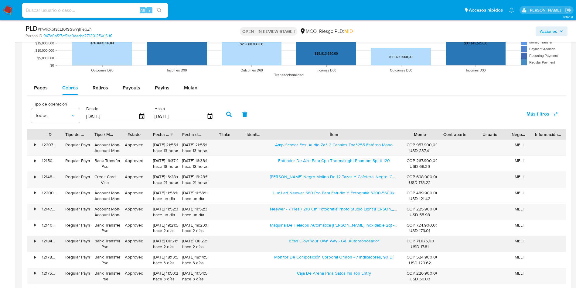
drag, startPoint x: 281, startPoint y: 241, endPoint x: 334, endPoint y: 245, distance: 53.3
click at [334, 245] on div "B.tan Glow Your Own Way - Gel Autobronceador" at bounding box center [334, 244] width 137 height 16
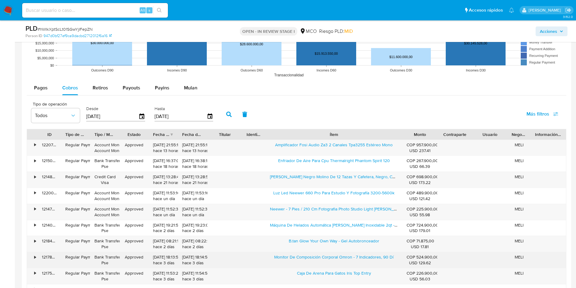
drag, startPoint x: 272, startPoint y: 258, endPoint x: 352, endPoint y: 263, distance: 80.1
click at [352, 263] on div "Monitor De Composición Corporal Omron - 7 Indicadores, 90 Dí" at bounding box center [334, 260] width 137 height 16
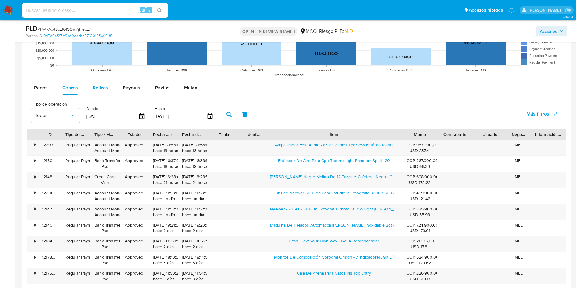
click at [102, 89] on span "Retiros" at bounding box center [100, 87] width 15 height 7
select select "10"
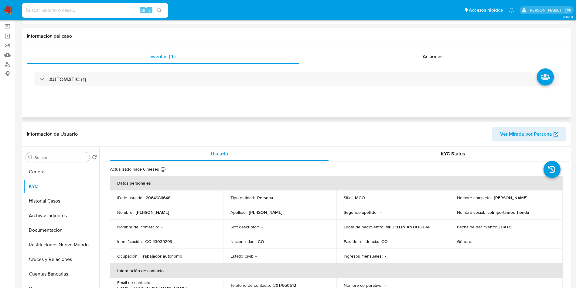
scroll to position [0, 0]
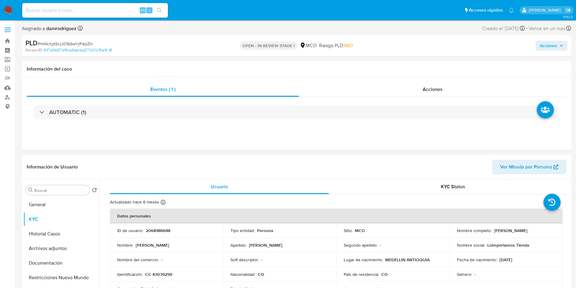
click at [555, 43] on span "Acciones" at bounding box center [548, 46] width 17 height 10
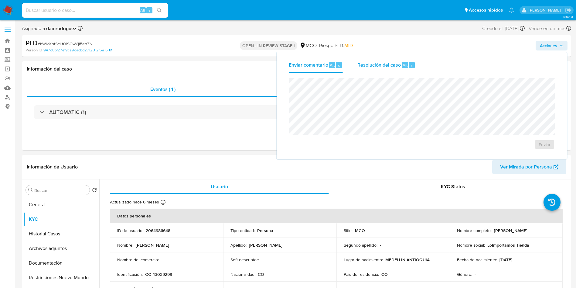
click at [399, 63] on span "Resolución del caso" at bounding box center [379, 64] width 43 height 7
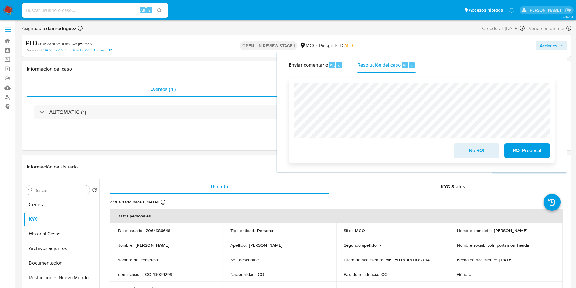
click at [469, 149] on span "No ROI" at bounding box center [477, 150] width 30 height 13
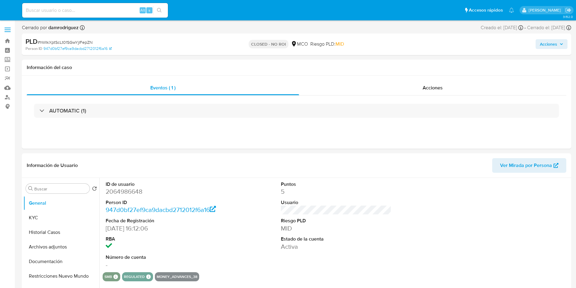
select select "10"
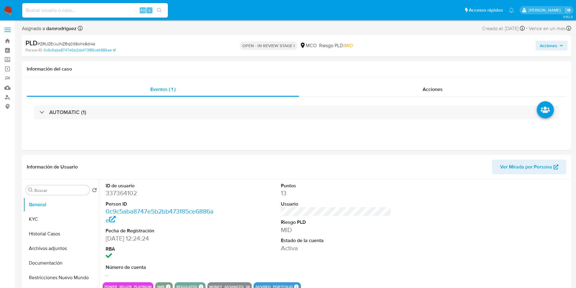
select select "10"
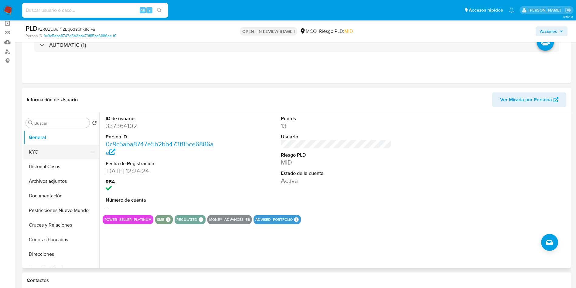
drag, startPoint x: 45, startPoint y: 144, endPoint x: 47, endPoint y: 148, distance: 4.3
click at [45, 144] on ul "General KYC Historial Casos Archivos adjuntos Documentación Restricciones Nuevo…" at bounding box center [61, 198] width 76 height 137
click at [47, 152] on button "KYC" at bounding box center [58, 152] width 71 height 15
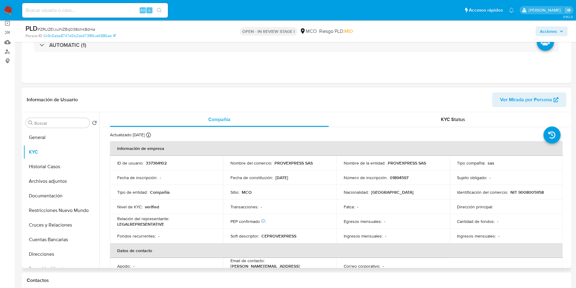
click at [214, 89] on div "Información de Usuario Ver Mirada por Persona" at bounding box center [297, 99] width 550 height 25
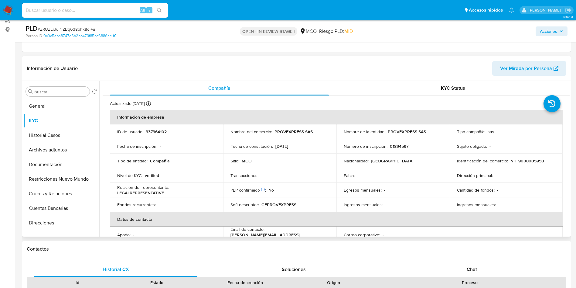
scroll to position [91, 0]
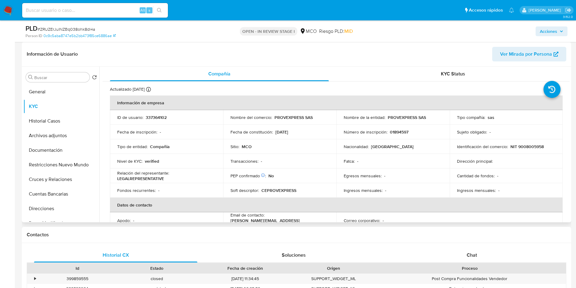
click at [526, 146] on p "NIT 9008005958" at bounding box center [527, 146] width 33 height 5
copy p "9008005958"
click at [282, 116] on p "PROVEXPRESS SAS" at bounding box center [294, 117] width 38 height 5
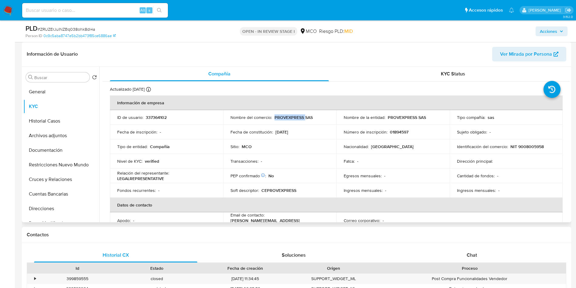
copy p "PROVEXPRESS"
click at [276, 189] on p "CEPROVEXPRESS" at bounding box center [279, 189] width 35 height 5
copy p "CEPROVEXPRESS"
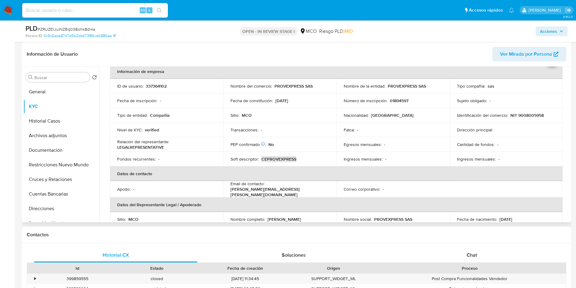
scroll to position [46, 0]
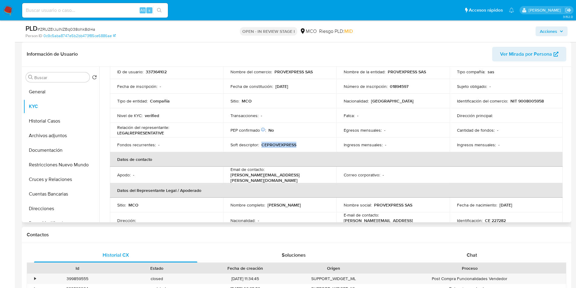
drag, startPoint x: 311, startPoint y: 203, endPoint x: 267, endPoint y: 204, distance: 44.4
click at [267, 204] on div "Nombre completo : Rafael Novoa Palladino" at bounding box center [280, 204] width 99 height 5
copy p "Rafael Novoa Palladino"
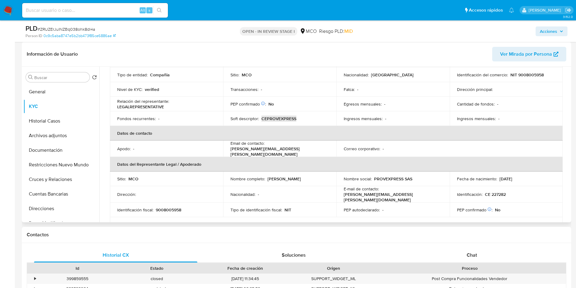
scroll to position [91, 0]
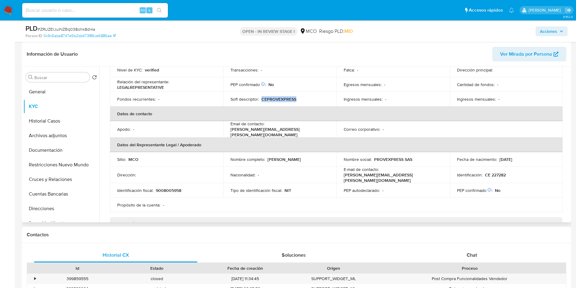
click at [498, 173] on p "CE 227282" at bounding box center [495, 174] width 21 height 5
copy p "227282"
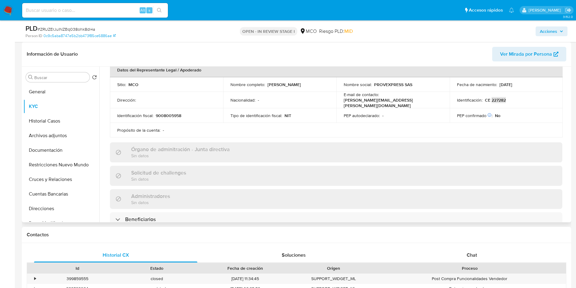
scroll to position [22, 0]
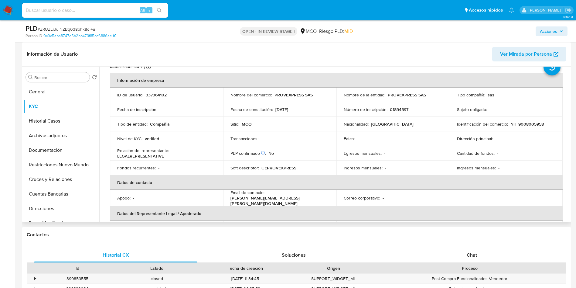
click at [279, 168] on p "CEPROVEXPRESS" at bounding box center [279, 167] width 35 height 5
copy p "CEPROVEXPRESS"
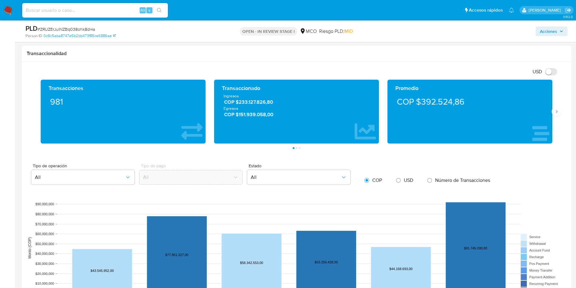
scroll to position [592, 0]
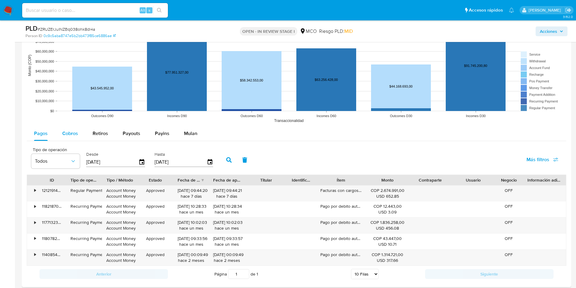
click at [66, 130] on span "Cobros" at bounding box center [70, 133] width 16 height 7
select select "10"
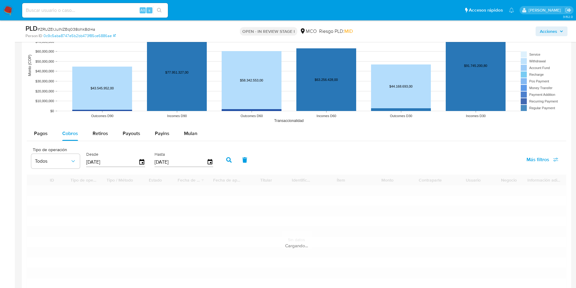
click at [369, 136] on div "Pagos Cobros Retiros Payouts Payins Mulan" at bounding box center [297, 133] width 540 height 15
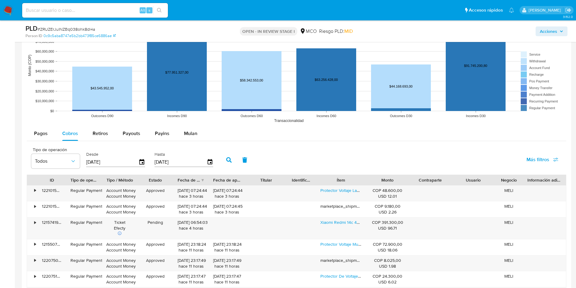
scroll to position [638, 0]
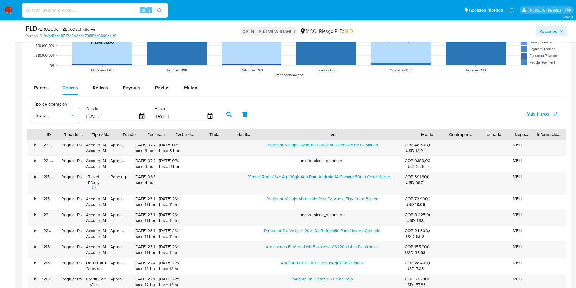
drag, startPoint x: 364, startPoint y: 133, endPoint x: 424, endPoint y: 135, distance: 60.2
click at [511, 131] on div "ID Tipo de operación Tipo / Método Estado Fecha de creación Fecha de aprobación…" at bounding box center [296, 134] width 539 height 10
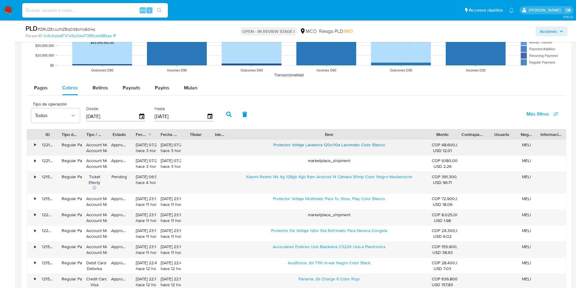
drag, startPoint x: 266, startPoint y: 144, endPoint x: 340, endPoint y: 147, distance: 73.9
click at [340, 147] on div "Protector Voltaje Lavadora 120v/10a Lavomatic Color Blanco" at bounding box center [329, 148] width 197 height 16
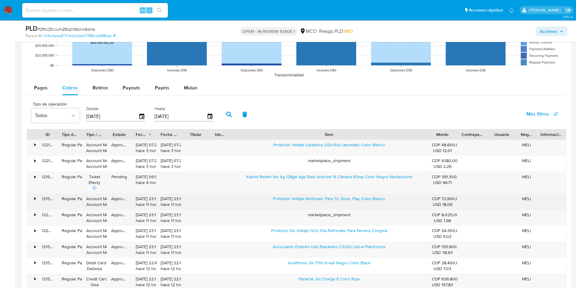
drag, startPoint x: 257, startPoint y: 201, endPoint x: 323, endPoint y: 203, distance: 66.3
click at [323, 203] on div "Protector Voltaje Multimatic Para Tv, Xbox, Play Color Blanco" at bounding box center [329, 202] width 197 height 16
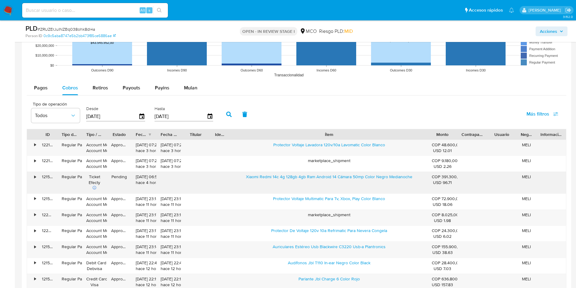
drag, startPoint x: 244, startPoint y: 177, endPoint x: 316, endPoint y: 186, distance: 72.5
click at [316, 186] on div "Xiaomi Redmi 14c 4g 128gb 4gb Ram Android 14 Cámara 50mp Color Negro Medianoche" at bounding box center [329, 183] width 197 height 22
click at [102, 90] on span "Retiros" at bounding box center [100, 87] width 15 height 7
select select "10"
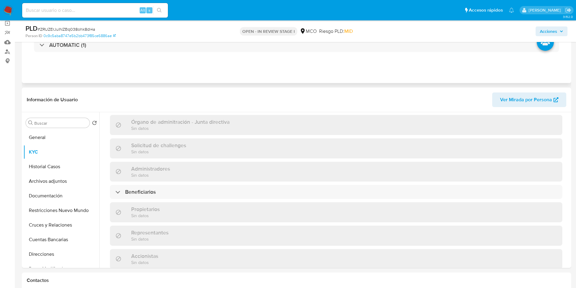
scroll to position [159, 0]
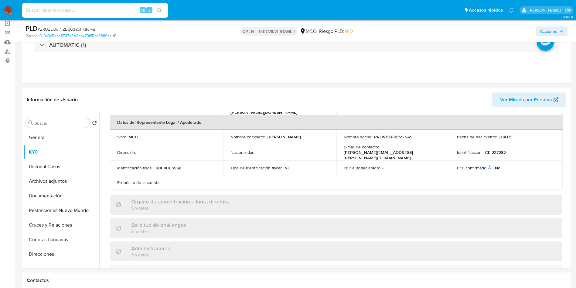
click at [541, 25] on div "Acciones" at bounding box center [478, 31] width 179 height 14
click at [545, 30] on span "Acciones" at bounding box center [548, 31] width 17 height 10
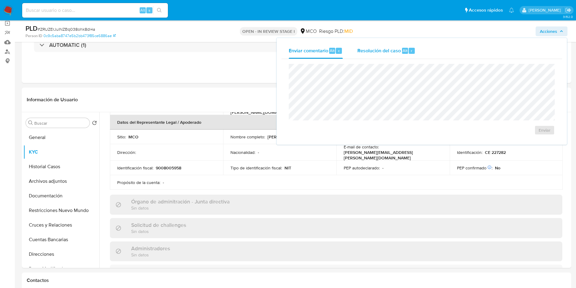
click at [387, 47] on span "Resolución del caso" at bounding box center [379, 50] width 43 height 7
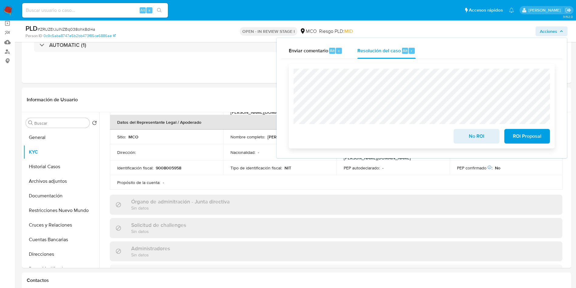
click at [469, 136] on span "No ROI" at bounding box center [477, 135] width 30 height 13
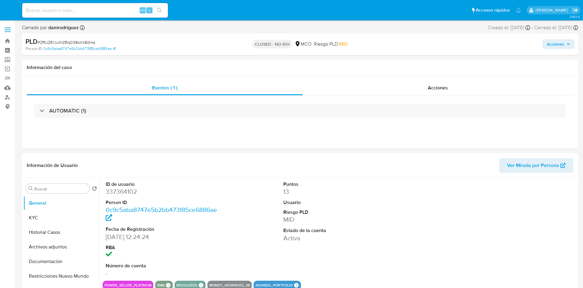
select select "10"
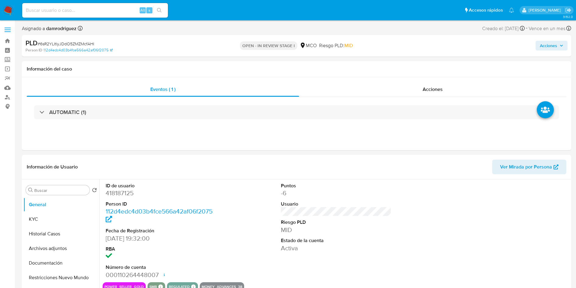
select select "10"
click at [51, 220] on button "KYC" at bounding box center [58, 219] width 71 height 15
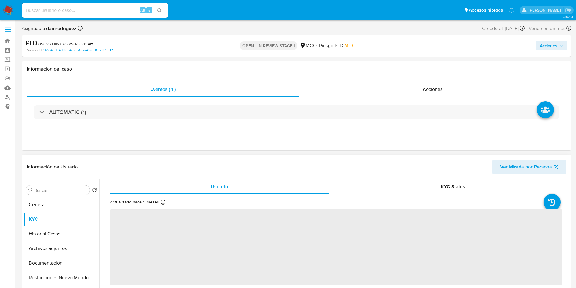
click at [229, 167] on header "Información de Usuario Ver Mirada por Persona" at bounding box center [297, 166] width 540 height 15
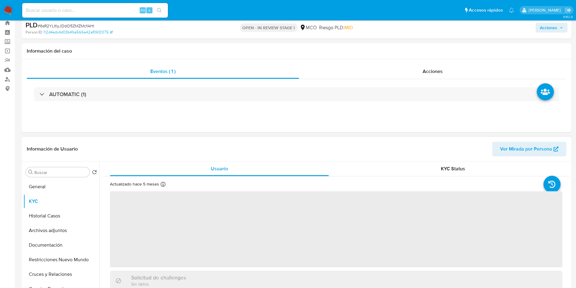
scroll to position [46, 0]
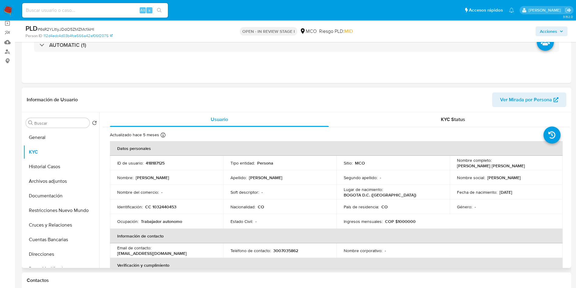
drag, startPoint x: 551, startPoint y: 163, endPoint x: 492, endPoint y: 165, distance: 59.0
click at [492, 165] on div "Nombre completo : [PERSON_NAME] [PERSON_NAME]" at bounding box center [506, 162] width 99 height 11
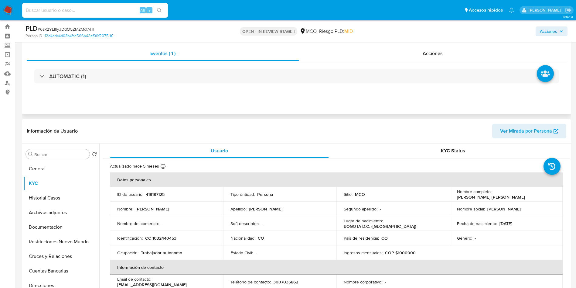
scroll to position [0, 0]
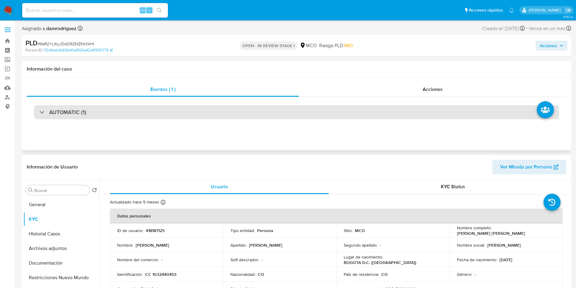
drag, startPoint x: 71, startPoint y: 110, endPoint x: 84, endPoint y: 118, distance: 16.0
click at [71, 110] on h3 "AUTOMATIC (1)" at bounding box center [67, 112] width 37 height 7
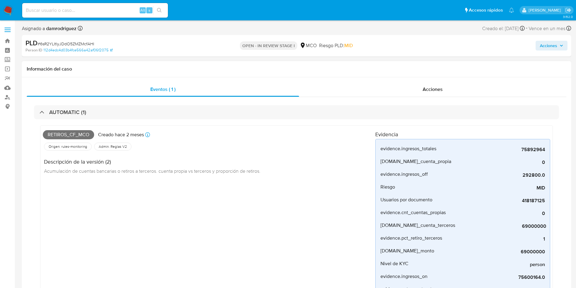
click at [72, 134] on span "Retiros_cf_mco" at bounding box center [68, 134] width 51 height 9
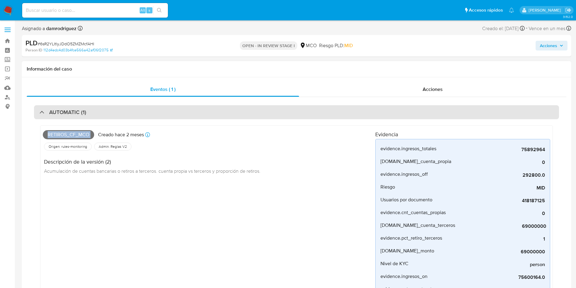
copy span "Retiros_cf_mco"
click at [76, 113] on h3 "AUTOMATIC (1)" at bounding box center [67, 112] width 37 height 7
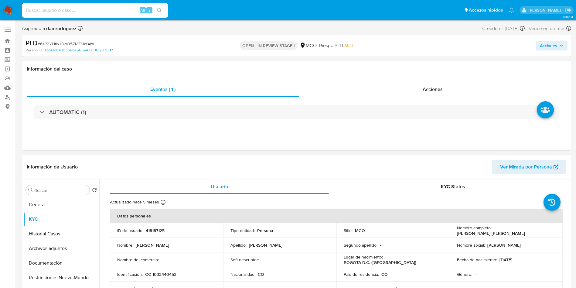
drag, startPoint x: 552, startPoint y: 229, endPoint x: 493, endPoint y: 231, distance: 59.3
click at [493, 231] on div "Nombre completo : [PERSON_NAME] [PERSON_NAME]" at bounding box center [506, 230] width 99 height 11
copy p "[PERSON_NAME] [PERSON_NAME]"
click at [165, 274] on p "CC 1032440453" at bounding box center [160, 273] width 31 height 5
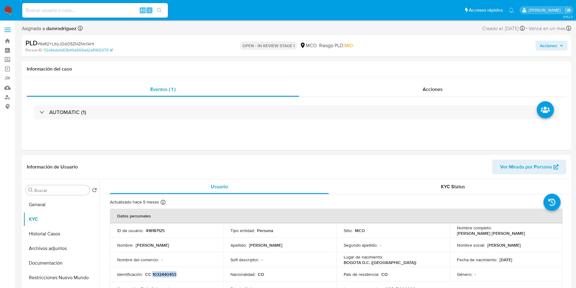
copy p "1032440453"
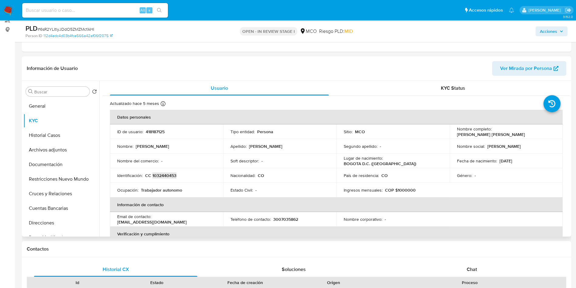
scroll to position [91, 0]
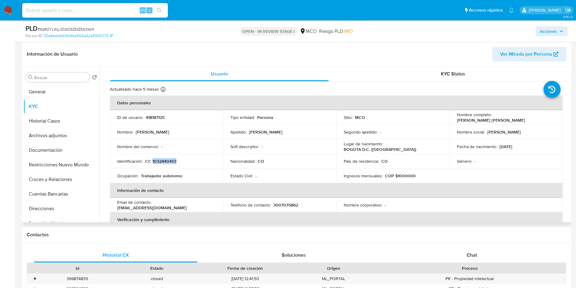
click at [332, 152] on td "Soft descriptor : -" at bounding box center [279, 146] width 113 height 15
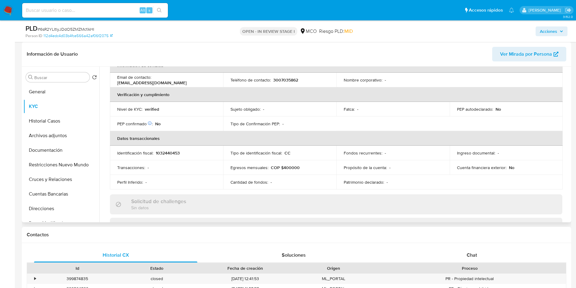
scroll to position [137, 0]
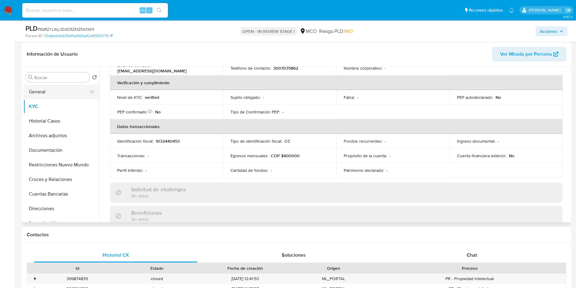
click at [49, 96] on button "General" at bounding box center [58, 91] width 71 height 15
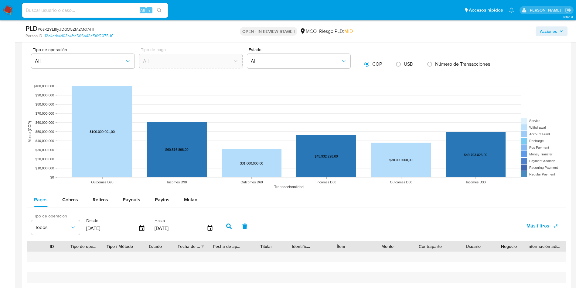
scroll to position [592, 0]
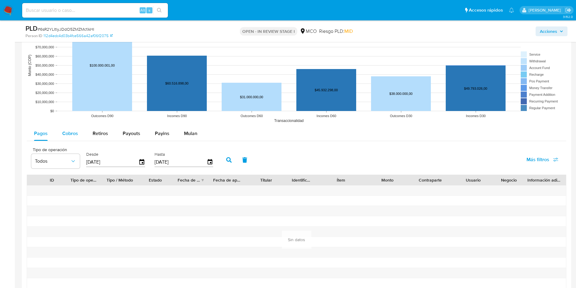
click at [77, 129] on div "Cobros" at bounding box center [70, 133] width 16 height 15
select select "10"
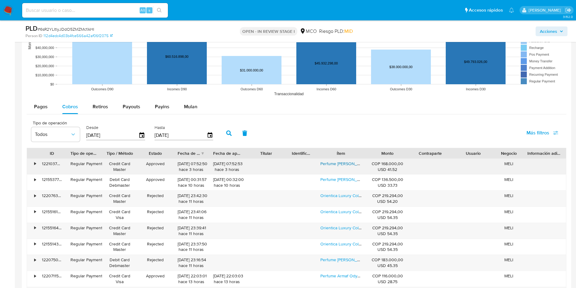
scroll to position [638, 0]
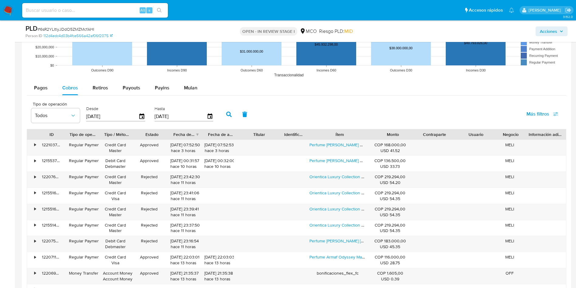
drag, startPoint x: 363, startPoint y: 133, endPoint x: 449, endPoint y: 134, distance: 85.7
click at [448, 134] on div "ID Tipo de operación Tipo / Método Estado Fecha de creación Fecha de aprobación…" at bounding box center [296, 134] width 539 height 10
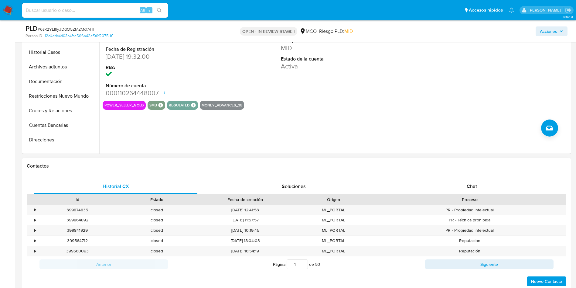
scroll to position [91, 0]
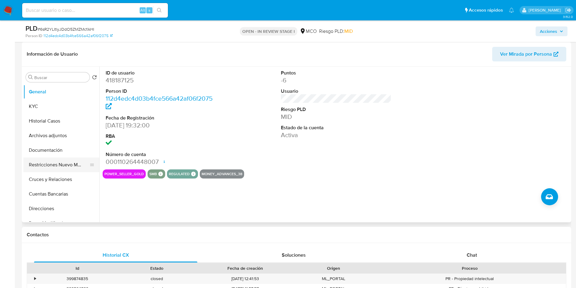
click at [41, 166] on button "Restricciones Nuevo Mundo" at bounding box center [58, 164] width 71 height 15
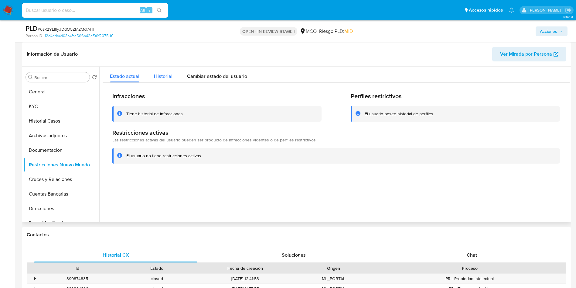
click at [159, 75] on span "Historial" at bounding box center [163, 76] width 19 height 7
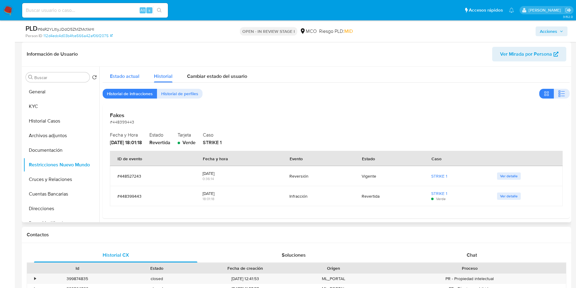
click at [125, 74] on span "Estado actual" at bounding box center [124, 76] width 29 height 7
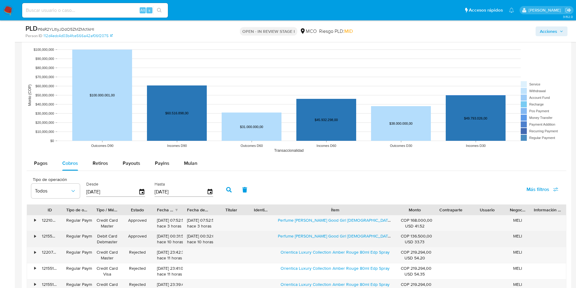
scroll to position [592, 0]
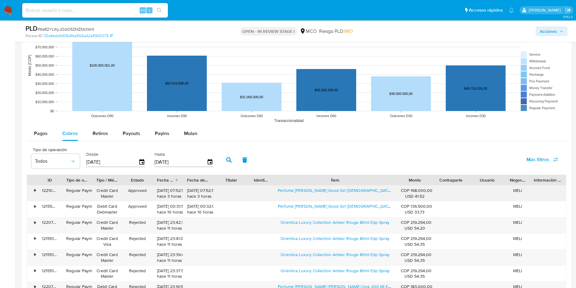
drag, startPoint x: 291, startPoint y: 190, endPoint x: 363, endPoint y: 193, distance: 71.5
click at [363, 193] on div "Perfume [PERSON_NAME] Good Girl [DEMOGRAPHIC_DATA] Ml" at bounding box center [335, 193] width 123 height 16
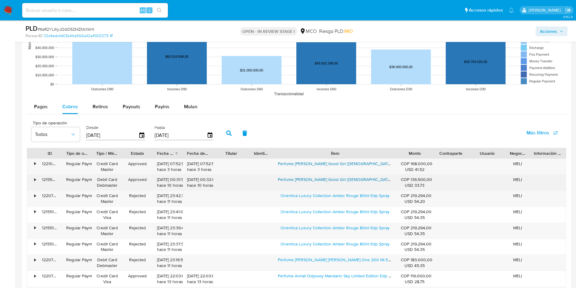
scroll to position [638, 0]
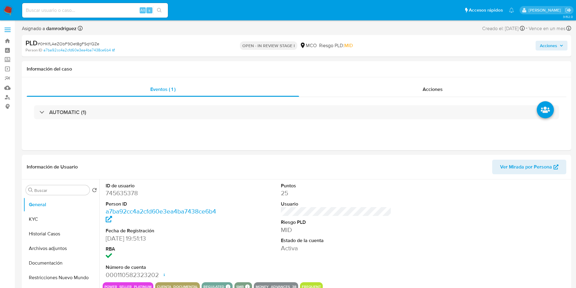
select select "10"
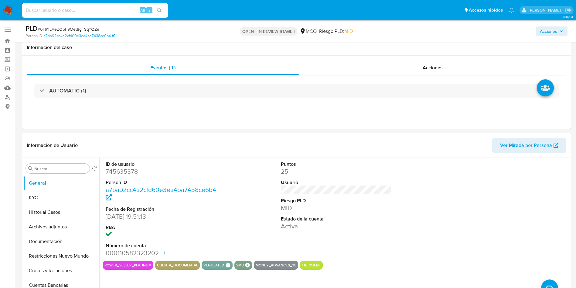
scroll to position [46, 0]
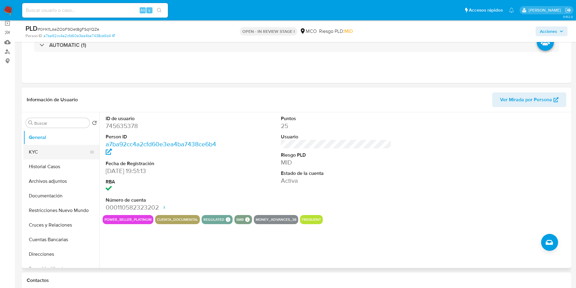
click at [42, 151] on button "KYC" at bounding box center [58, 152] width 71 height 15
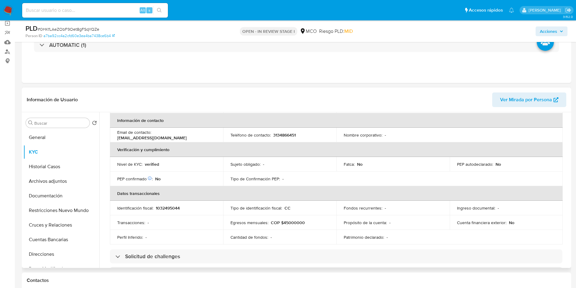
scroll to position [0, 0]
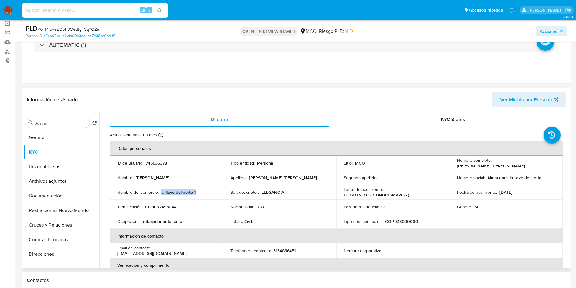
drag, startPoint x: 212, startPoint y: 191, endPoint x: 161, endPoint y: 193, distance: 51.4
click at [161, 193] on div "Nombre del comercio : la llave del norte 1" at bounding box center [166, 191] width 99 height 5
copy p "la llave del norte 1"
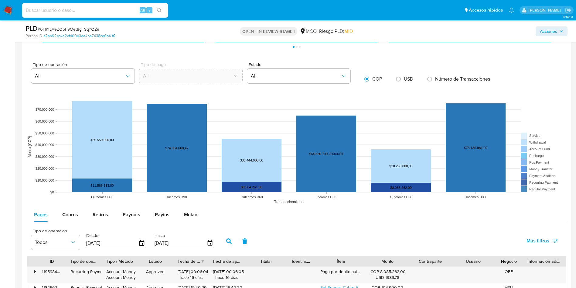
scroll to position [592, 0]
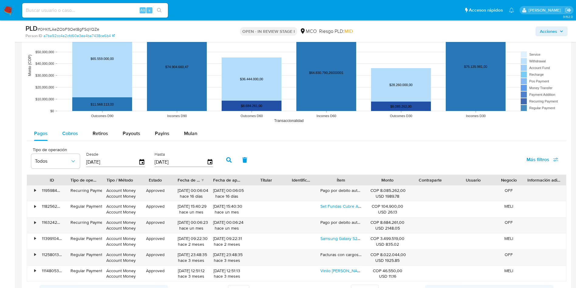
click at [67, 126] on div "Cobros" at bounding box center [70, 133] width 16 height 15
select select "10"
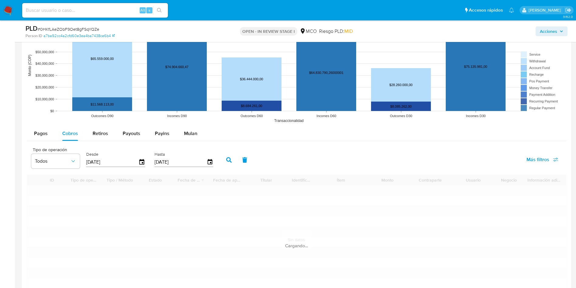
click at [296, 139] on div "Pagos Cobros Retiros Payouts Payins Mulan" at bounding box center [297, 133] width 540 height 15
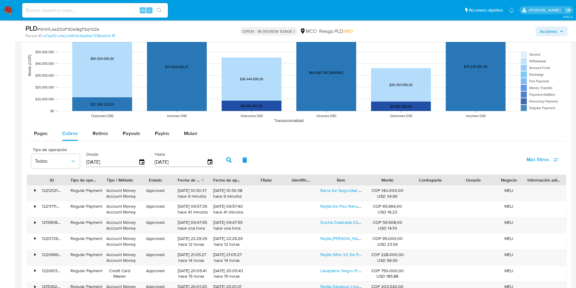
drag, startPoint x: 358, startPoint y: 183, endPoint x: 379, endPoint y: 182, distance: 20.4
click at [379, 182] on div "ID Tipo de operación Tipo / Método Estado Fecha de creación Fecha de aprobación…" at bounding box center [296, 180] width 539 height 10
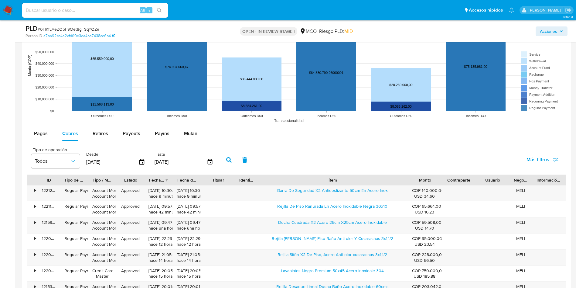
drag, startPoint x: 366, startPoint y: 180, endPoint x: 467, endPoint y: 182, distance: 100.6
click at [467, 182] on div "ID Tipo de operación Tipo / Método Estado Fecha de creación Fecha de aprobación…" at bounding box center [296, 180] width 539 height 10
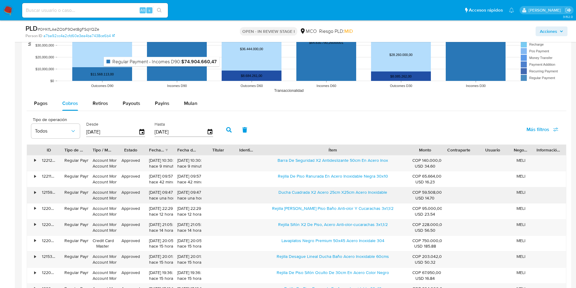
scroll to position [684, 0]
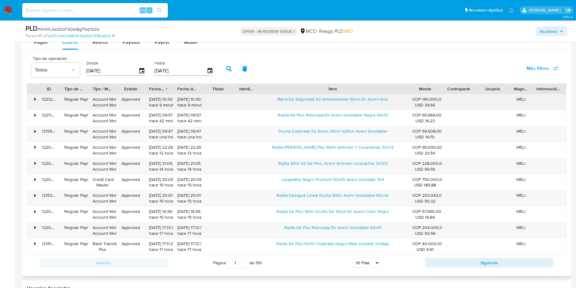
click at [273, 101] on div "Barra De Seguridad X2 Antideslizante 50cm En Acero Inox" at bounding box center [333, 102] width 151 height 16
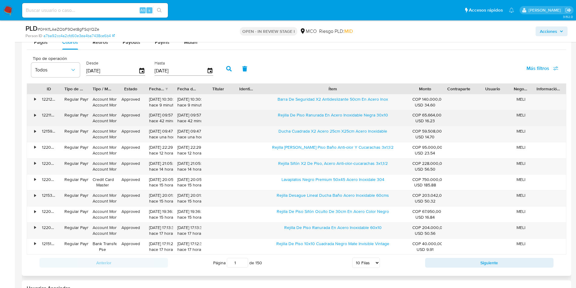
drag, startPoint x: 272, startPoint y: 115, endPoint x: 363, endPoint y: 119, distance: 90.6
click at [363, 119] on div "Rejilla De Piso Ranurada En Acero Inoxidable Negra 30x10" at bounding box center [333, 118] width 151 height 16
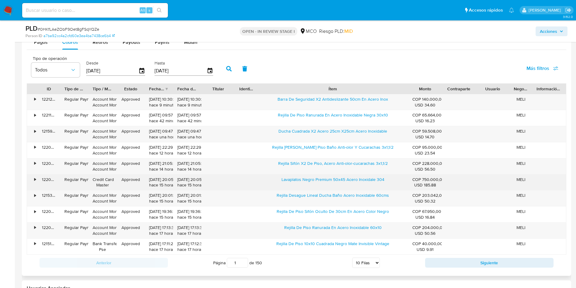
drag, startPoint x: 278, startPoint y: 180, endPoint x: 333, endPoint y: 185, distance: 54.6
click at [333, 185] on div "Lavaplatos Negro Premium 50x45 Acero Inoxidale 304" at bounding box center [333, 182] width 151 height 16
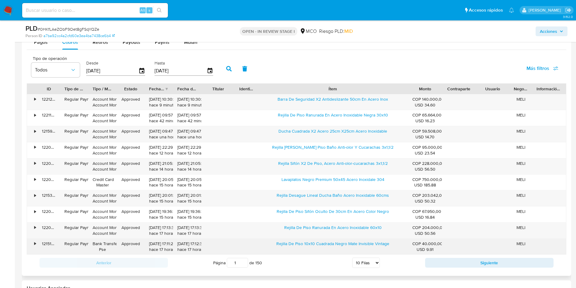
drag, startPoint x: 275, startPoint y: 245, endPoint x: 346, endPoint y: 250, distance: 71.9
click at [346, 250] on div "Rejilla De Piso 10x10 Cuadrada Negro Mate Invisible Vintage" at bounding box center [333, 246] width 151 height 16
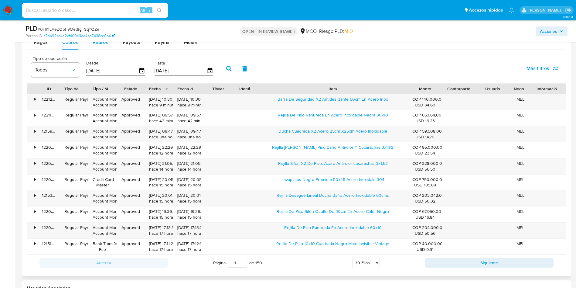
click at [93, 46] on div "Retiros" at bounding box center [100, 42] width 15 height 15
select select "10"
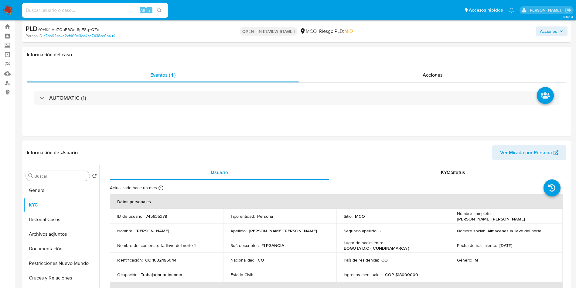
scroll to position [0, 0]
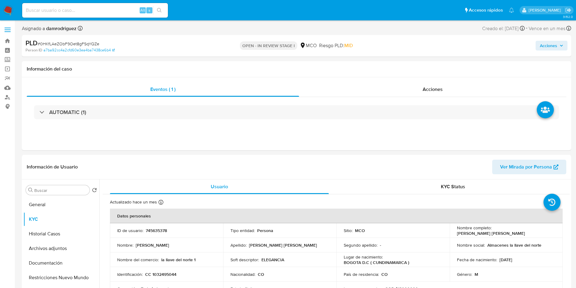
drag, startPoint x: 560, startPoint y: 46, endPoint x: 485, endPoint y: 50, distance: 74.3
click at [559, 46] on span "Acciones" at bounding box center [551, 45] width 23 height 9
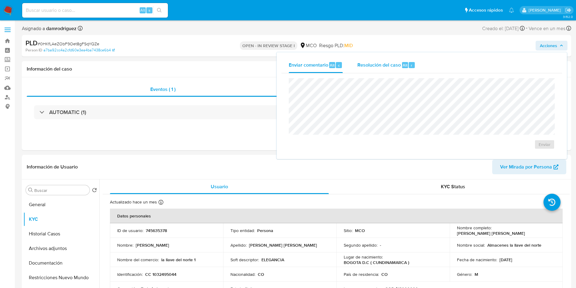
click at [423, 64] on div "Enviar comentario Alt c Resolución del caso Alt r" at bounding box center [422, 65] width 281 height 16
drag, startPoint x: 394, startPoint y: 69, endPoint x: 391, endPoint y: 72, distance: 4.3
click at [394, 69] on div "Resolución del caso Alt r" at bounding box center [387, 65] width 58 height 16
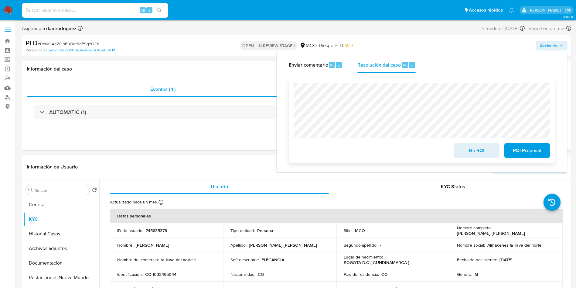
click at [468, 151] on span "No ROI" at bounding box center [477, 150] width 30 height 13
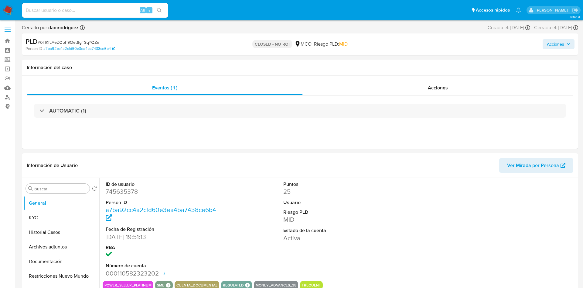
select select "10"
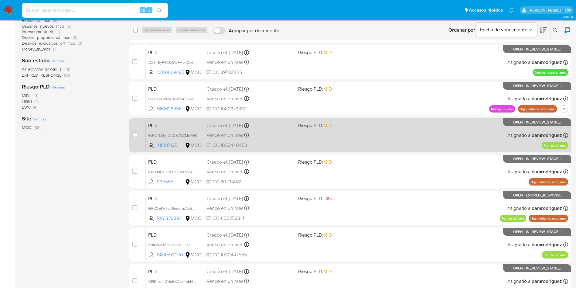
scroll to position [137, 0]
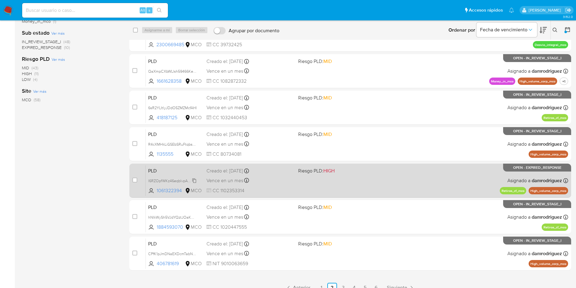
click at [179, 179] on span "l6RZOpfWKz46eqblvpAa5ORN" at bounding box center [174, 180] width 52 height 7
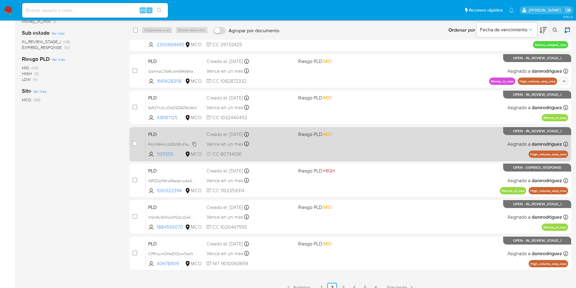
click at [165, 143] on span "R4cXMHkLiGSEbSRuFtqbsQeE" at bounding box center [174, 143] width 52 height 7
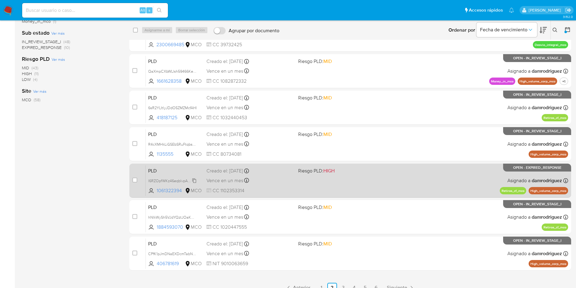
click at [173, 179] on span "l6RZOpfWKz46eqblvpAa5ORN" at bounding box center [174, 180] width 52 height 7
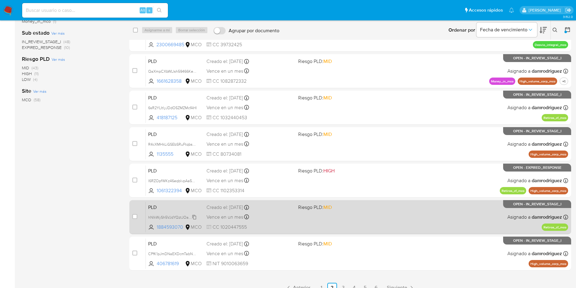
click at [164, 218] on span "hNIkWySh5VJdYQztJOaKHsFZ" at bounding box center [174, 216] width 52 height 7
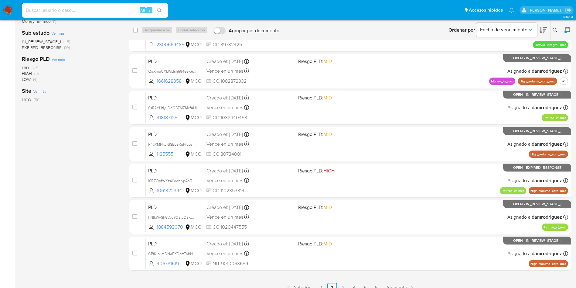
click at [75, 192] on div "11-20 de 58 resultados Borrar filtros damrodriguez OPEN transactional special_a…" at bounding box center [71, 90] width 98 height 403
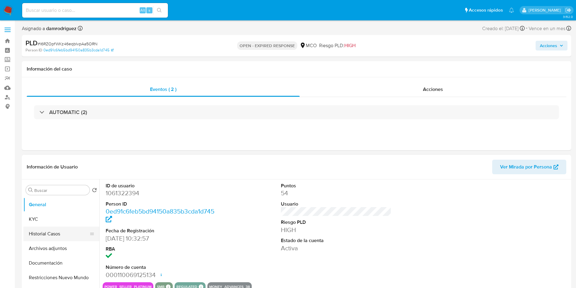
click at [51, 238] on button "Historial Casos" at bounding box center [58, 233] width 71 height 15
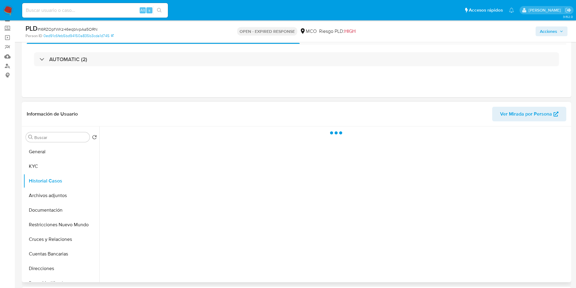
scroll to position [46, 0]
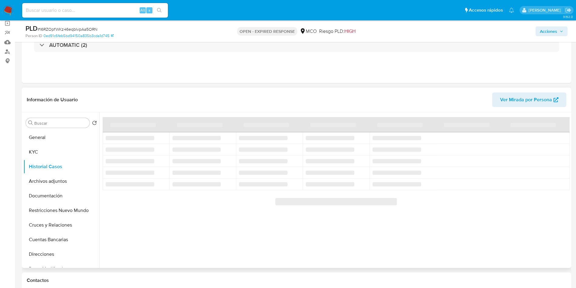
select select "10"
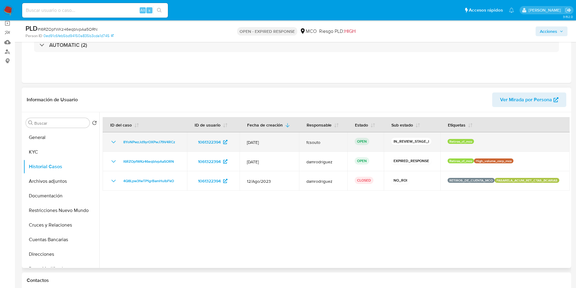
drag, startPoint x: 181, startPoint y: 143, endPoint x: 120, endPoint y: 143, distance: 61.1
click at [120, 143] on td "8YoNPwzJd9yrOXPwJ79V4RCz" at bounding box center [145, 141] width 84 height 19
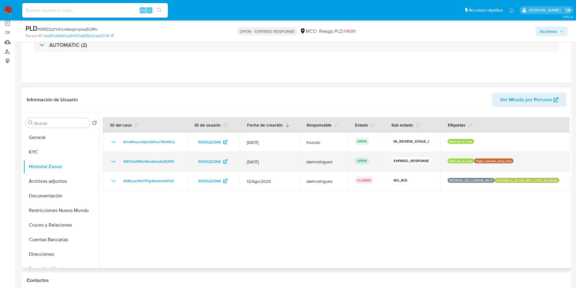
drag, startPoint x: 178, startPoint y: 161, endPoint x: 116, endPoint y: 162, distance: 62.6
click at [116, 162] on td "l6RZOpfWKz46eqblvpAa5ORN" at bounding box center [145, 161] width 84 height 19
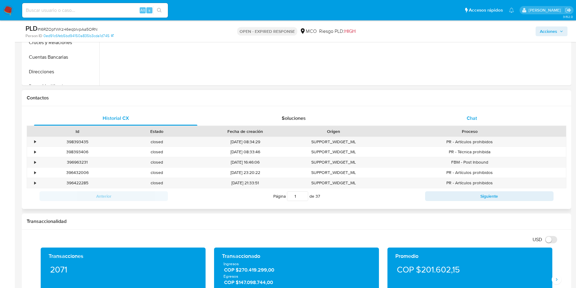
click at [463, 115] on div "Chat" at bounding box center [471, 118] width 163 height 15
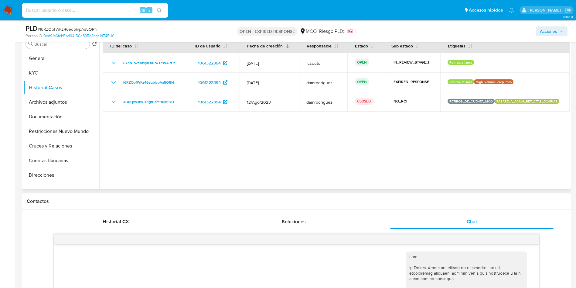
scroll to position [0, 0]
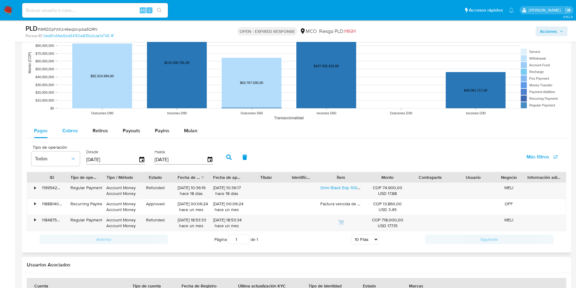
click at [67, 133] on span "Cobros" at bounding box center [70, 130] width 16 height 7
select select "10"
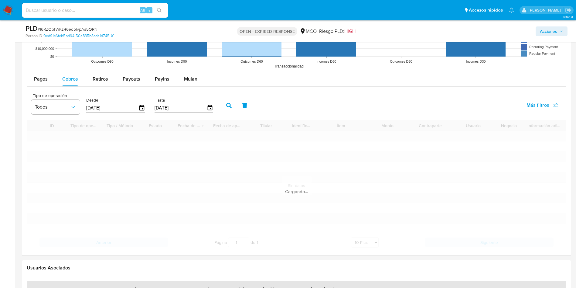
scroll to position [775, 0]
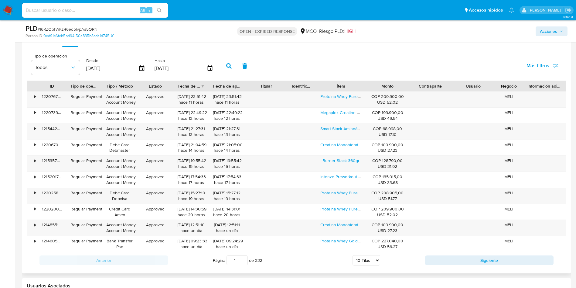
drag, startPoint x: 360, startPoint y: 84, endPoint x: 363, endPoint y: 83, distance: 3.1
click at [362, 83] on div "Ítem" at bounding box center [341, 86] width 50 height 10
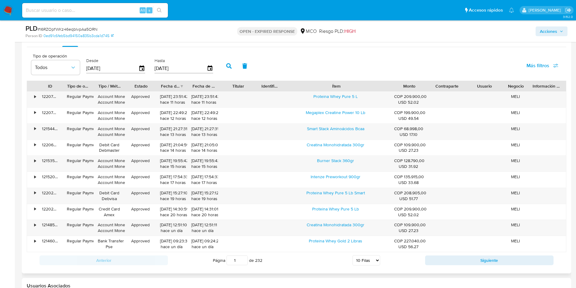
drag, startPoint x: 364, startPoint y: 83, endPoint x: 422, endPoint y: 85, distance: 58.4
click at [422, 85] on div "ID Tipo de operación Tipo / Método Estado Fecha de creación Fecha de aprobación…" at bounding box center [296, 86] width 539 height 10
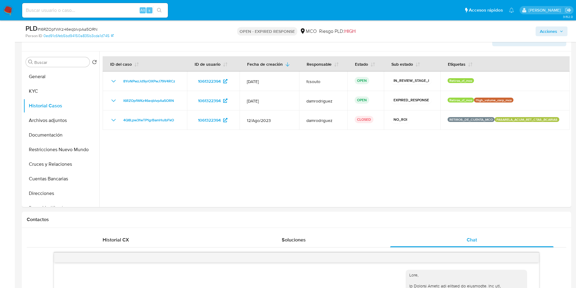
scroll to position [91, 0]
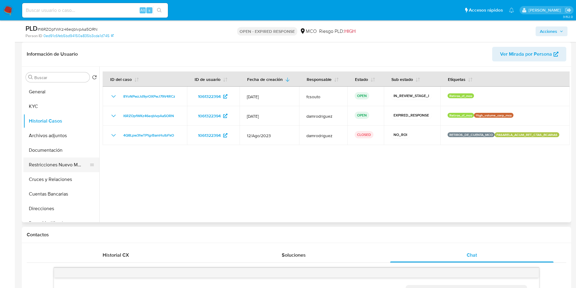
click at [45, 166] on button "Restricciones Nuevo Mundo" at bounding box center [58, 164] width 71 height 15
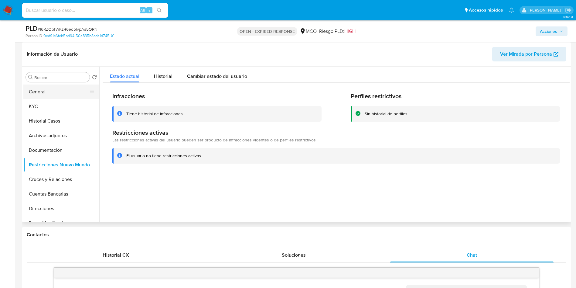
click at [64, 89] on button "General" at bounding box center [58, 91] width 71 height 15
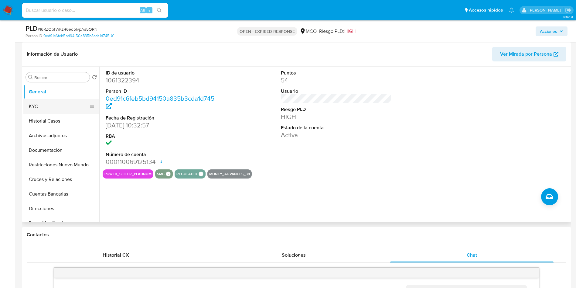
click at [64, 100] on button "KYC" at bounding box center [58, 106] width 71 height 15
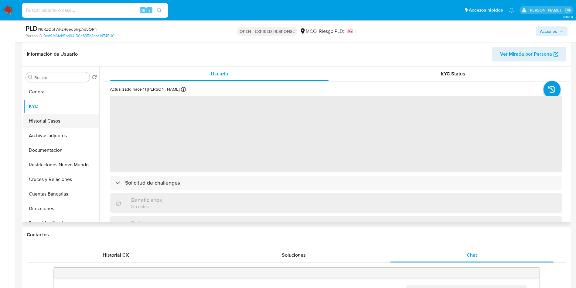
click at [66, 121] on button "Historial Casos" at bounding box center [58, 121] width 71 height 15
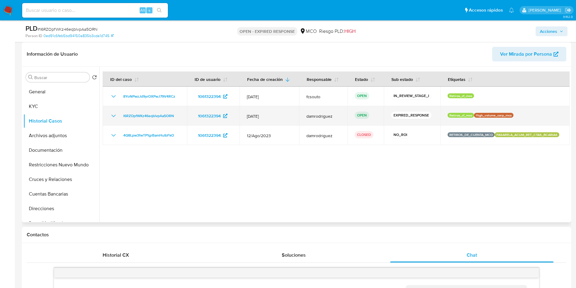
drag, startPoint x: 178, startPoint y: 117, endPoint x: 120, endPoint y: 119, distance: 58.7
click at [120, 119] on div "l6RZOpfWKz46eqblvpAa5ORN" at bounding box center [145, 115] width 70 height 7
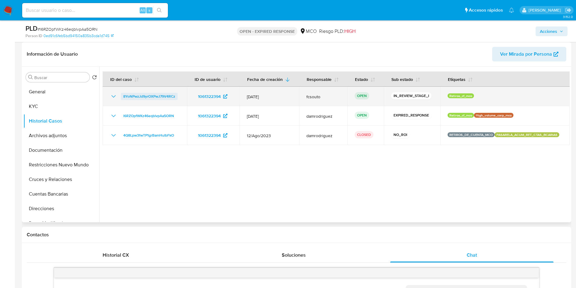
click at [159, 95] on span "8YoNPwzJd9yrOXPwJ79V4RCz" at bounding box center [149, 96] width 52 height 7
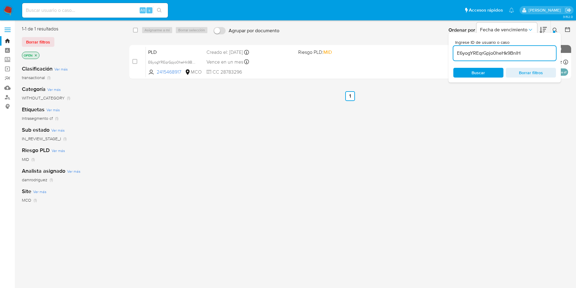
click at [499, 52] on input "E6yogYREqrGpjo0heHk9BnlH" at bounding box center [505, 53] width 103 height 8
paste input "l6RZOpfWKz46eqblvpAa5ORN"
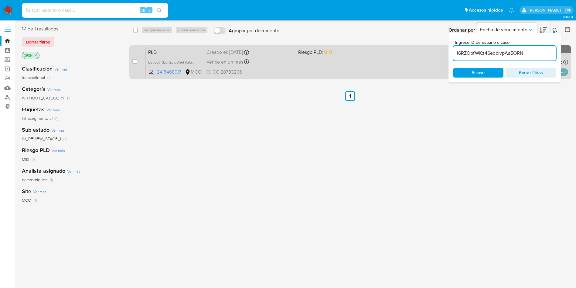
type input "l6RZOpfWKz46eqblvpAa5ORN"
click at [134, 60] on input "checkbox" at bounding box center [134, 61] width 5 height 5
checkbox input "true"
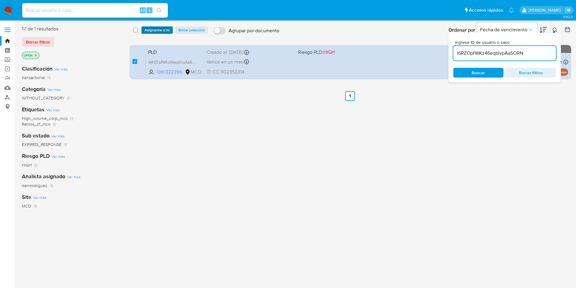
click at [152, 30] on span "Asignarme a mí" at bounding box center [157, 30] width 25 height 6
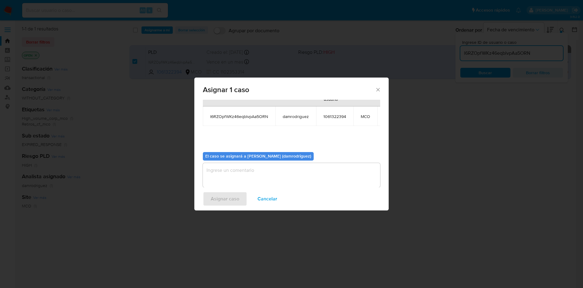
scroll to position [39, 0]
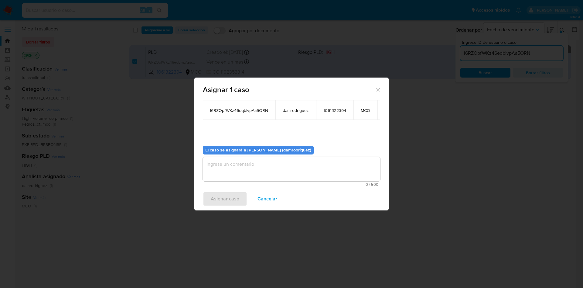
click at [245, 166] on textarea "assign-modal" at bounding box center [291, 169] width 177 height 24
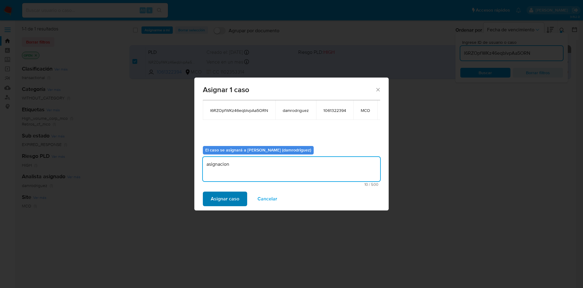
type textarea "asignacion"
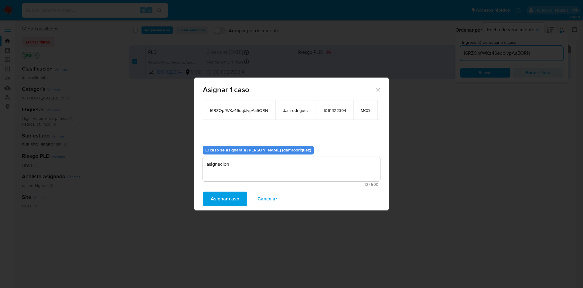
click at [219, 195] on span "Asignar caso" at bounding box center [225, 198] width 29 height 13
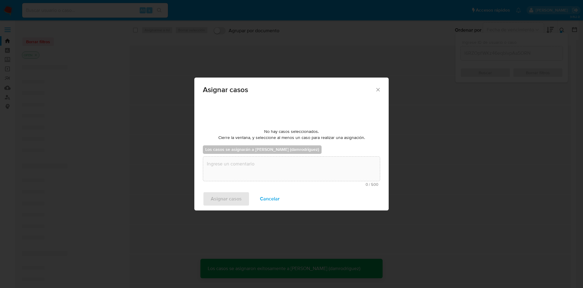
scroll to position [37, 0]
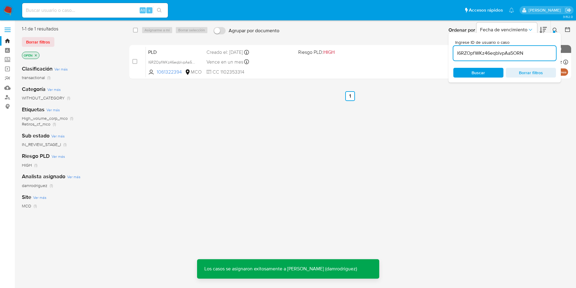
click at [503, 51] on input "l6RZOpfWKz46eqblvpAa5ORN" at bounding box center [505, 53] width 103 height 8
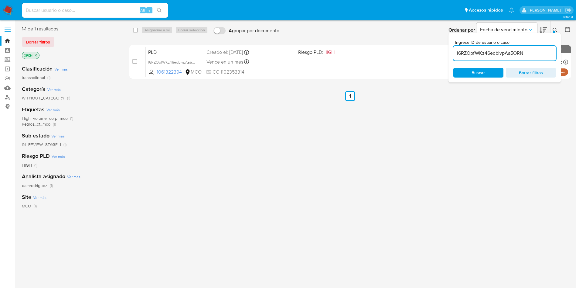
click at [502, 51] on input "l6RZOpfWKz46eqblvpAa5ORN" at bounding box center [505, 53] width 103 height 8
paste input "8YoNPwzJd9yrOXPwJ79V4RCz"
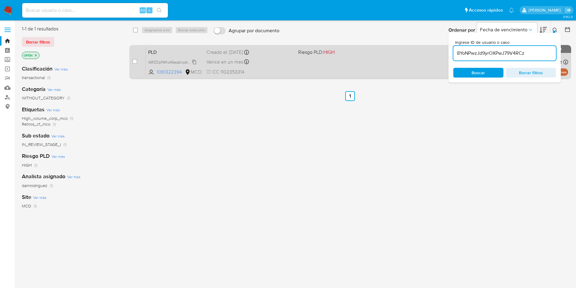
type input "8YoNPwzJd9yrOXPwJ79V4RCz"
click at [134, 60] on input "checkbox" at bounding box center [134, 61] width 5 height 5
checkbox input "true"
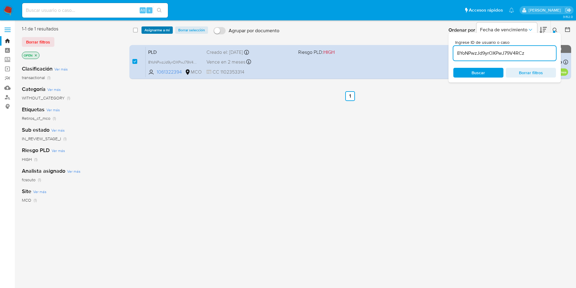
click at [150, 33] on span "Asignarme a mí" at bounding box center [157, 30] width 25 height 6
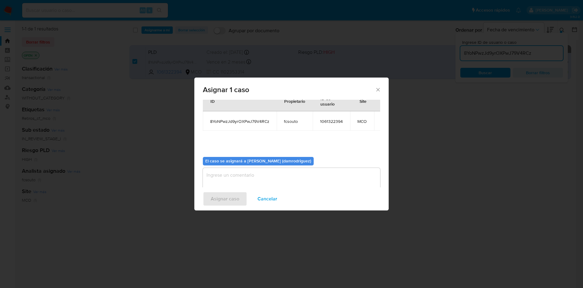
scroll to position [32, 0]
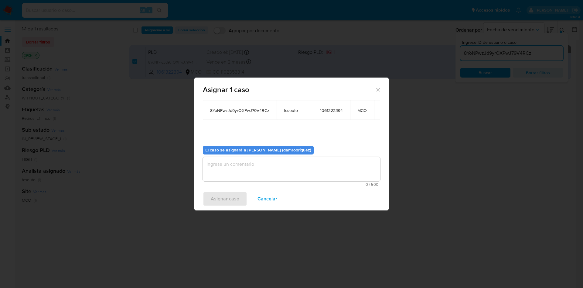
click at [230, 166] on textarea "assign-modal" at bounding box center [291, 169] width 177 height 24
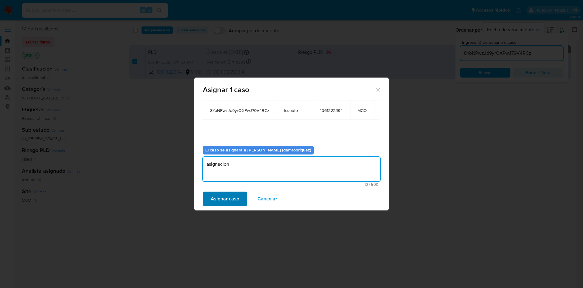
type textarea "asignacion"
click at [234, 202] on span "Asignar caso" at bounding box center [225, 198] width 29 height 13
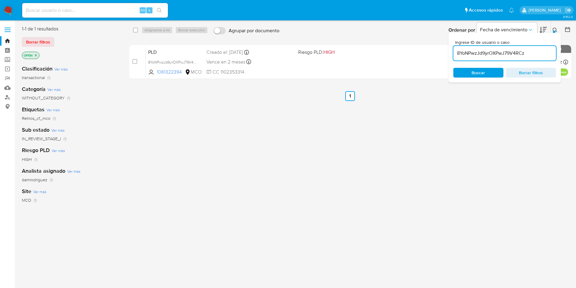
click at [502, 53] on input "8YoNPwzJd9yrOXPwJ79V4RCz" at bounding box center [505, 53] width 103 height 8
paste input "hNIkWySh5VJdYQztJOaKHsFZ"
type input "hNIkWySh5VJdYQztJOaKHsFZ"
click at [213, 105] on div "select-all-cases-checkbox Asignarme a mí Borrar selección Agrupar por documento…" at bounding box center [350, 161] width 442 height 270
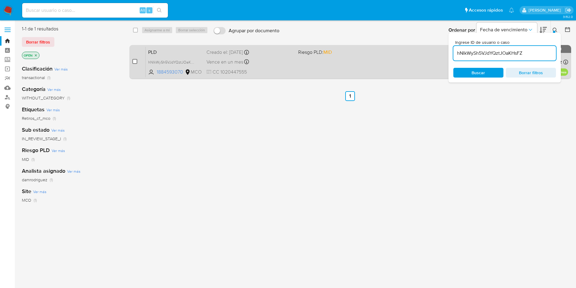
click at [134, 62] on input "checkbox" at bounding box center [134, 61] width 5 height 5
checkbox input "true"
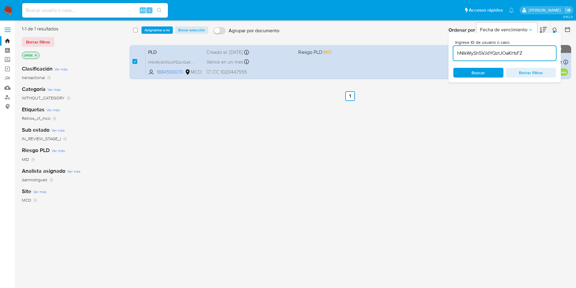
click at [156, 34] on div "select-all-cases-checkbox Asignarme a mí Borrar selección Agrupar por documento…" at bounding box center [350, 30] width 443 height 19
click at [156, 31] on span "Asignarme a mí" at bounding box center [157, 30] width 25 height 6
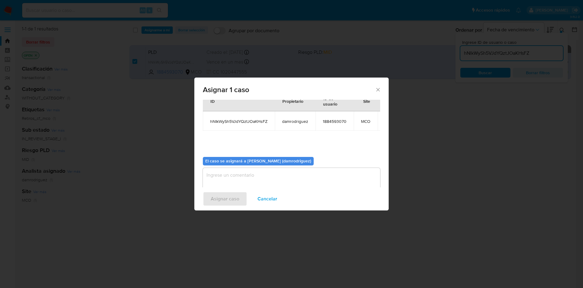
scroll to position [39, 0]
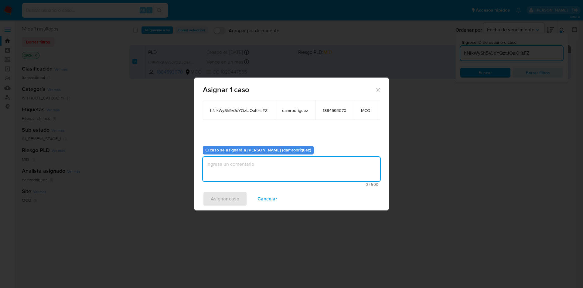
click at [236, 161] on textarea "assign-modal" at bounding box center [291, 169] width 177 height 24
type textarea "asignacion"
click at [265, 196] on span "Cancelar" at bounding box center [268, 198] width 20 height 13
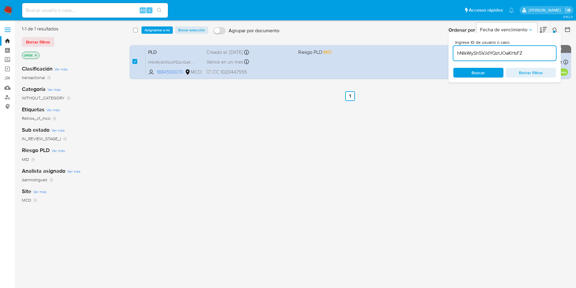
click at [493, 53] on input "hNIkWySh5VJdYQztJOaKHsFZ" at bounding box center [505, 53] width 103 height 8
paste input "OFKjXZIarQunavpkeZb96tlJ"
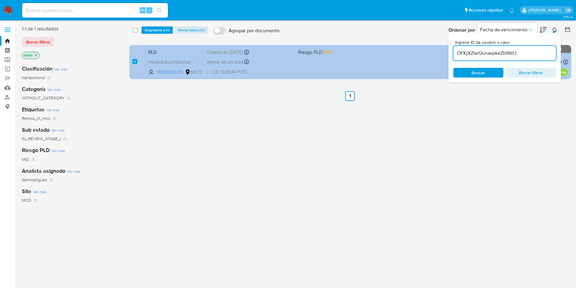
type input "OFKjXZIarQunavpkeZb96tlJ"
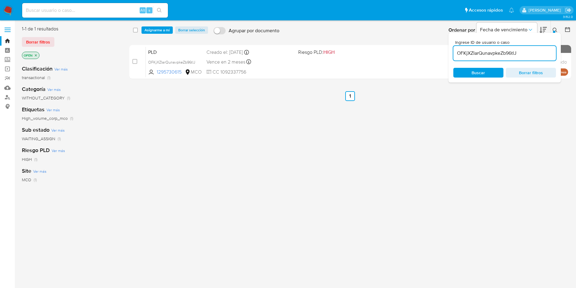
click at [156, 51] on span "PLD" at bounding box center [174, 52] width 53 height 8
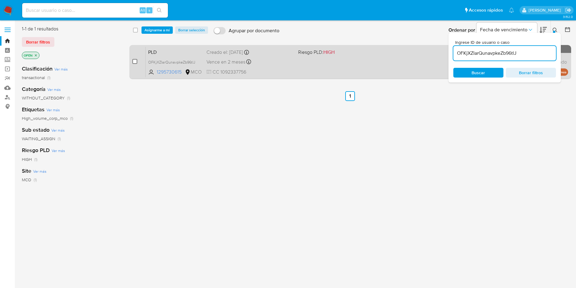
click at [133, 61] on input "checkbox" at bounding box center [134, 61] width 5 height 5
checkbox input "true"
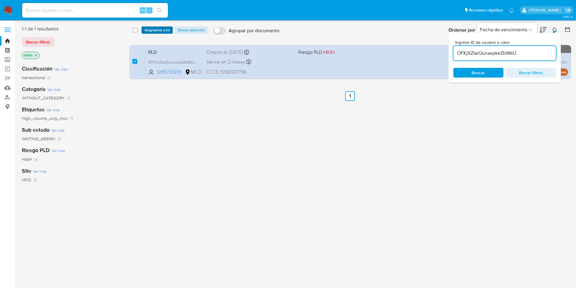
click at [160, 30] on span "Asignarme a mí" at bounding box center [157, 30] width 25 height 6
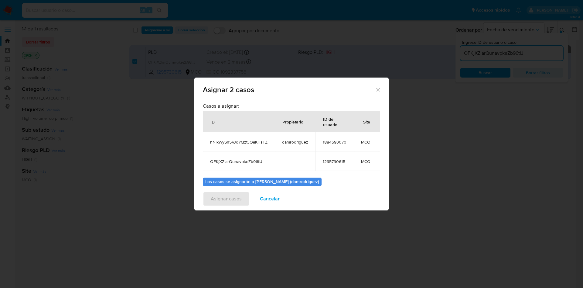
scroll to position [44, 0]
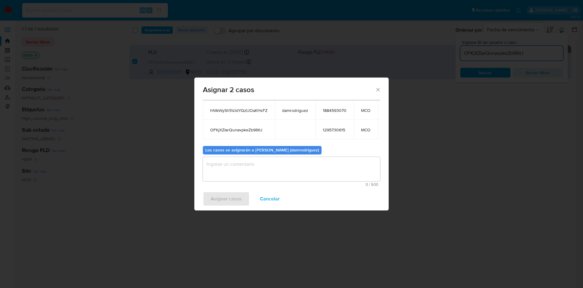
click at [236, 161] on textarea "assign-modal" at bounding box center [291, 169] width 177 height 24
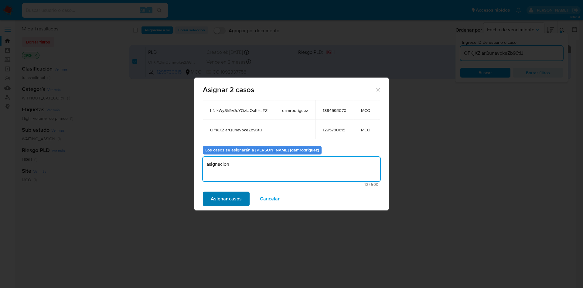
type textarea "asignacion"
click at [232, 197] on span "Asignar casos" at bounding box center [226, 198] width 31 height 13
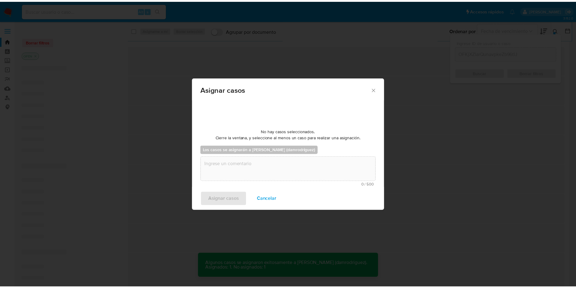
scroll to position [37, 0]
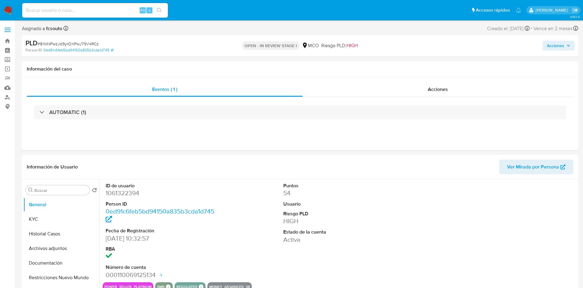
select select "10"
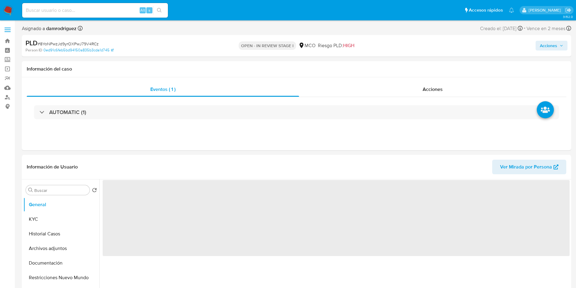
select select "10"
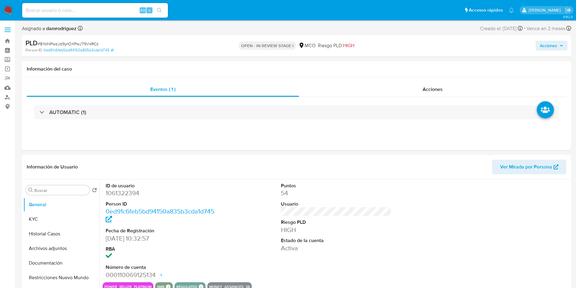
click at [564, 46] on button "Acciones" at bounding box center [552, 46] width 32 height 10
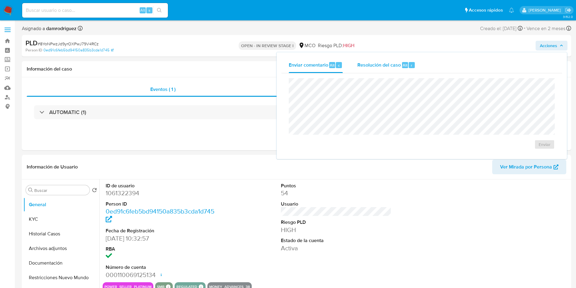
click at [394, 62] on span "Resolución del caso" at bounding box center [379, 64] width 43 height 7
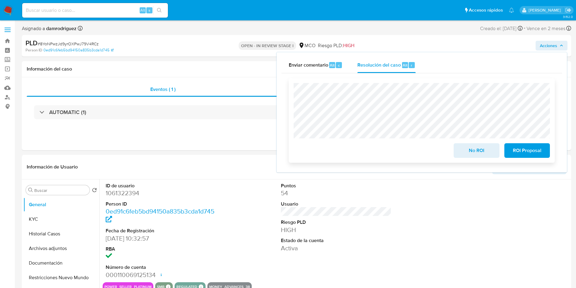
click at [482, 149] on span "No ROI" at bounding box center [477, 150] width 30 height 13
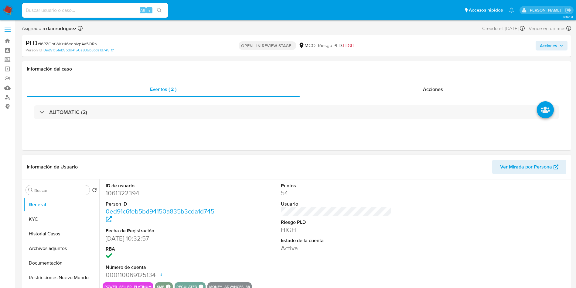
select select "10"
click at [47, 226] on button "Historial Casos" at bounding box center [58, 233] width 71 height 15
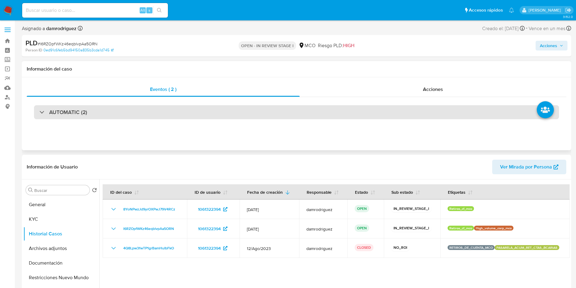
click at [65, 114] on h3 "AUTOMATIC (2)" at bounding box center [68, 112] width 38 height 7
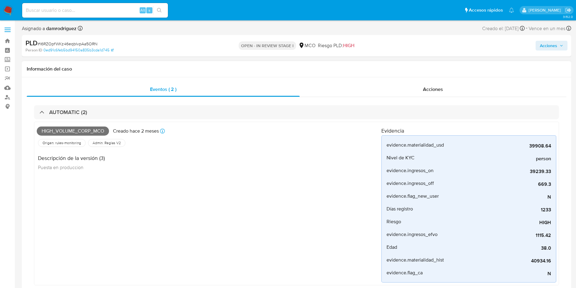
click at [86, 133] on span "High_volume_corp_mco" at bounding box center [73, 130] width 72 height 9
copy span "High_volume_corp_mco"
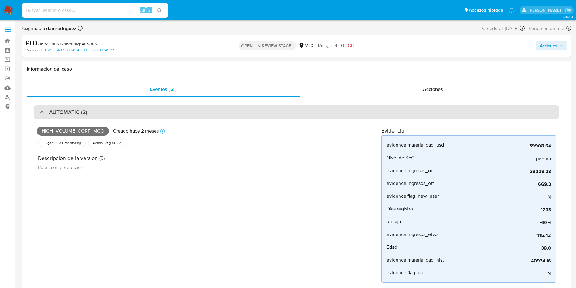
click at [77, 115] on h3 "AUTOMATIC (2)" at bounding box center [68, 112] width 38 height 7
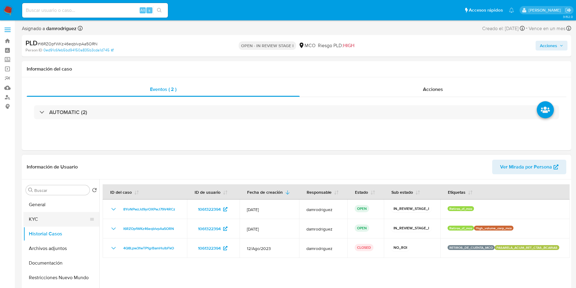
click at [36, 220] on button "KYC" at bounding box center [58, 219] width 71 height 15
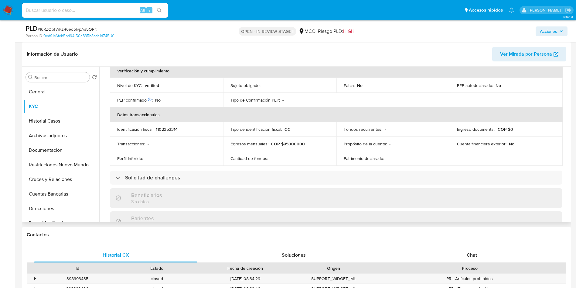
scroll to position [308, 0]
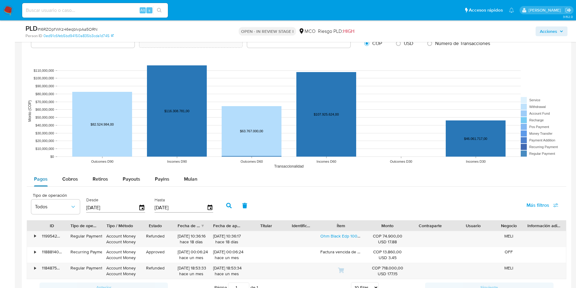
drag, startPoint x: 63, startPoint y: 184, endPoint x: 46, endPoint y: 182, distance: 17.2
click at [63, 184] on div "Cobros" at bounding box center [70, 179] width 16 height 15
select select "10"
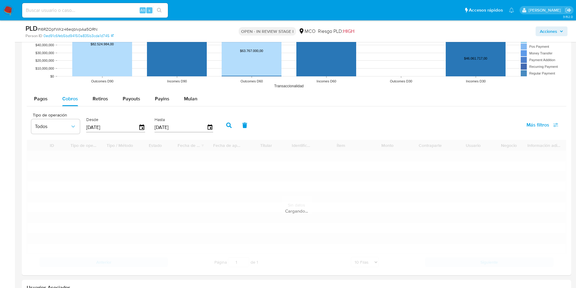
scroll to position [684, 0]
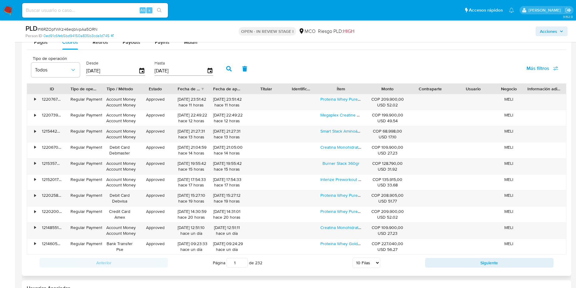
drag, startPoint x: 367, startPoint y: 88, endPoint x: 466, endPoint y: 78, distance: 99.5
click at [453, 84] on div "ID Tipo de operación Tipo / Método Estado Fecha de creación Fecha de aprobación…" at bounding box center [296, 89] width 539 height 10
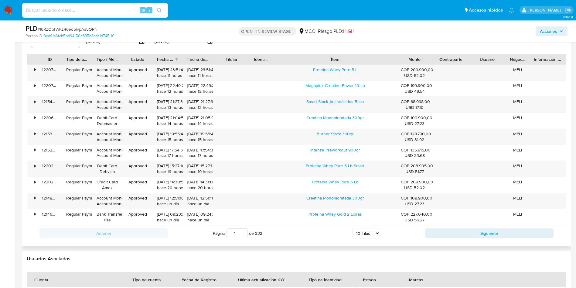
scroll to position [592, 0]
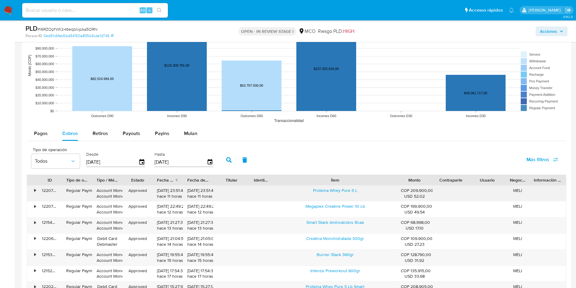
drag, startPoint x: 303, startPoint y: 188, endPoint x: 370, endPoint y: 189, distance: 66.2
click at [368, 189] on div "Proteina Whey Pure 5 L" at bounding box center [335, 193] width 123 height 16
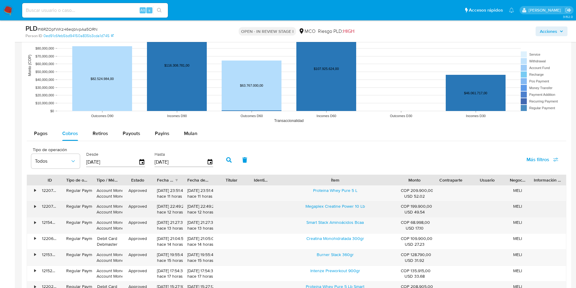
drag, startPoint x: 310, startPoint y: 206, endPoint x: 384, endPoint y: 207, distance: 73.2
click at [384, 207] on div "Megaplex Creatine Power 10 Lb" at bounding box center [335, 209] width 123 height 16
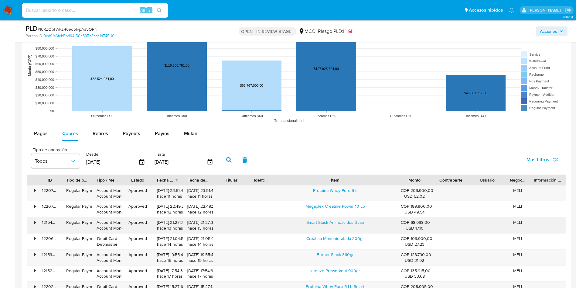
drag, startPoint x: 305, startPoint y: 226, endPoint x: 384, endPoint y: 225, distance: 79.0
click at [382, 225] on div "Smart Stack Aminoácidos Bcaa" at bounding box center [335, 225] width 123 height 16
drag, startPoint x: 97, startPoint y: 132, endPoint x: 104, endPoint y: 132, distance: 7.0
click at [97, 132] on span "Retiros" at bounding box center [100, 133] width 15 height 7
select select "10"
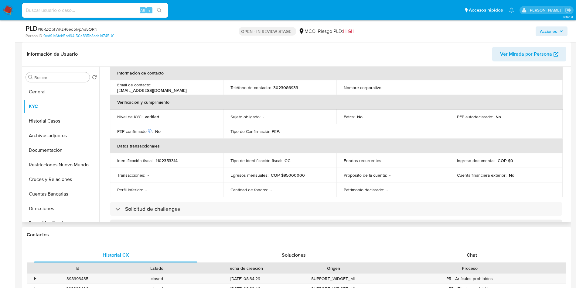
scroll to position [0, 0]
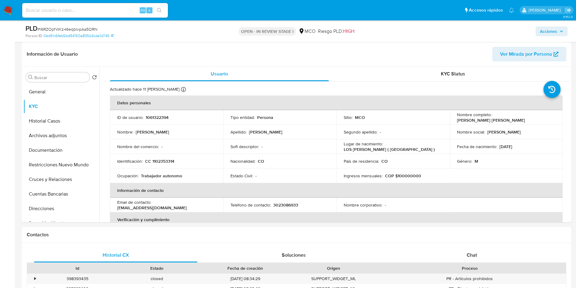
click at [553, 33] on span "Acciones" at bounding box center [548, 31] width 17 height 10
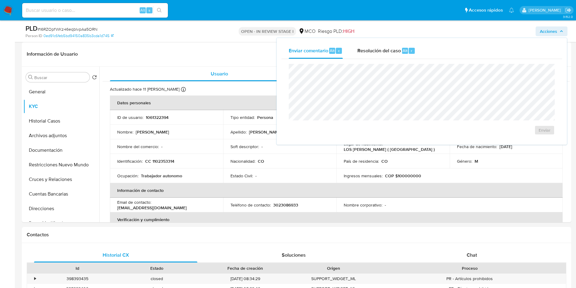
click at [376, 54] on div "Resolución del caso Alt r" at bounding box center [387, 51] width 58 height 16
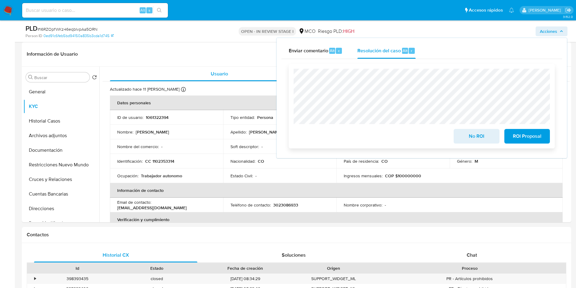
click at [472, 135] on span "No ROI" at bounding box center [477, 135] width 30 height 13
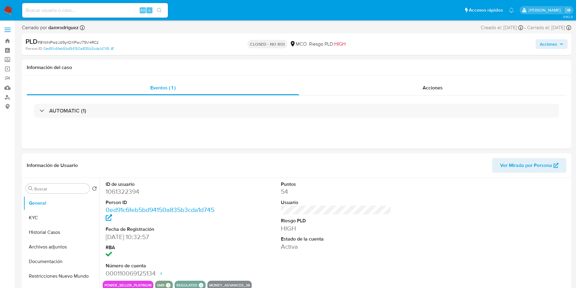
select select "10"
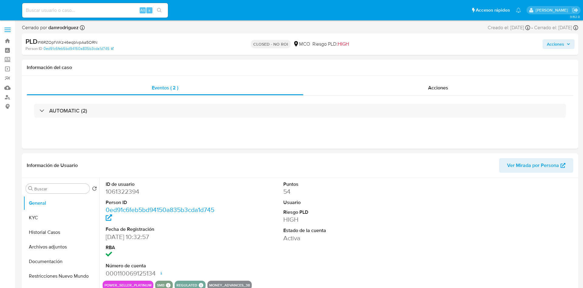
select select "10"
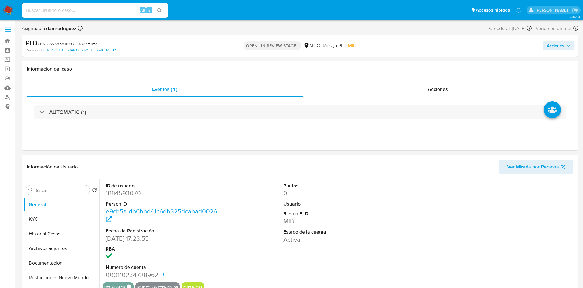
select select "10"
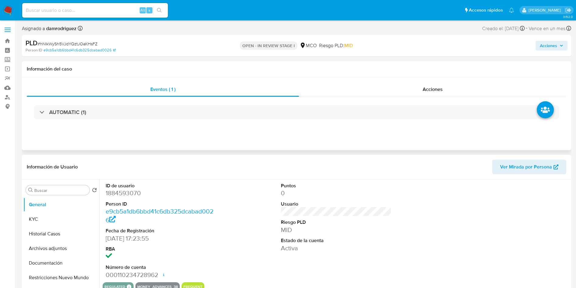
click at [404, 98] on div "AUTOMATIC (1)" at bounding box center [297, 112] width 540 height 30
click at [396, 93] on div "Acciones" at bounding box center [432, 89] width 267 height 15
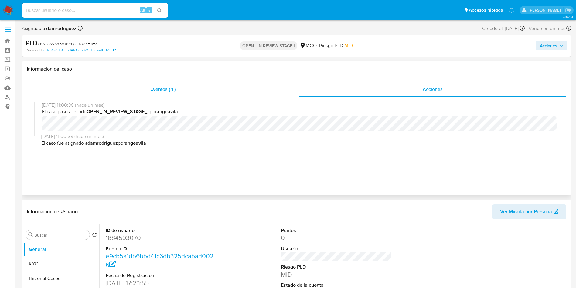
click at [194, 88] on div "Eventos ( 1 )" at bounding box center [163, 89] width 273 height 15
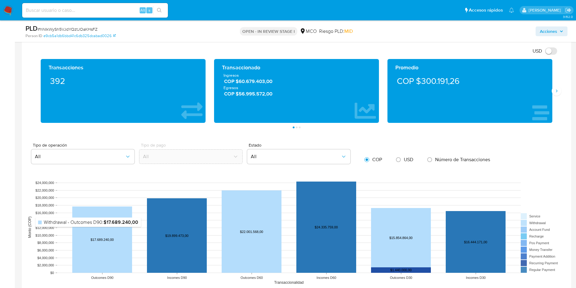
scroll to position [501, 0]
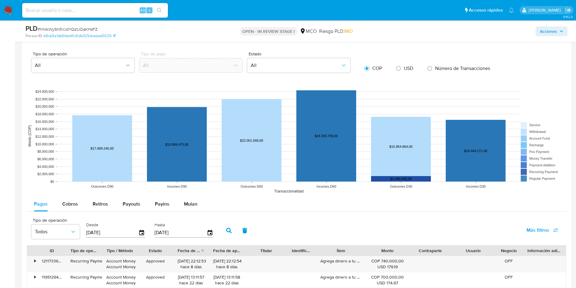
click at [70, 213] on div "Pagos Cobros Retiros Payouts Payins Mulan Tipo de operación Todos Desde 16/05/2…" at bounding box center [297, 275] width 540 height 156
click at [62, 205] on span "Cobros" at bounding box center [70, 203] width 16 height 7
select select "10"
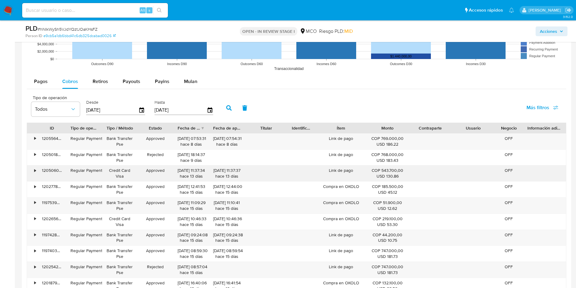
scroll to position [638, 0]
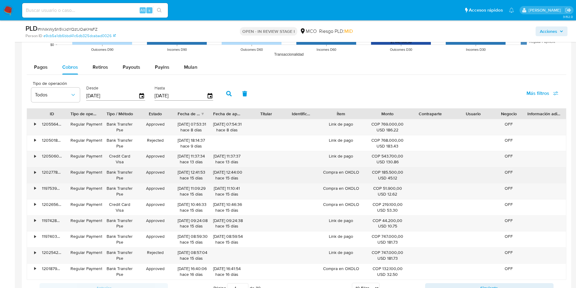
click at [354, 174] on div "Compra en OKOLO" at bounding box center [341, 175] width 50 height 16
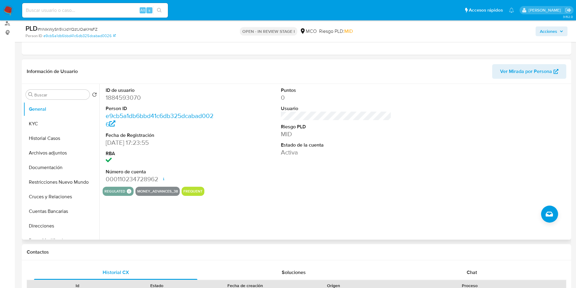
scroll to position [0, 0]
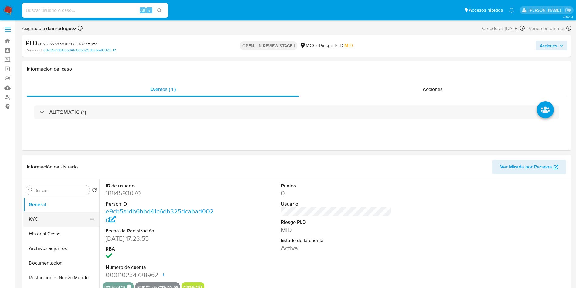
click at [48, 224] on button "KYC" at bounding box center [58, 219] width 71 height 15
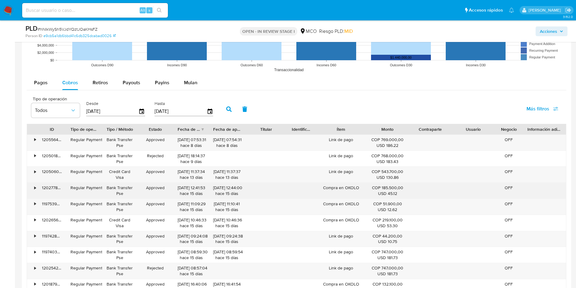
scroll to position [684, 0]
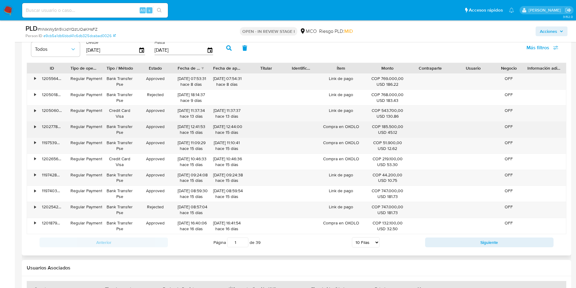
click at [341, 122] on div "Compra en OKOLO" at bounding box center [341, 130] width 50 height 16
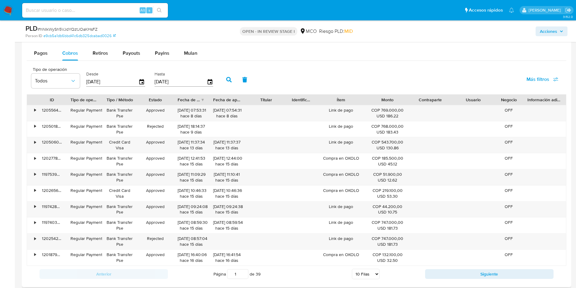
scroll to position [638, 0]
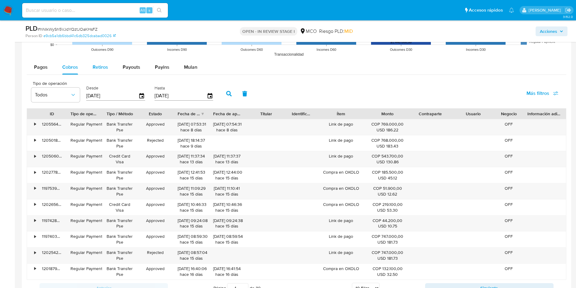
click at [100, 71] on div "Retiros" at bounding box center [100, 67] width 15 height 15
select select "10"
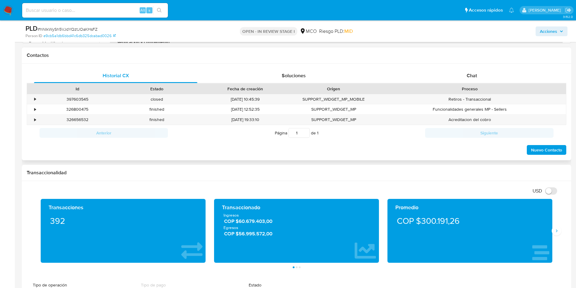
scroll to position [0, 0]
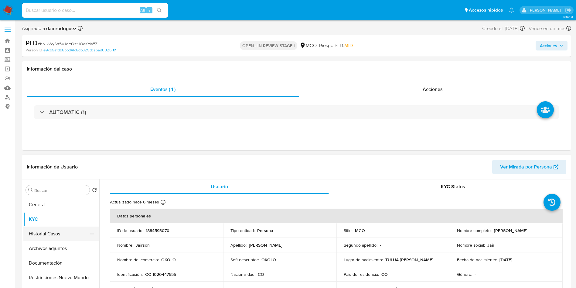
click at [47, 235] on button "Historial Casos" at bounding box center [58, 233] width 71 height 15
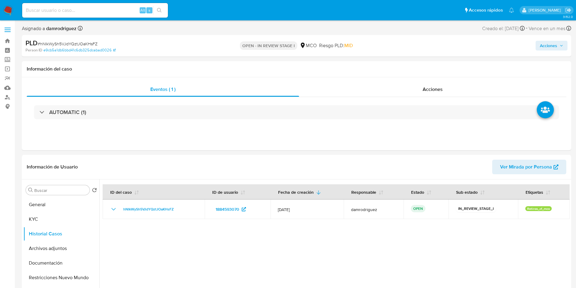
click at [552, 42] on span "Acciones" at bounding box center [548, 46] width 17 height 10
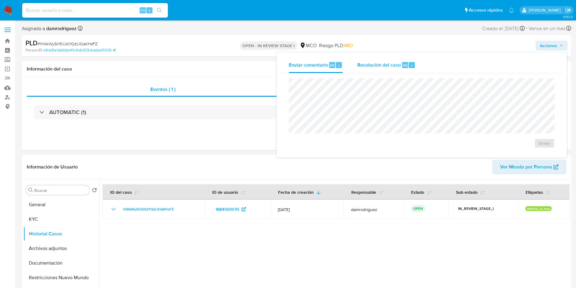
click at [386, 62] on span "Resolución del caso" at bounding box center [379, 64] width 43 height 7
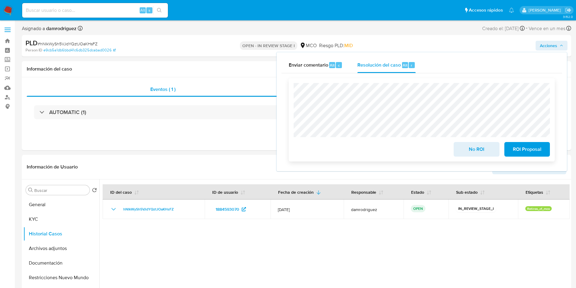
click at [474, 152] on span "No ROI" at bounding box center [477, 148] width 30 height 13
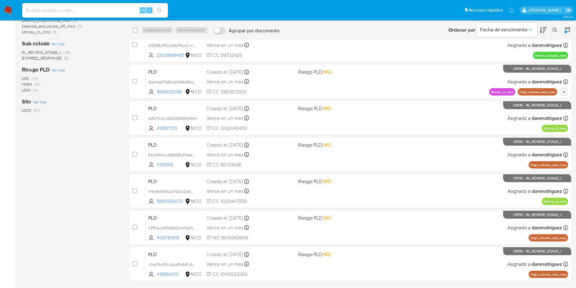
scroll to position [145, 0]
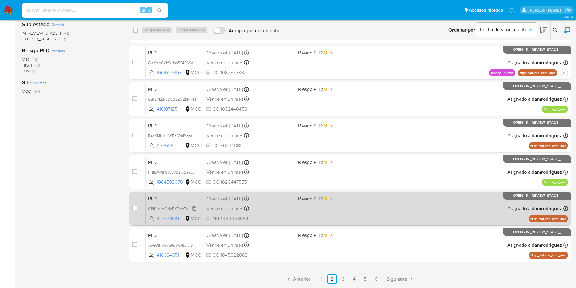
click at [163, 208] on span "CPfK1pJmDNaEXDcmTabNFGap" at bounding box center [175, 208] width 54 height 7
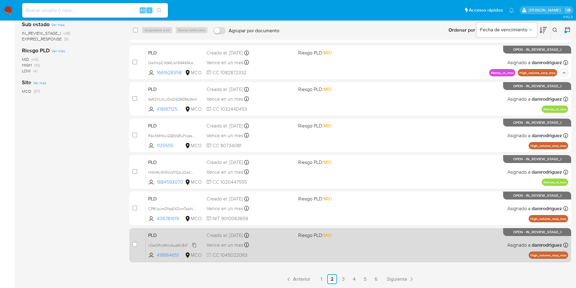
click at [165, 243] on span "xOeOfhcWVu6uaWx8oTviSP7P" at bounding box center [173, 244] width 50 height 7
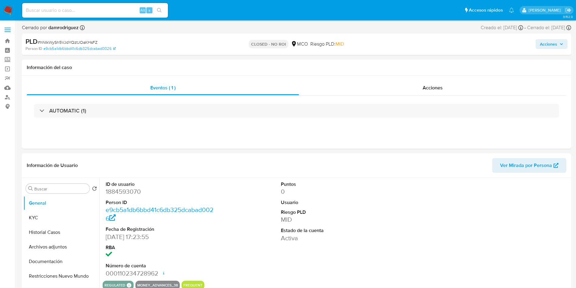
select select "10"
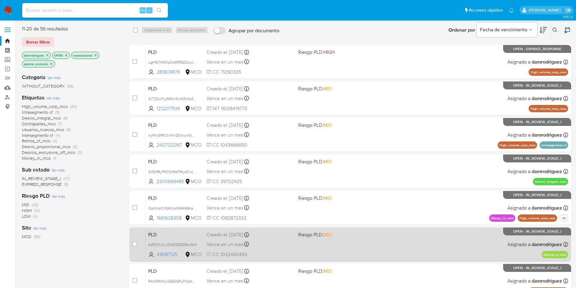
scroll to position [145, 0]
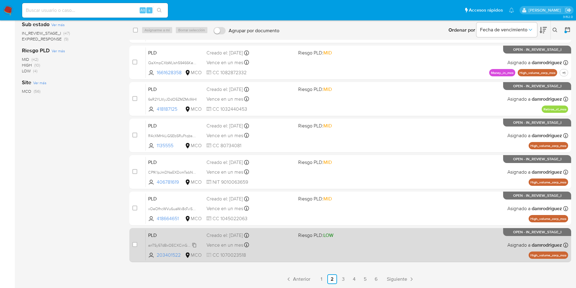
click at [159, 245] on span "anTSy57dBxOECXCinGDHoGSf" at bounding box center [174, 244] width 53 height 7
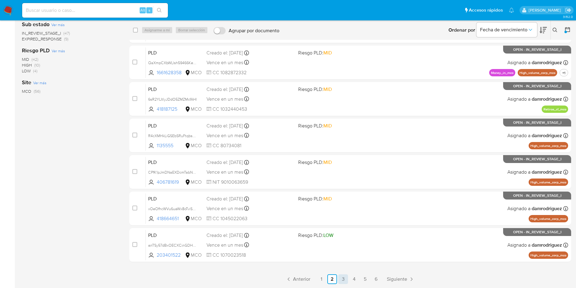
click at [345, 278] on link "3" at bounding box center [343, 279] width 10 height 10
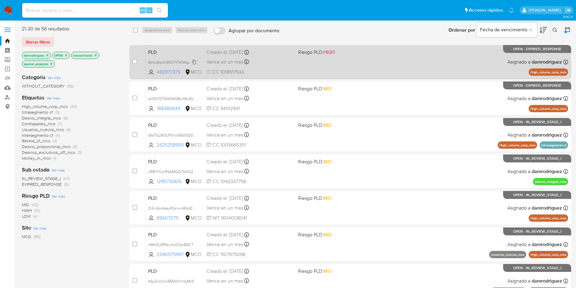
click at [171, 61] on span "Babu8qufc95O7XTeNAgTdHKz" at bounding box center [173, 61] width 51 height 7
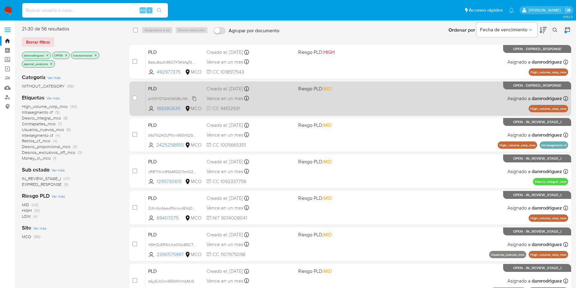
click at [172, 99] on span "pH1DY5TGNXWQBw1WuEkKQP2N" at bounding box center [176, 98] width 57 height 7
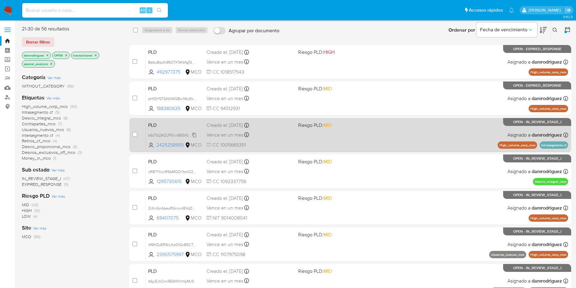
click at [173, 135] on span "b6zTG2AOLPl0vx9SSVS2G4w0" at bounding box center [174, 134] width 52 height 7
click at [163, 135] on span "b6zTG2AOLPl0vx9SSVS2G4w0" at bounding box center [174, 134] width 52 height 7
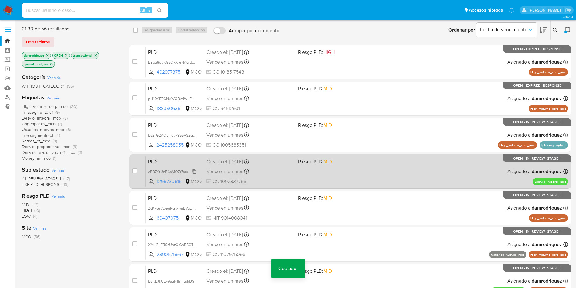
click at [166, 172] on span "cRB7YtUnR6bMQZr7smO2xA4U" at bounding box center [175, 171] width 54 height 7
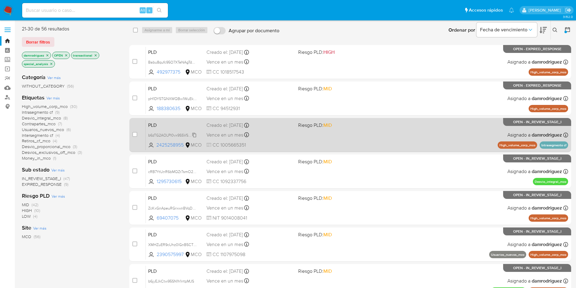
click at [172, 134] on span "b6zTG2AOLPl0vx9SSVS2G4w0" at bounding box center [174, 134] width 52 height 7
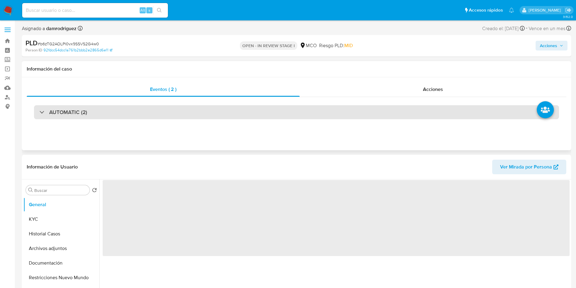
click at [126, 115] on div "AUTOMATIC (2)" at bounding box center [296, 112] width 525 height 14
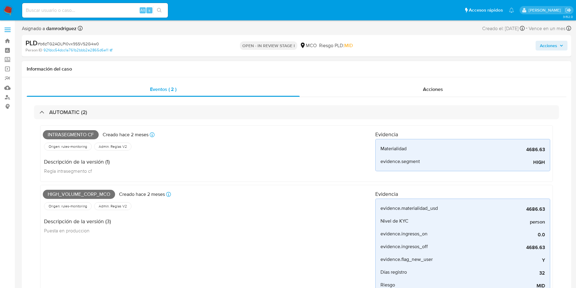
click at [75, 135] on span "Intrasegmento cf" at bounding box center [71, 134] width 56 height 9
select select "10"
copy span "Intrasegmento cf"
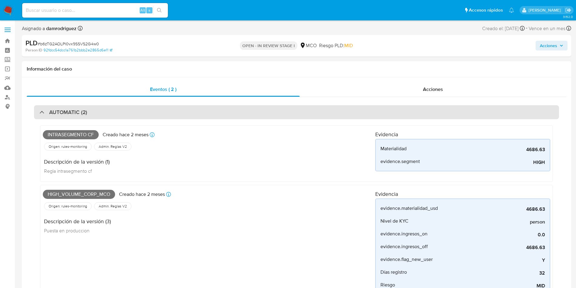
click at [50, 112] on h3 "AUTOMATIC (2)" at bounding box center [68, 112] width 38 height 7
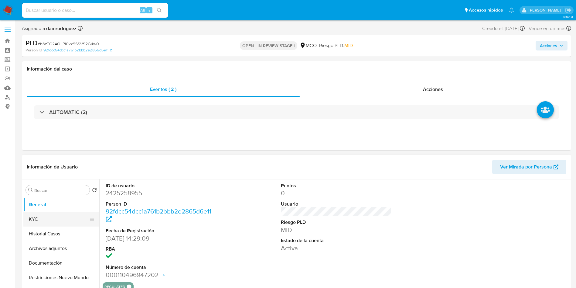
click at [37, 218] on button "KYC" at bounding box center [58, 219] width 71 height 15
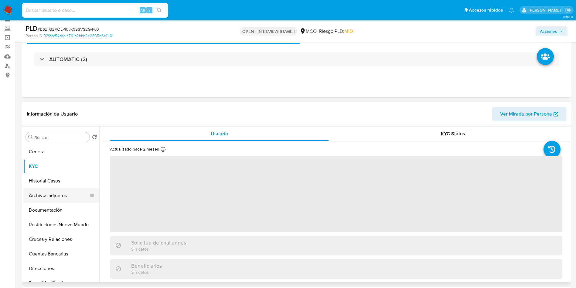
scroll to position [46, 0]
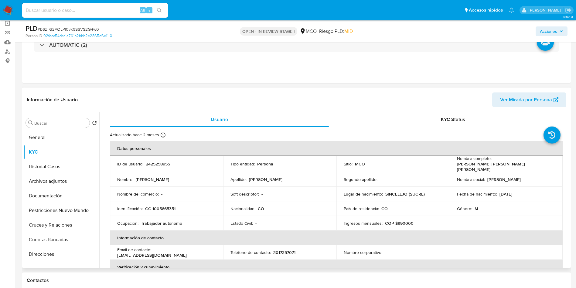
click at [166, 209] on p "CC 1005665351" at bounding box center [160, 208] width 30 height 5
copy p "1005665351"
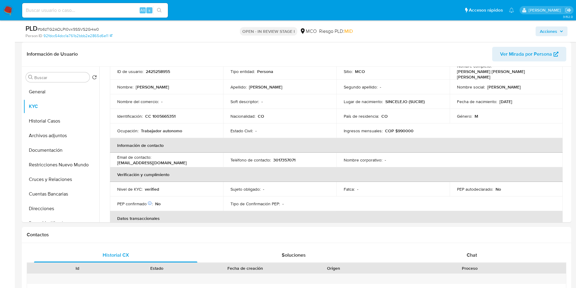
scroll to position [0, 0]
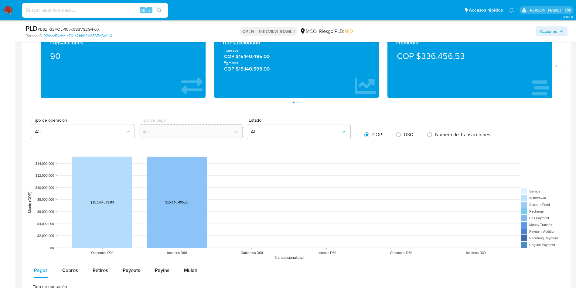
drag, startPoint x: 75, startPoint y: 272, endPoint x: 12, endPoint y: 264, distance: 63.7
click at [75, 272] on span "Cobros" at bounding box center [70, 269] width 16 height 7
select select "10"
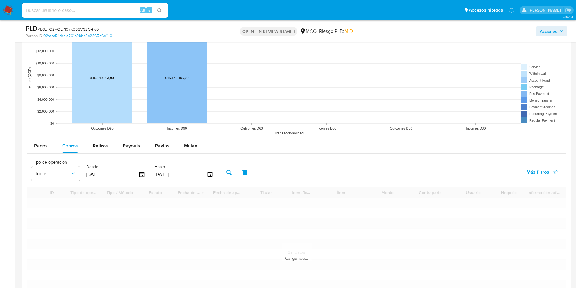
scroll to position [638, 0]
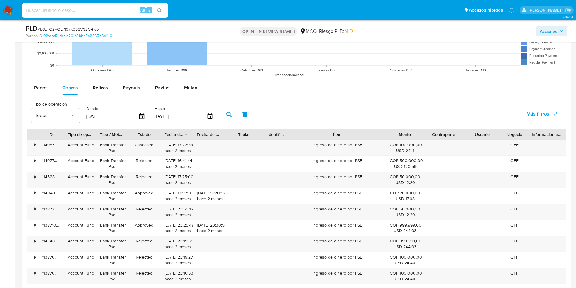
drag, startPoint x: 395, startPoint y: 133, endPoint x: 413, endPoint y: 129, distance: 18.9
click at [413, 129] on div "ID Tipo de operación Tipo / Método Estado Fecha de creación Fecha de aprobación…" at bounding box center [296, 134] width 539 height 10
click at [94, 88] on span "Retiros" at bounding box center [100, 87] width 15 height 7
select select "10"
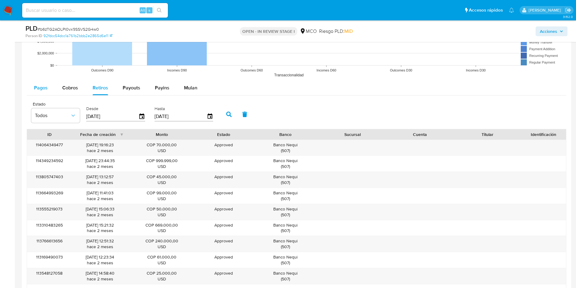
click at [40, 89] on span "Pagos" at bounding box center [41, 87] width 14 height 7
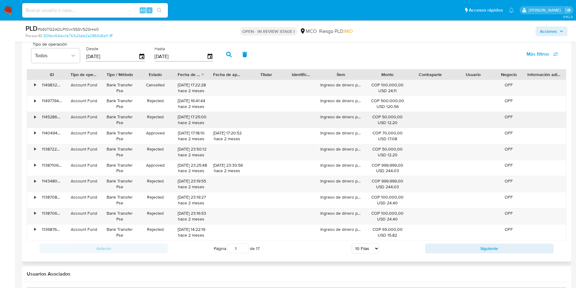
scroll to position [684, 0]
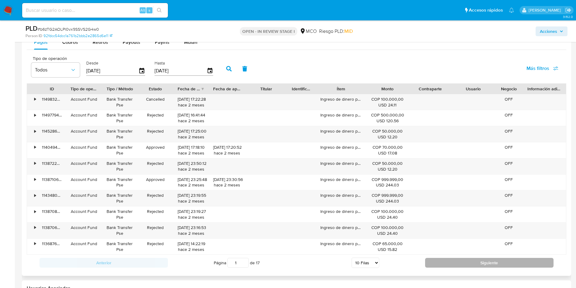
click at [455, 267] on button "Siguiente" at bounding box center [489, 263] width 129 height 10
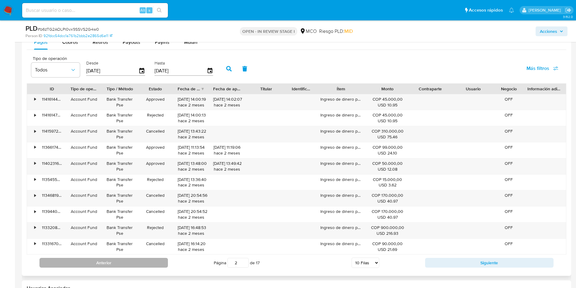
click at [136, 264] on button "Anterior" at bounding box center [103, 263] width 129 height 10
type input "1"
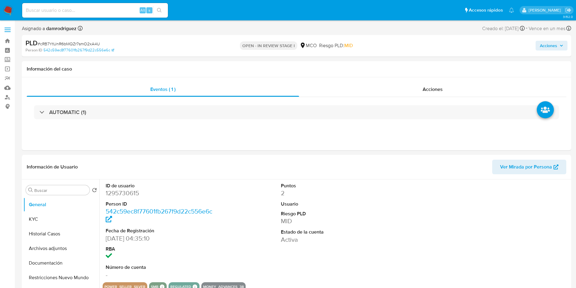
select select "10"
click at [57, 227] on button "Historial Casos" at bounding box center [58, 233] width 71 height 15
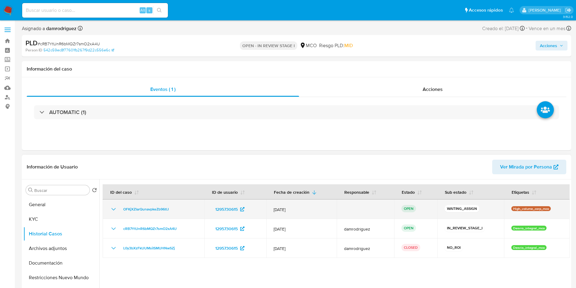
drag, startPoint x: 174, startPoint y: 210, endPoint x: 120, endPoint y: 210, distance: 53.5
click at [120, 210] on div "OFKjXZIarQunavpkeZb96tlJ" at bounding box center [153, 208] width 87 height 7
click at [179, 209] on div "OFKjXZIarQunavpkeZb96tlJ" at bounding box center [153, 208] width 87 height 7
drag, startPoint x: 183, startPoint y: 209, endPoint x: 117, endPoint y: 209, distance: 65.6
click at [117, 209] on div "OFKjXZIarQunavpkeZb96tlJ" at bounding box center [153, 208] width 87 height 7
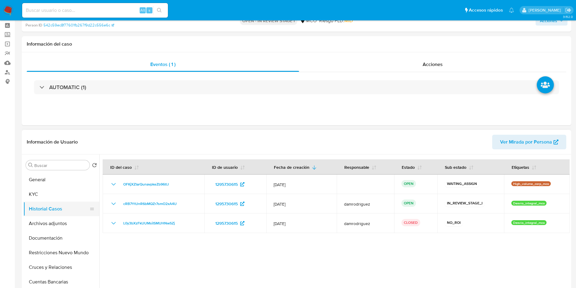
scroll to position [46, 0]
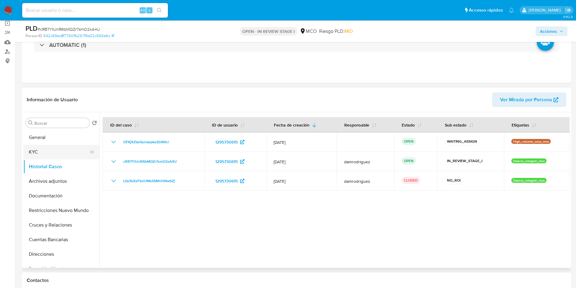
drag, startPoint x: 53, startPoint y: 154, endPoint x: 60, endPoint y: 153, distance: 6.4
click at [54, 153] on button "KYC" at bounding box center [58, 152] width 71 height 15
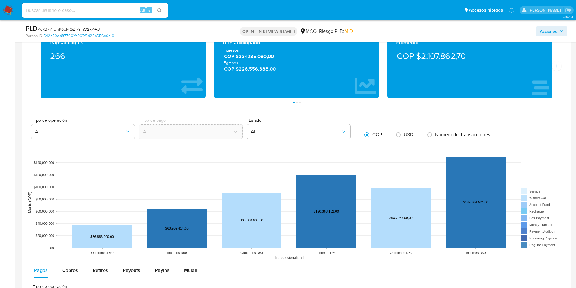
scroll to position [638, 0]
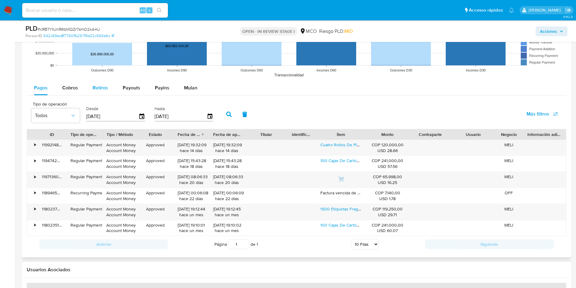
drag, startPoint x: 75, startPoint y: 90, endPoint x: 97, endPoint y: 85, distance: 22.5
click at [75, 90] on span "Cobros" at bounding box center [70, 87] width 16 height 7
select select "10"
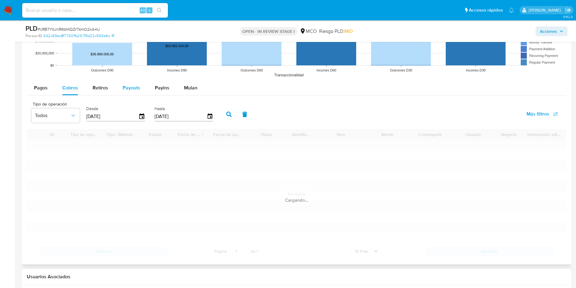
click at [116, 84] on button "Payouts" at bounding box center [131, 88] width 32 height 15
select select "10"
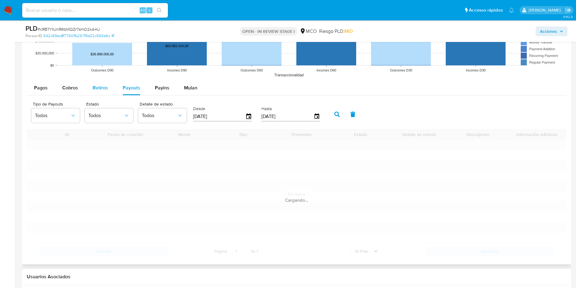
click at [87, 91] on button "Retiros" at bounding box center [100, 88] width 30 height 15
select select "10"
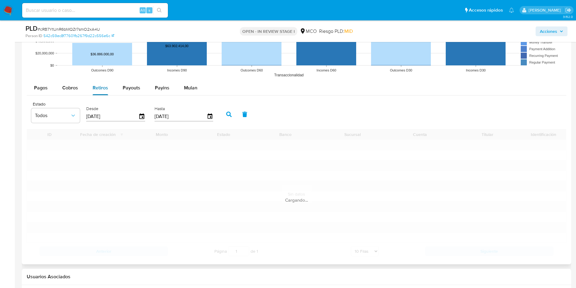
click at [96, 88] on span "Retiros" at bounding box center [100, 87] width 15 height 7
drag, startPoint x: 45, startPoint y: 89, endPoint x: 41, endPoint y: 89, distance: 4.6
click at [45, 90] on span "Pagos" at bounding box center [41, 87] width 14 height 7
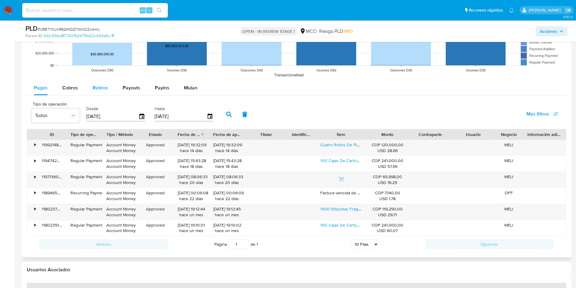
click at [94, 86] on span "Retiros" at bounding box center [100, 87] width 15 height 7
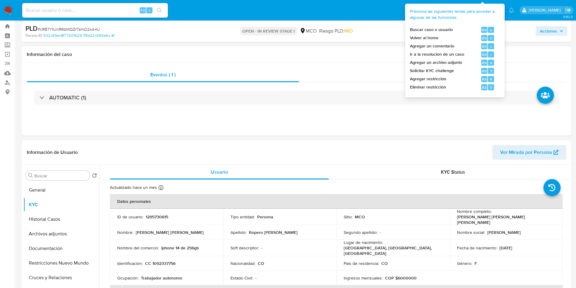
scroll to position [0, 0]
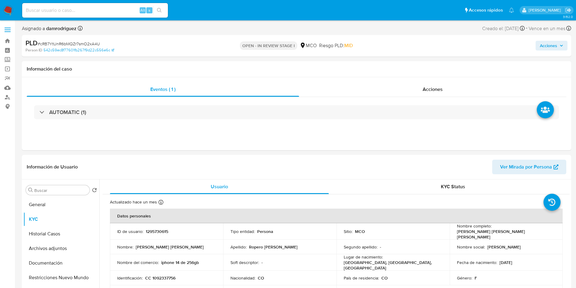
click at [562, 47] on icon "button" at bounding box center [562, 46] width 4 height 4
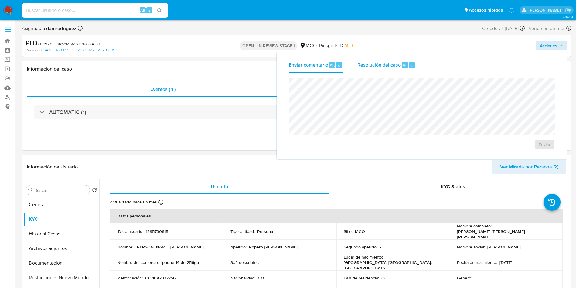
click at [381, 61] on div "Resolución del caso Alt r" at bounding box center [387, 65] width 58 height 16
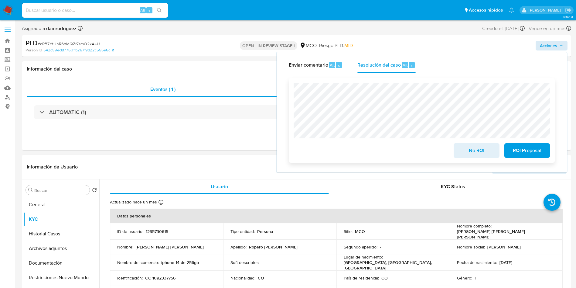
click at [474, 150] on span "No ROI" at bounding box center [477, 150] width 30 height 13
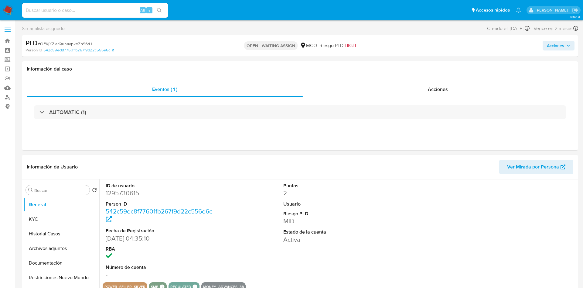
select select "10"
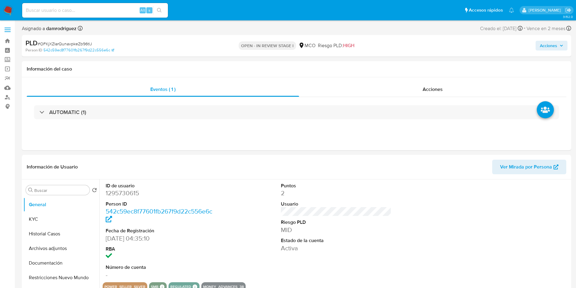
select select "10"
click at [43, 215] on button "KYC" at bounding box center [58, 219] width 71 height 15
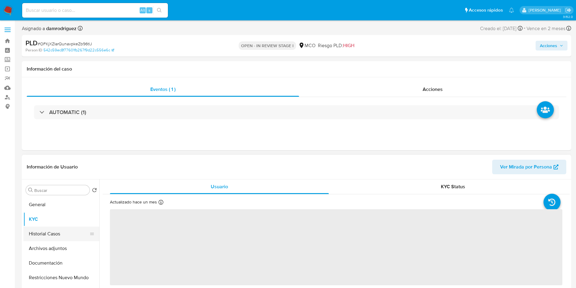
click at [60, 229] on button "Historial Casos" at bounding box center [58, 233] width 71 height 15
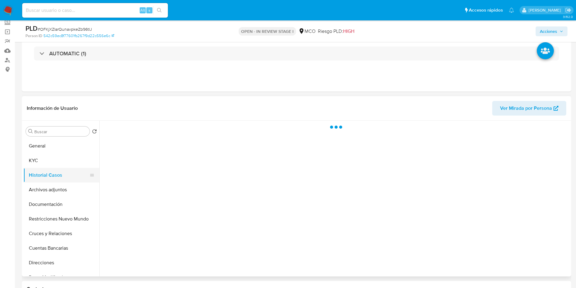
scroll to position [46, 0]
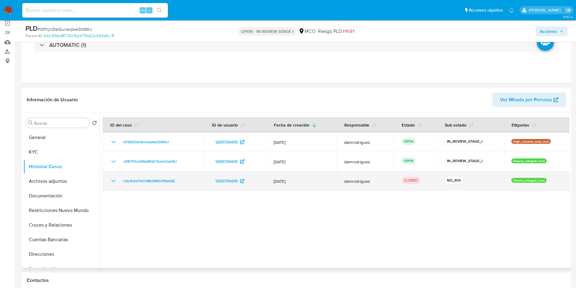
click at [116, 180] on icon "Mostrar/Ocultar" at bounding box center [113, 180] width 7 height 7
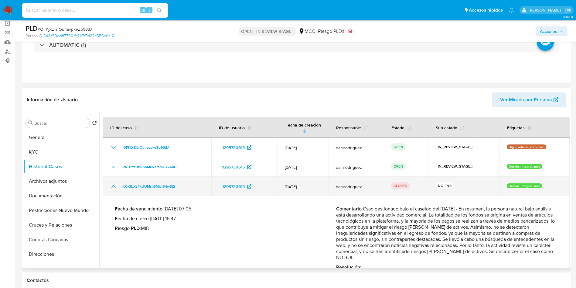
scroll to position [15, 0]
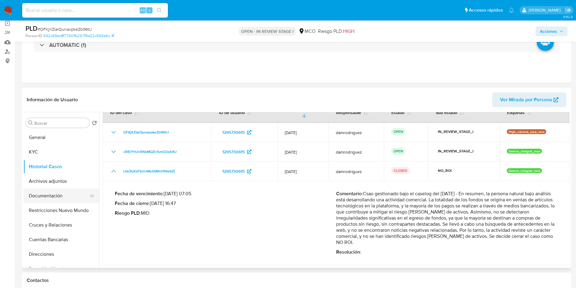
click at [58, 194] on button "Documentación" at bounding box center [58, 195] width 71 height 15
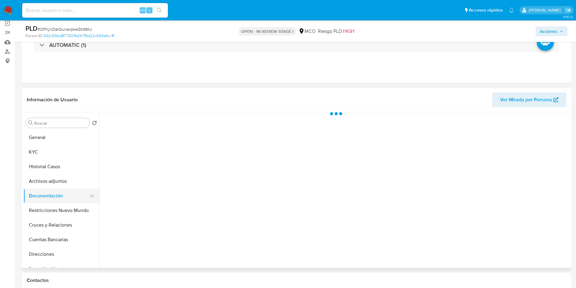
scroll to position [0, 0]
click at [61, 180] on button "Archivos adjuntos" at bounding box center [58, 181] width 71 height 15
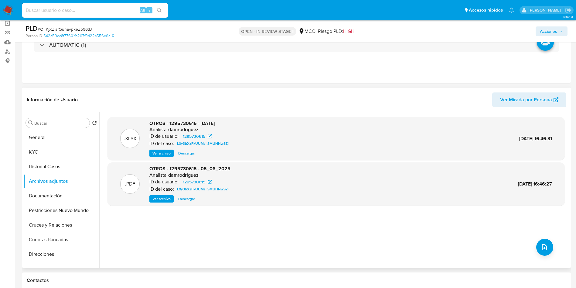
click at [157, 199] on span "Ver archivo" at bounding box center [162, 199] width 18 height 6
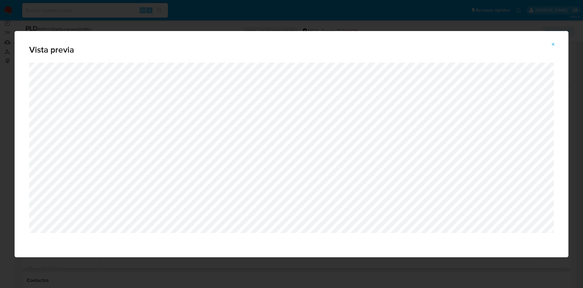
click at [555, 42] on icon "Attachment preview" at bounding box center [553, 44] width 5 height 5
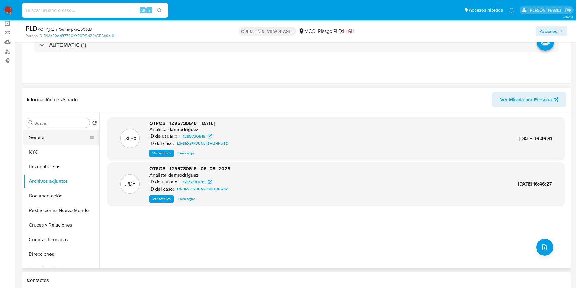
click at [45, 137] on button "General" at bounding box center [58, 137] width 71 height 15
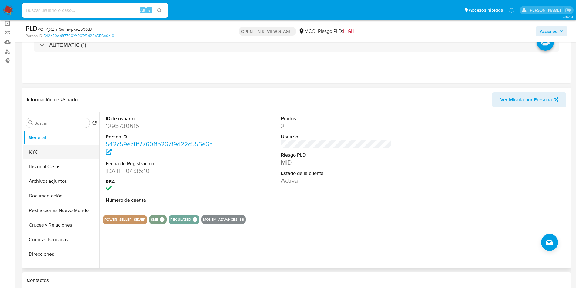
click at [37, 155] on button "KYC" at bounding box center [58, 152] width 71 height 15
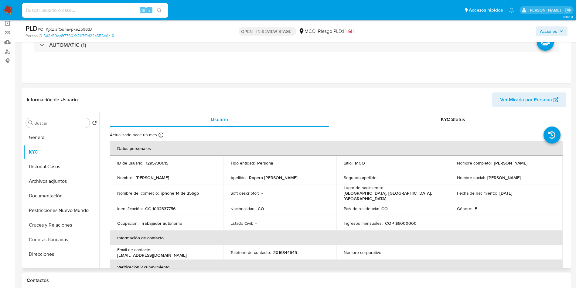
click at [251, 89] on div "Información de Usuario Ver Mirada por Persona" at bounding box center [297, 99] width 550 height 25
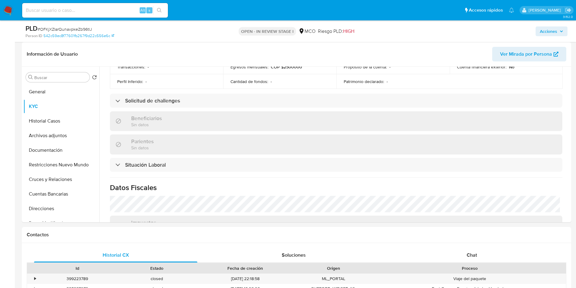
scroll to position [307, 0]
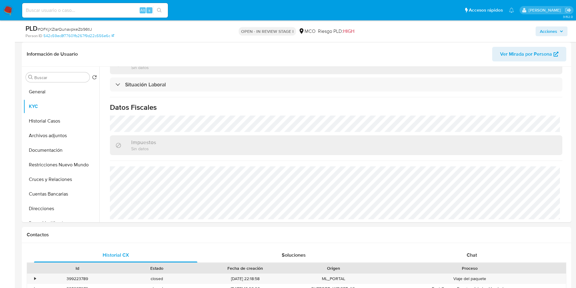
click at [550, 31] on span "Acciones" at bounding box center [548, 31] width 17 height 10
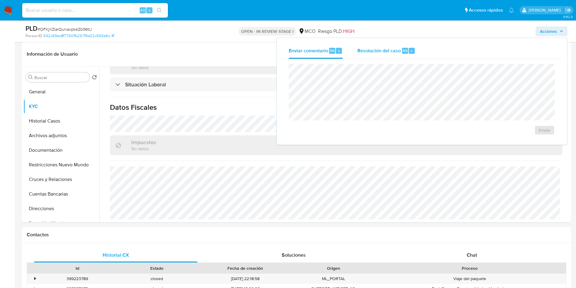
click at [396, 50] on span "Resolución del caso" at bounding box center [379, 50] width 43 height 7
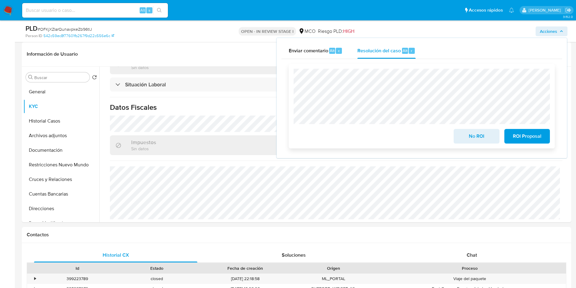
click at [483, 139] on span "No ROI" at bounding box center [477, 135] width 30 height 13
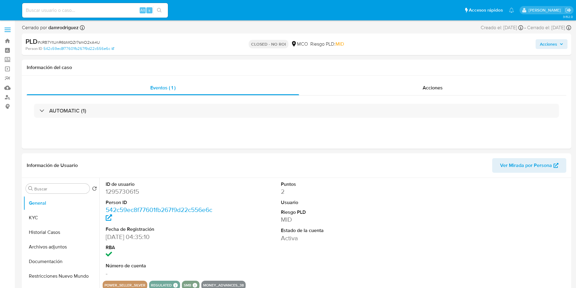
select select "10"
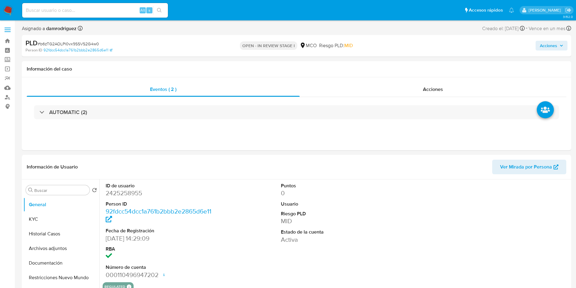
select select "10"
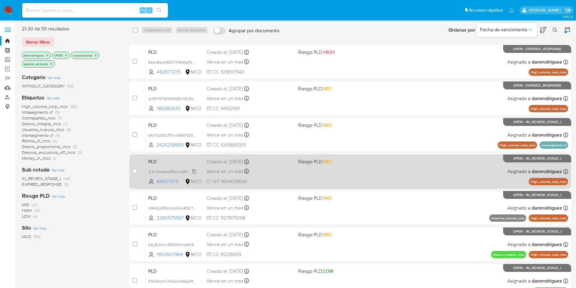
click at [170, 171] on span "ZcKxGnApeuRGrxwnBVqDnUKt" at bounding box center [174, 171] width 53 height 7
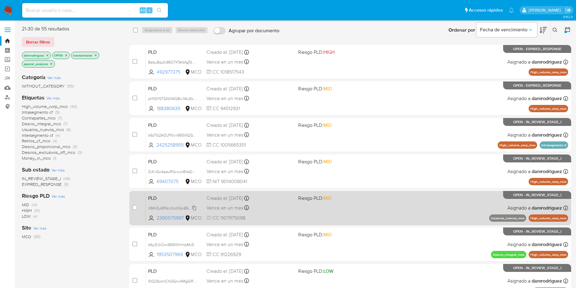
click at [170, 206] on span "XMHZuER9cUhz0lGnB5CTtvXG" at bounding box center [174, 207] width 53 height 7
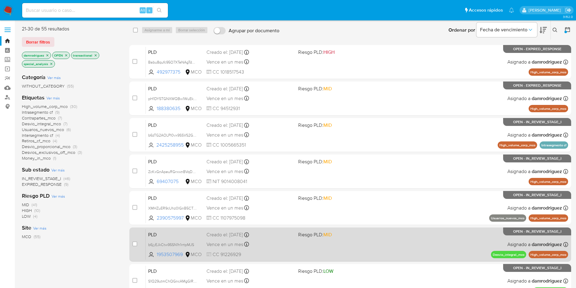
scroll to position [46, 0]
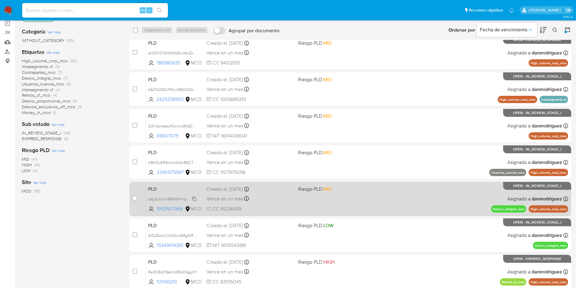
click at [171, 197] on span "b6jyEJkCtw95SN1h1rrtpMJS" at bounding box center [171, 198] width 46 height 7
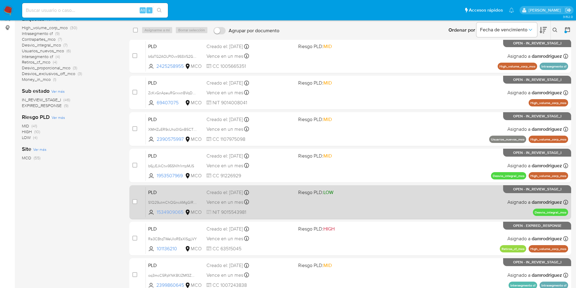
scroll to position [91, 0]
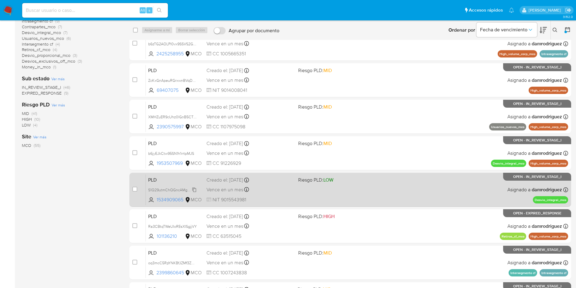
click at [177, 189] on span "S1Q29utmChQGncAMgGlRgwtw" at bounding box center [175, 189] width 54 height 7
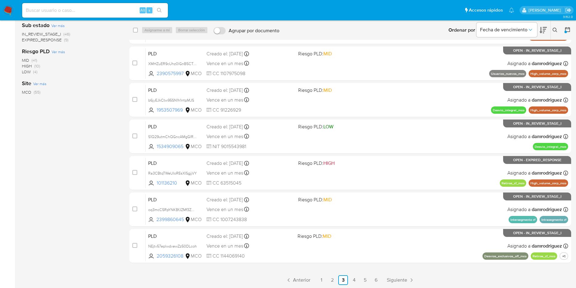
scroll to position [145, 0]
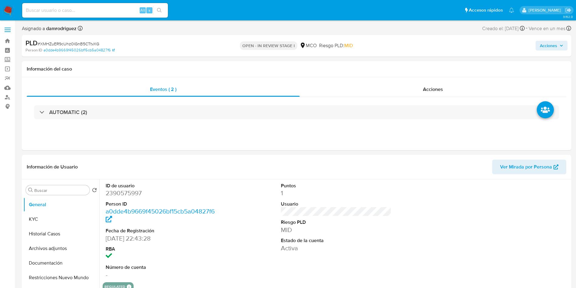
select select "10"
click at [48, 238] on button "Historial Casos" at bounding box center [58, 233] width 71 height 15
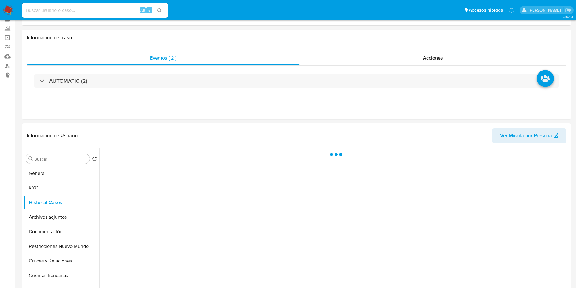
scroll to position [46, 0]
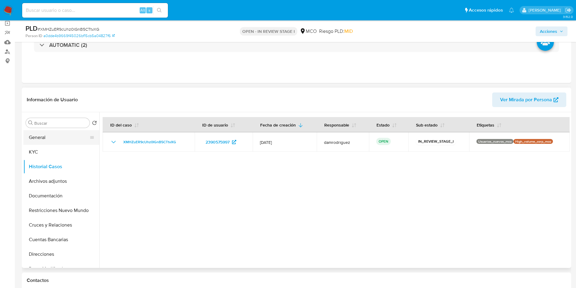
click at [43, 135] on button "General" at bounding box center [58, 137] width 71 height 15
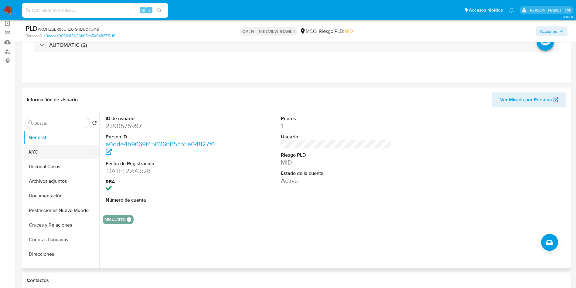
click at [55, 152] on button "KYC" at bounding box center [58, 152] width 71 height 15
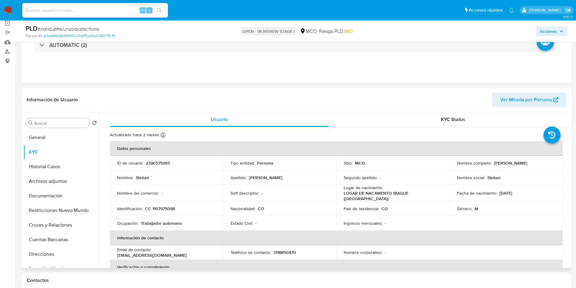
click at [168, 203] on td "Identificación : CC 1107975098" at bounding box center [166, 208] width 113 height 15
click at [165, 203] on td "Identificación : CC 1107975098" at bounding box center [166, 208] width 113 height 15
click at [166, 206] on p "CC 1107975098" at bounding box center [160, 208] width 30 height 5
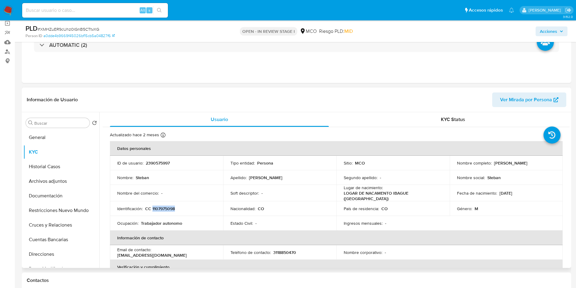
copy p "1107975098"
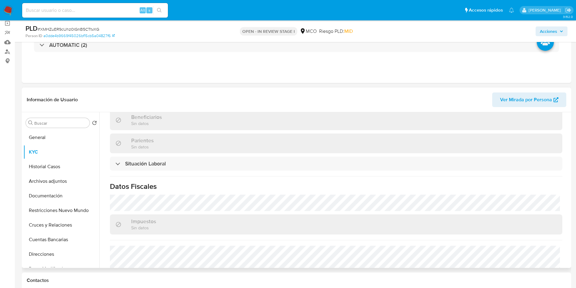
scroll to position [308, 0]
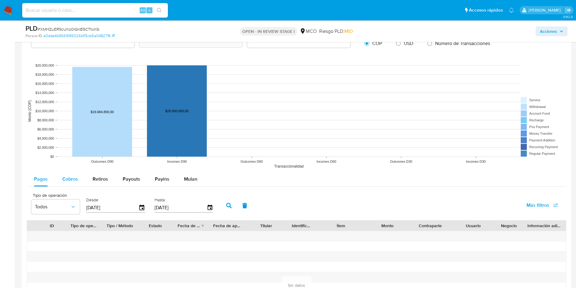
click at [69, 179] on span "Cobros" at bounding box center [70, 178] width 16 height 7
select select "10"
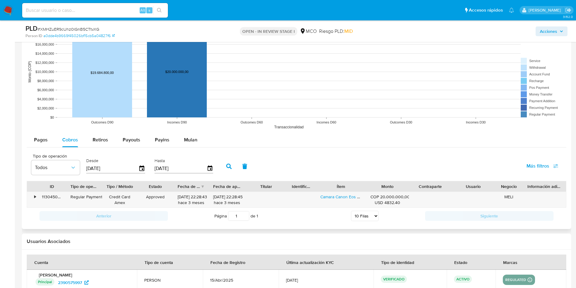
scroll to position [592, 0]
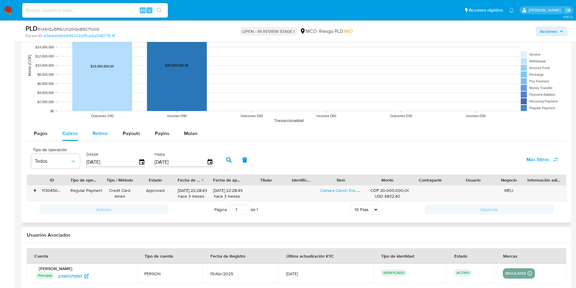
drag, startPoint x: 97, startPoint y: 138, endPoint x: 106, endPoint y: 138, distance: 8.8
click at [97, 138] on div "Retiros" at bounding box center [100, 133] width 15 height 15
select select "10"
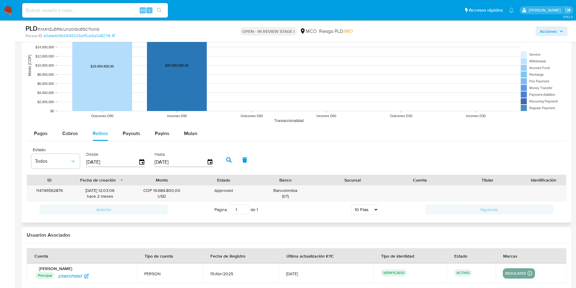
click at [364, 149] on div "Estado Todos Desde 16/05/2025 Hasta 13/08/2025" at bounding box center [297, 159] width 540 height 30
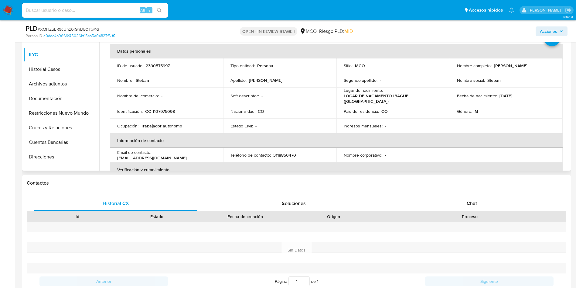
scroll to position [46, 0]
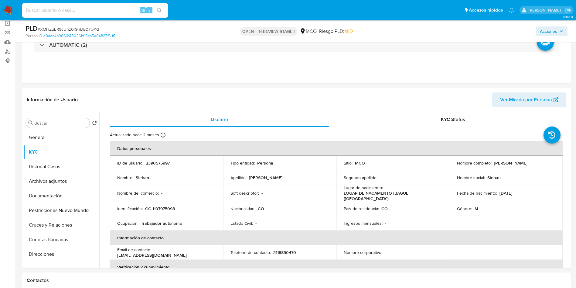
click at [556, 28] on span "Acciones" at bounding box center [548, 31] width 17 height 10
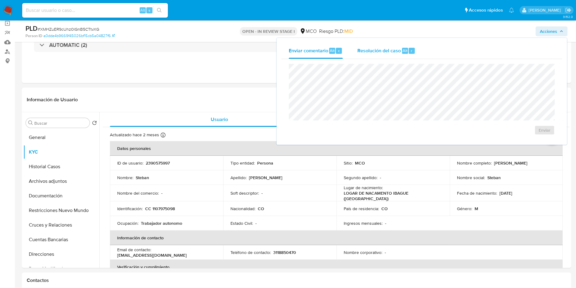
click at [363, 54] on div "Resolución del caso Alt r" at bounding box center [387, 51] width 58 height 16
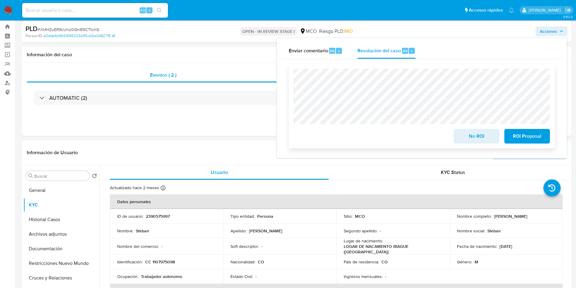
scroll to position [0, 0]
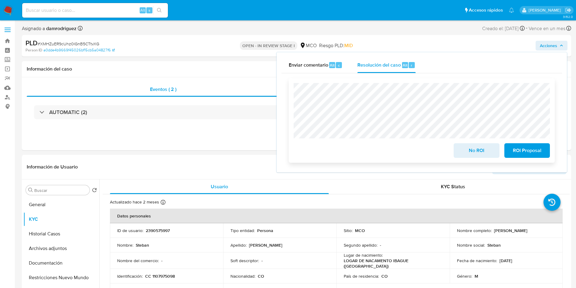
click at [478, 150] on span "No ROI" at bounding box center [477, 150] width 30 height 13
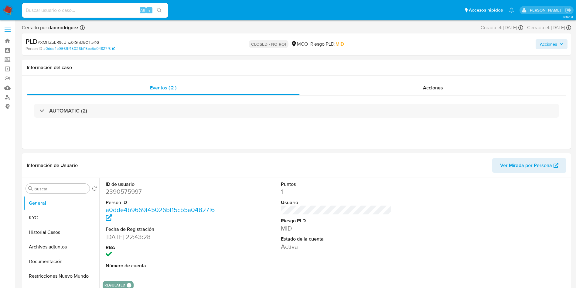
select select "10"
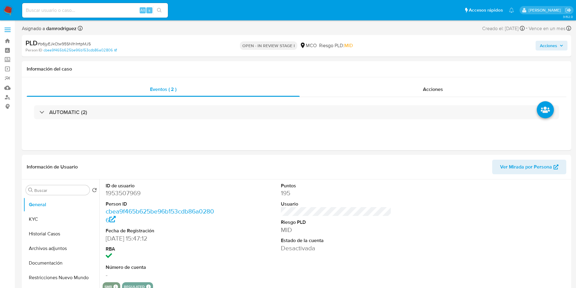
select select "10"
drag, startPoint x: 40, startPoint y: 219, endPoint x: 53, endPoint y: 214, distance: 14.4
click at [40, 219] on button "KYC" at bounding box center [58, 219] width 71 height 15
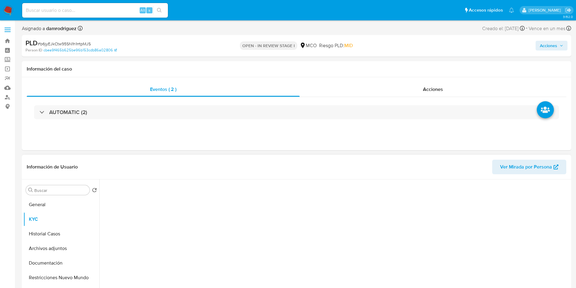
click at [205, 173] on header "Información de Usuario Ver Mirada por Persona" at bounding box center [297, 166] width 540 height 15
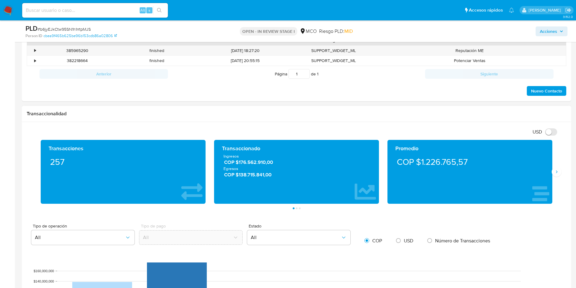
scroll to position [501, 0]
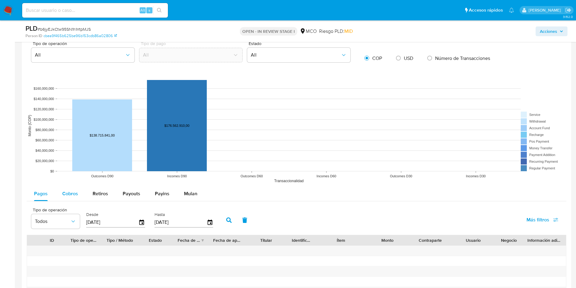
drag, startPoint x: 71, startPoint y: 190, endPoint x: 76, endPoint y: 190, distance: 5.2
click at [71, 190] on span "Cobros" at bounding box center [70, 193] width 16 height 7
select select "10"
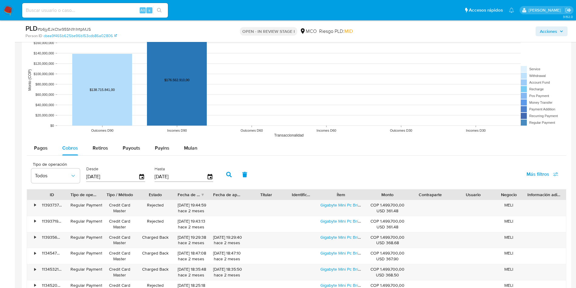
scroll to position [638, 0]
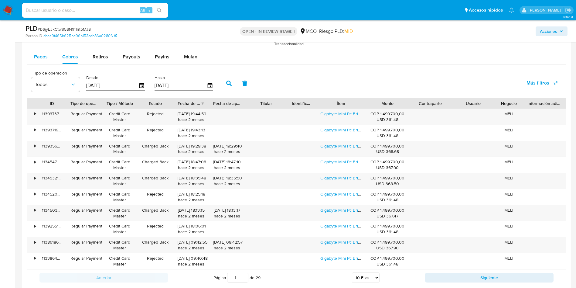
click at [35, 57] on span "Pagos" at bounding box center [41, 56] width 14 height 7
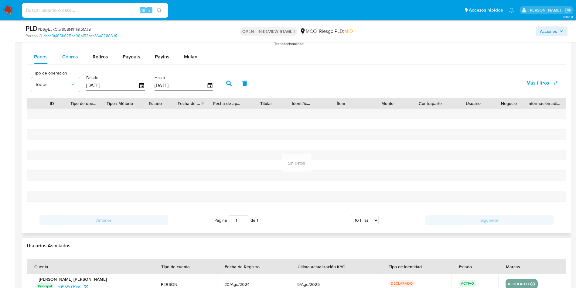
click at [65, 57] on span "Cobros" at bounding box center [70, 56] width 16 height 7
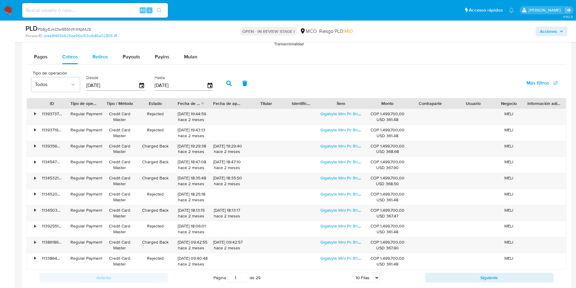
click at [99, 58] on span "Retiros" at bounding box center [100, 56] width 15 height 7
select select "10"
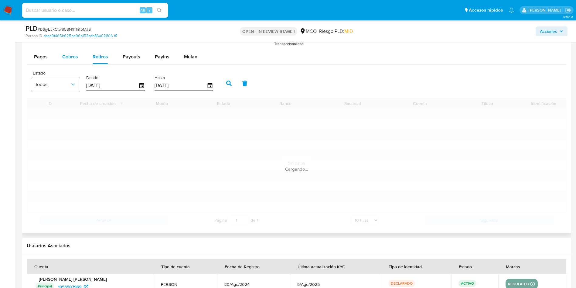
click at [72, 57] on span "Cobros" at bounding box center [70, 56] width 16 height 7
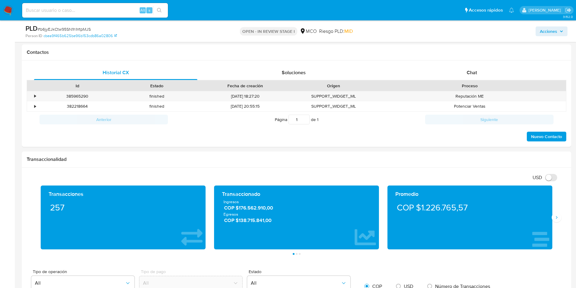
scroll to position [46, 0]
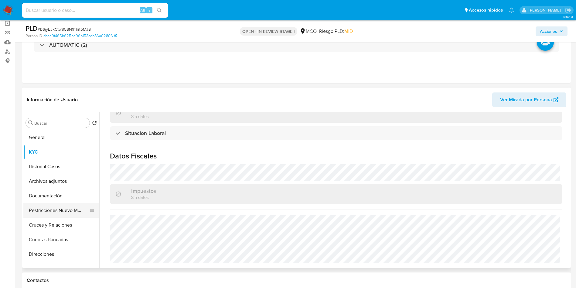
click at [51, 213] on button "Restricciones Nuevo Mundo" at bounding box center [58, 210] width 71 height 15
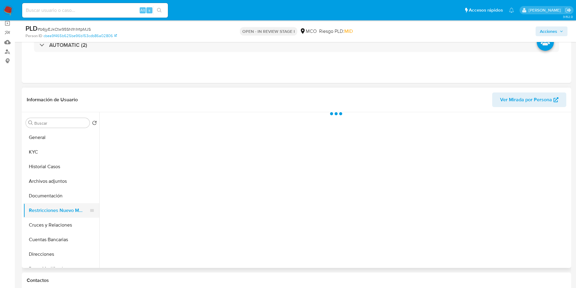
scroll to position [0, 0]
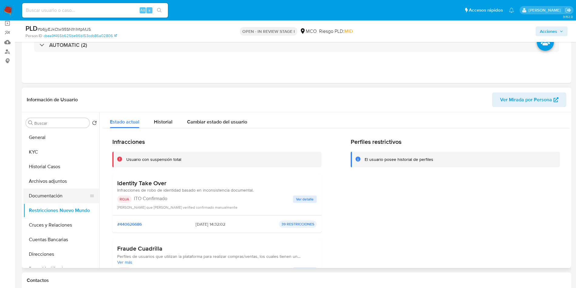
click at [47, 192] on button "Documentación" at bounding box center [58, 195] width 71 height 15
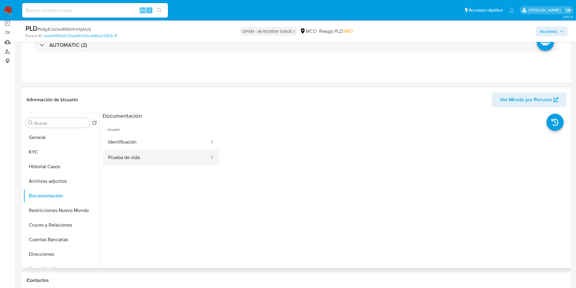
click at [118, 158] on button "Prueba de vida" at bounding box center [156, 157] width 107 height 15
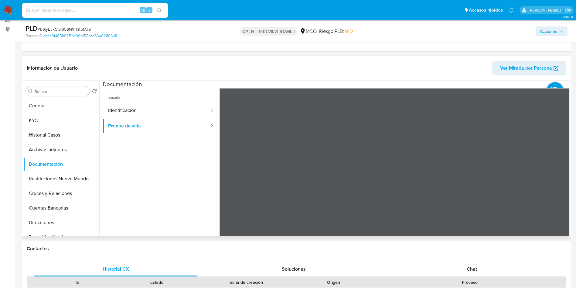
scroll to position [91, 0]
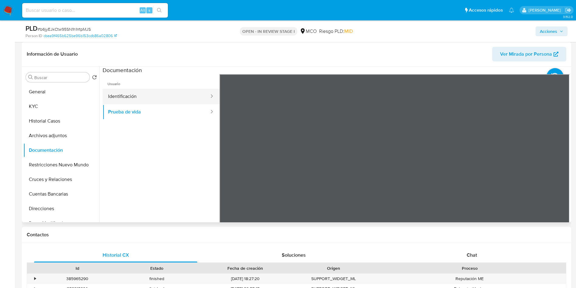
click at [139, 96] on button "Identificación" at bounding box center [156, 96] width 107 height 15
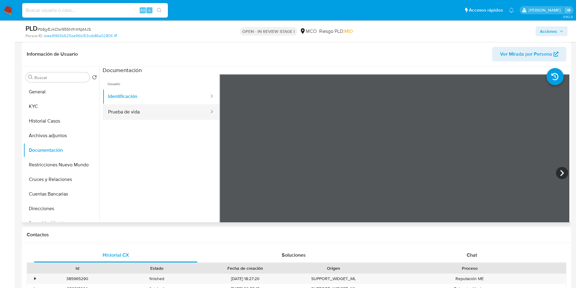
click at [128, 114] on button "Prueba de vida" at bounding box center [156, 111] width 107 height 15
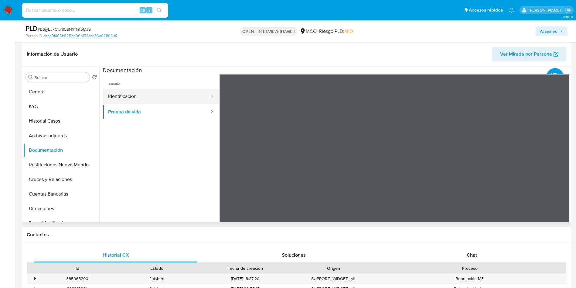
click at [125, 102] on button "Identificación" at bounding box center [156, 96] width 107 height 15
click at [557, 173] on icon at bounding box center [562, 173] width 12 height 12
click at [225, 174] on icon at bounding box center [227, 173] width 12 height 12
click at [561, 175] on icon at bounding box center [563, 173] width 4 height 6
click at [228, 174] on icon at bounding box center [227, 173] width 4 height 6
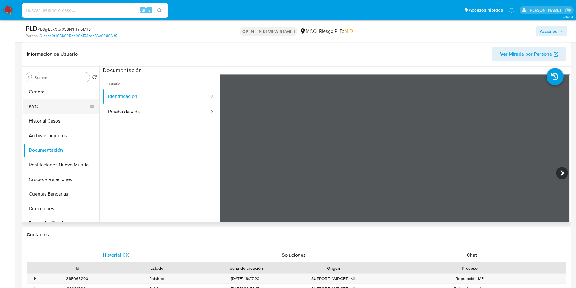
click at [51, 102] on button "KYC" at bounding box center [58, 106] width 71 height 15
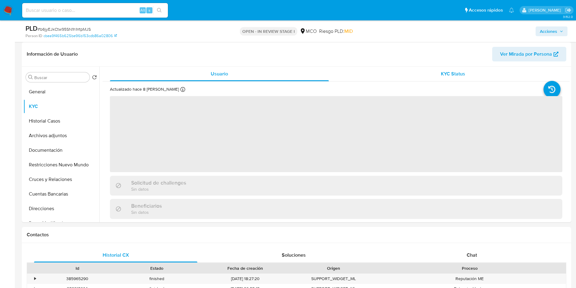
click at [429, 74] on div "KYC Status" at bounding box center [453, 74] width 219 height 15
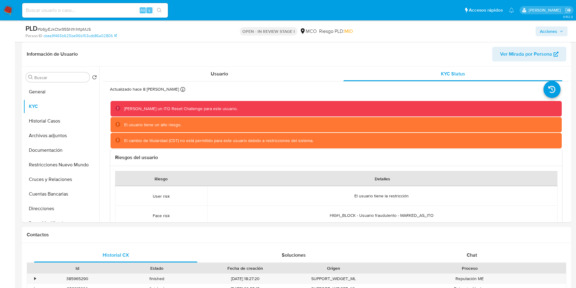
drag, startPoint x: 154, startPoint y: 109, endPoint x: 228, endPoint y: 114, distance: 73.9
click at [217, 112] on div "Se solicitó un ITO Reset Challenge para este usuario." at bounding box center [337, 108] width 452 height 15
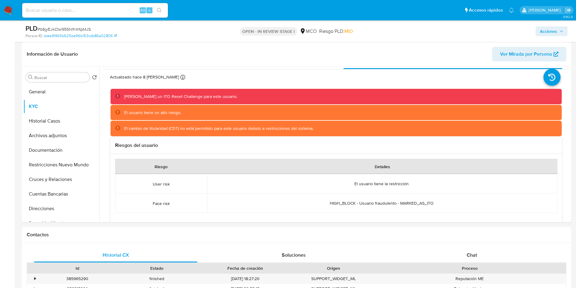
scroll to position [46, 0]
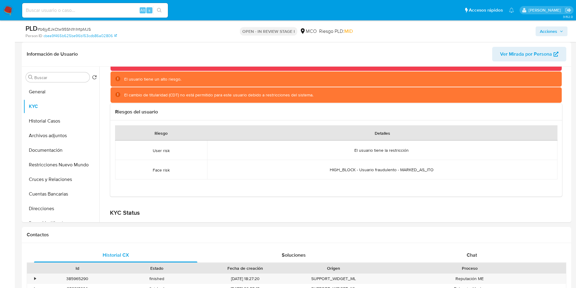
drag, startPoint x: 372, startPoint y: 150, endPoint x: 411, endPoint y: 151, distance: 39.2
click at [410, 151] on div "El usuario tiene la restricción Cruza con usuario(s) restringido(s):" at bounding box center [382, 149] width 336 height 5
drag, startPoint x: 324, startPoint y: 170, endPoint x: 479, endPoint y: 172, distance: 155.6
click at [470, 172] on div "HIGH_BLOCK - Usuario fraudulento - MARKED_AS_ITO Cruza con usuario(s) restringi…" at bounding box center [382, 169] width 336 height 5
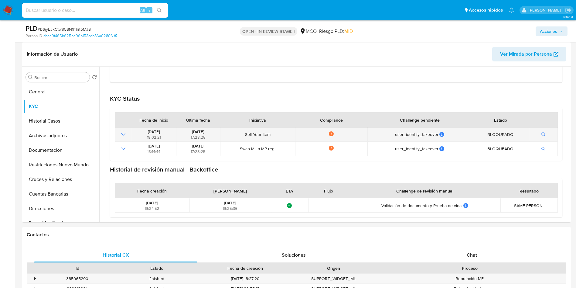
scroll to position [137, 0]
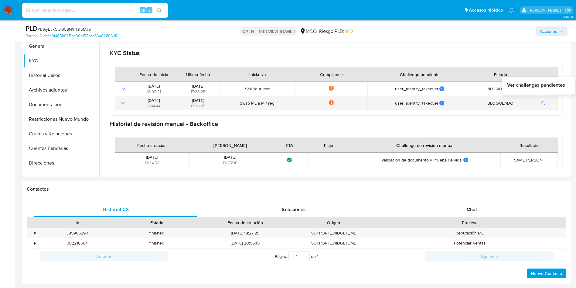
click at [542, 104] on icon "button" at bounding box center [544, 103] width 4 height 4
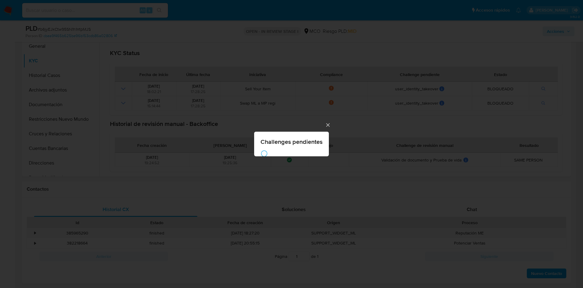
click at [538, 108] on div "Challenges pendientes Loading..." at bounding box center [291, 144] width 583 height 288
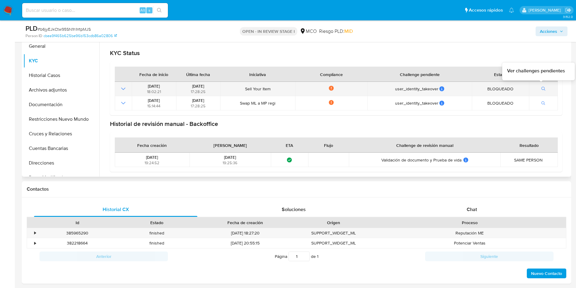
click at [543, 89] on icon "button" at bounding box center [544, 89] width 4 height 4
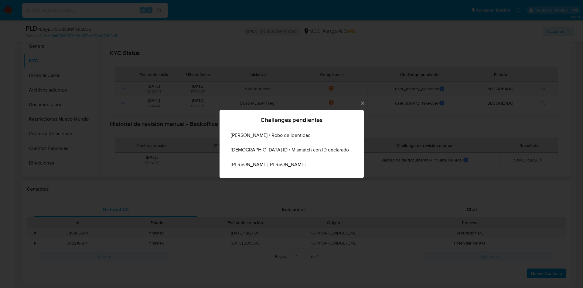
click at [543, 89] on div "Challenges pendientes ITO / Robo de identidad Scan ID / Mismatch con ID declara…" at bounding box center [291, 144] width 583 height 288
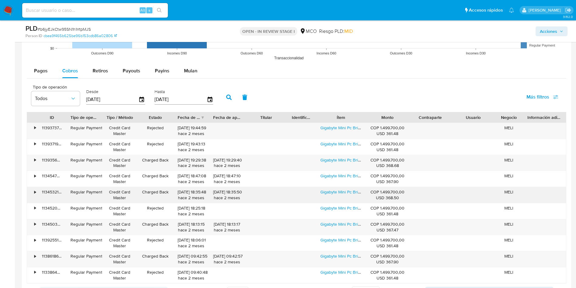
scroll to position [638, 0]
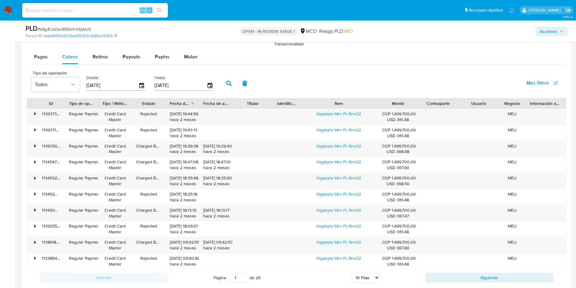
drag, startPoint x: 365, startPoint y: 101, endPoint x: 370, endPoint y: 105, distance: 5.8
click at [383, 105] on div "ID Tipo de operación Tipo / Método Estado Fecha de creación Fecha de aprobación…" at bounding box center [296, 103] width 539 height 10
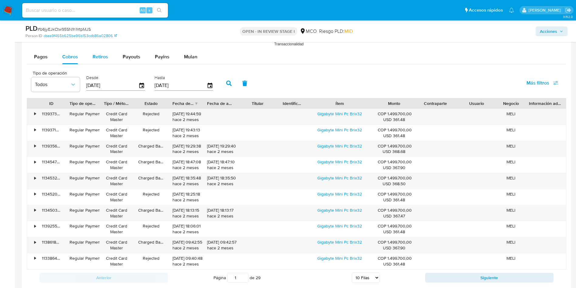
click at [100, 58] on span "Retiros" at bounding box center [100, 56] width 15 height 7
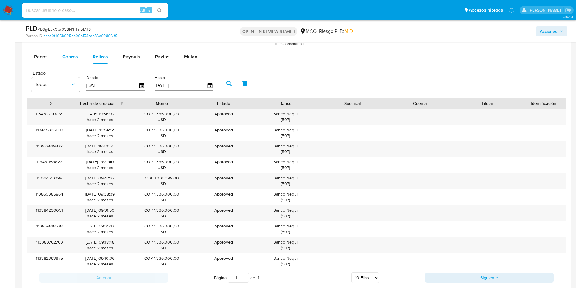
click at [64, 57] on span "Cobros" at bounding box center [70, 56] width 16 height 7
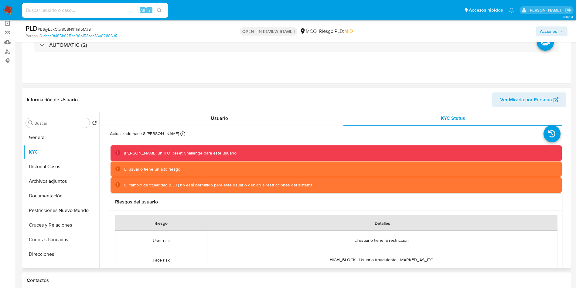
scroll to position [0, 0]
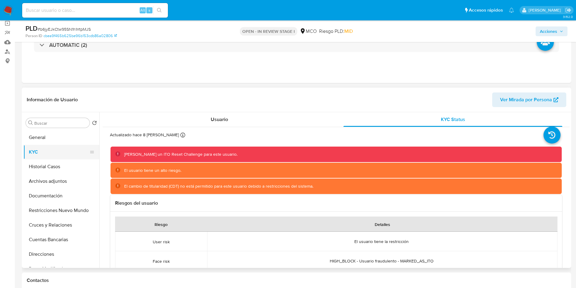
click at [60, 147] on button "KYC" at bounding box center [58, 152] width 71 height 15
click at [224, 119] on span "Usuario" at bounding box center [219, 119] width 17 height 7
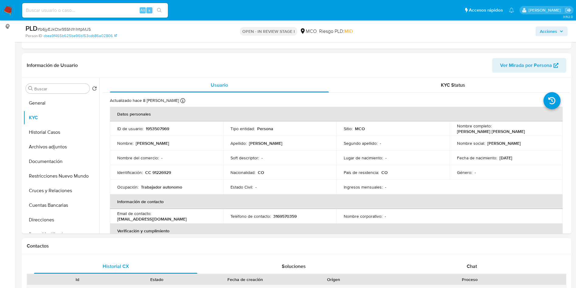
scroll to position [137, 0]
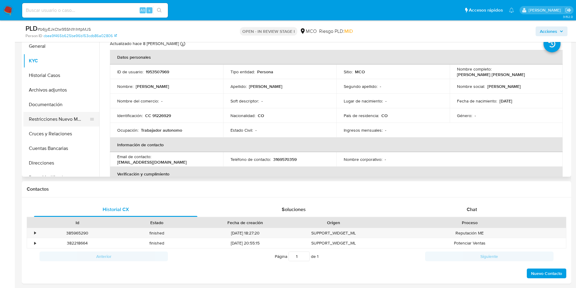
click at [59, 123] on button "Restricciones Nuevo Mundo" at bounding box center [58, 119] width 71 height 15
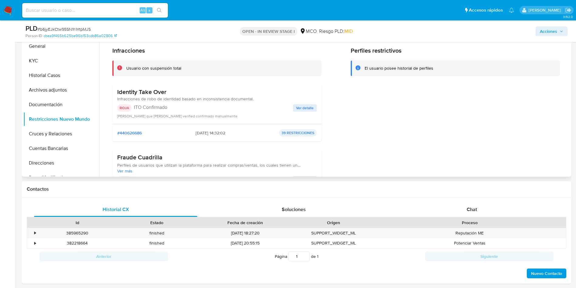
scroll to position [46, 0]
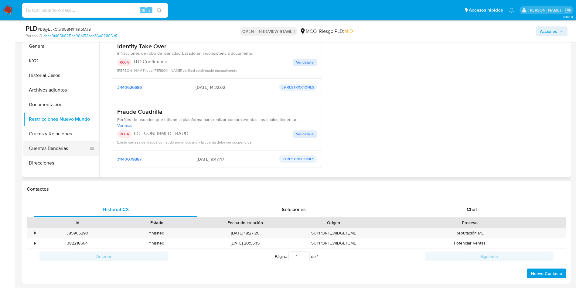
click at [45, 144] on button "Cuentas Bancarias" at bounding box center [58, 148] width 71 height 15
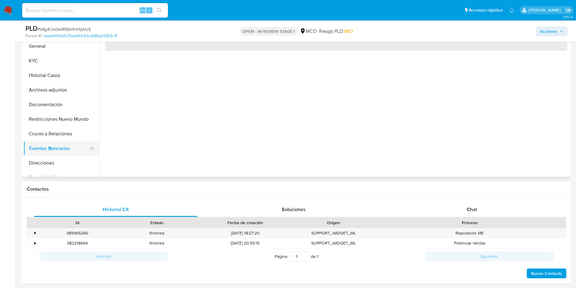
scroll to position [0, 0]
click at [46, 137] on button "Cruces y Relaciones" at bounding box center [58, 133] width 71 height 15
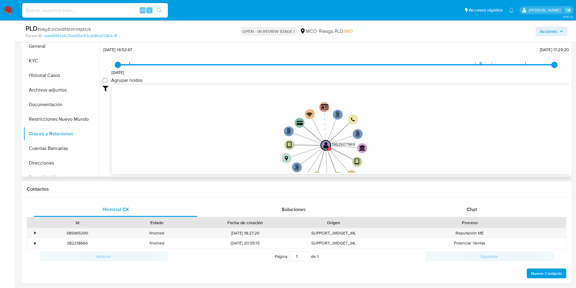
drag, startPoint x: 237, startPoint y: 99, endPoint x: 227, endPoint y: 109, distance: 14.2
click at [227, 109] on icon "phone-4cd7785868b85e6571f8031f600940c9  user-1953507969  1953507969 person-cb…" at bounding box center [340, 128] width 458 height 88
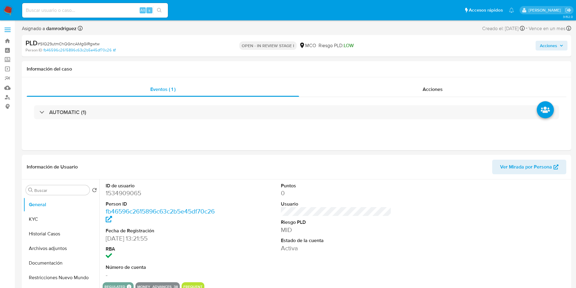
select select "10"
click at [54, 232] on button "Historial Casos" at bounding box center [58, 233] width 71 height 15
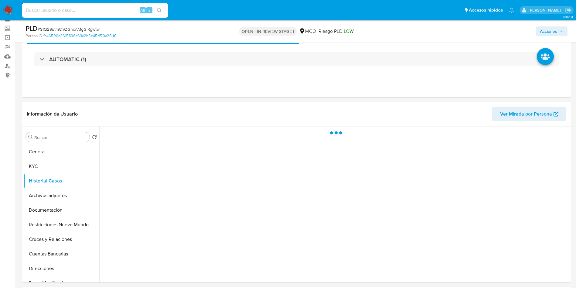
scroll to position [46, 0]
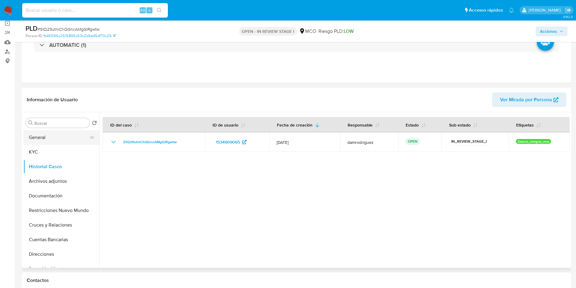
click at [35, 142] on button "General" at bounding box center [58, 137] width 71 height 15
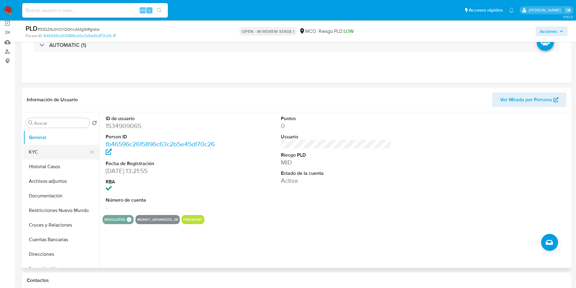
click at [53, 151] on button "KYC" at bounding box center [58, 152] width 71 height 15
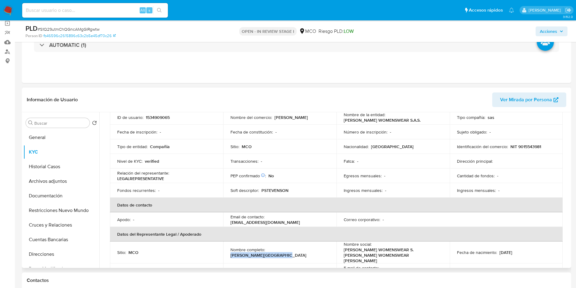
drag, startPoint x: 310, startPoint y: 249, endPoint x: 267, endPoint y: 249, distance: 43.7
click at [267, 249] on div "Nombre completo : Valeria Stevenson Bilbao" at bounding box center [280, 252] width 99 height 11
copy p "Valeria Stevenson Bilbao"
click at [503, 268] on p "CC 1234088407" at bounding box center [500, 270] width 31 height 5
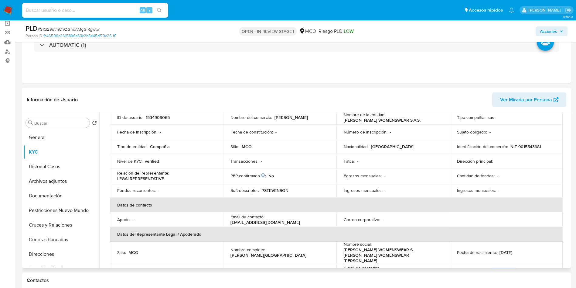
copy p "1234088407"
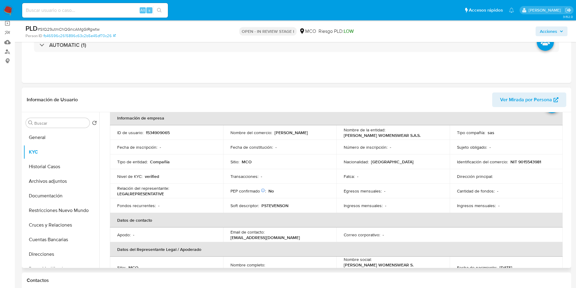
scroll to position [0, 0]
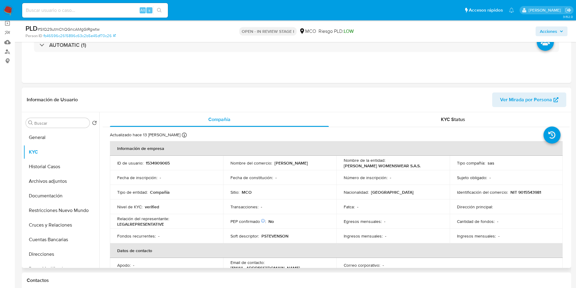
click at [279, 236] on p "PSTEVENSON" at bounding box center [275, 235] width 27 height 5
drag, startPoint x: 343, startPoint y: 166, endPoint x: 415, endPoint y: 167, distance: 71.7
click at [415, 167] on p "[PERSON_NAME] WOMENSWEAR S.A.S." at bounding box center [382, 165] width 77 height 5
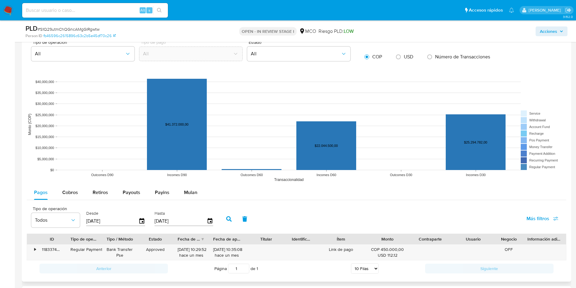
scroll to position [592, 0]
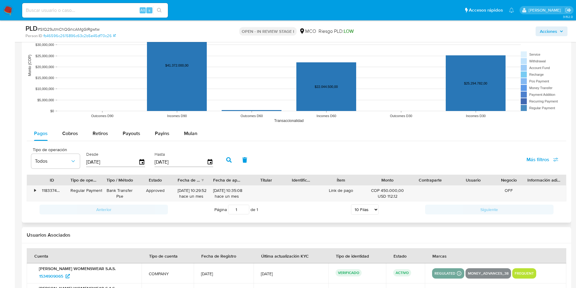
click at [68, 142] on div "Pagos Cobros Retiros Payouts Payins Mulan Tipo de operación Todos Desde 16/05/2…" at bounding box center [297, 172] width 540 height 92
click at [68, 139] on div "Cobros" at bounding box center [70, 133] width 16 height 15
select select "10"
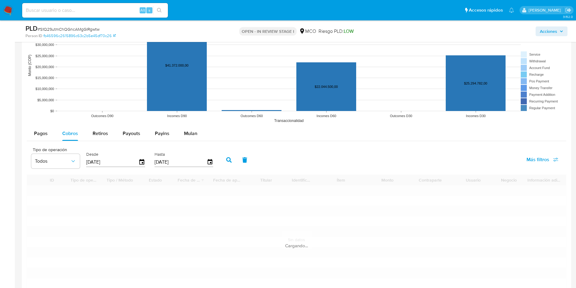
click at [310, 144] on div "Tipo de operación Todos Desde 16/05/2025 Hasta 13/08/2025 Más filtros" at bounding box center [297, 159] width 540 height 30
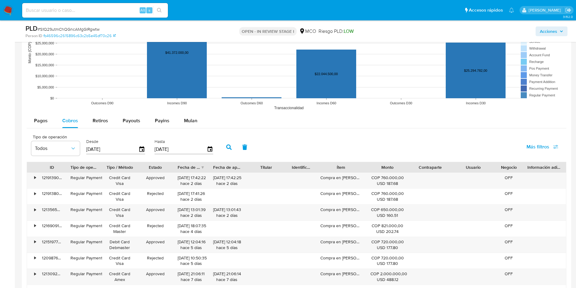
scroll to position [638, 0]
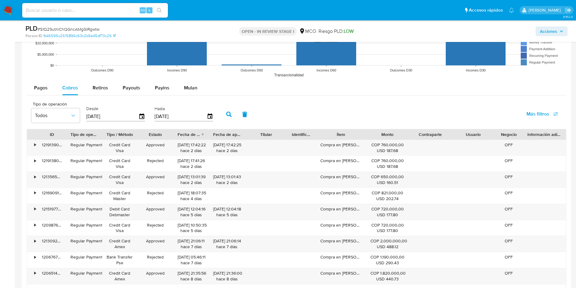
drag, startPoint x: 365, startPoint y: 135, endPoint x: 451, endPoint y: 135, distance: 85.7
click at [479, 133] on div "ID Tipo de operación Tipo / Método Estado Fecha de creación Fecha de aprobación…" at bounding box center [296, 134] width 539 height 10
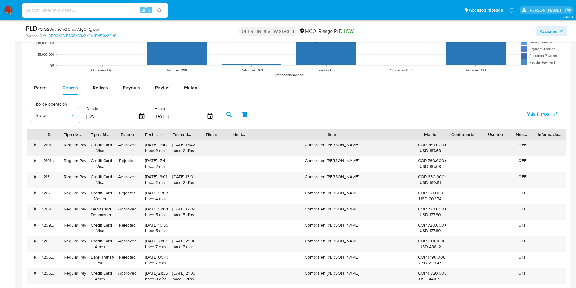
click at [330, 145] on div "Compra en Pamela Stevenson" at bounding box center [332, 148] width 164 height 16
drag, startPoint x: 98, startPoint y: 96, endPoint x: 101, endPoint y: 93, distance: 5.2
click at [98, 96] on div "Pagos Cobros Retiros Payouts Payins Mulan Tipo de operación Todos Desde 16/05/2…" at bounding box center [297, 199] width 540 height 236
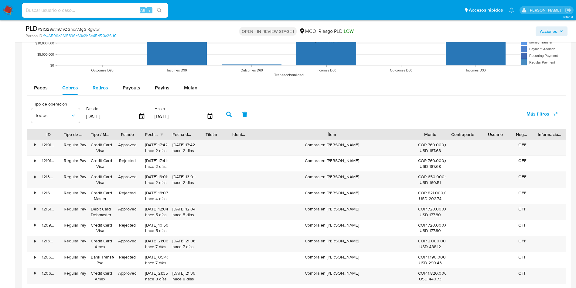
drag, startPoint x: 102, startPoint y: 92, endPoint x: 104, endPoint y: 89, distance: 4.2
click at [102, 91] on div "Retiros" at bounding box center [100, 88] width 15 height 15
select select "10"
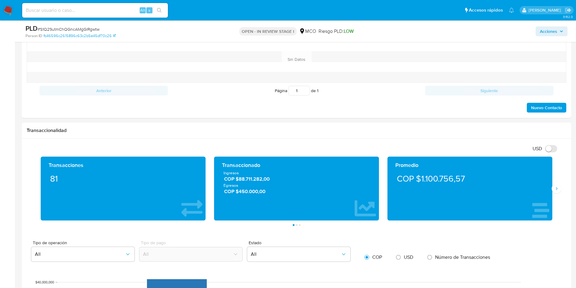
scroll to position [319, 0]
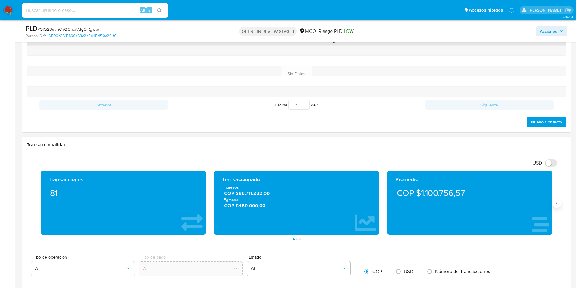
click at [559, 203] on button "Siguiente" at bounding box center [557, 203] width 10 height 10
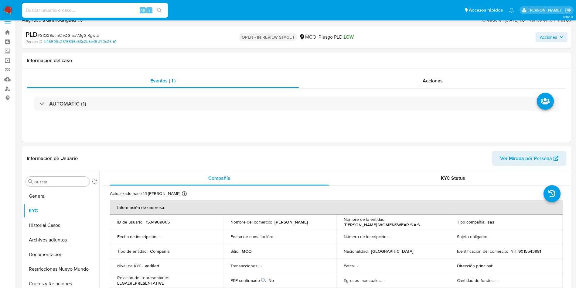
scroll to position [0, 0]
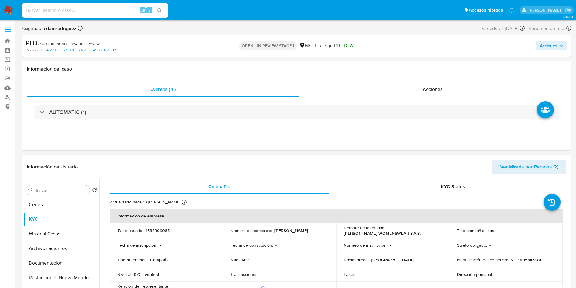
click at [552, 49] on span "Acciones" at bounding box center [548, 46] width 17 height 10
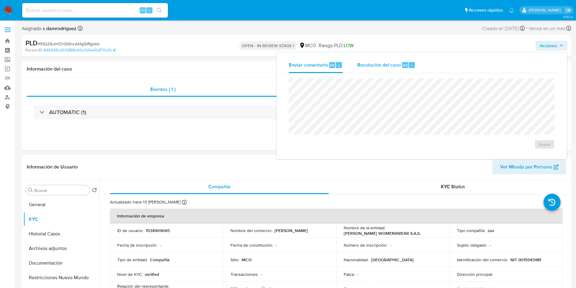
click at [364, 67] on span "Resolución del caso" at bounding box center [379, 64] width 43 height 7
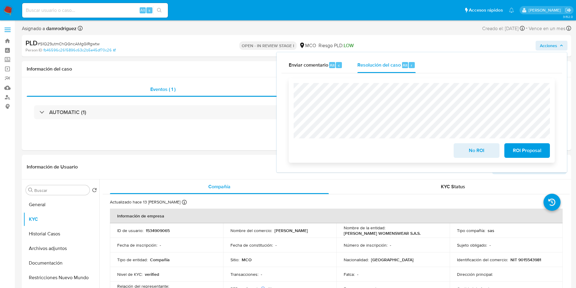
click at [472, 150] on span "No ROI" at bounding box center [477, 150] width 30 height 13
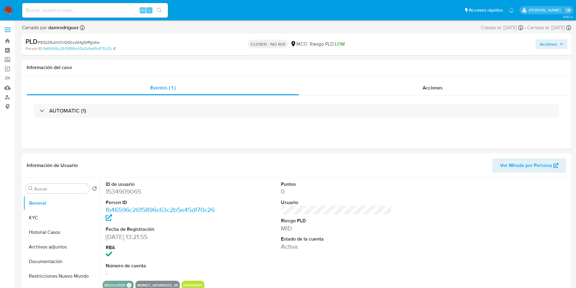
select select "10"
